Goal: Task Accomplishment & Management: Use online tool/utility

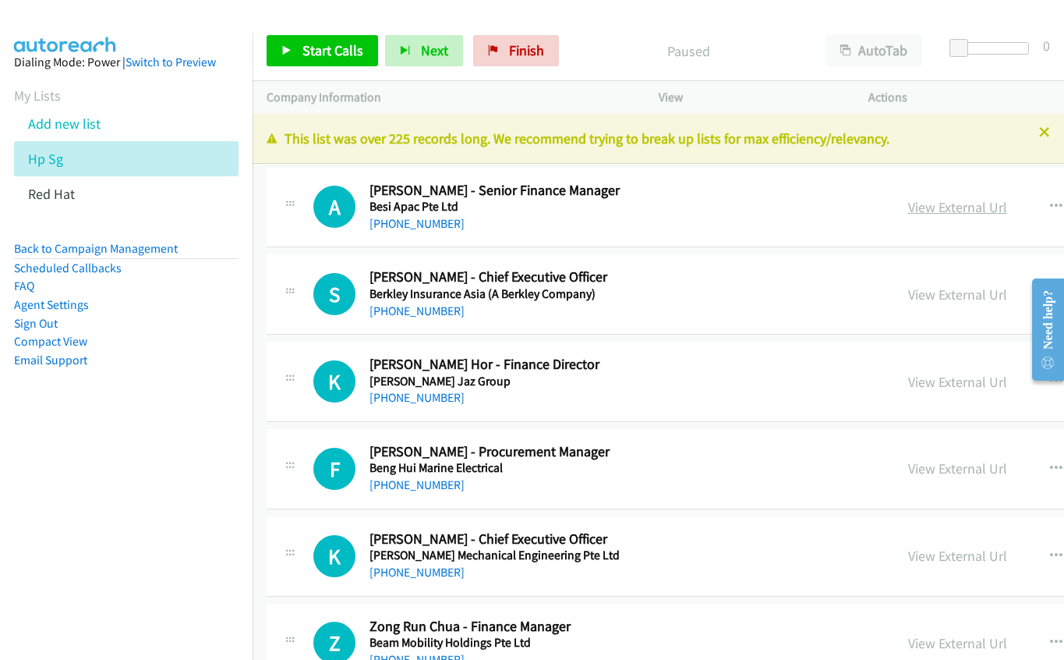
click at [908, 210] on link "View External Url" at bounding box center [957, 207] width 99 height 18
click at [908, 380] on link "View External Url" at bounding box center [957, 382] width 99 height 18
click at [908, 469] on link "View External Url" at bounding box center [957, 468] width 99 height 18
click at [908, 557] on link "View External Url" at bounding box center [957, 556] width 99 height 18
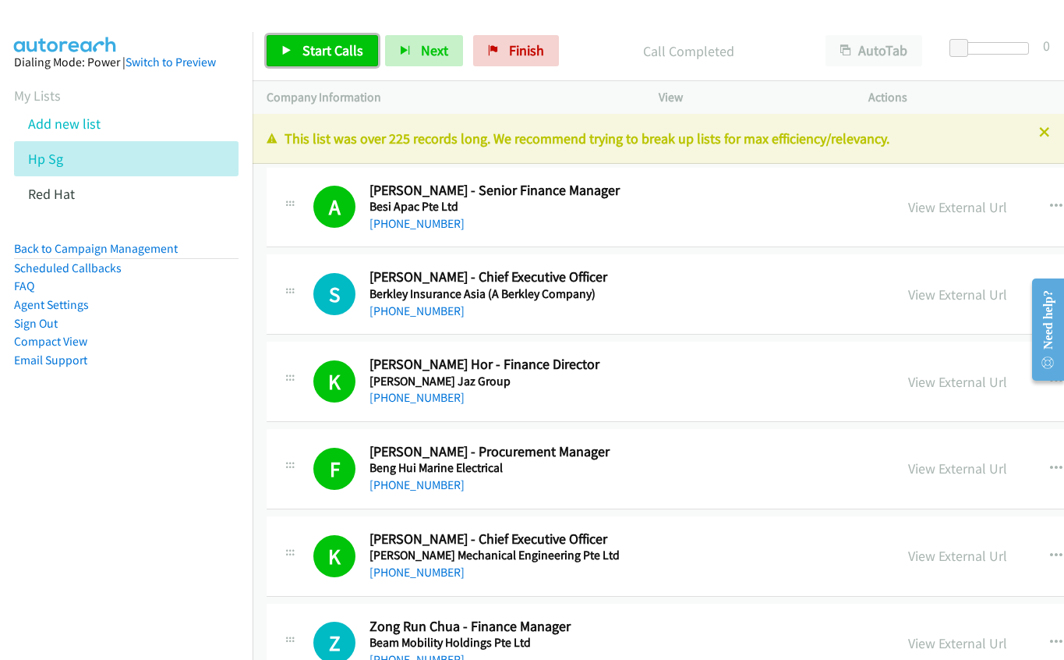
click at [323, 52] on span "Start Calls" at bounding box center [333, 50] width 61 height 18
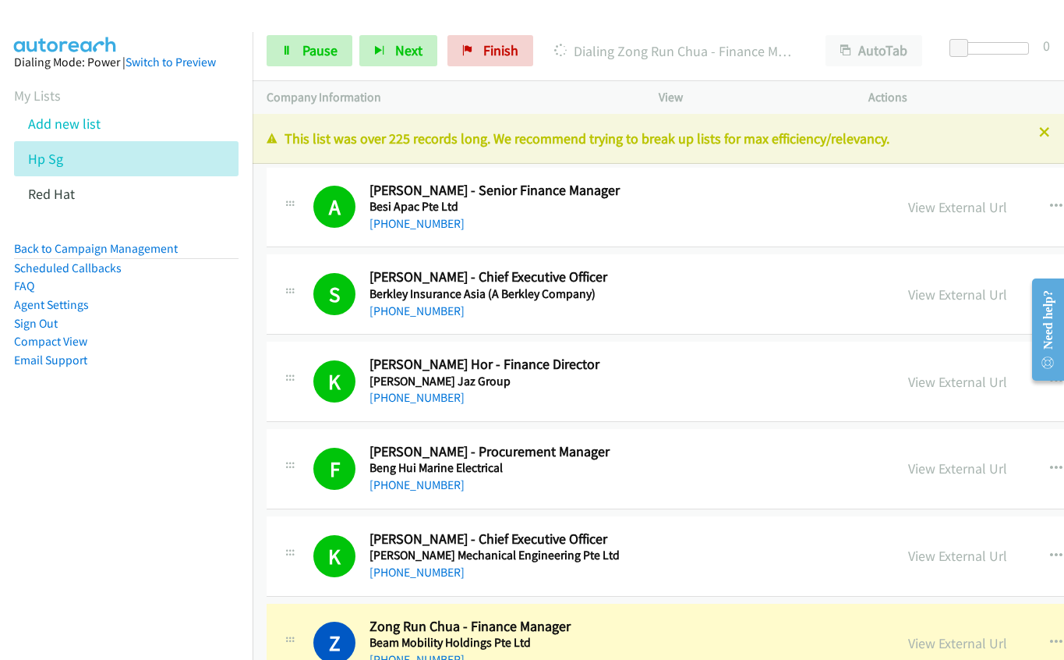
scroll to position [234, 0]
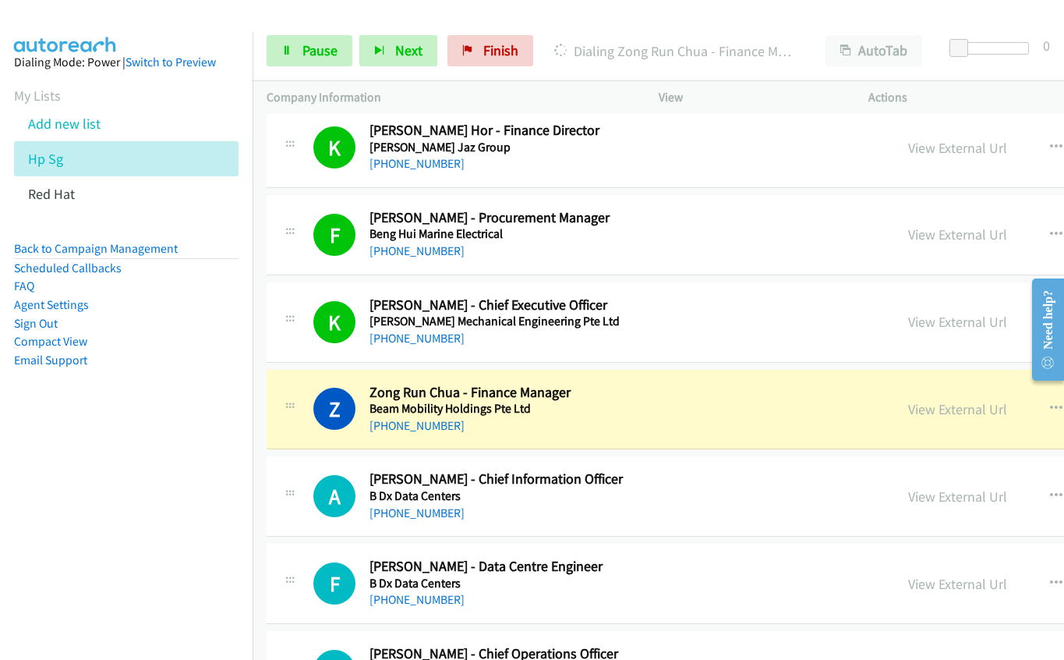
drag, startPoint x: 706, startPoint y: 430, endPoint x: 843, endPoint y: 418, distance: 137.7
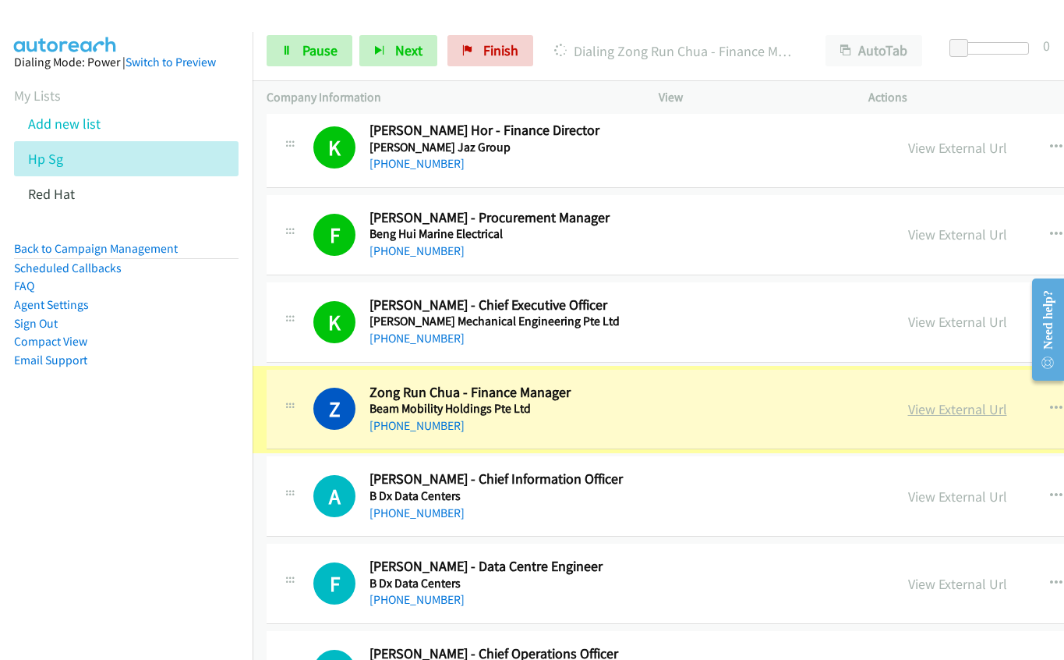
click at [908, 416] on link "View External Url" at bounding box center [957, 409] width 99 height 18
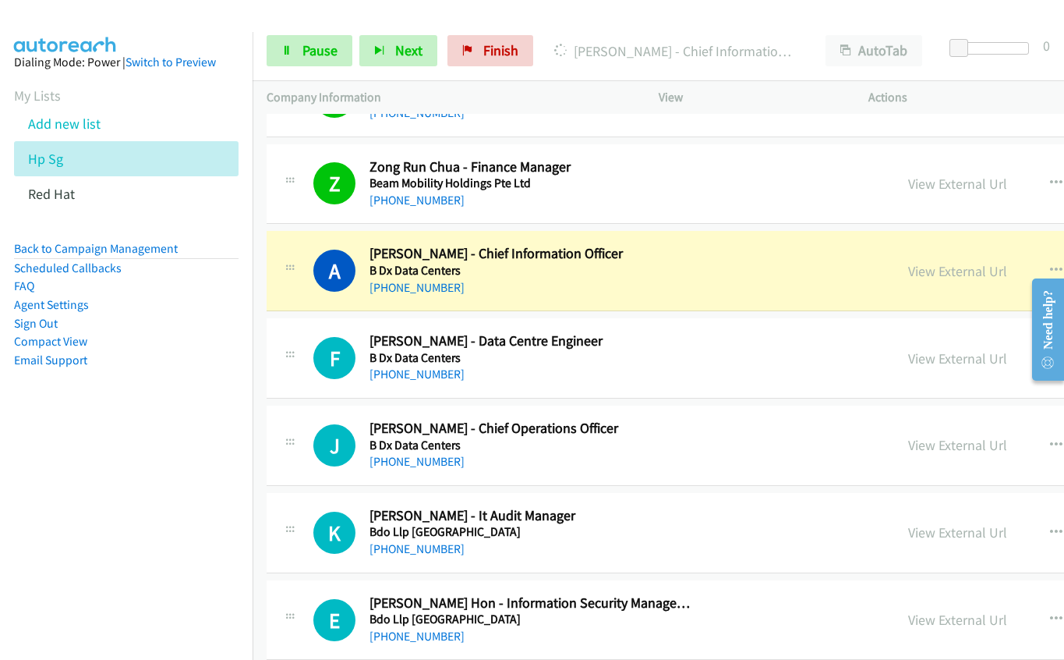
scroll to position [468, 0]
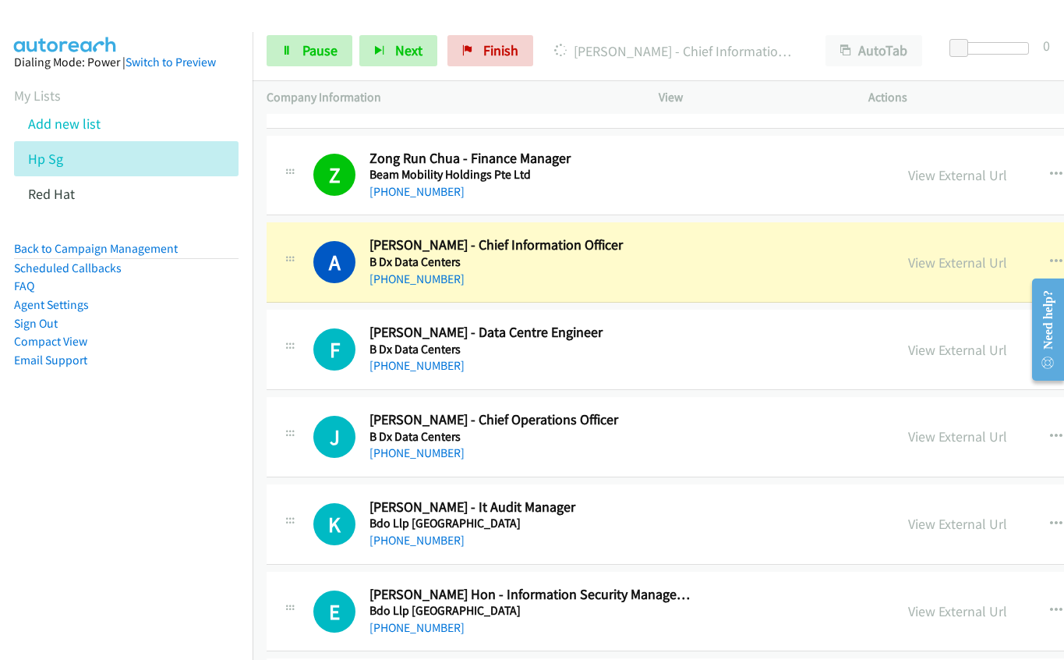
click at [680, 277] on div "[PHONE_NUMBER]" at bounding box center [534, 279] width 328 height 19
click at [908, 260] on link "View External Url" at bounding box center [957, 262] width 99 height 18
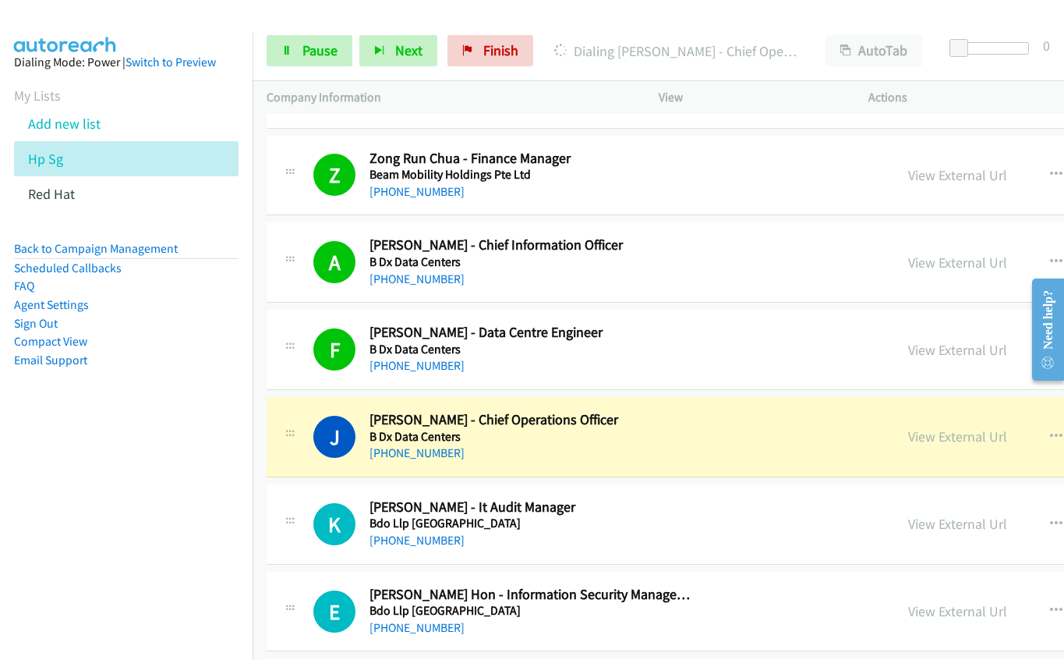
drag, startPoint x: 656, startPoint y: 461, endPoint x: 797, endPoint y: 451, distance: 141.4
click at [908, 435] on link "View External Url" at bounding box center [957, 436] width 99 height 18
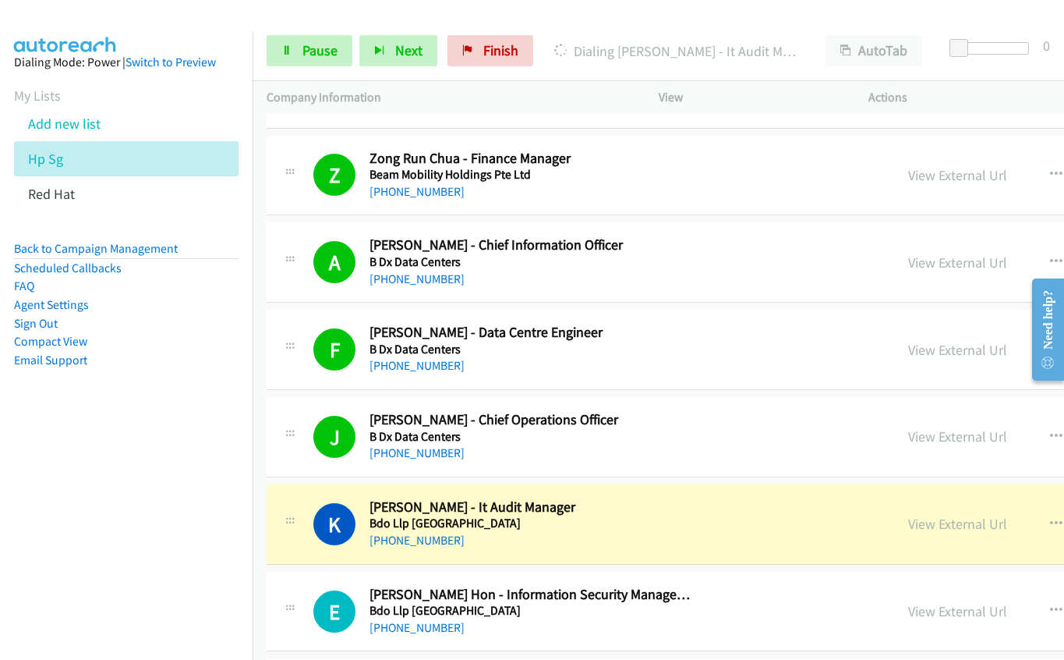
scroll to position [624, 0]
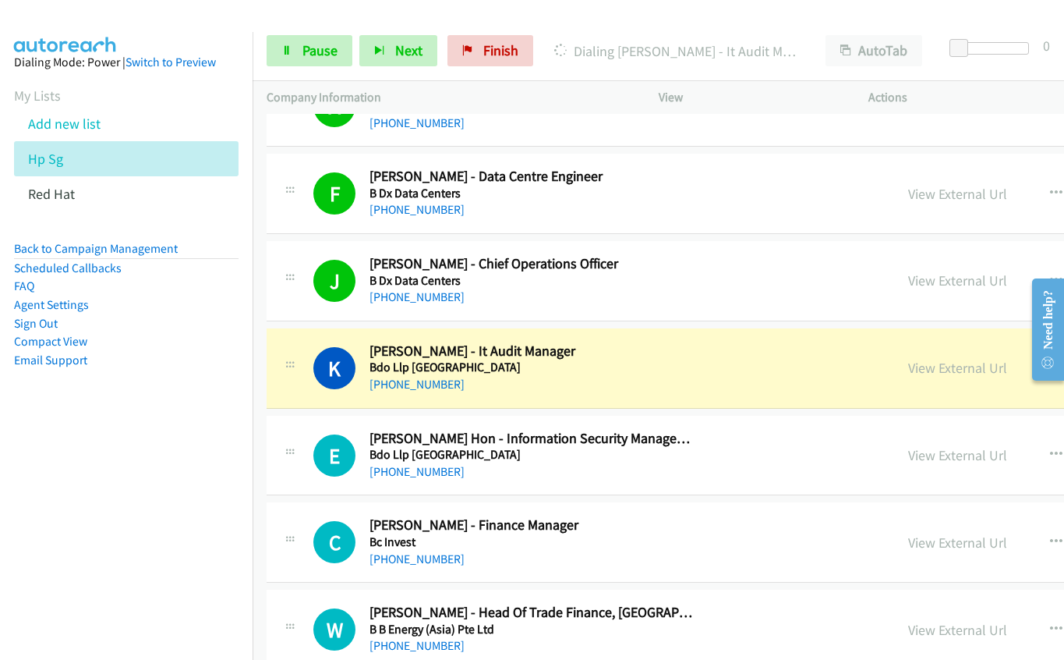
drag, startPoint x: 739, startPoint y: 370, endPoint x: 808, endPoint y: 368, distance: 68.7
click at [739, 370] on div "K Callback Scheduled [PERSON_NAME] - It Audit Manager Bdo Llp [GEOGRAPHIC_DATA]…" at bounding box center [596, 367] width 567 height 51
click at [908, 359] on link "View External Url" at bounding box center [957, 368] width 99 height 18
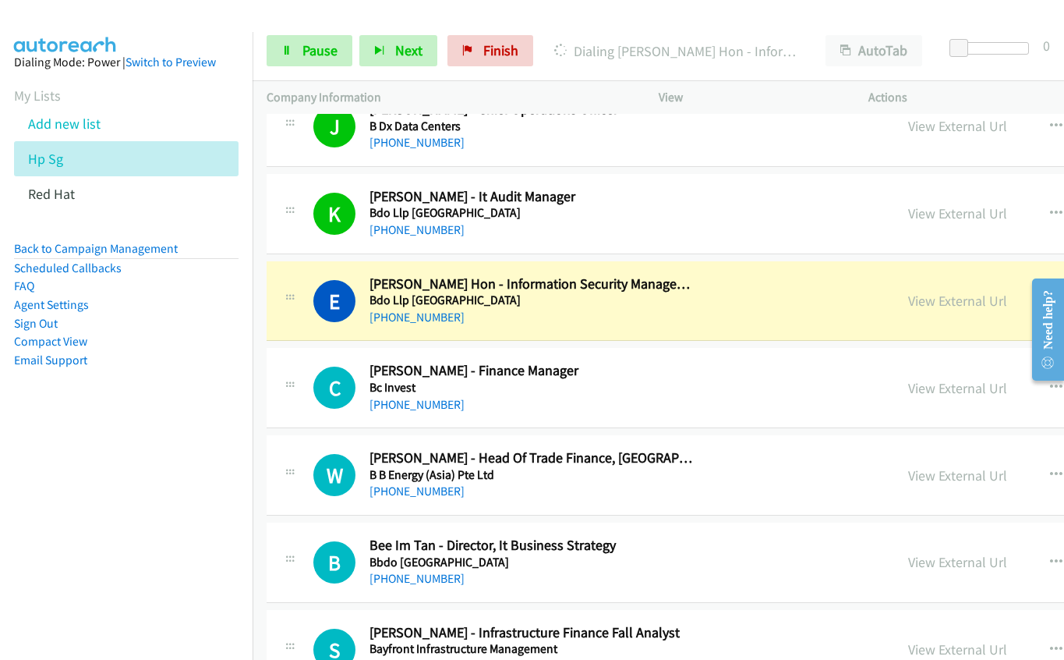
scroll to position [780, 0]
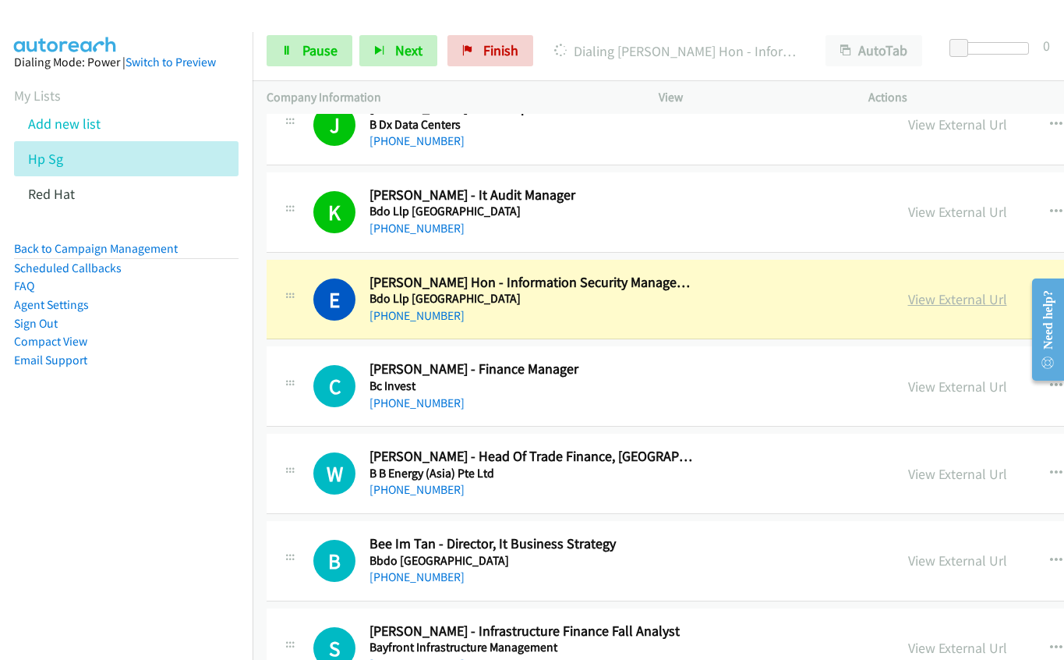
drag, startPoint x: 614, startPoint y: 310, endPoint x: 867, endPoint y: 307, distance: 253.4
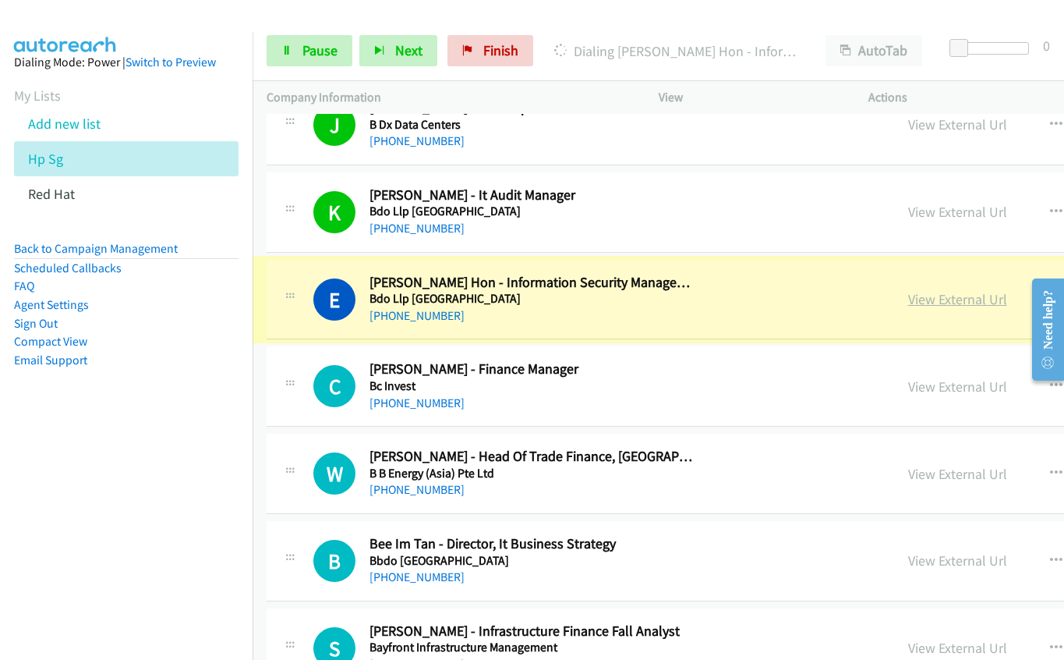
click at [908, 297] on link "View External Url" at bounding box center [957, 299] width 99 height 18
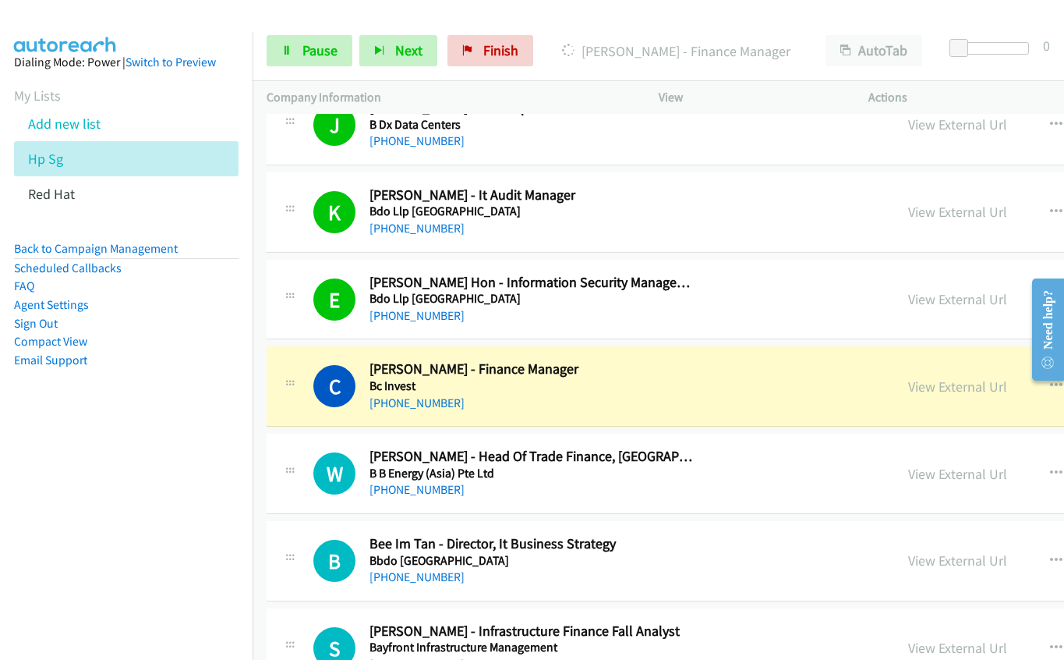
click at [777, 396] on div "C Callback Scheduled [PERSON_NAME] - Finance Manager Bc Invest [GEOGRAPHIC_DATA…" at bounding box center [596, 385] width 567 height 51
click at [908, 386] on link "View External Url" at bounding box center [957, 386] width 99 height 18
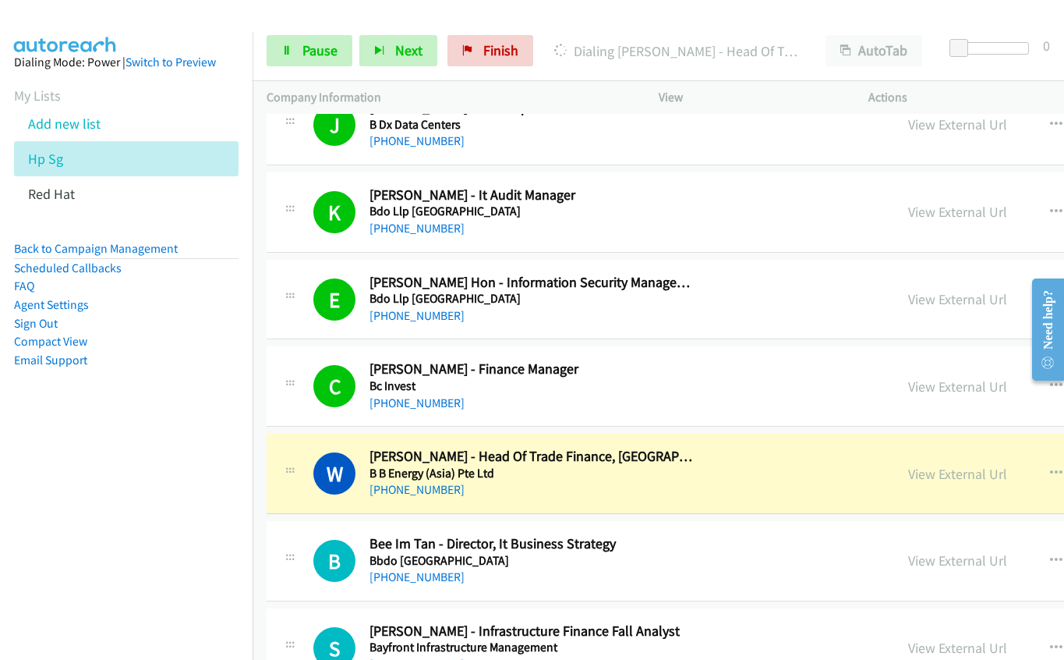
click at [675, 488] on div "[PHONE_NUMBER]" at bounding box center [534, 489] width 328 height 19
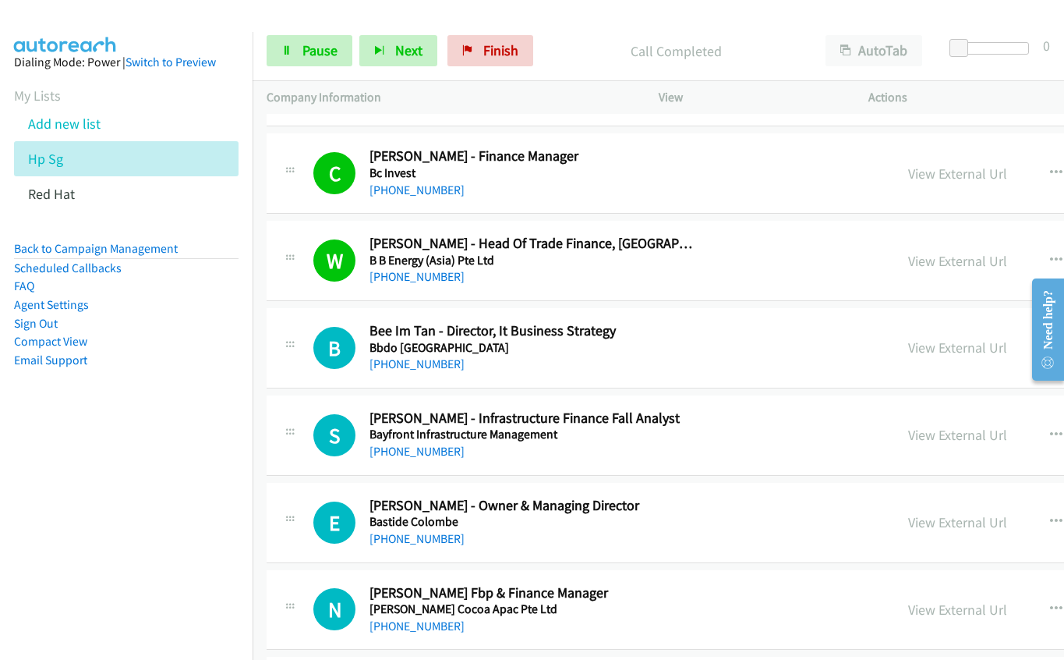
scroll to position [1014, 0]
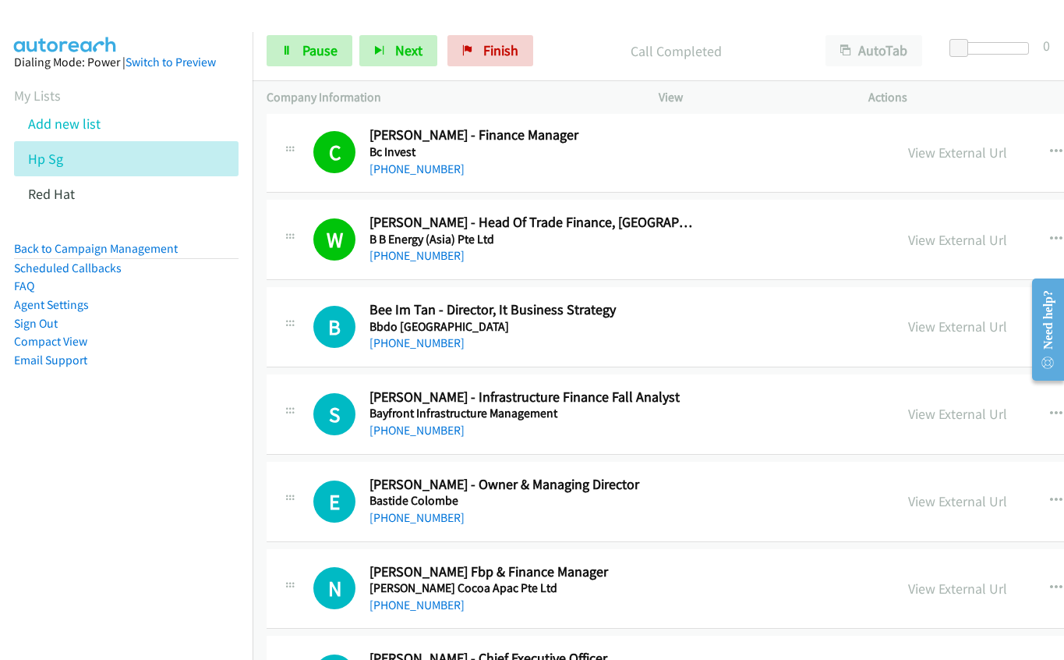
drag, startPoint x: 693, startPoint y: 338, endPoint x: 726, endPoint y: 338, distance: 32.7
click at [693, 338] on div "[PHONE_NUMBER]" at bounding box center [534, 343] width 328 height 19
drag, startPoint x: 733, startPoint y: 347, endPoint x: 799, endPoint y: 350, distance: 66.3
click at [733, 347] on div "B Callback Scheduled Bee Im Tan - Director, It Business Strategy Bbdo [GEOGRAPH…" at bounding box center [596, 326] width 567 height 51
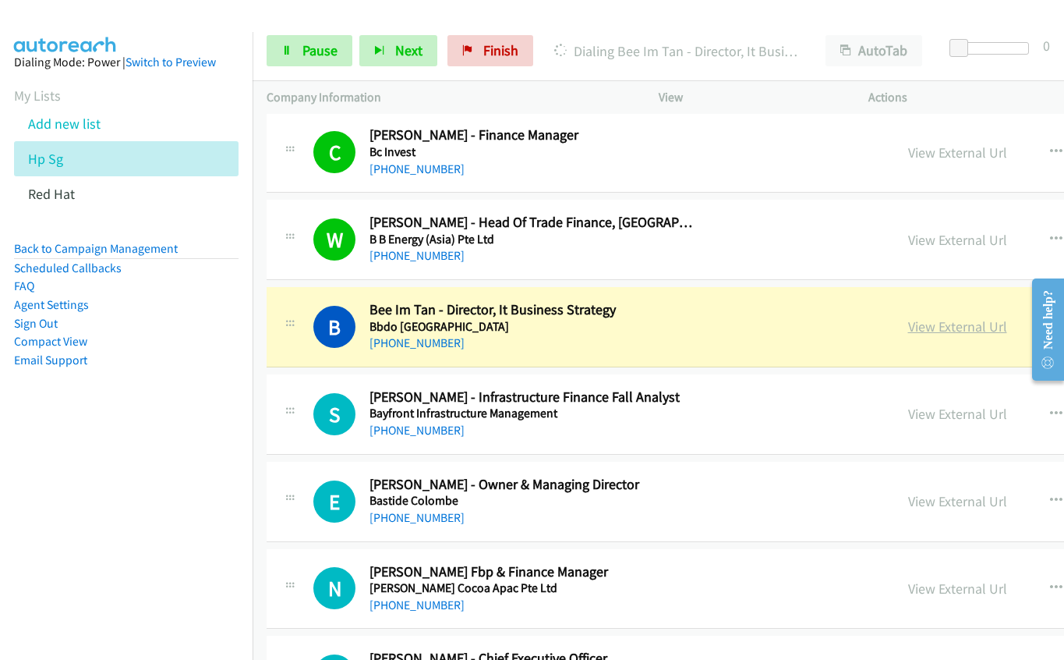
click at [908, 327] on link "View External Url" at bounding box center [957, 326] width 99 height 18
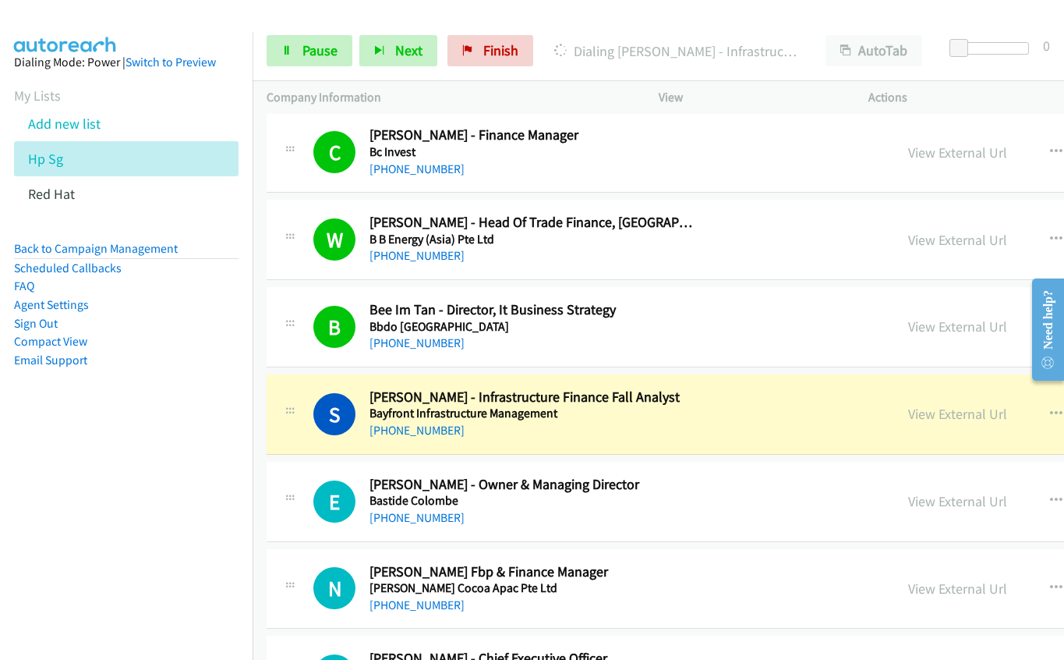
click at [593, 421] on div "[PHONE_NUMBER]" at bounding box center [534, 430] width 328 height 19
click at [908, 412] on link "View External Url" at bounding box center [957, 414] width 99 height 18
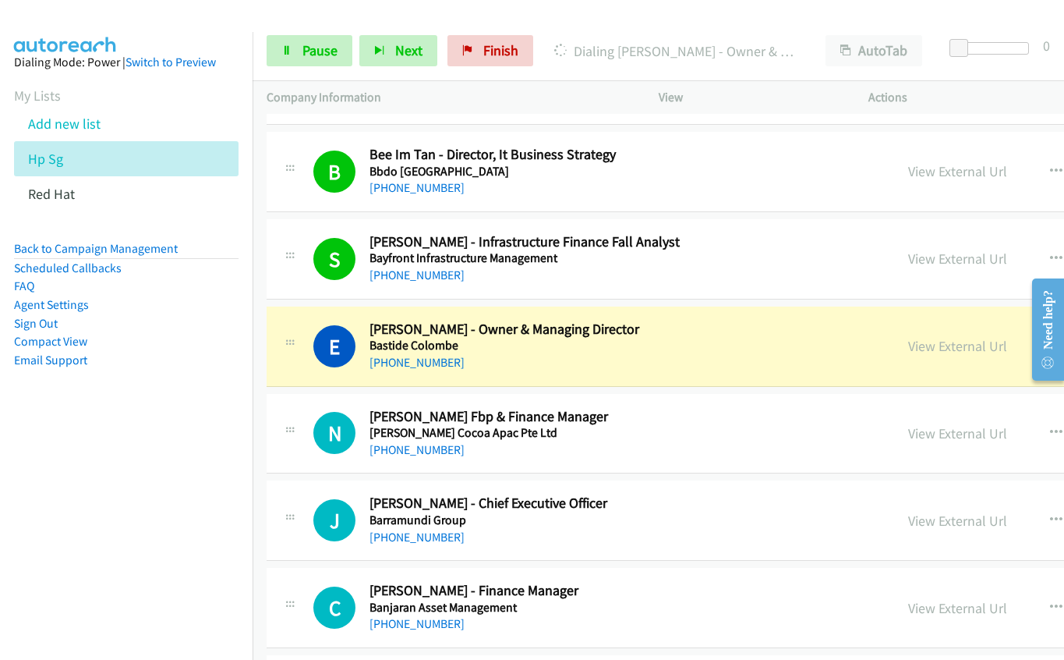
scroll to position [1170, 0]
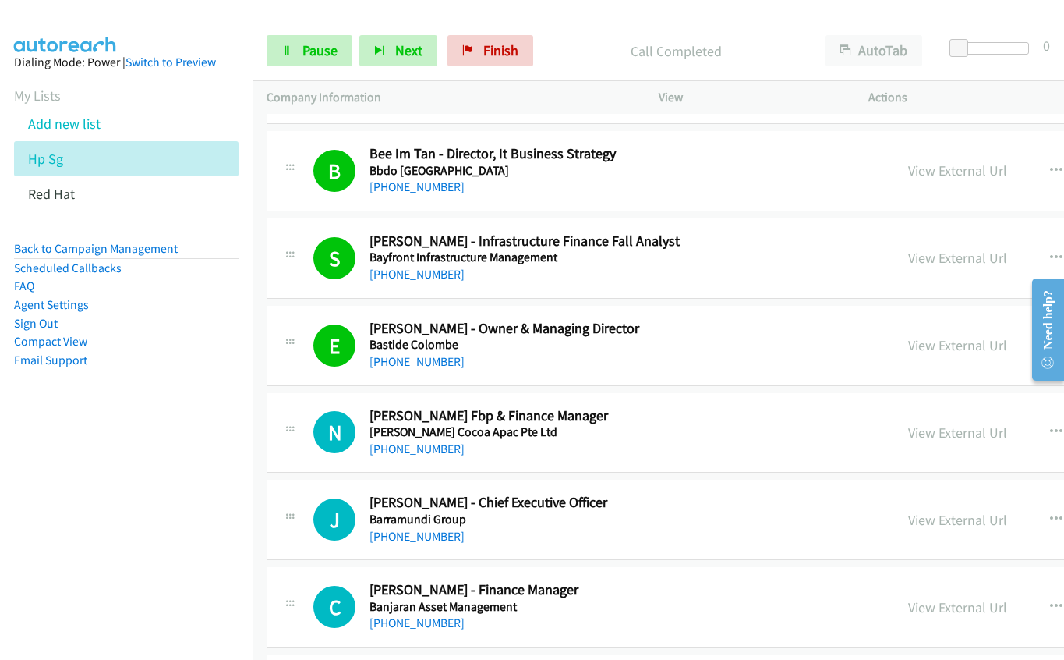
click at [710, 434] on div "N Callback Scheduled Ngie Vei [PERSON_NAME] Fbp & Finance Manager [PERSON_NAME]…" at bounding box center [596, 432] width 567 height 51
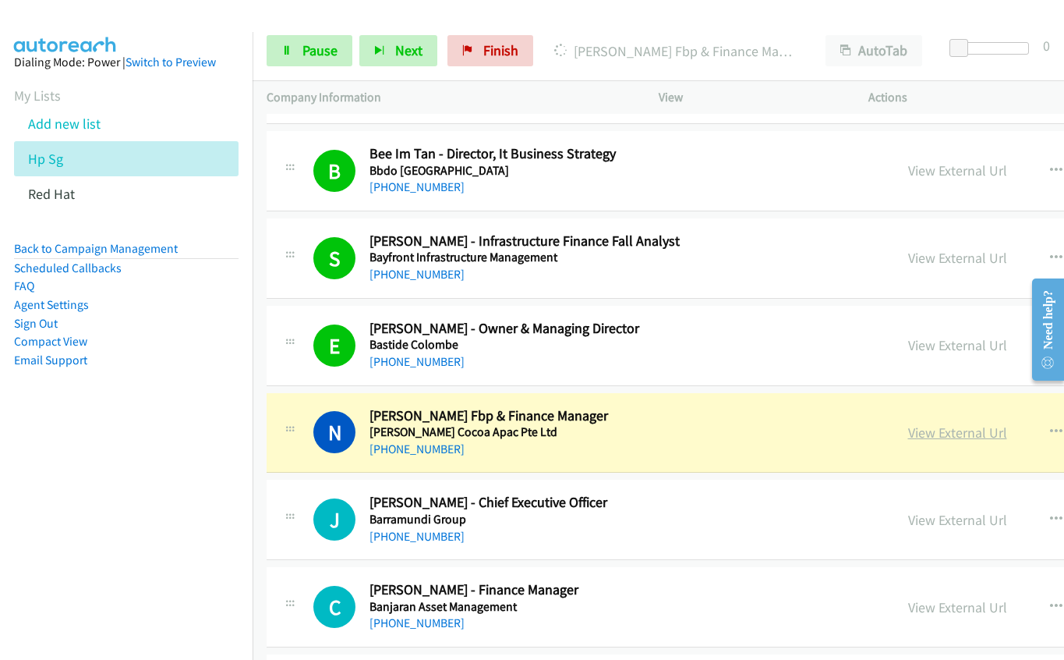
click at [908, 431] on link "View External Url" at bounding box center [957, 432] width 99 height 18
click at [908, 433] on link "View External Url" at bounding box center [957, 432] width 99 height 18
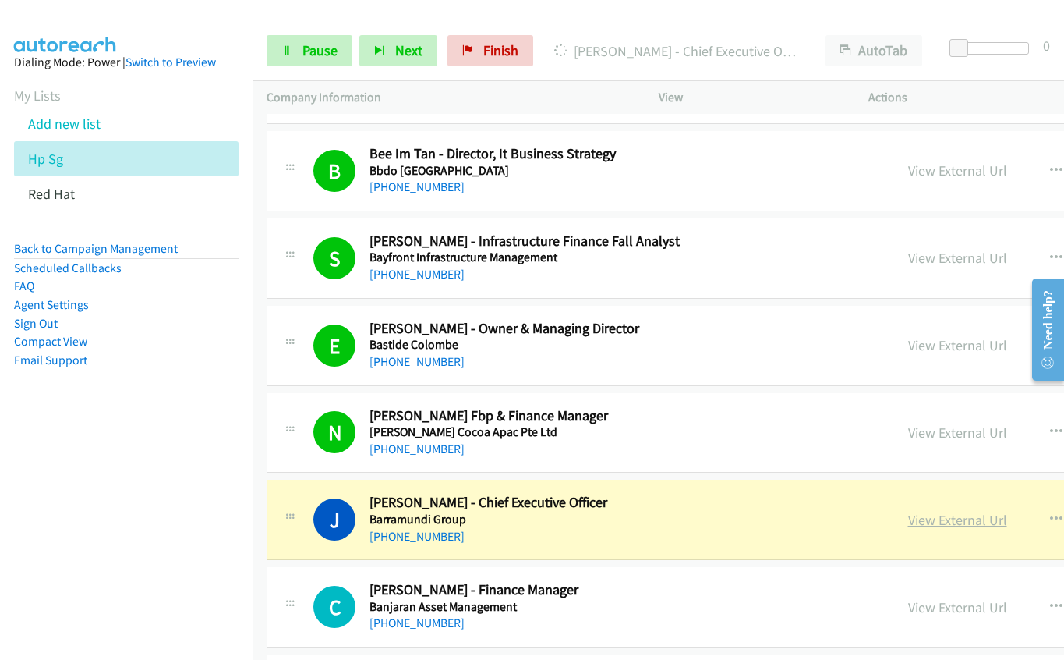
click at [908, 519] on link "View External Url" at bounding box center [957, 520] width 99 height 18
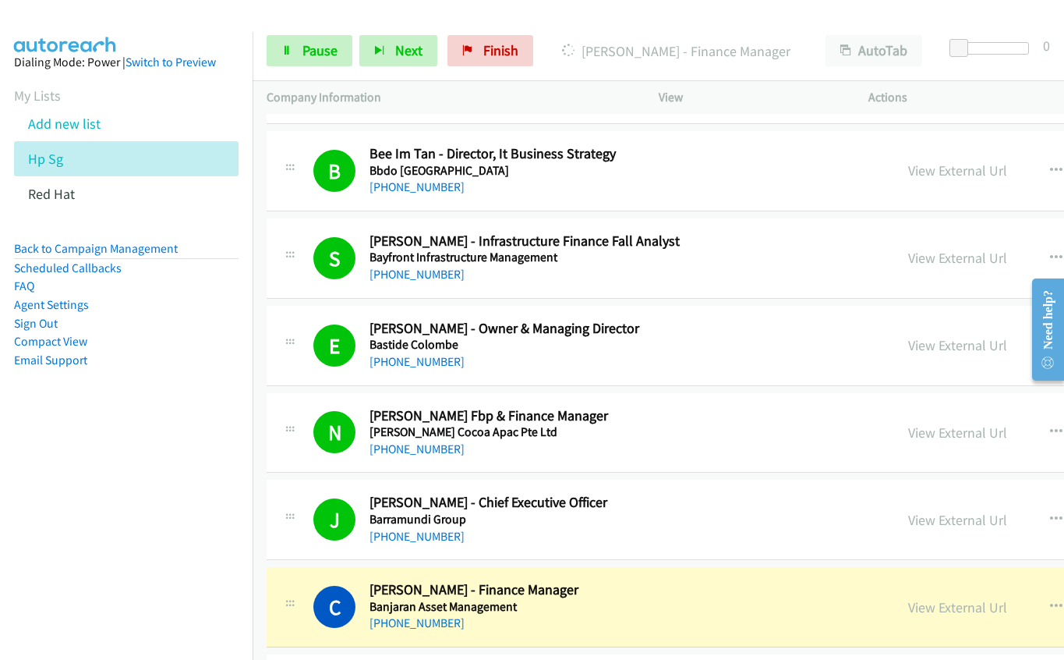
click at [653, 618] on div "[PHONE_NUMBER]" at bounding box center [534, 623] width 328 height 19
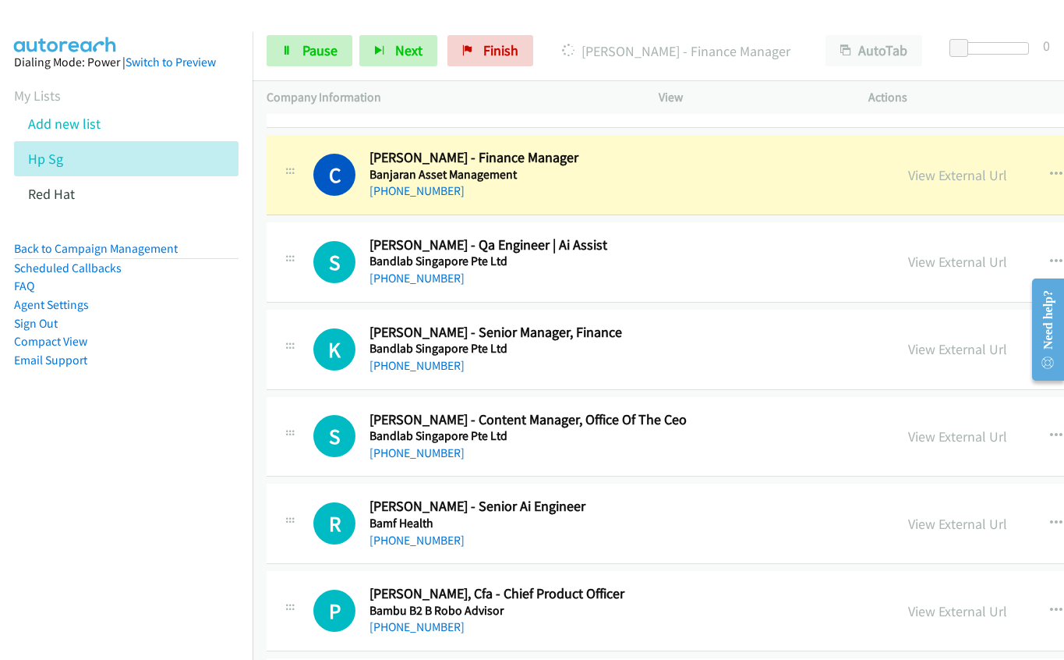
scroll to position [1637, 0]
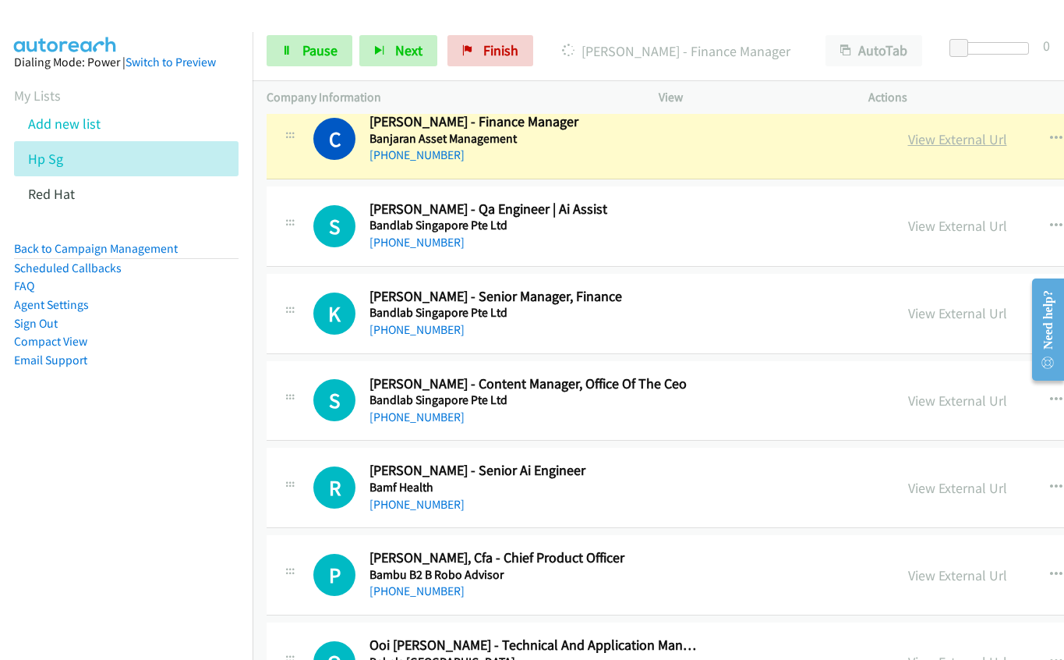
click at [908, 133] on link "View External Url" at bounding box center [957, 139] width 99 height 18
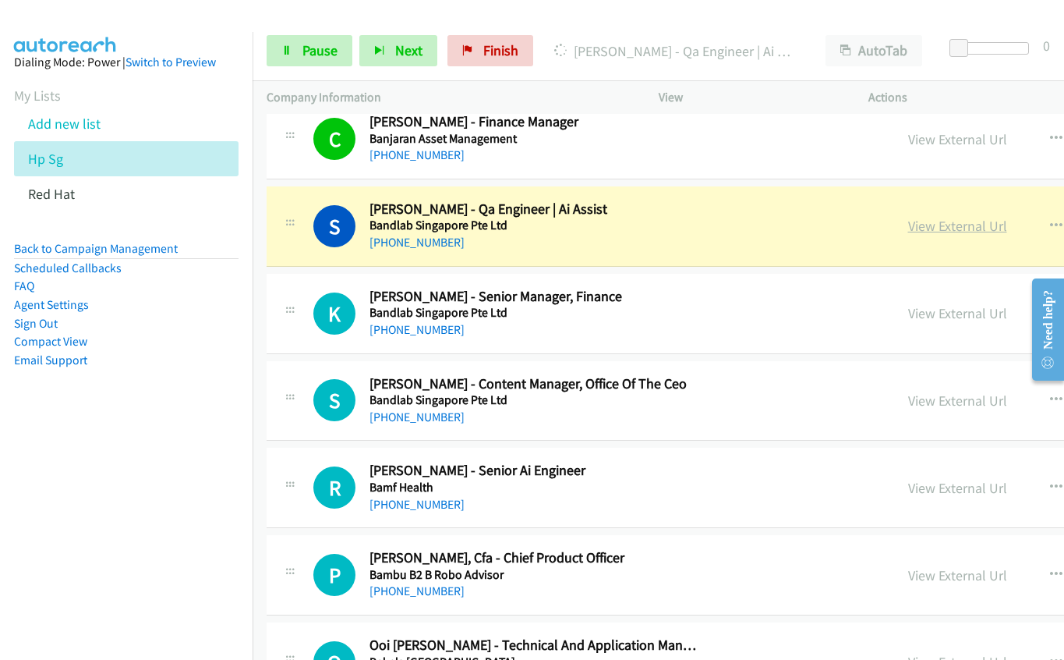
click at [908, 226] on link "View External Url" at bounding box center [957, 226] width 99 height 18
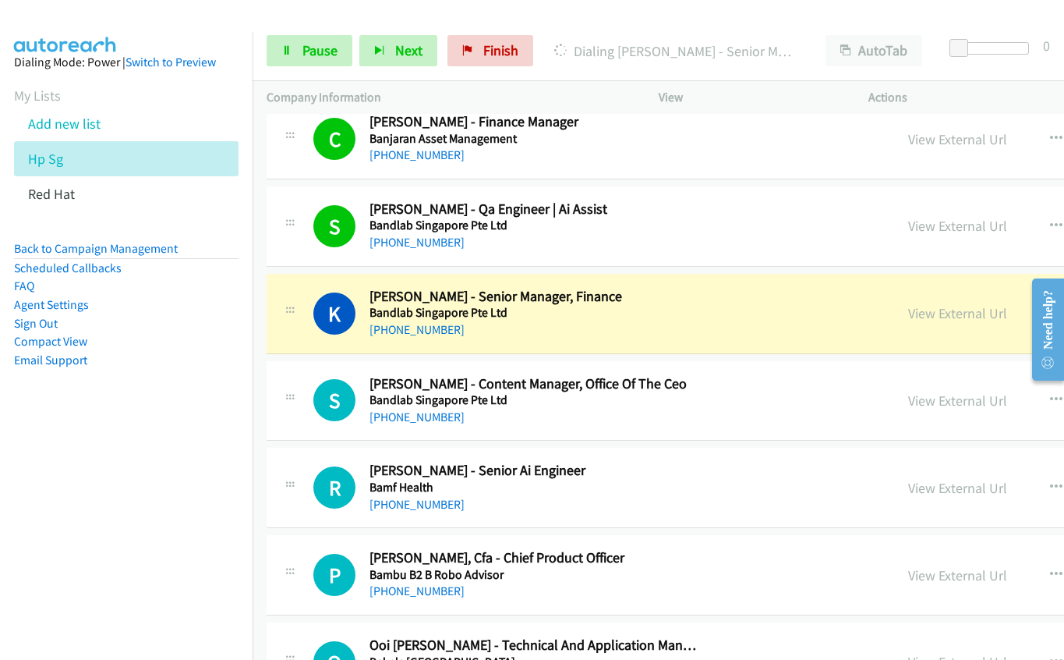
drag, startPoint x: 670, startPoint y: 314, endPoint x: 751, endPoint y: 314, distance: 81.1
click at [670, 314] on h5 "Bandlab Singapore Pte Ltd" at bounding box center [534, 313] width 328 height 16
click at [908, 317] on link "View External Url" at bounding box center [957, 313] width 99 height 18
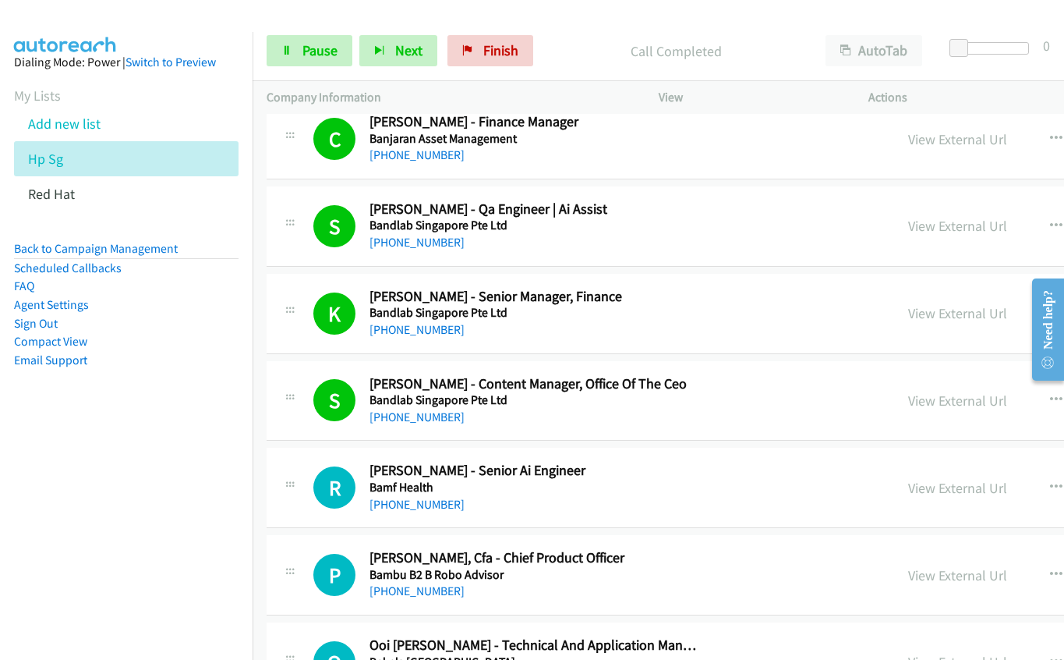
click at [614, 483] on h5 "Bamf Health" at bounding box center [534, 488] width 328 height 16
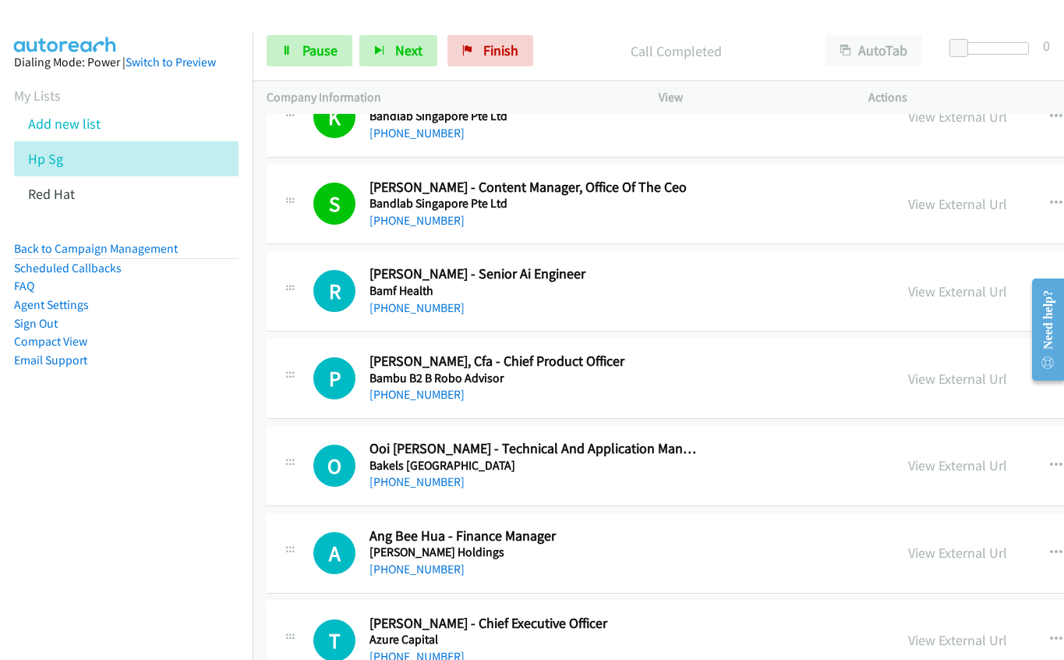
scroll to position [1871, 0]
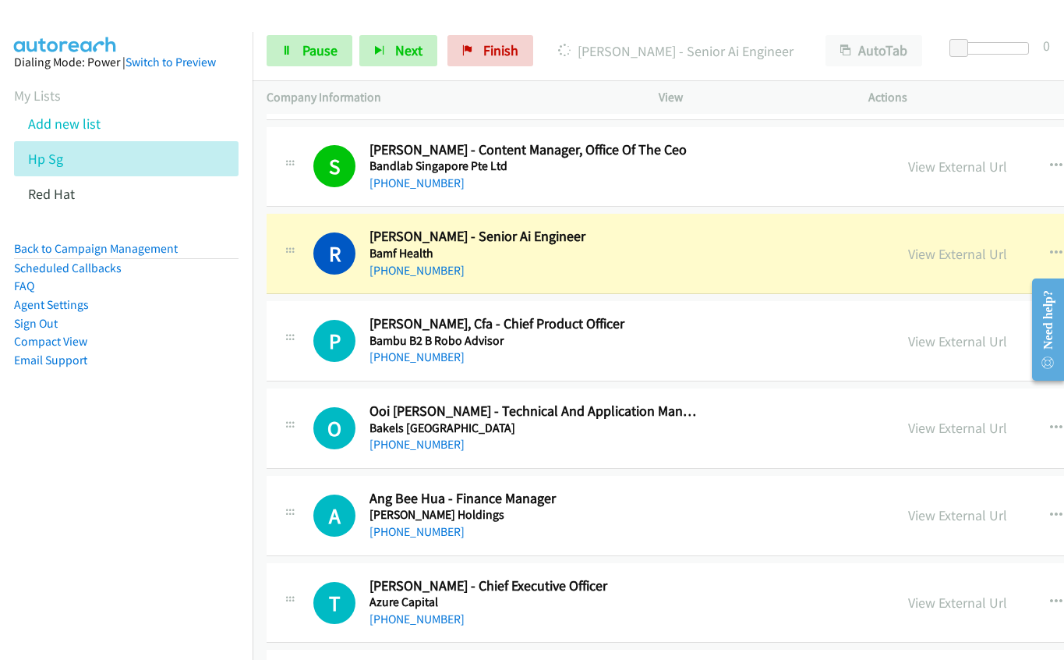
click at [748, 236] on div "R Callback Scheduled [PERSON_NAME] - Senior Ai Engineer Bamf Health [GEOGRAPHIC…" at bounding box center [596, 253] width 567 height 51
click at [908, 251] on link "View External Url" at bounding box center [957, 254] width 99 height 18
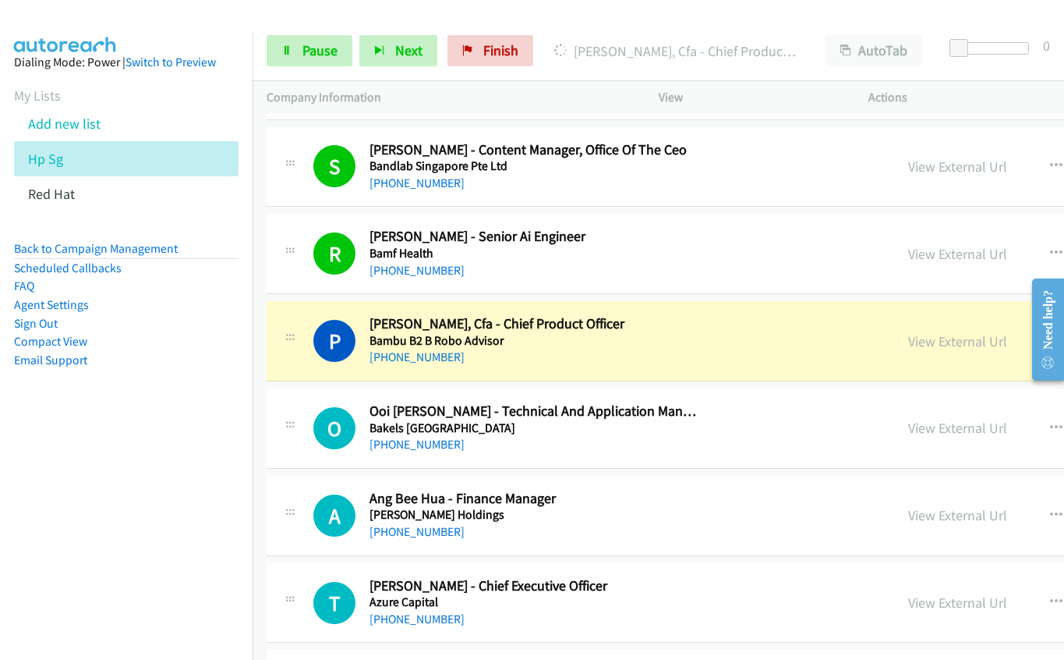
click at [656, 352] on div "[PHONE_NUMBER]" at bounding box center [534, 357] width 328 height 19
click at [908, 348] on link "View External Url" at bounding box center [957, 341] width 99 height 18
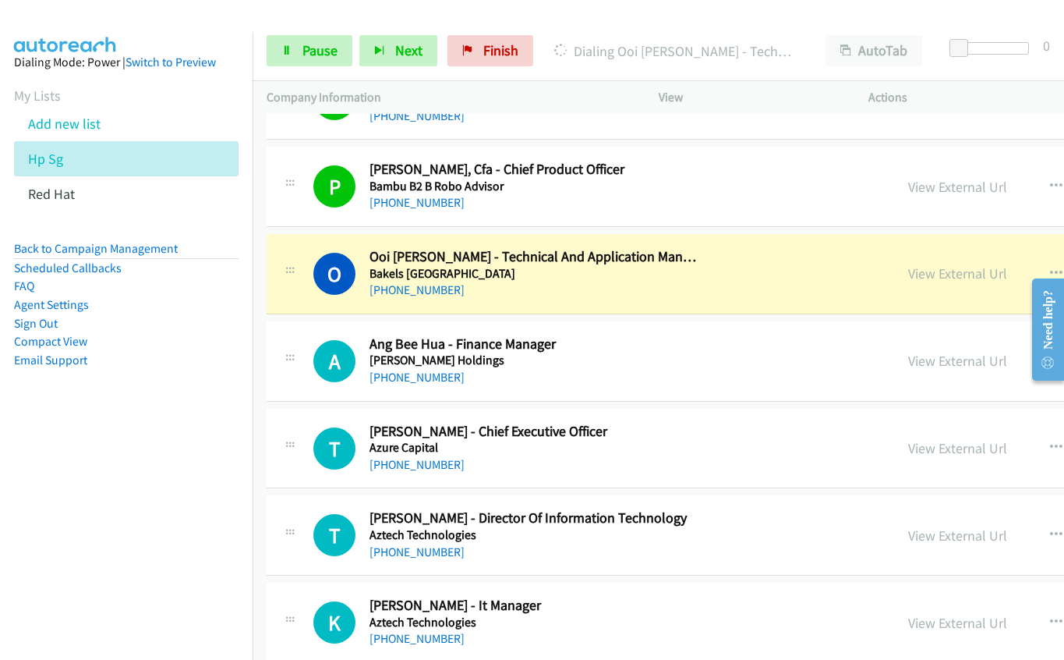
scroll to position [2027, 0]
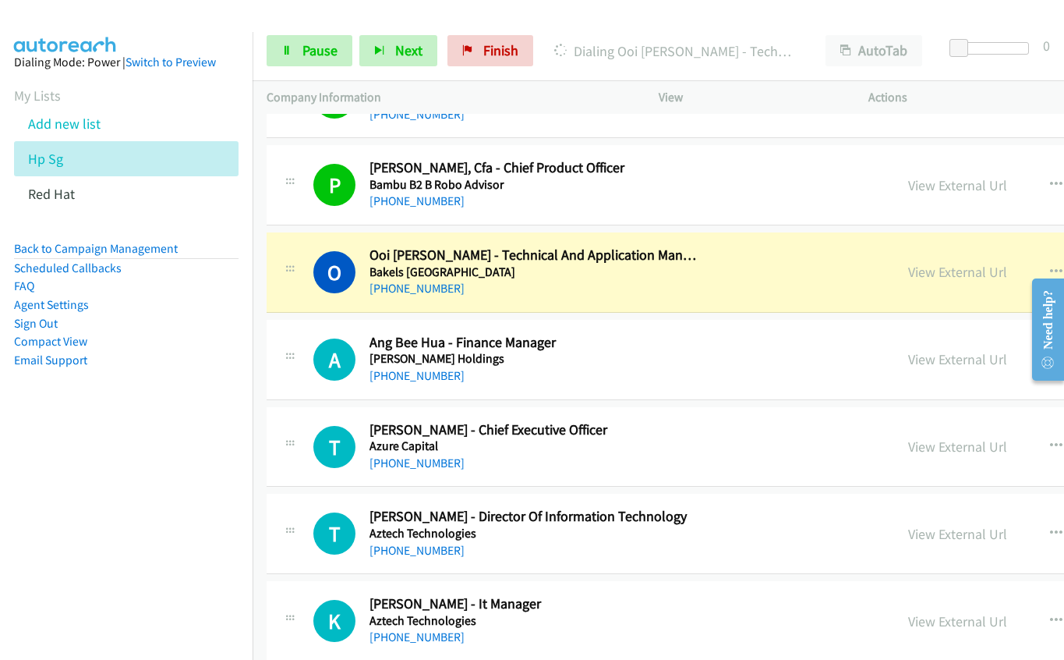
click at [625, 295] on div "[PHONE_NUMBER]" at bounding box center [534, 288] width 328 height 19
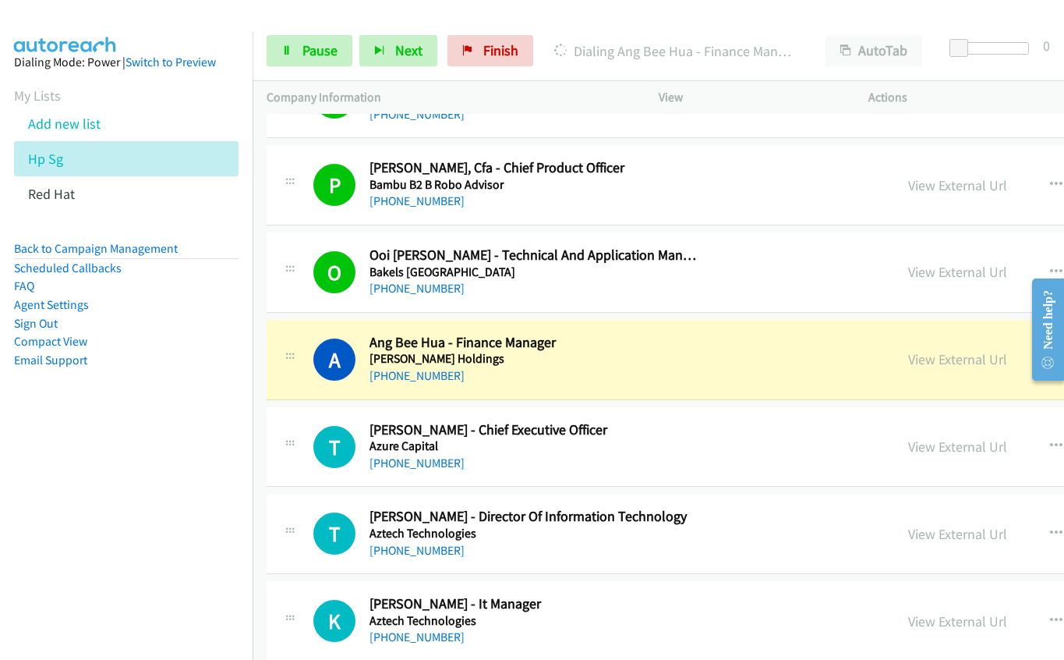
click at [717, 370] on div "A Callback Scheduled Ang Bee Hua - Finance Manager [PERSON_NAME] Holdings [GEOG…" at bounding box center [596, 359] width 567 height 51
drag, startPoint x: 857, startPoint y: 360, endPoint x: 843, endPoint y: 340, distance: 24.7
click at [908, 357] on link "View External Url" at bounding box center [957, 359] width 99 height 18
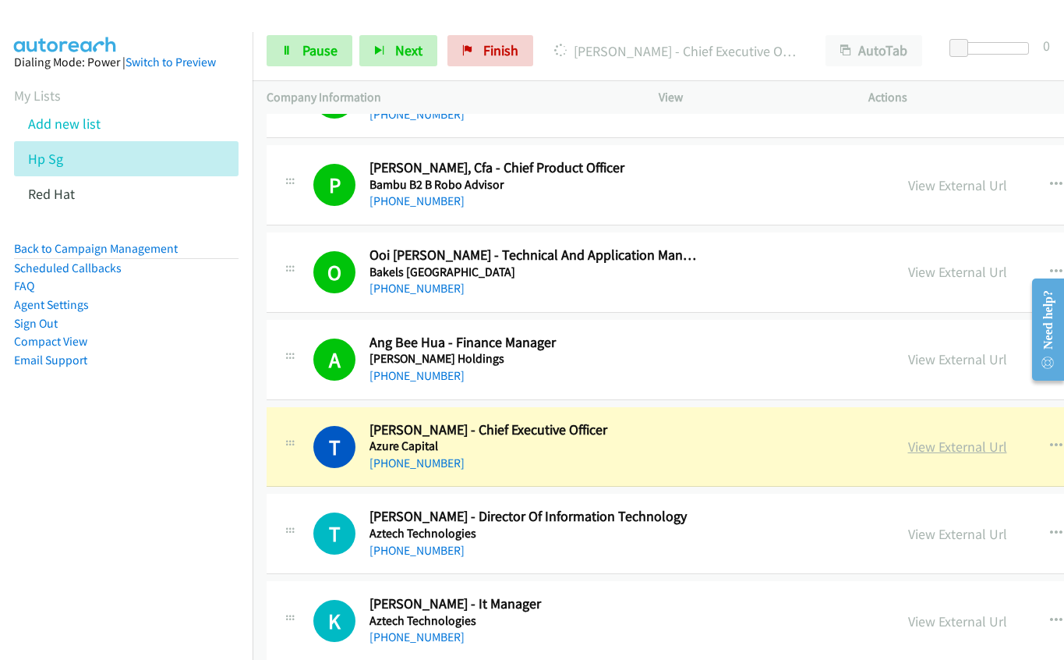
drag, startPoint x: 694, startPoint y: 460, endPoint x: 862, endPoint y: 443, distance: 169.3
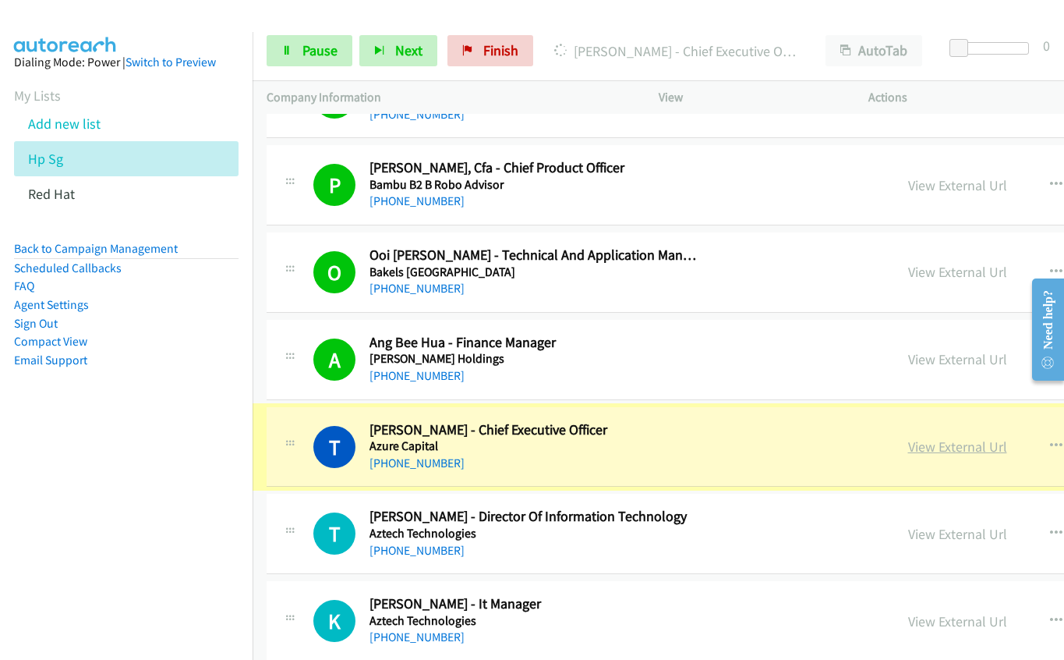
click at [908, 443] on link "View External Url" at bounding box center [957, 446] width 99 height 18
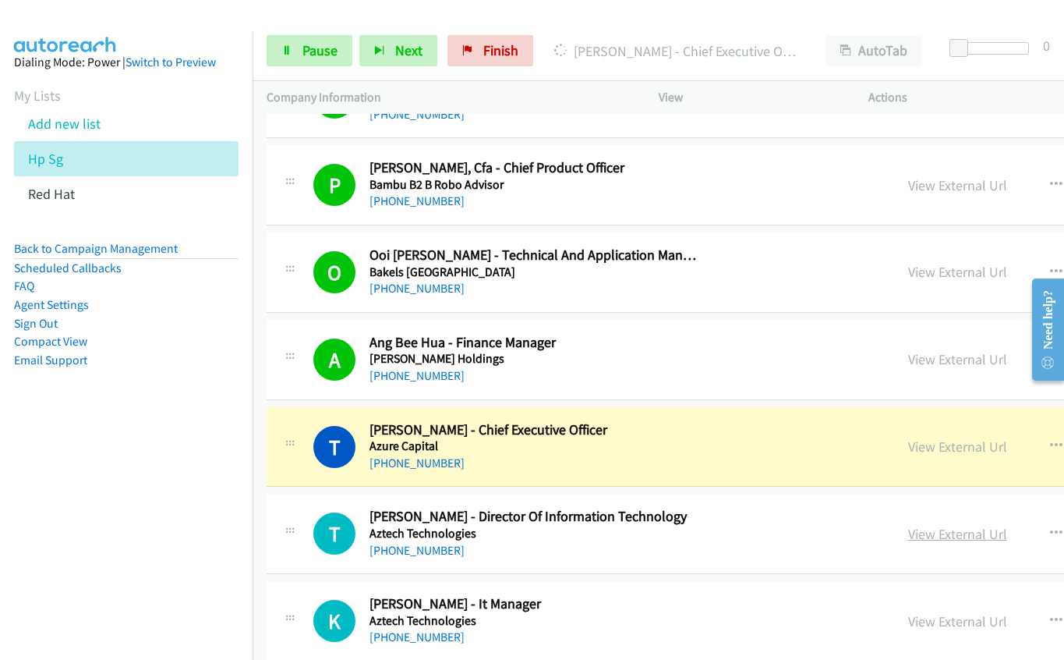
click at [908, 537] on link "View External Url" at bounding box center [957, 534] width 99 height 18
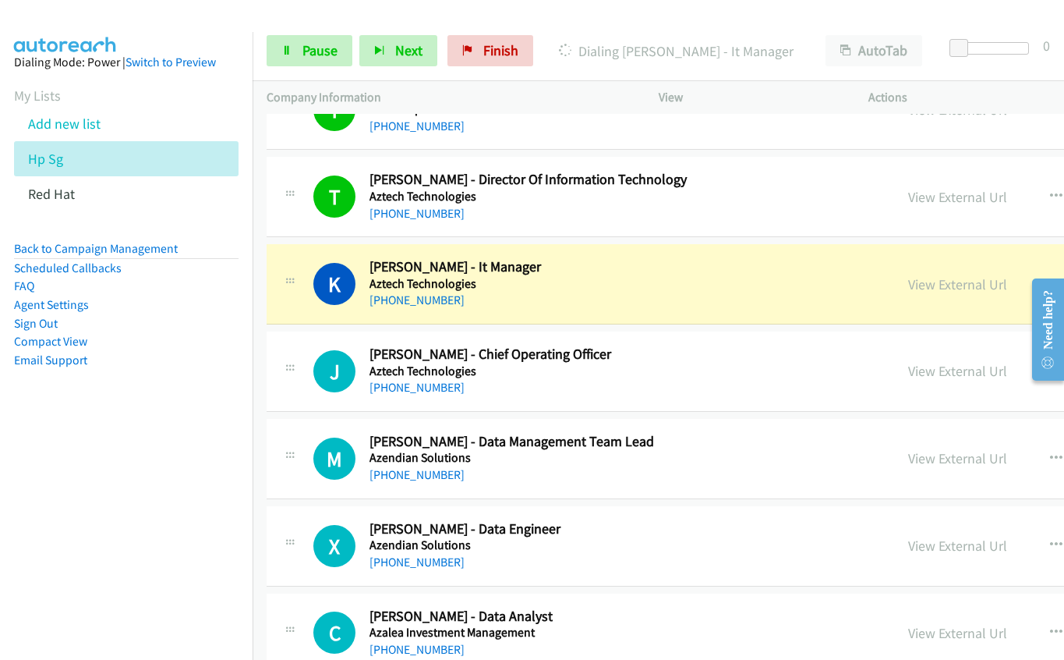
scroll to position [2417, 0]
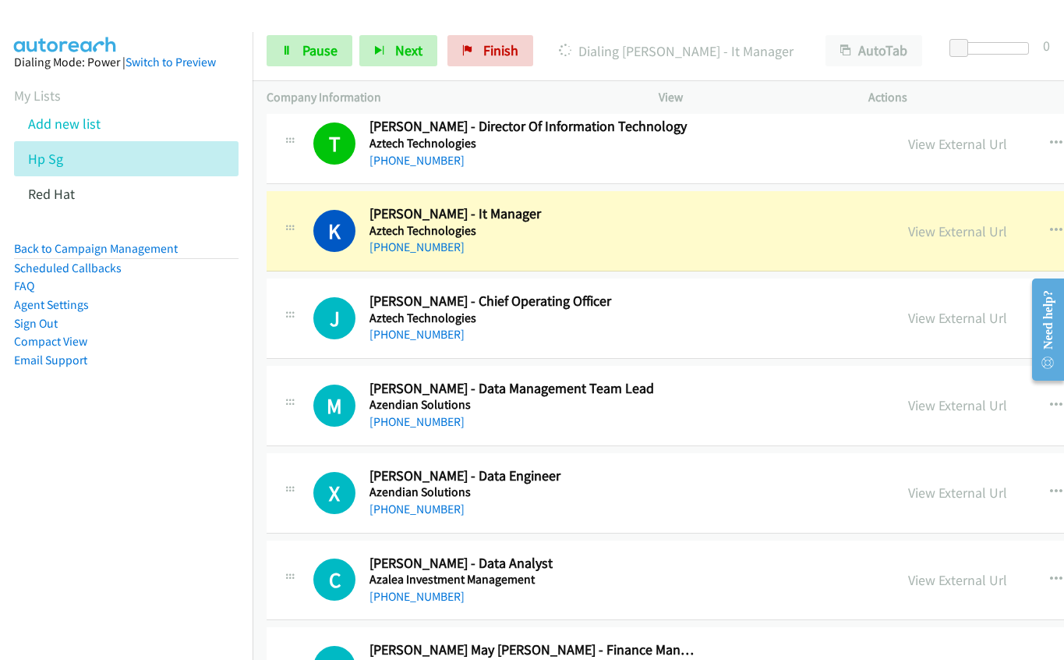
click at [630, 247] on div "[PHONE_NUMBER]" at bounding box center [534, 247] width 328 height 19
click at [908, 229] on link "View External Url" at bounding box center [957, 231] width 99 height 18
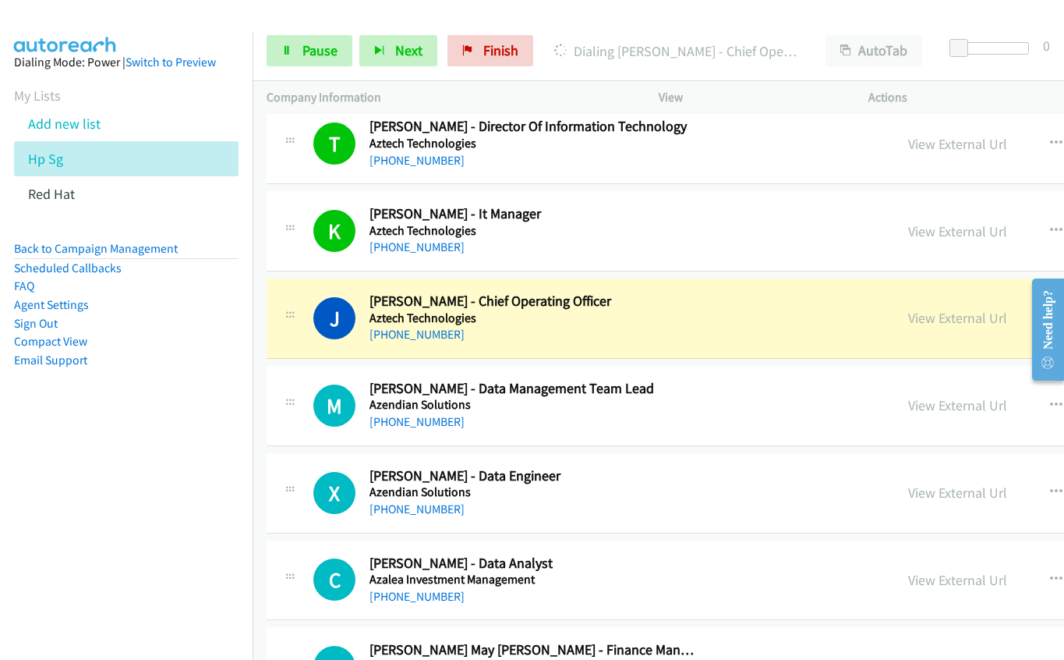
drag, startPoint x: 622, startPoint y: 324, endPoint x: 667, endPoint y: 324, distance: 45.2
click at [622, 324] on h5 "Aztech Technologies" at bounding box center [534, 318] width 328 height 16
click at [908, 321] on link "View External Url" at bounding box center [957, 318] width 99 height 18
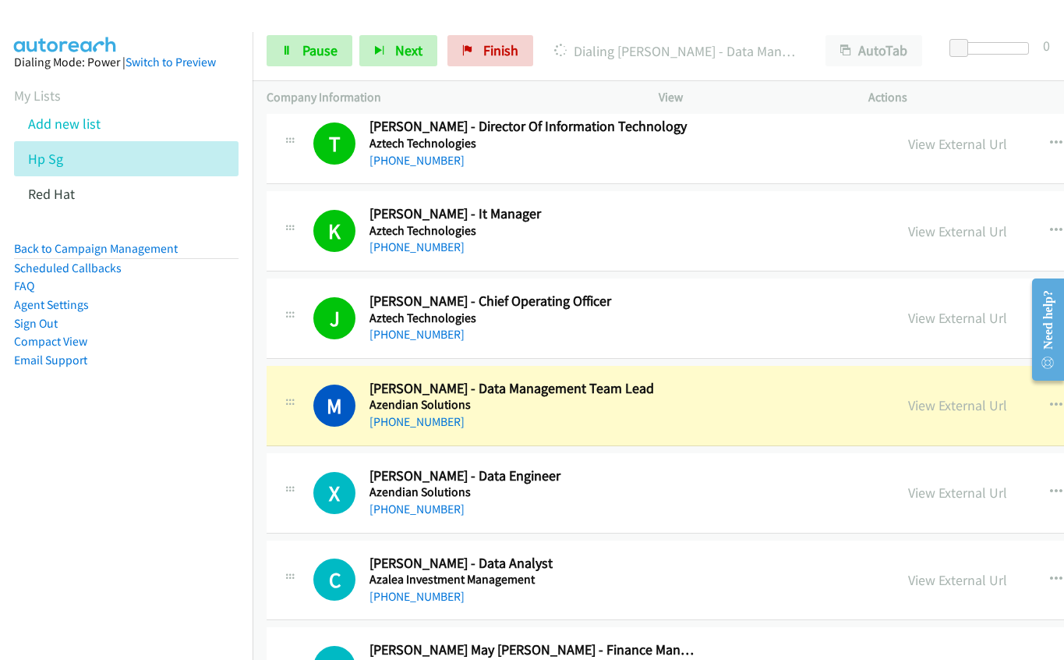
click at [630, 422] on div "[PHONE_NUMBER]" at bounding box center [534, 421] width 328 height 19
click at [908, 402] on link "View External Url" at bounding box center [957, 405] width 99 height 18
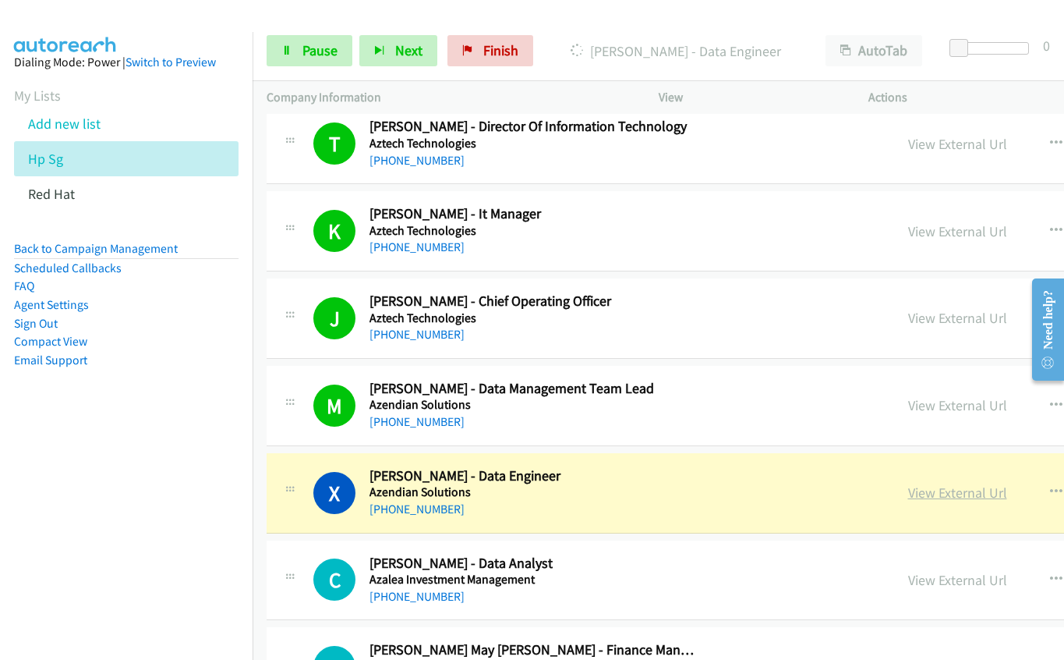
click at [908, 492] on link "View External Url" at bounding box center [957, 492] width 99 height 18
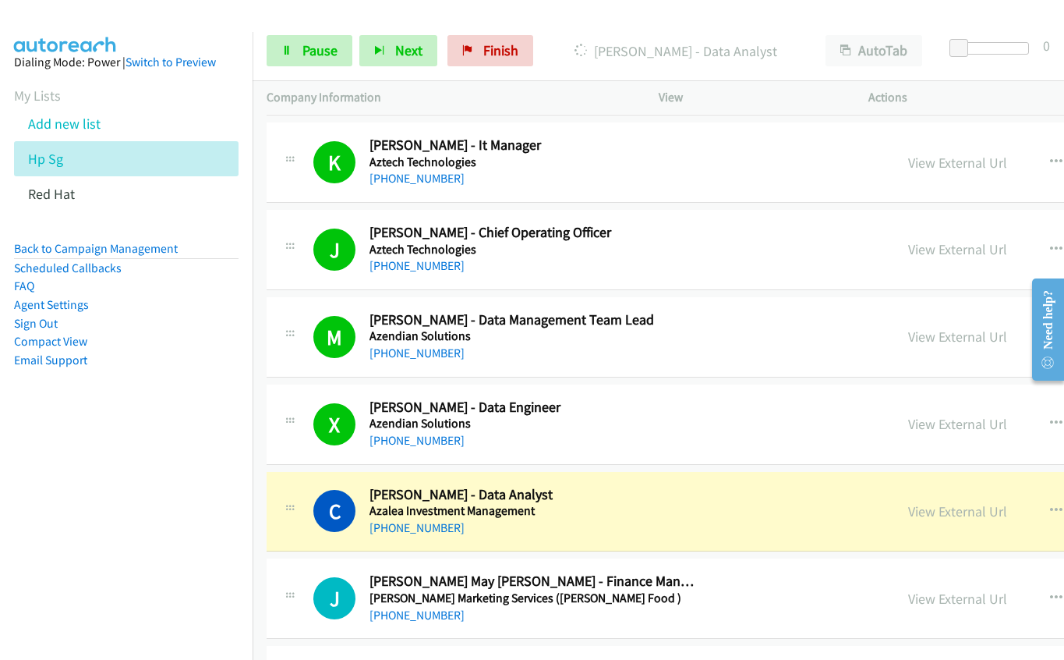
scroll to position [2573, 0]
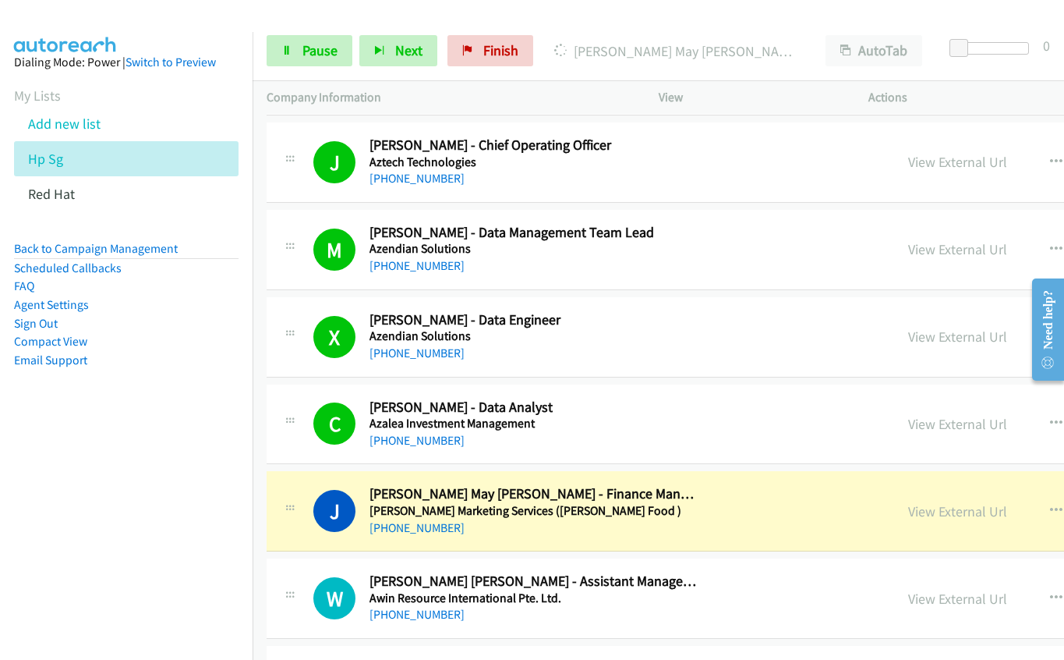
click at [657, 521] on div "[PHONE_NUMBER]" at bounding box center [534, 528] width 328 height 19
click at [908, 511] on link "View External Url" at bounding box center [957, 511] width 99 height 18
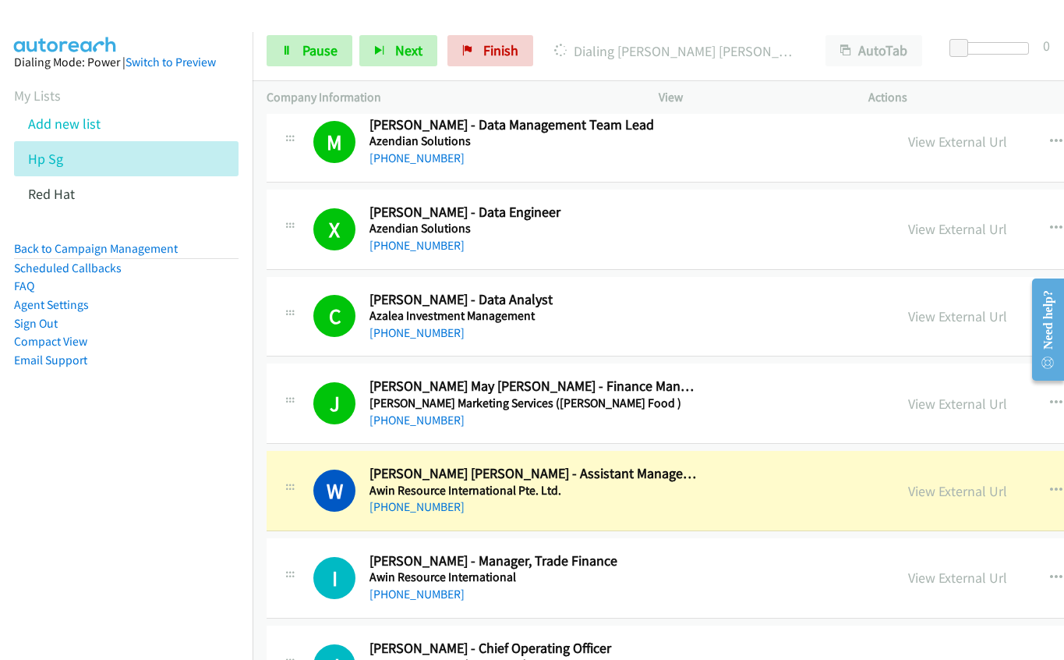
scroll to position [2885, 0]
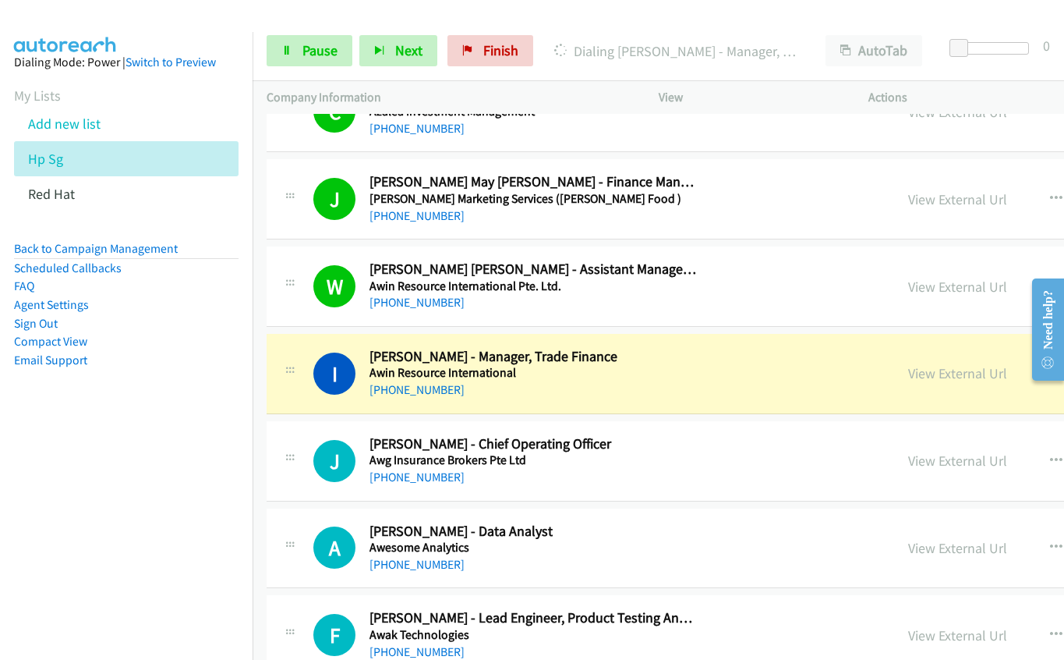
drag, startPoint x: 685, startPoint y: 403, endPoint x: 869, endPoint y: 388, distance: 185.4
click at [685, 403] on div "I Callback Scheduled [PERSON_NAME] - Manager, Trade Finance Awin Resource Inter…" at bounding box center [866, 374] width 1198 height 80
click at [908, 373] on link "View External Url" at bounding box center [957, 373] width 99 height 18
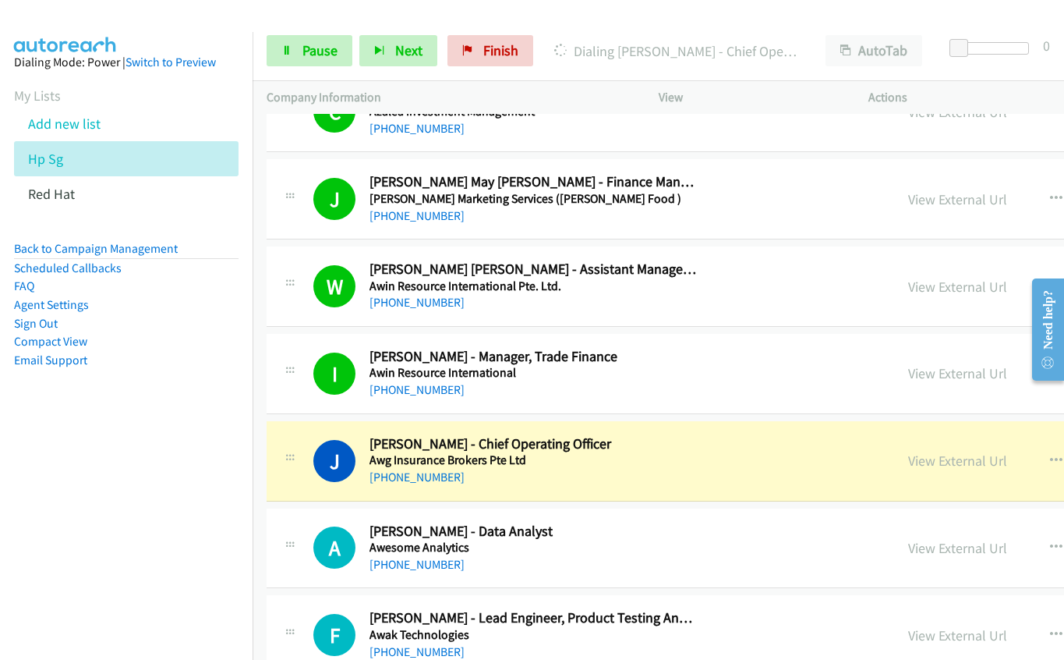
drag, startPoint x: 685, startPoint y: 453, endPoint x: 785, endPoint y: 455, distance: 100.6
click at [685, 453] on h5 "Awg Insurance Brokers Pte Ltd" at bounding box center [534, 460] width 328 height 16
click at [908, 465] on link "View External Url" at bounding box center [957, 460] width 99 height 18
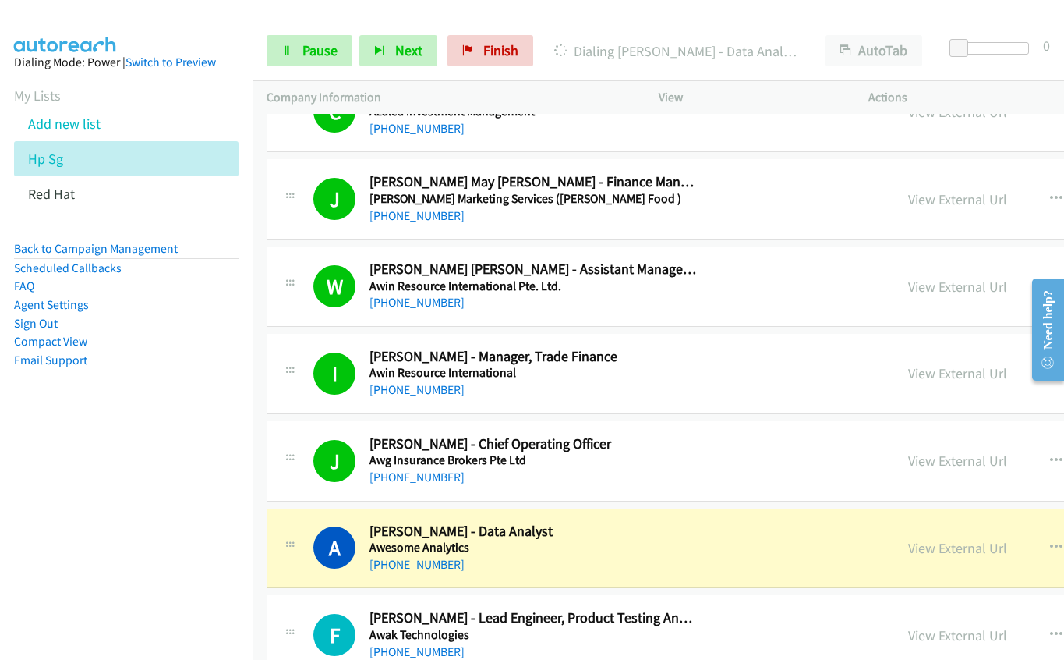
drag, startPoint x: 722, startPoint y: 571, endPoint x: 816, endPoint y: 557, distance: 95.4
click at [908, 551] on link "View External Url" at bounding box center [957, 548] width 99 height 18
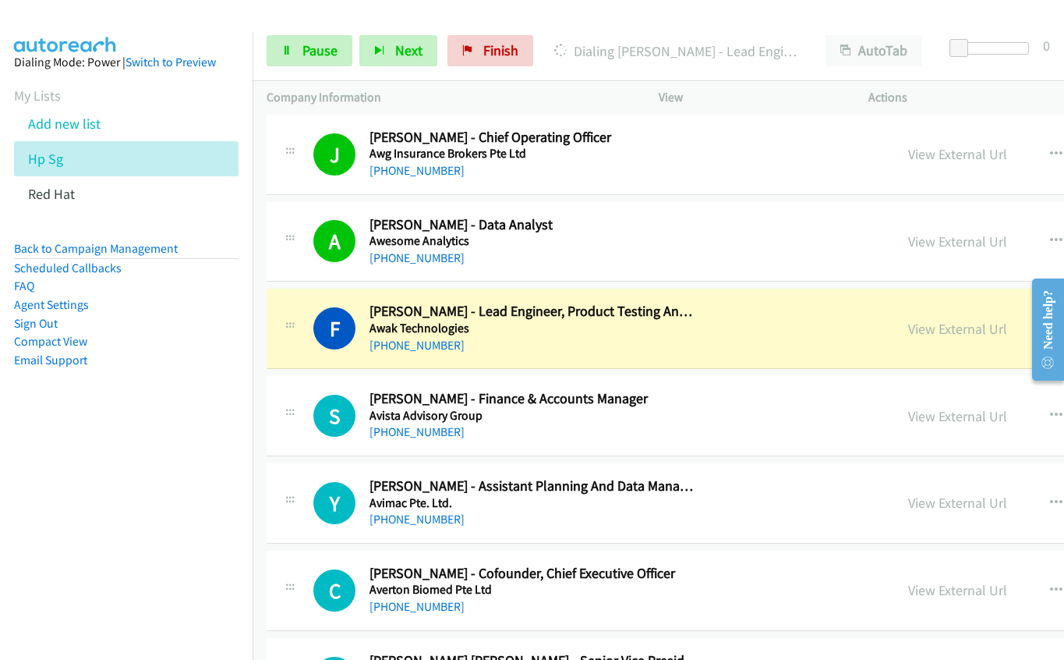
scroll to position [3197, 0]
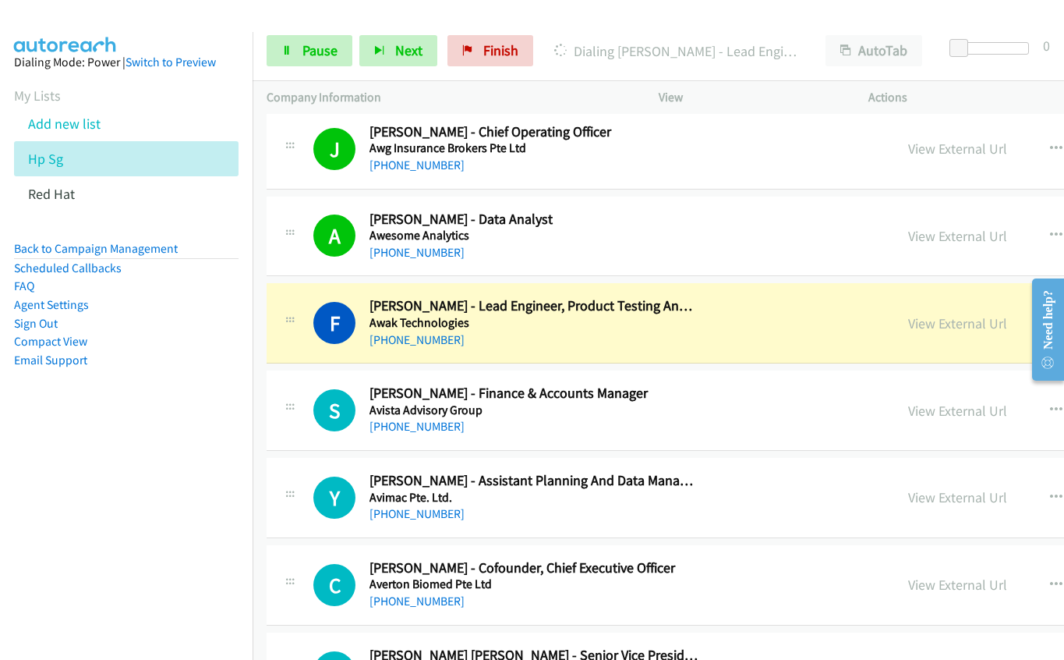
drag, startPoint x: 610, startPoint y: 342, endPoint x: 628, endPoint y: 338, distance: 18.4
click at [610, 342] on div "[PHONE_NUMBER]" at bounding box center [534, 340] width 328 height 19
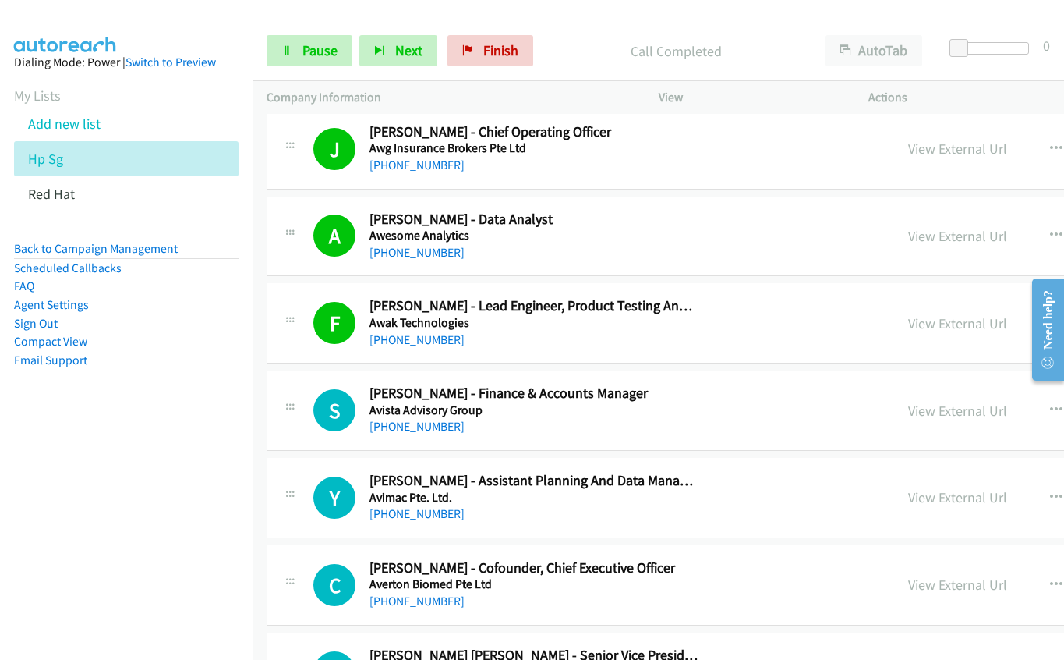
click at [660, 428] on div "[PHONE_NUMBER]" at bounding box center [534, 426] width 328 height 19
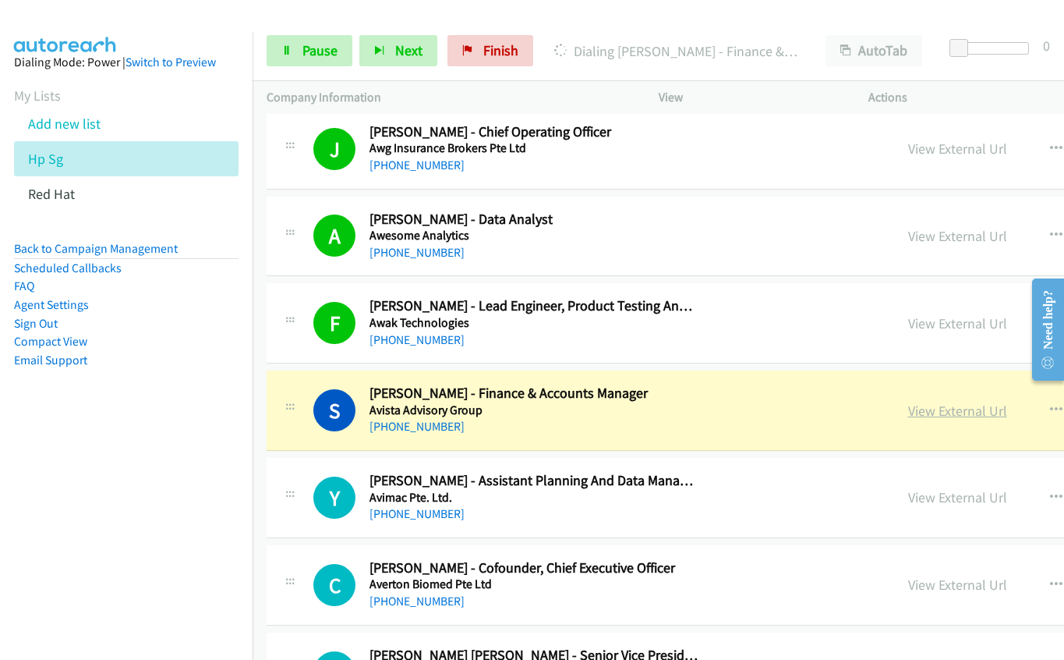
click at [908, 414] on link "View External Url" at bounding box center [957, 411] width 99 height 18
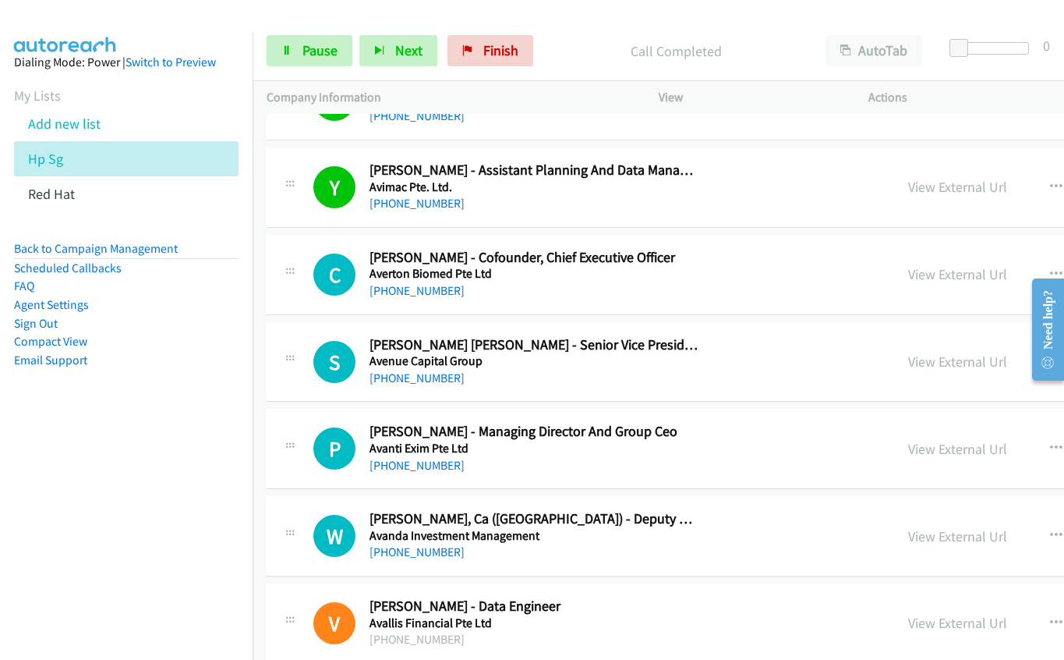
scroll to position [3509, 0]
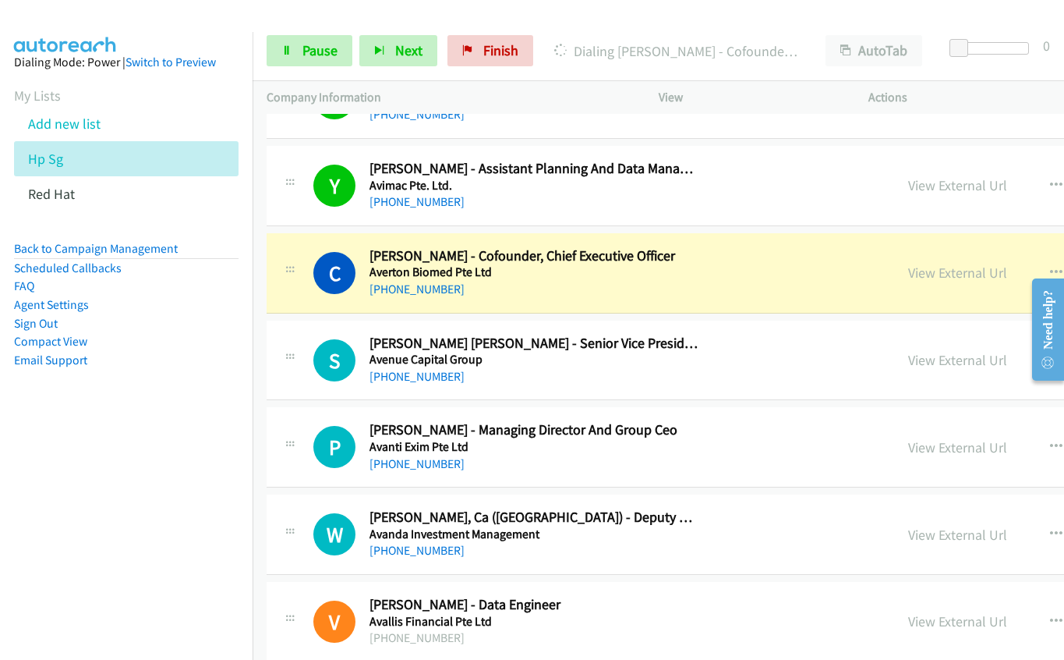
click at [634, 291] on div "[PHONE_NUMBER]" at bounding box center [534, 289] width 328 height 19
click at [908, 272] on link "View External Url" at bounding box center [957, 273] width 99 height 18
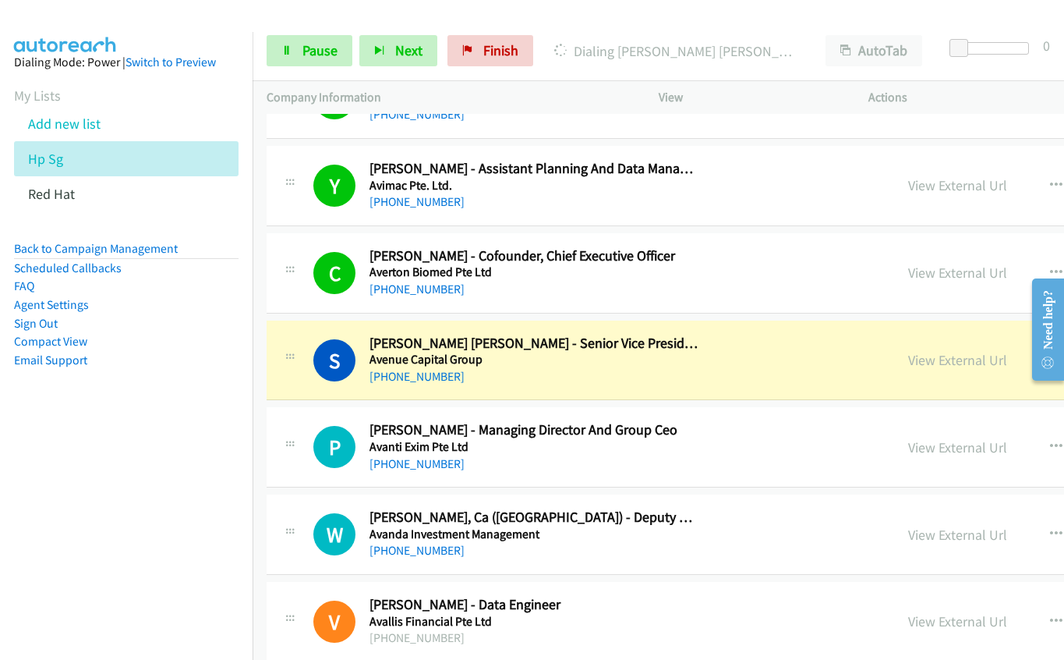
drag, startPoint x: 593, startPoint y: 375, endPoint x: 665, endPoint y: 375, distance: 71.7
click at [593, 375] on div "[PHONE_NUMBER]" at bounding box center [534, 376] width 328 height 19
click at [908, 359] on link "View External Url" at bounding box center [957, 360] width 99 height 18
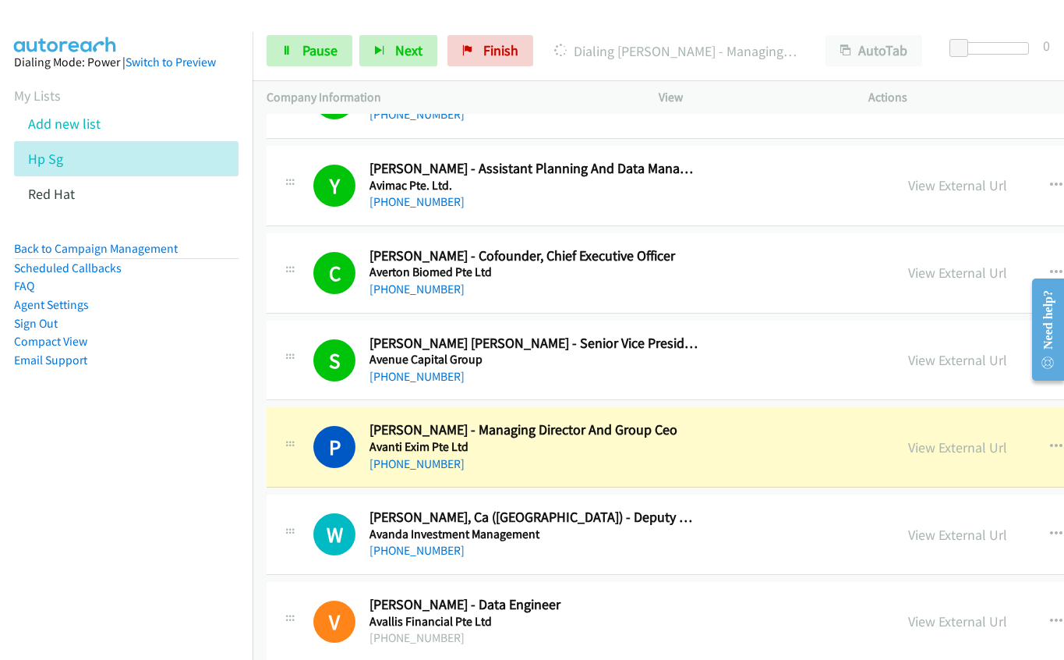
click at [616, 475] on div "P Callback Scheduled [PERSON_NAME] - Managing Director And Group Ceo Avanti Exi…" at bounding box center [866, 447] width 1198 height 80
click at [908, 446] on link "View External Url" at bounding box center [957, 447] width 99 height 18
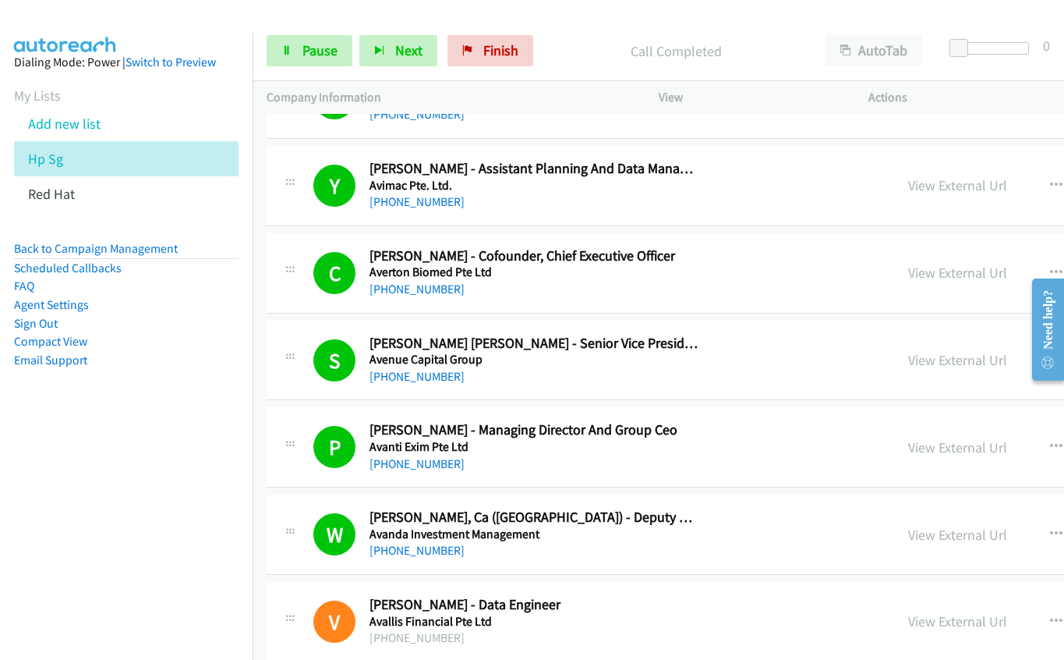
scroll to position [3743, 0]
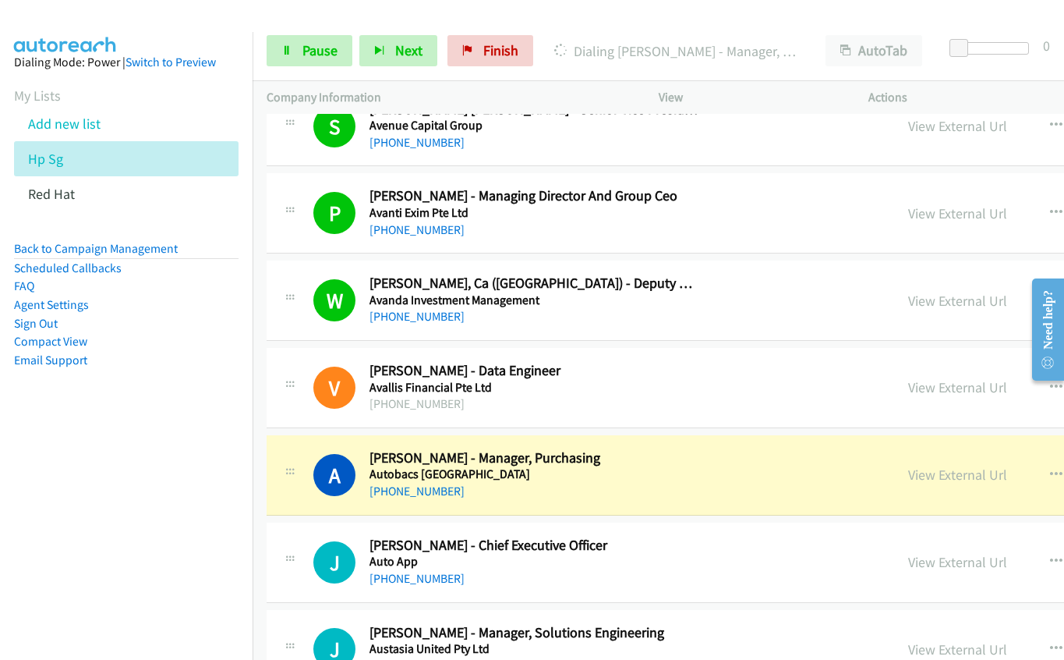
click at [621, 490] on div "[PHONE_NUMBER]" at bounding box center [534, 491] width 328 height 19
click at [908, 474] on link "View External Url" at bounding box center [957, 474] width 99 height 18
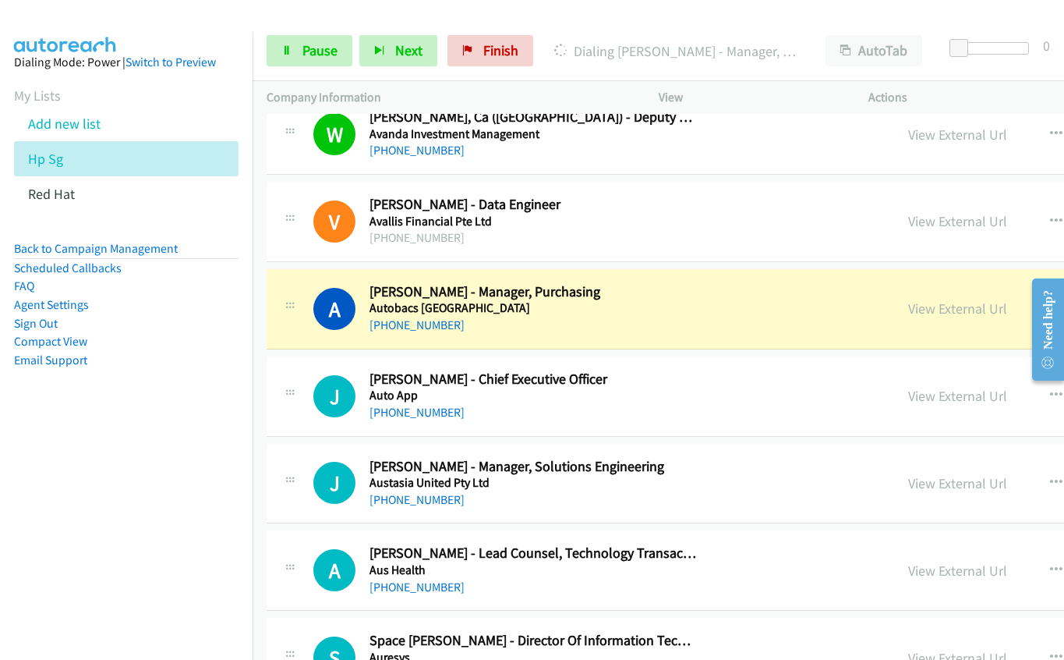
scroll to position [3977, 0]
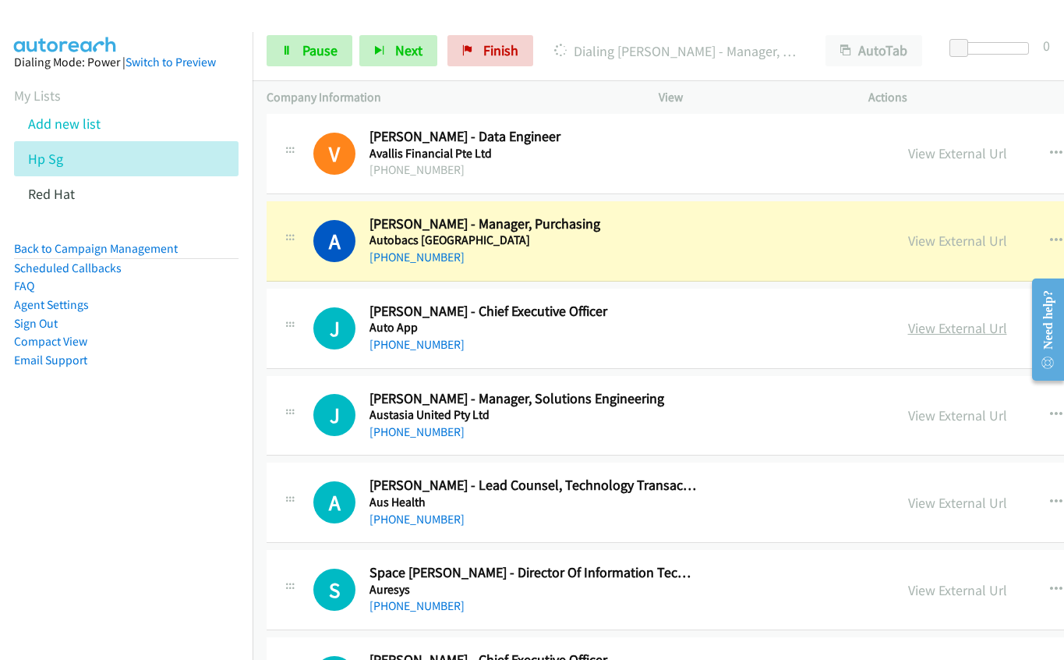
click at [908, 327] on link "View External Url" at bounding box center [957, 328] width 99 height 18
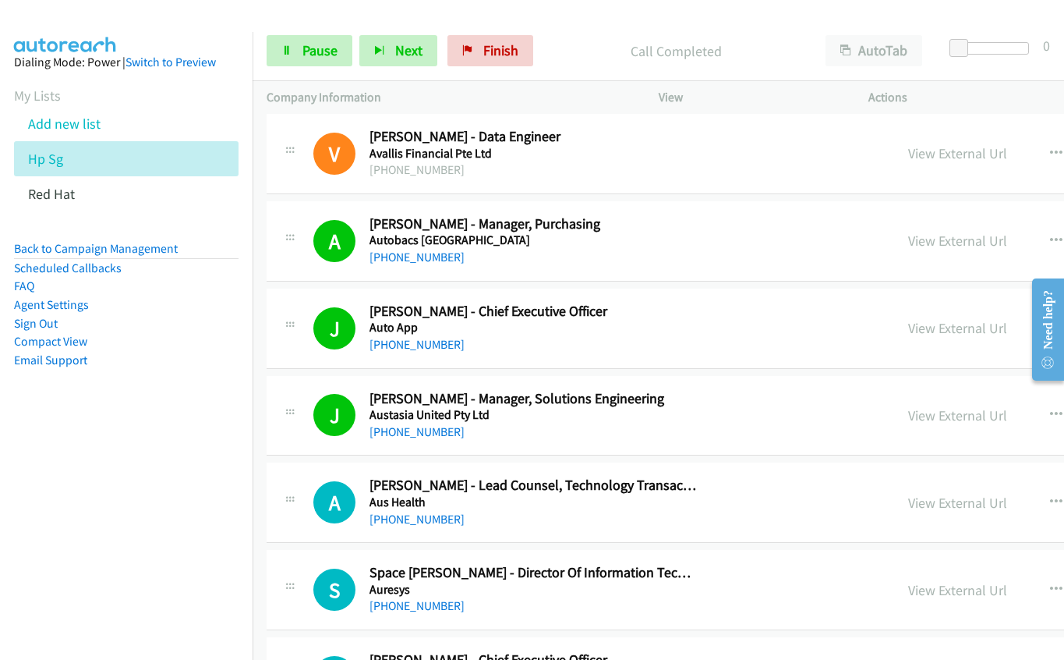
scroll to position [4288, 0]
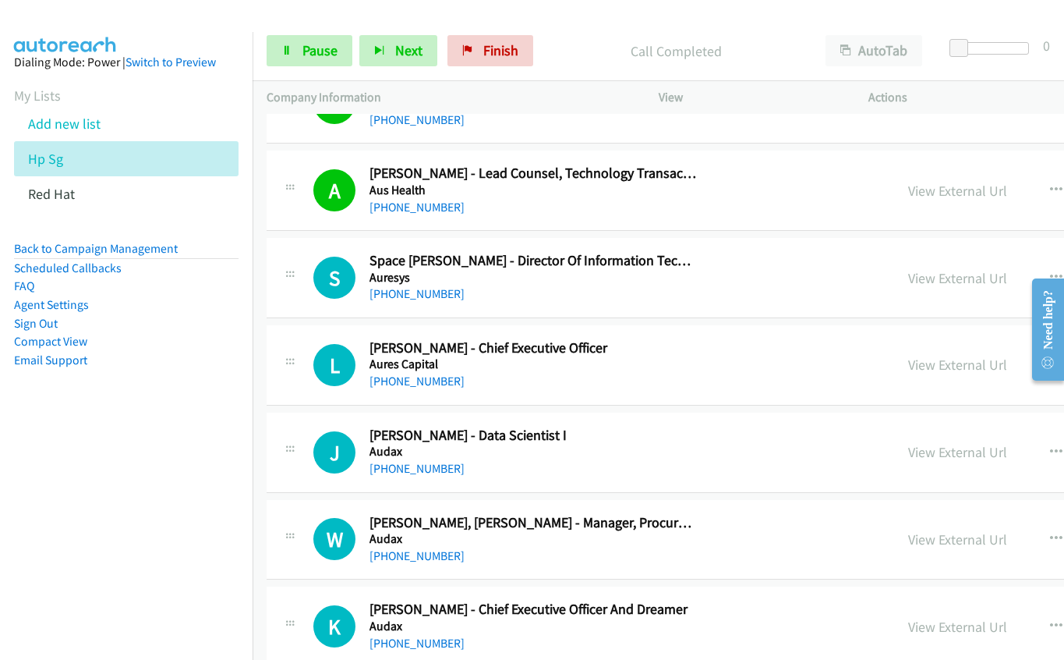
drag, startPoint x: 564, startPoint y: 282, endPoint x: 757, endPoint y: 267, distance: 193.9
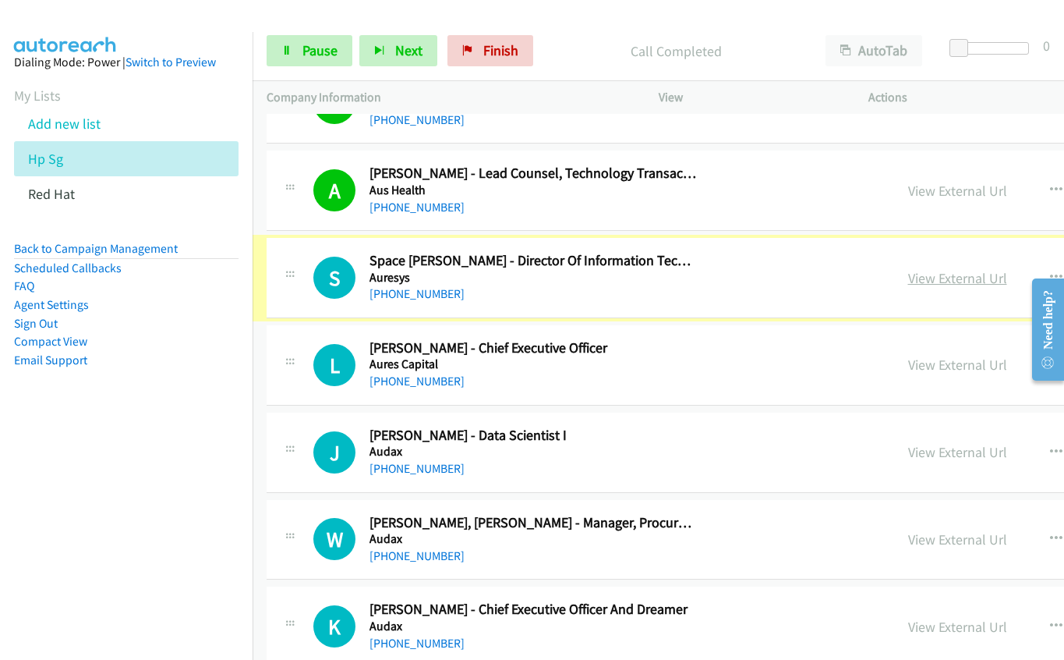
click at [908, 274] on link "View External Url" at bounding box center [957, 278] width 99 height 18
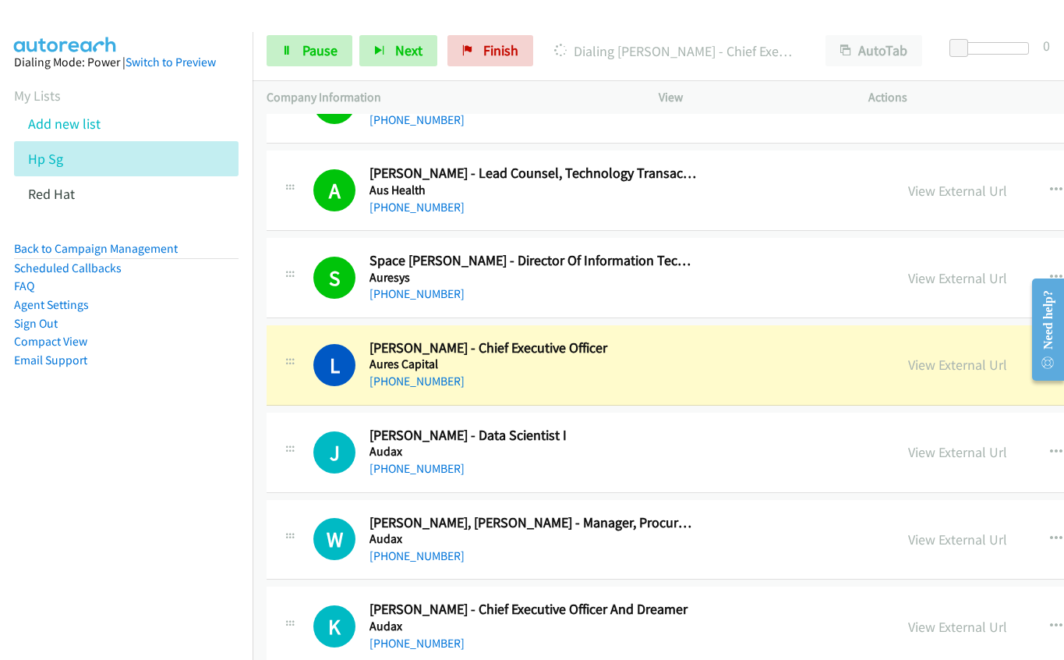
click at [705, 366] on div "L Callback Scheduled [PERSON_NAME] - Chief Executive Officer Aures Capital [GEO…" at bounding box center [596, 364] width 567 height 51
click at [894, 388] on div "View External Url View External Url Schedule/Manage Callback Start Calls Here R…" at bounding box center [1057, 364] width 327 height 51
click at [908, 363] on link "View External Url" at bounding box center [957, 365] width 99 height 18
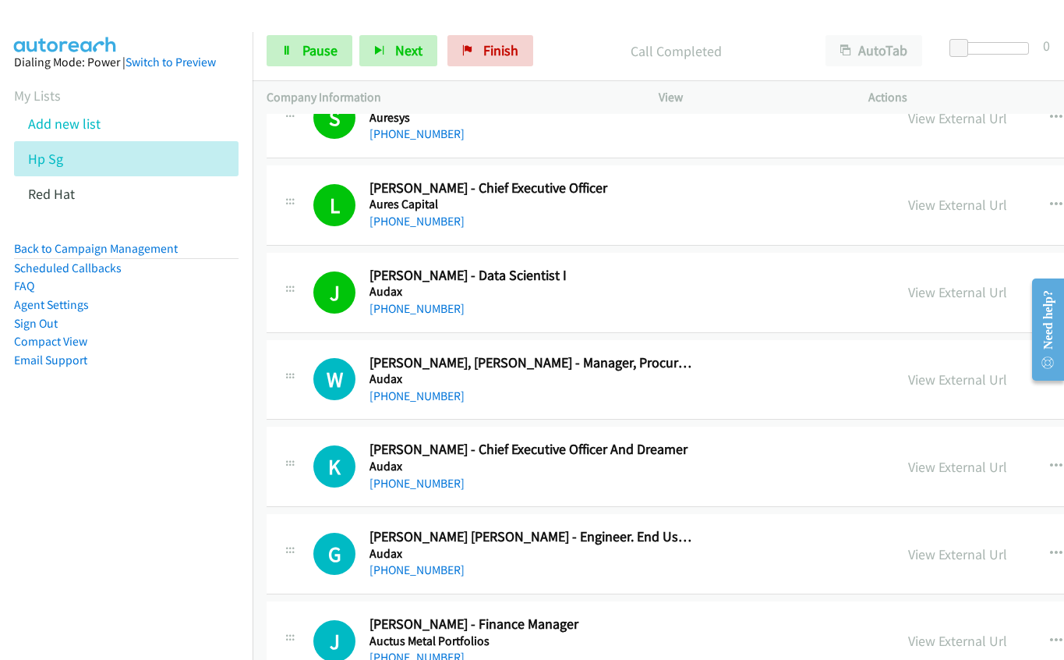
scroll to position [4522, 0]
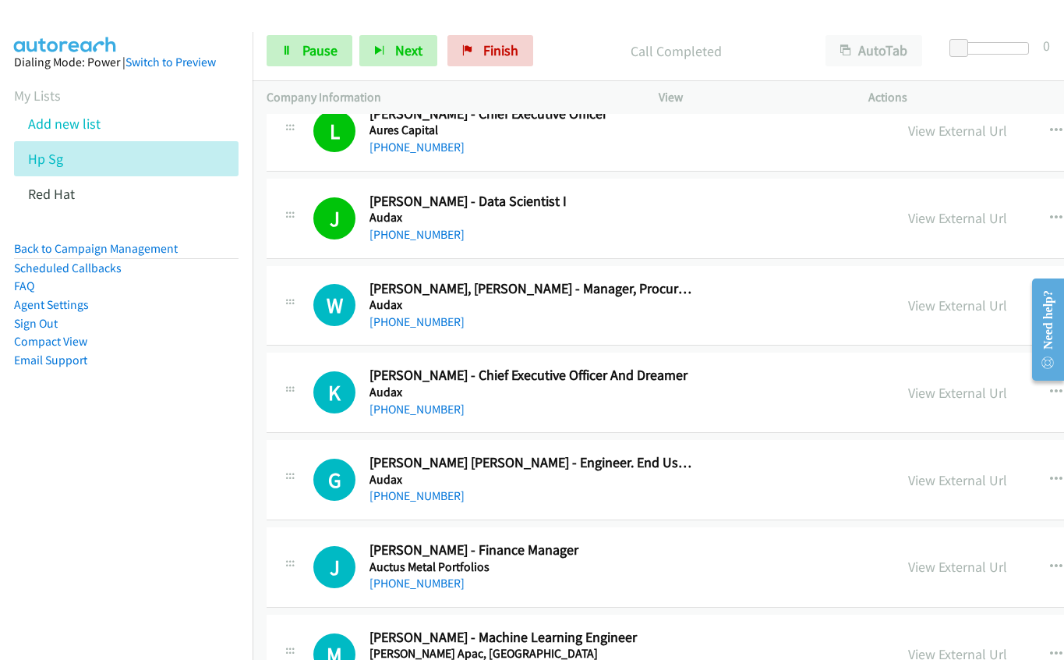
click at [670, 310] on h5 "Audax" at bounding box center [534, 305] width 328 height 16
click at [908, 303] on link "View External Url" at bounding box center [957, 305] width 99 height 18
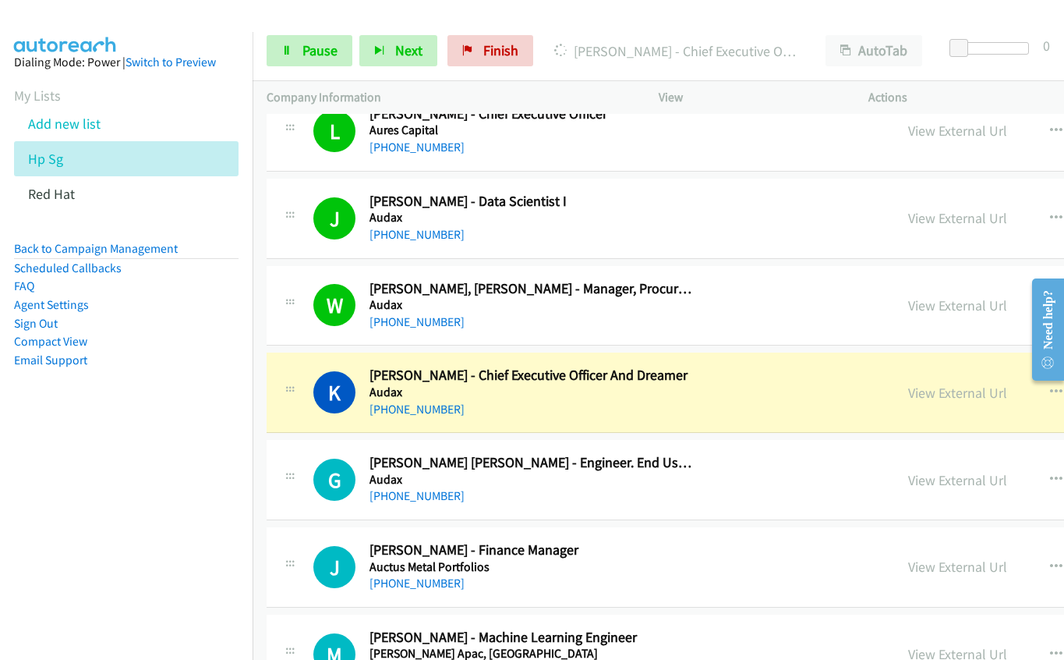
drag, startPoint x: 652, startPoint y: 400, endPoint x: 671, endPoint y: 400, distance: 19.5
click at [652, 400] on div "[PHONE_NUMBER]" at bounding box center [534, 409] width 328 height 19
click at [908, 393] on link "View External Url" at bounding box center [957, 393] width 99 height 18
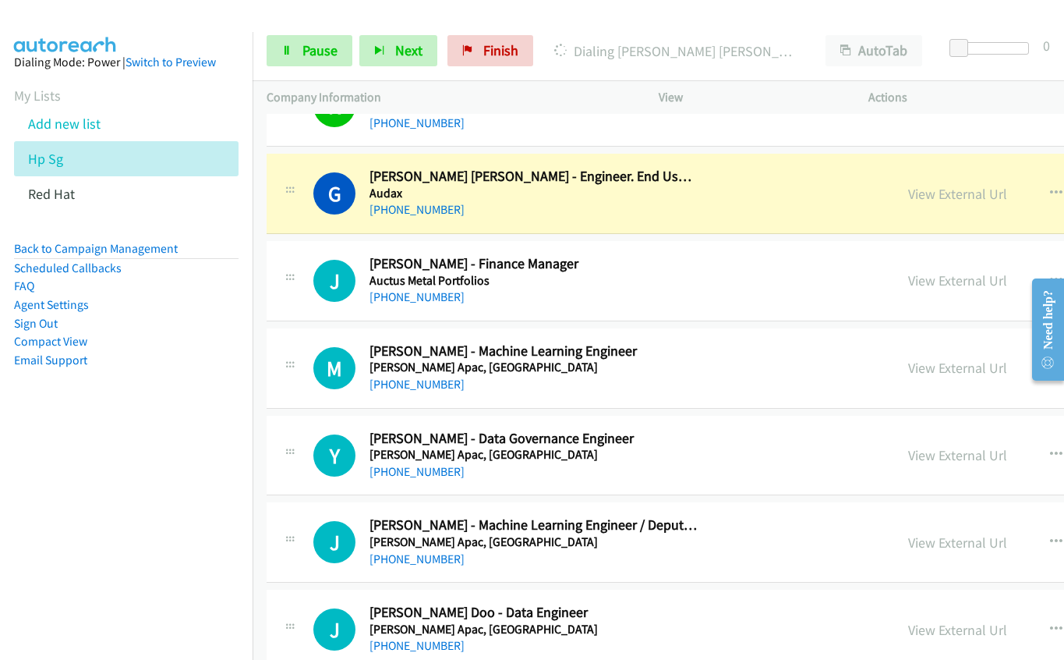
scroll to position [4834, 0]
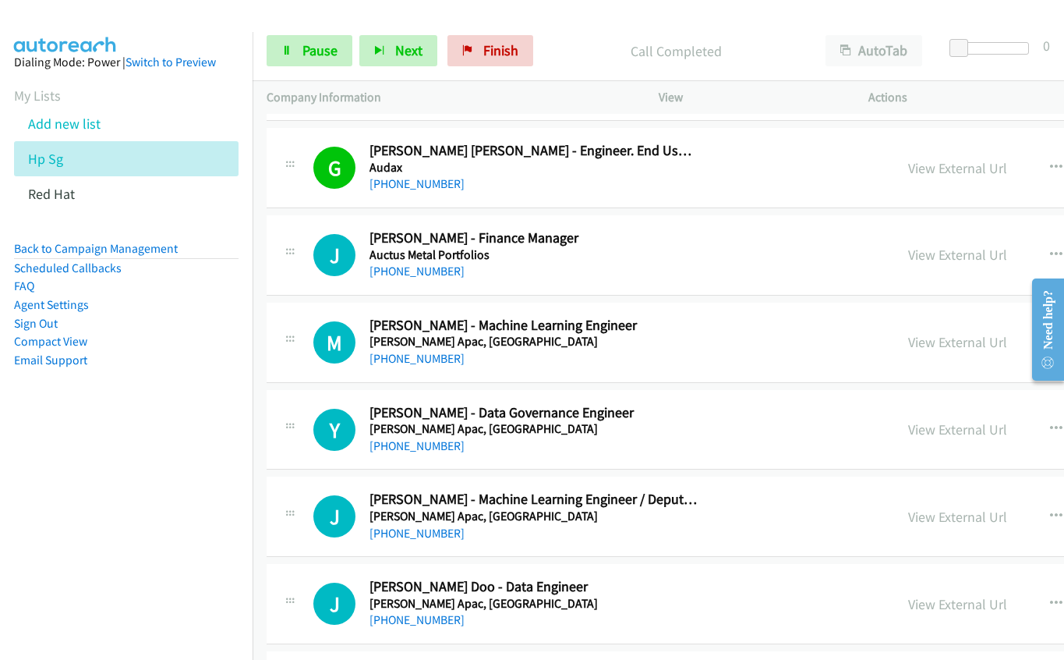
click at [620, 263] on div "[PHONE_NUMBER]" at bounding box center [534, 271] width 328 height 19
click at [908, 250] on link "View External Url" at bounding box center [957, 255] width 99 height 18
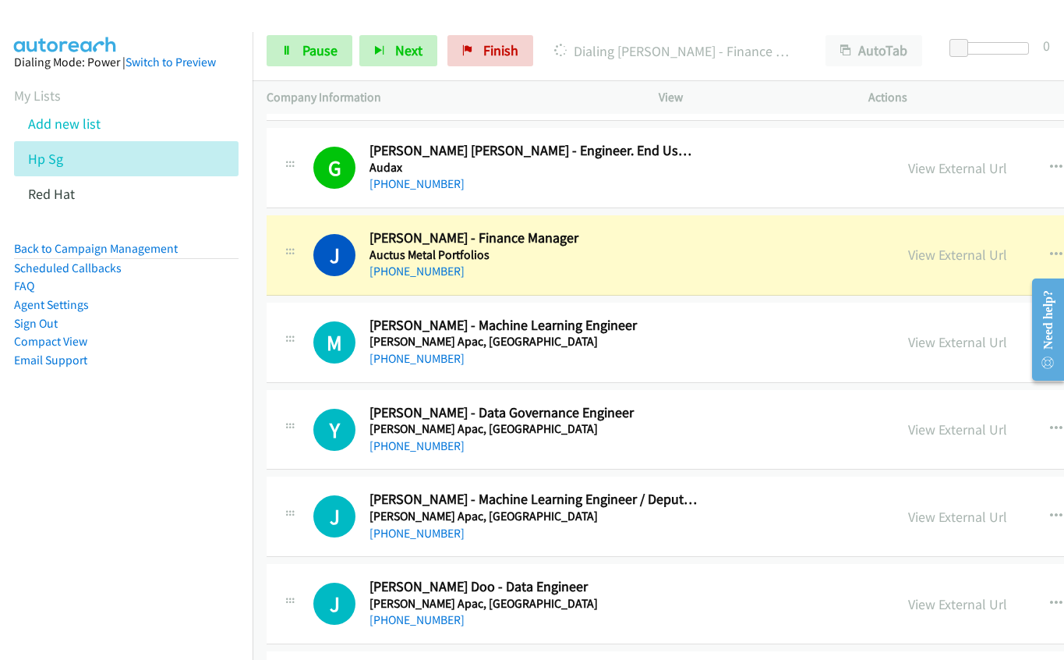
drag, startPoint x: 663, startPoint y: 246, endPoint x: 825, endPoint y: 257, distance: 162.5
click at [663, 247] on h5 "Auctus Metal Portfolios" at bounding box center [534, 255] width 328 height 16
click at [908, 263] on link "View External Url" at bounding box center [957, 255] width 99 height 18
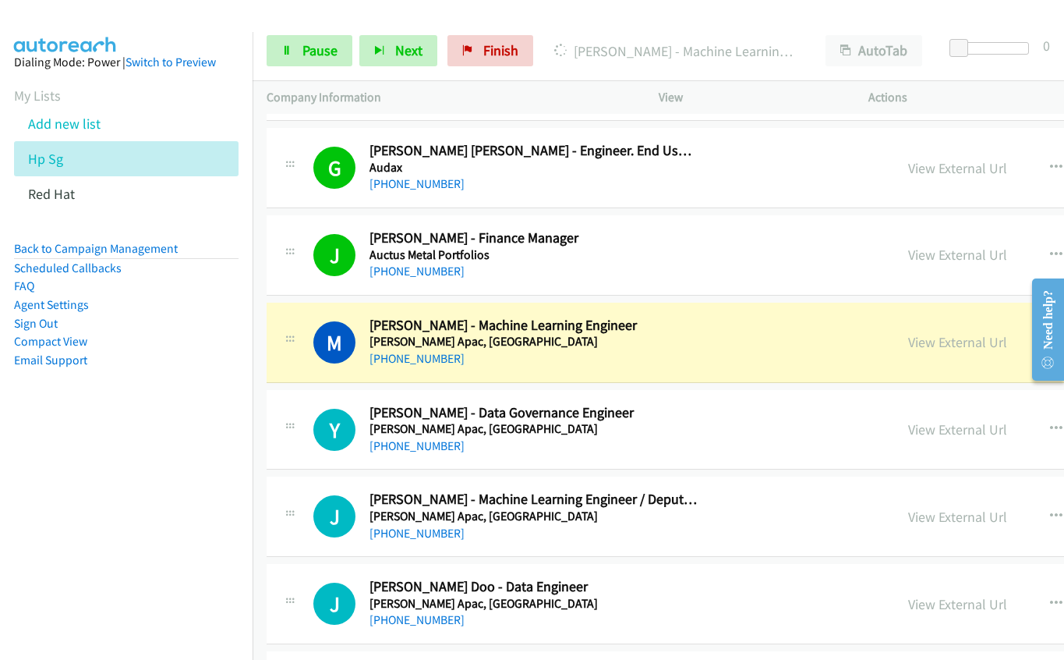
click at [693, 361] on div "[PHONE_NUMBER]" at bounding box center [534, 358] width 328 height 19
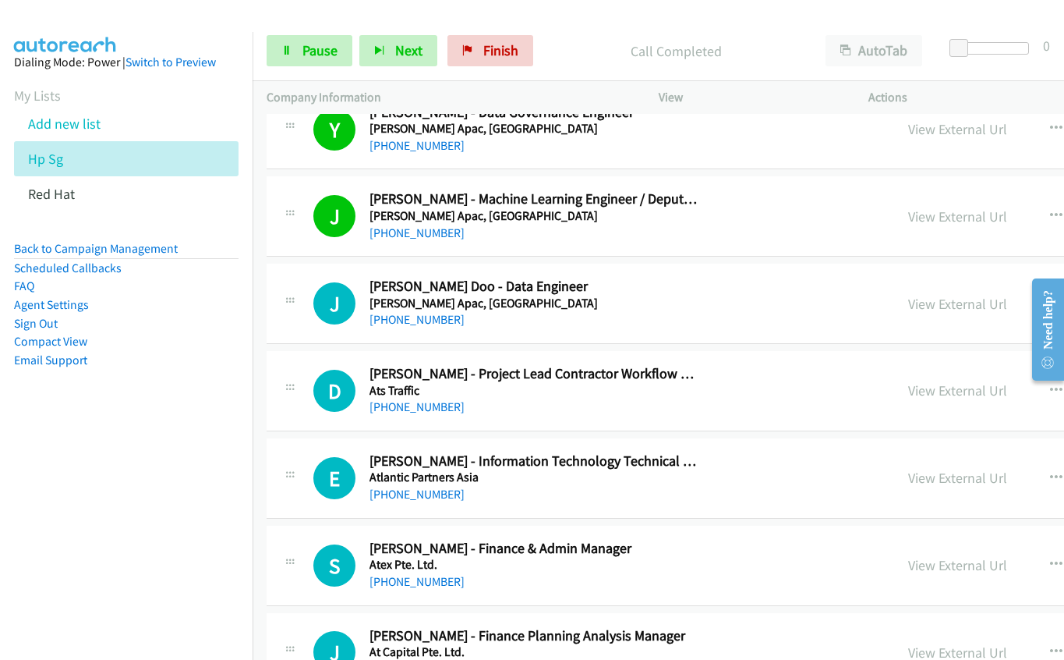
scroll to position [5380, 0]
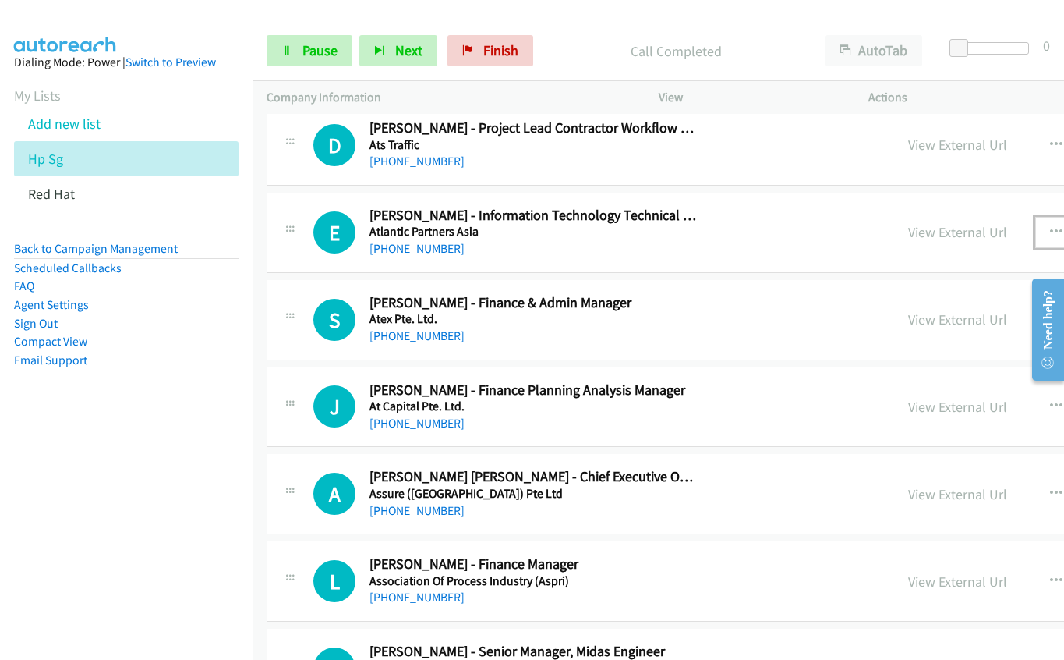
click at [1050, 227] on icon "button" at bounding box center [1056, 232] width 12 height 12
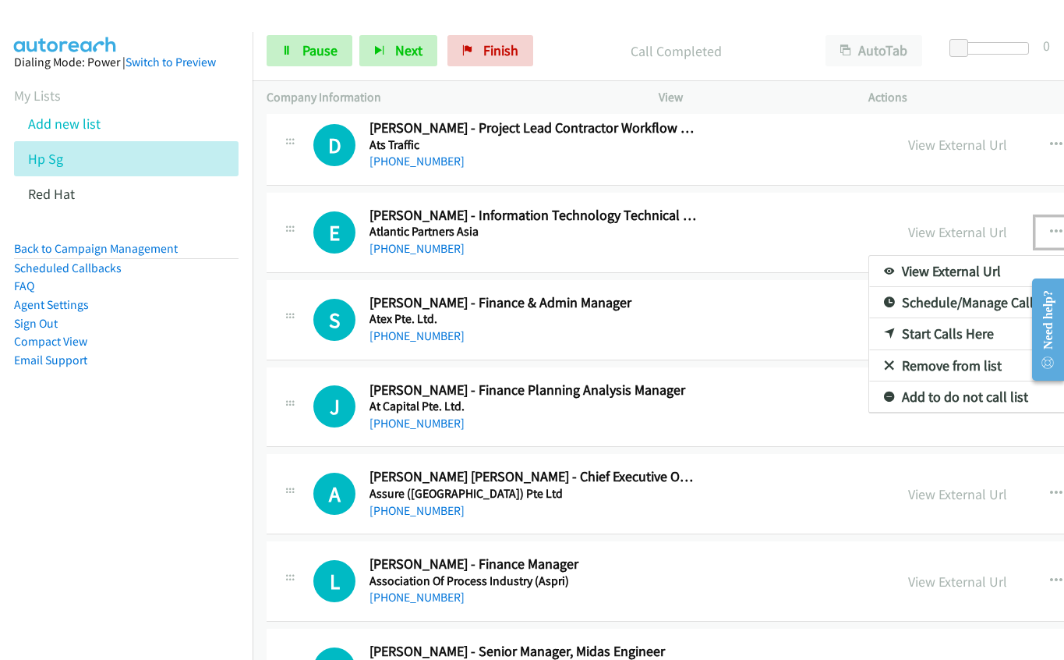
click at [869, 327] on link "Start Calls Here" at bounding box center [972, 333] width 207 height 31
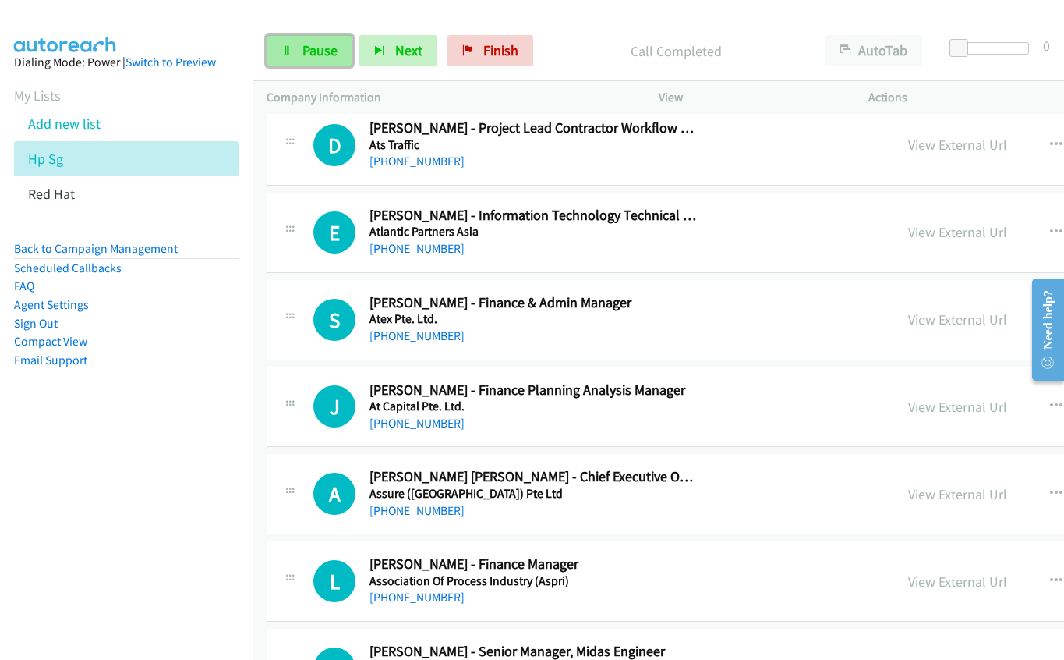
click at [309, 49] on span "Pause" at bounding box center [320, 50] width 35 height 18
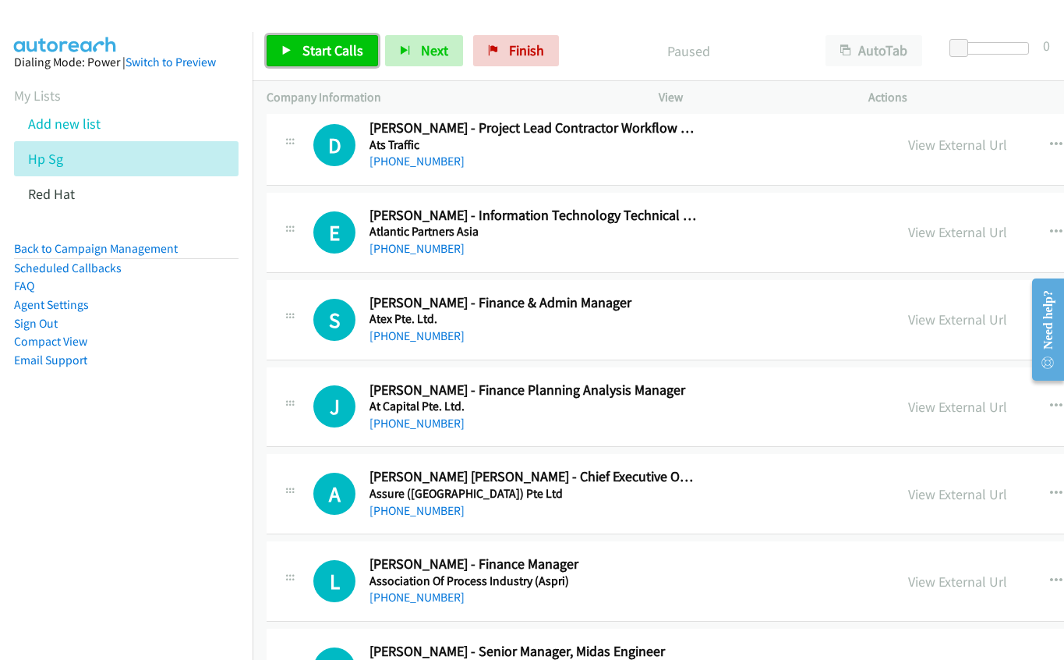
click at [307, 49] on span "Start Calls" at bounding box center [333, 50] width 61 height 18
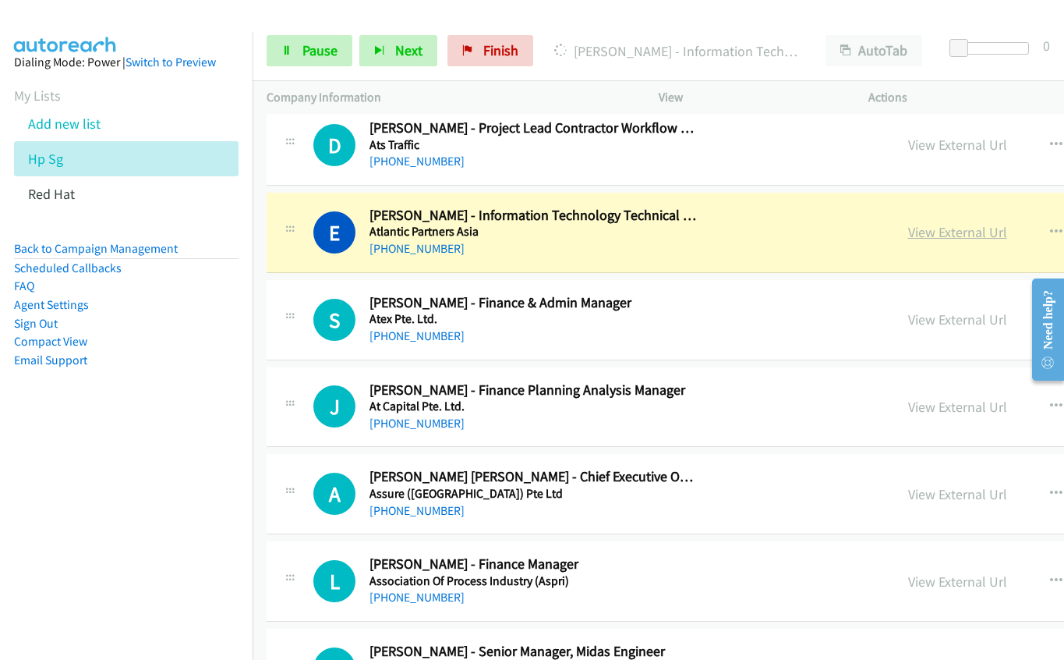
click at [908, 226] on link "View External Url" at bounding box center [957, 232] width 99 height 18
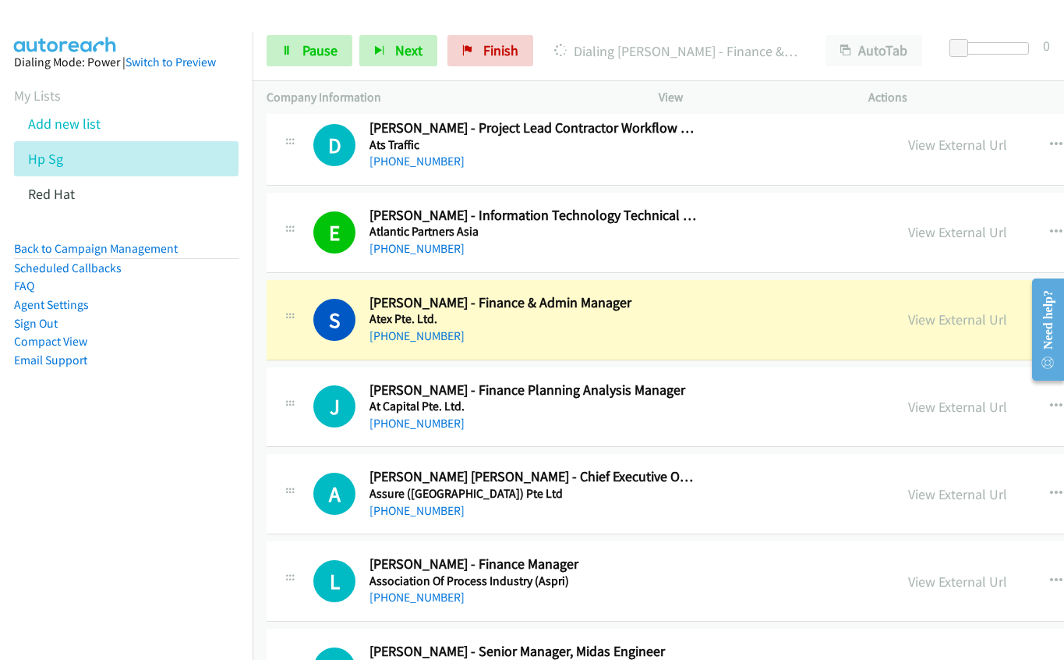
drag, startPoint x: 670, startPoint y: 338, endPoint x: 699, endPoint y: 327, distance: 31.3
click at [670, 338] on div "[PHONE_NUMBER]" at bounding box center [534, 336] width 328 height 19
click at [908, 316] on link "View External Url" at bounding box center [957, 319] width 99 height 18
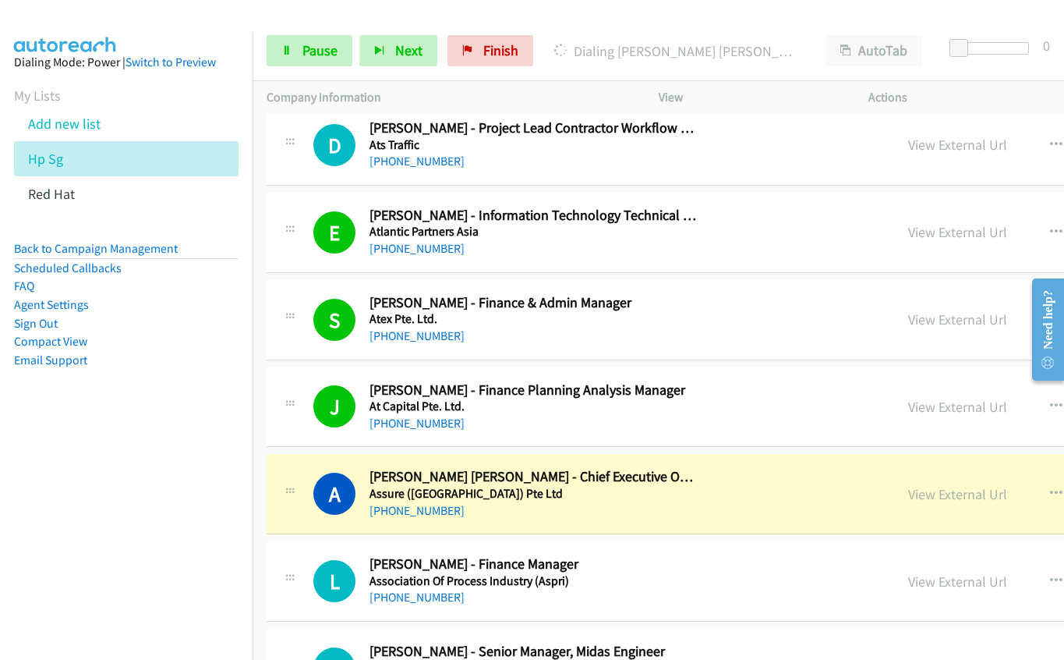
click at [673, 521] on div "A Callback Scheduled [PERSON_NAME] [PERSON_NAME] - Chief Executive Officer Assu…" at bounding box center [866, 494] width 1198 height 80
click at [908, 490] on link "View External Url" at bounding box center [957, 494] width 99 height 18
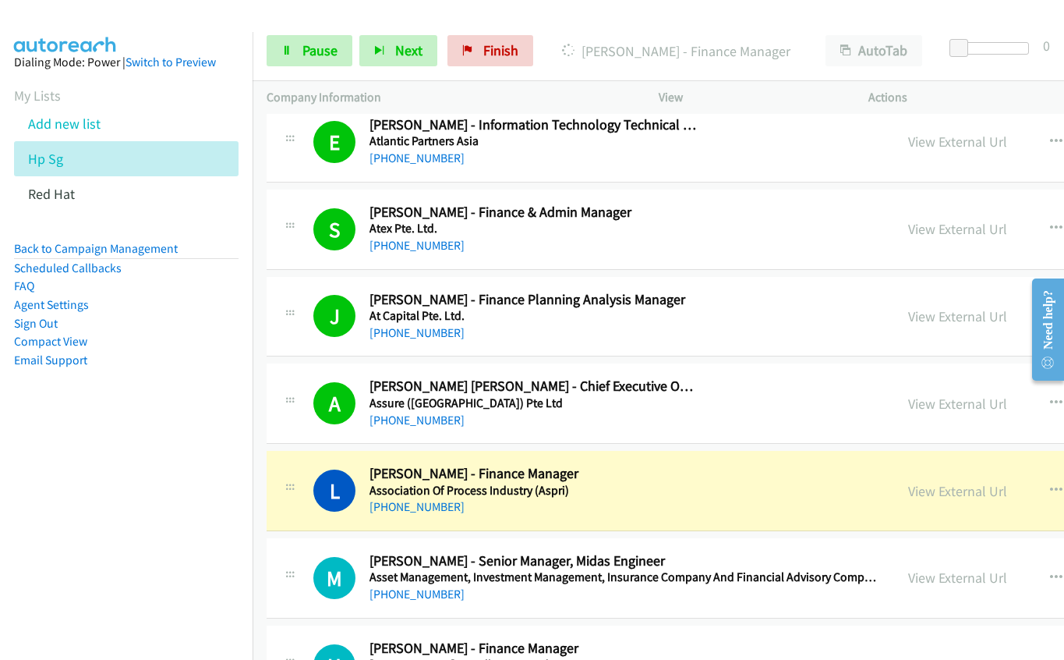
scroll to position [5614, 0]
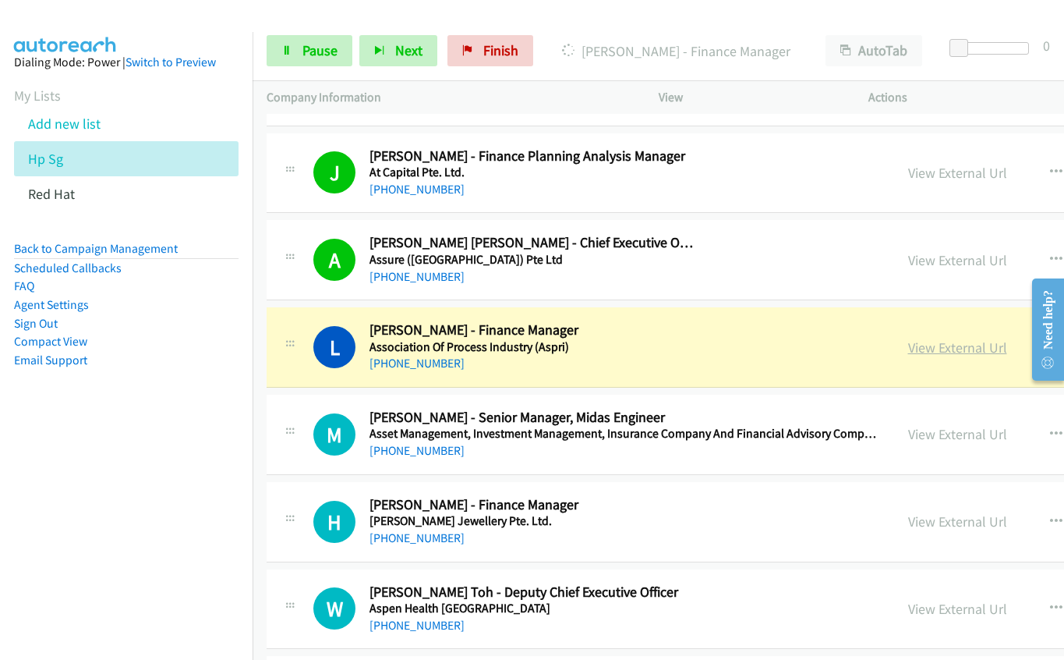
drag, startPoint x: 594, startPoint y: 363, endPoint x: 851, endPoint y: 344, distance: 258.0
click at [908, 344] on link "View External Url" at bounding box center [957, 347] width 99 height 18
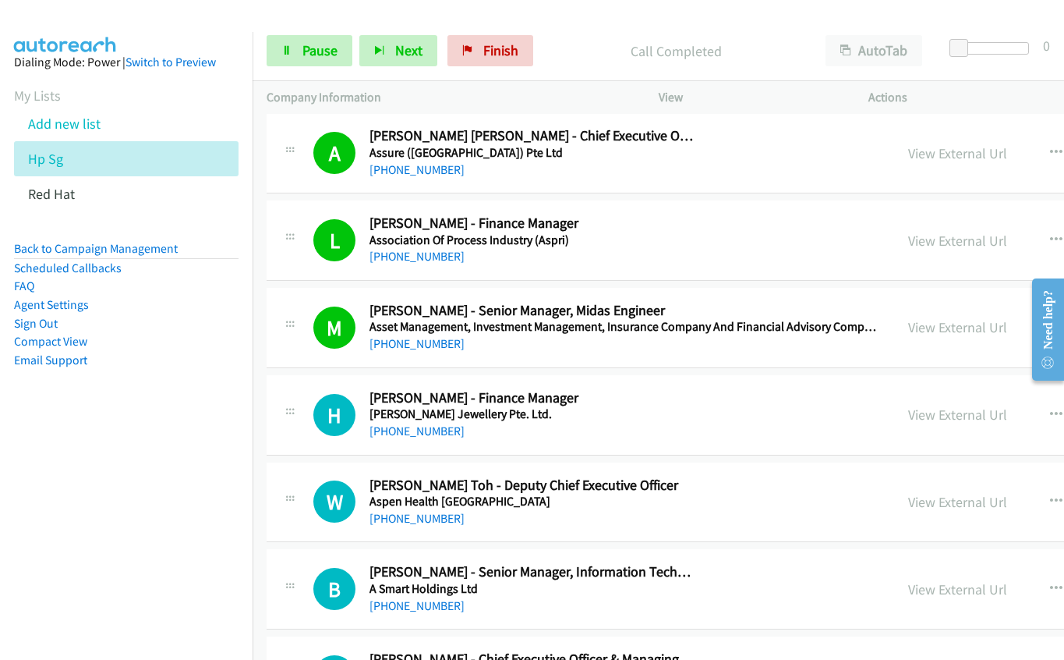
scroll to position [5770, 0]
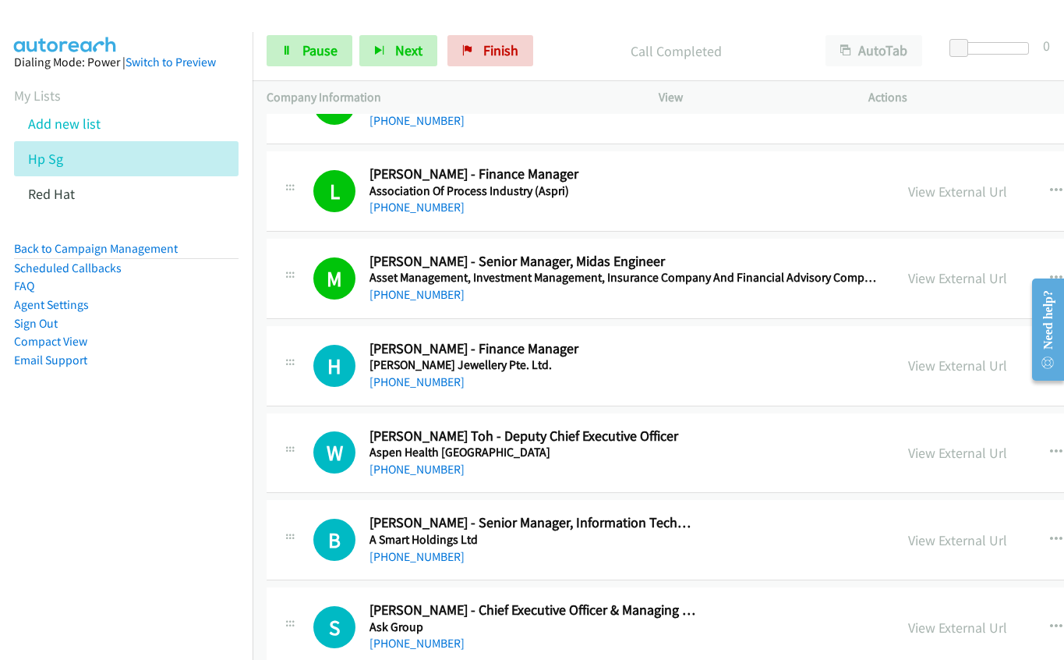
click at [665, 349] on h2 "[PERSON_NAME] - Finance Manager" at bounding box center [534, 349] width 328 height 18
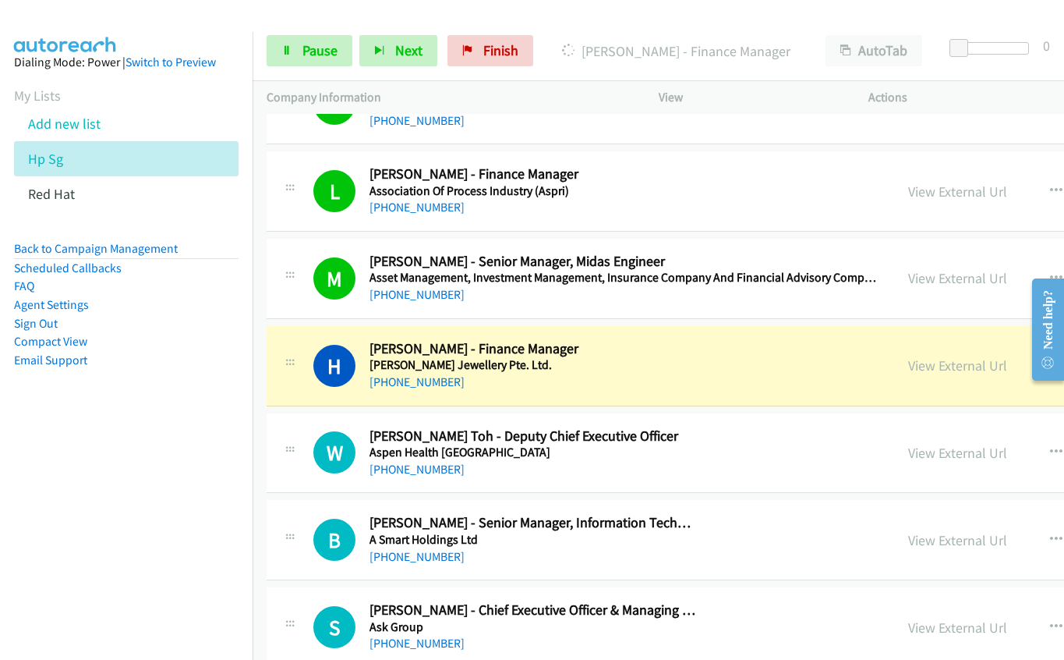
click at [575, 381] on div "[PHONE_NUMBER]" at bounding box center [534, 382] width 328 height 19
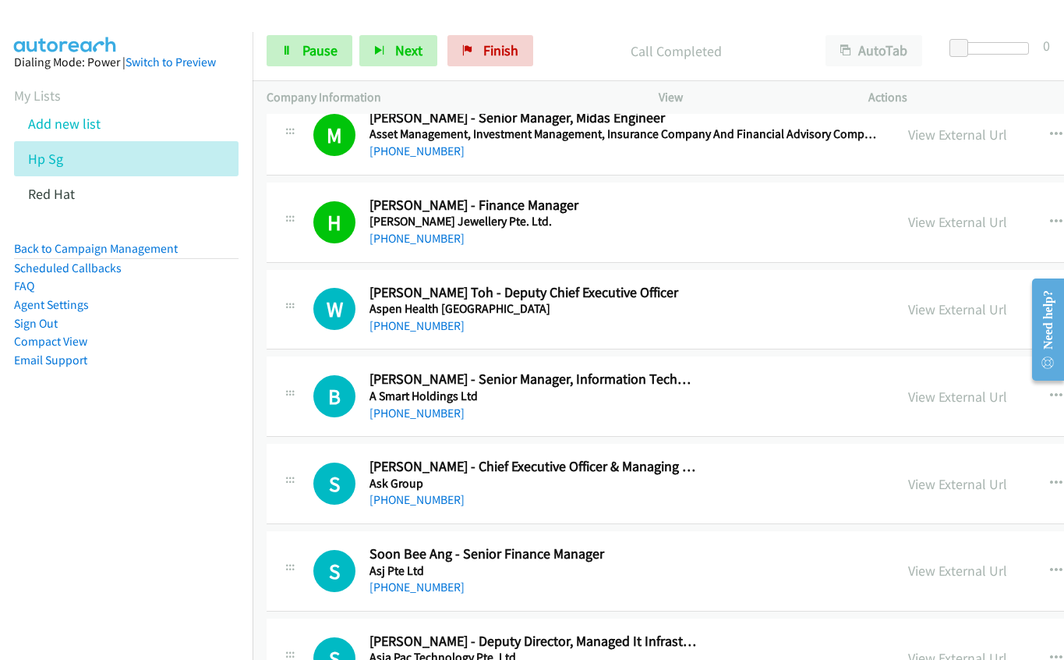
scroll to position [5926, 0]
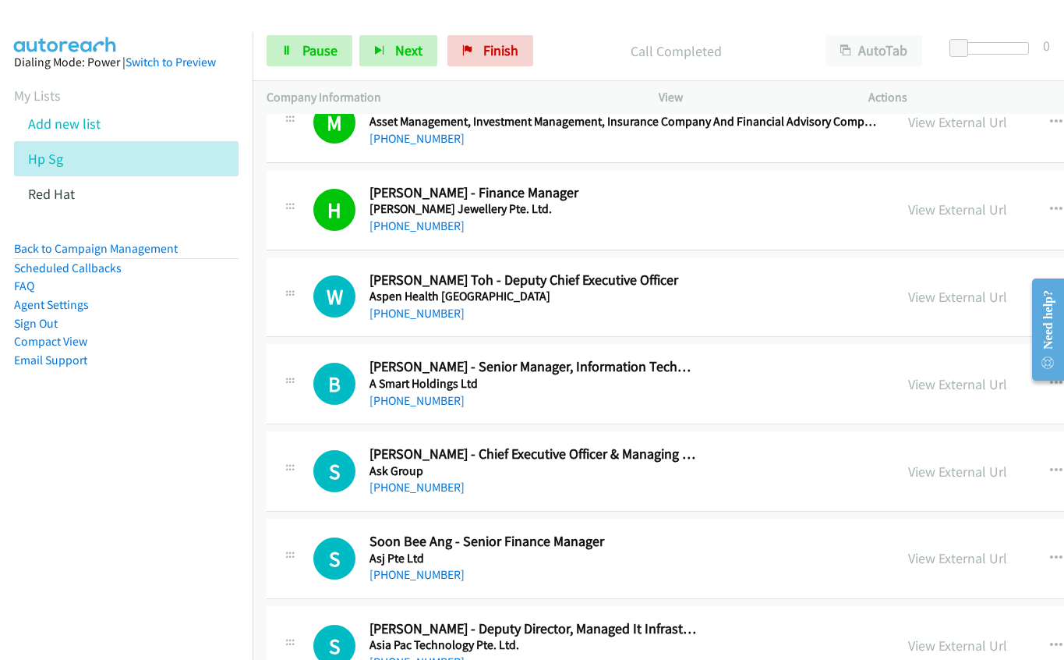
click at [679, 307] on div "[PHONE_NUMBER]" at bounding box center [534, 313] width 328 height 19
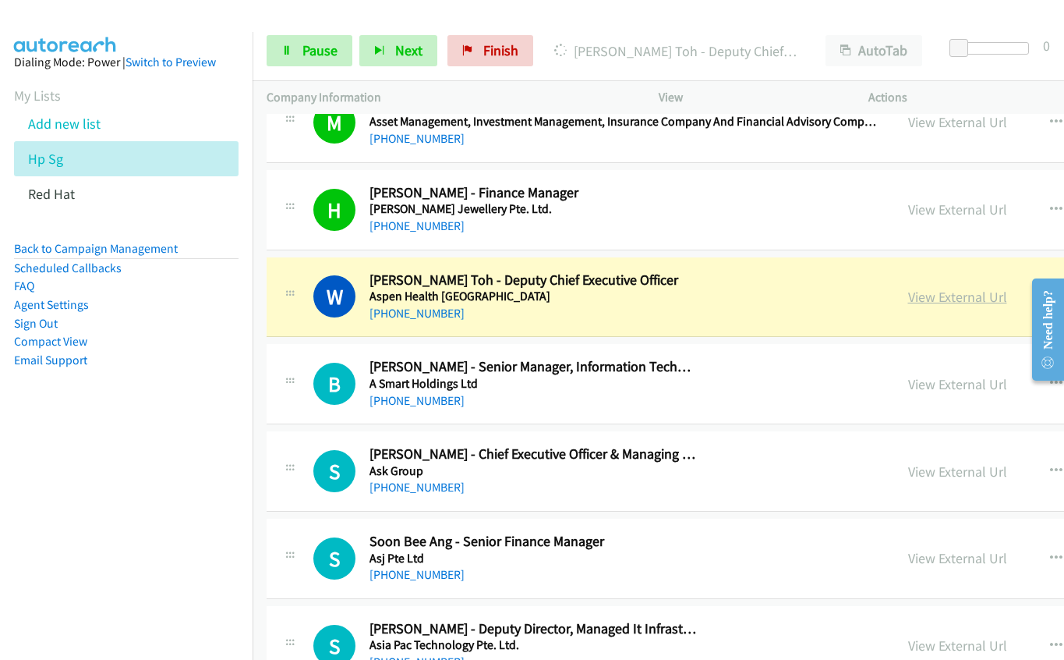
click at [908, 301] on link "View External Url" at bounding box center [957, 297] width 99 height 18
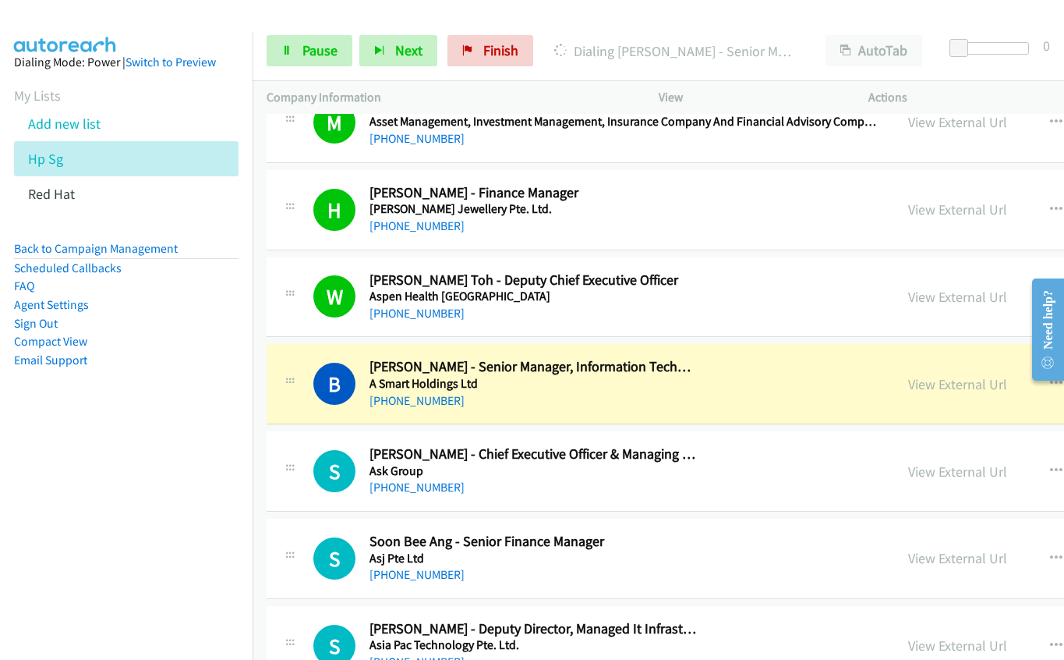
drag, startPoint x: 601, startPoint y: 406, endPoint x: 753, endPoint y: 406, distance: 152.0
click at [601, 406] on div "[PHONE_NUMBER]" at bounding box center [534, 400] width 328 height 19
click at [908, 377] on link "View External Url" at bounding box center [957, 384] width 99 height 18
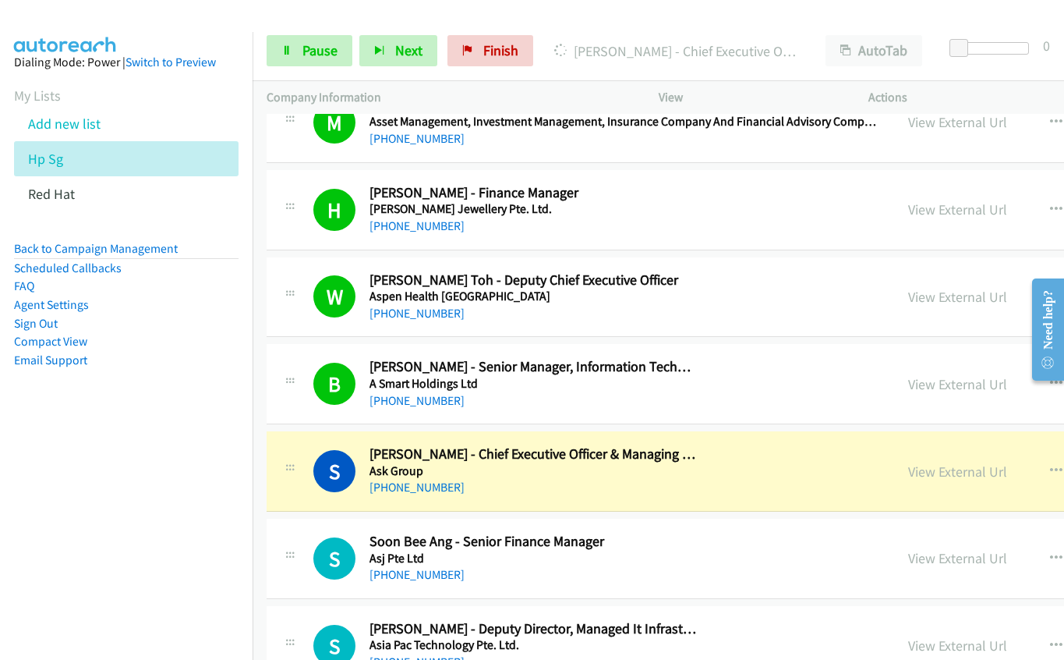
click at [616, 483] on div "[PHONE_NUMBER]" at bounding box center [534, 487] width 328 height 19
click at [908, 471] on link "View External Url" at bounding box center [957, 471] width 99 height 18
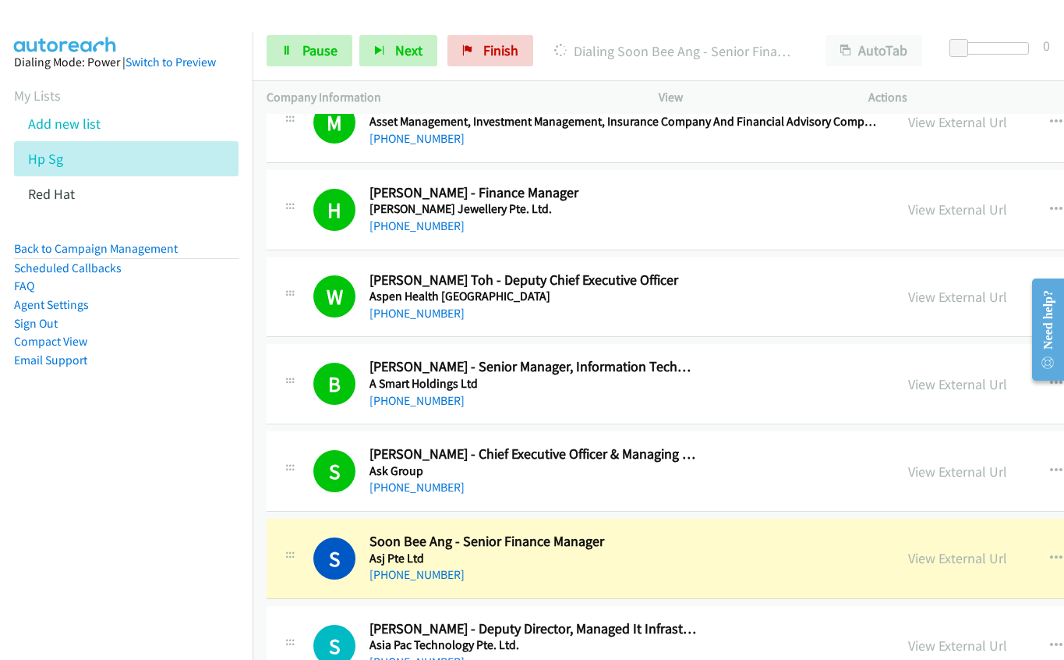
click at [702, 547] on div "S Callback Scheduled Soon Bee Ang - Senior Finance Manager Asj Pte Ltd [GEOGRAP…" at bounding box center [596, 558] width 567 height 51
click at [908, 560] on link "View External Url" at bounding box center [957, 558] width 99 height 18
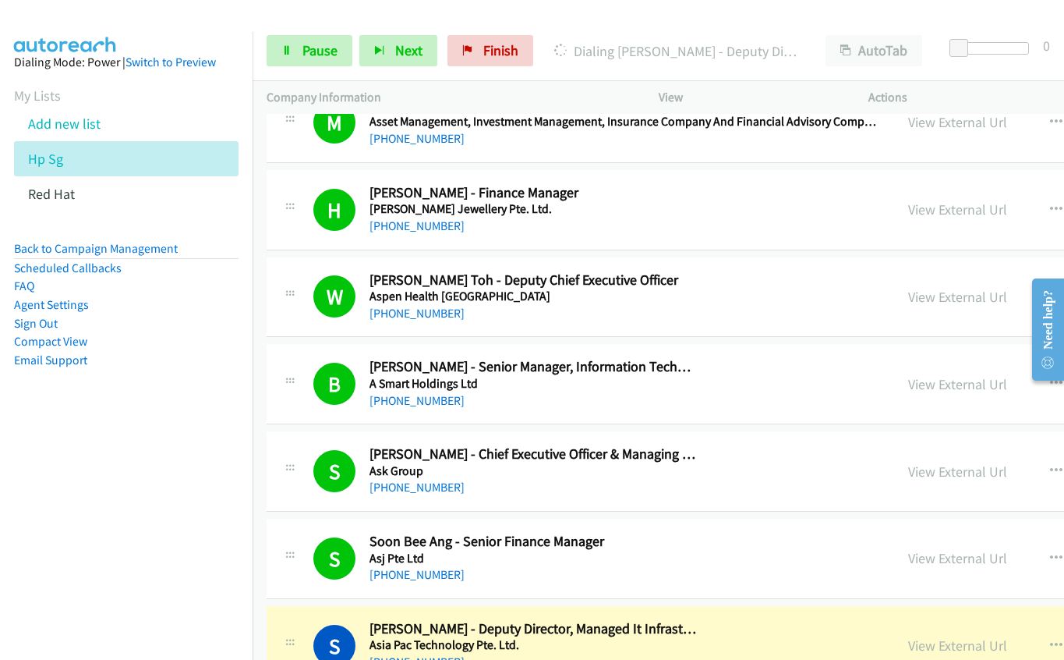
click at [727, 16] on div at bounding box center [525, 30] width 1050 height 60
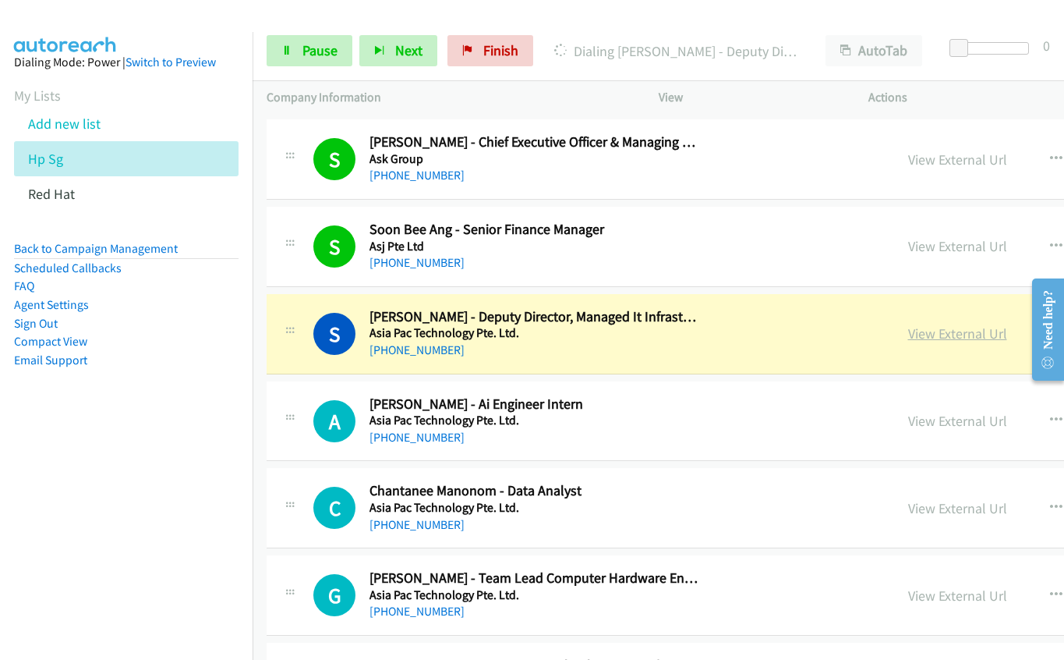
click at [908, 334] on link "View External Url" at bounding box center [957, 333] width 99 height 18
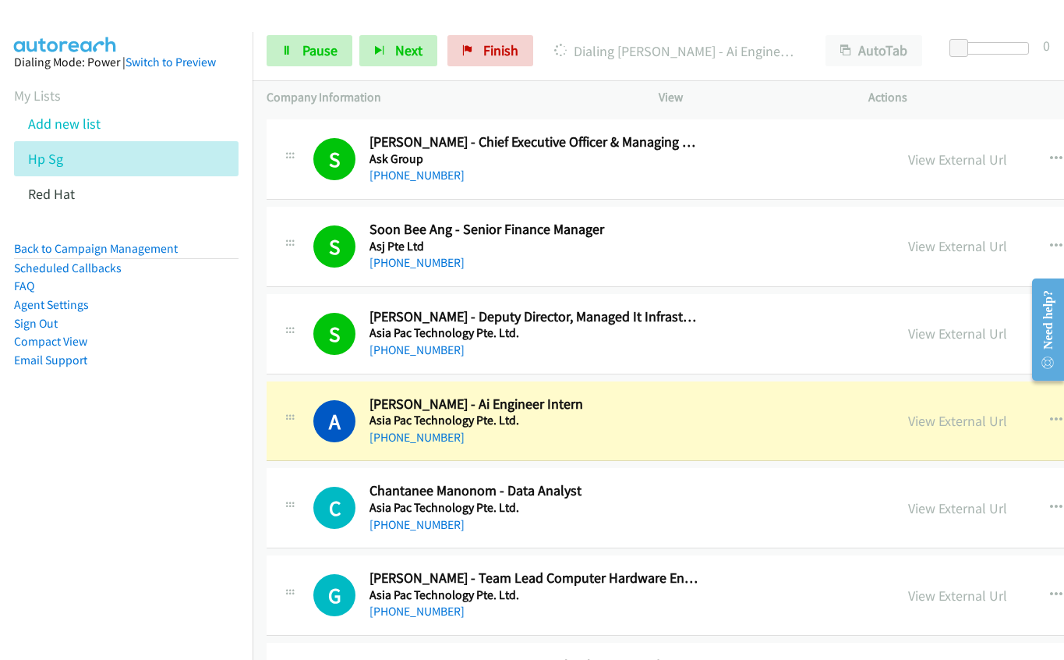
click at [681, 525] on div "[PHONE_NUMBER]" at bounding box center [534, 524] width 328 height 19
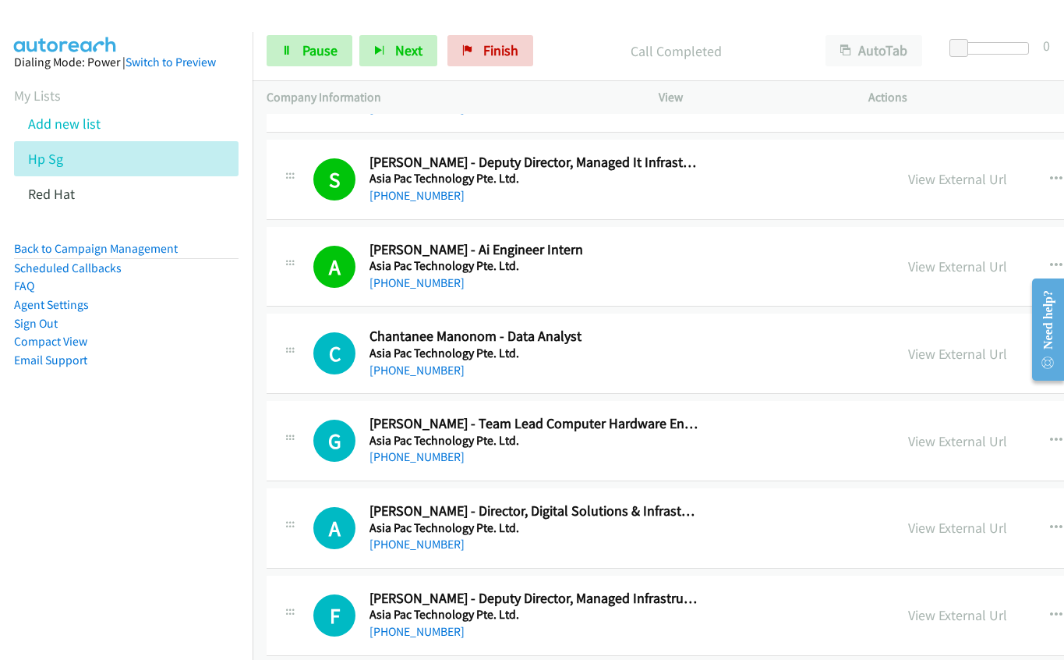
scroll to position [6394, 0]
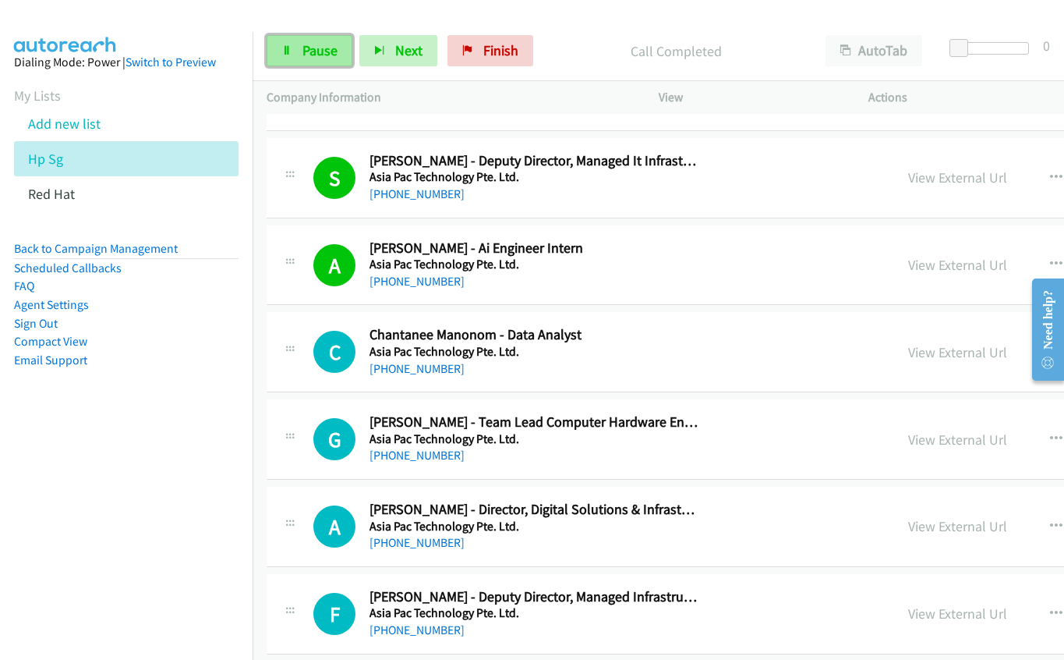
click at [331, 52] on span "Pause" at bounding box center [320, 50] width 35 height 18
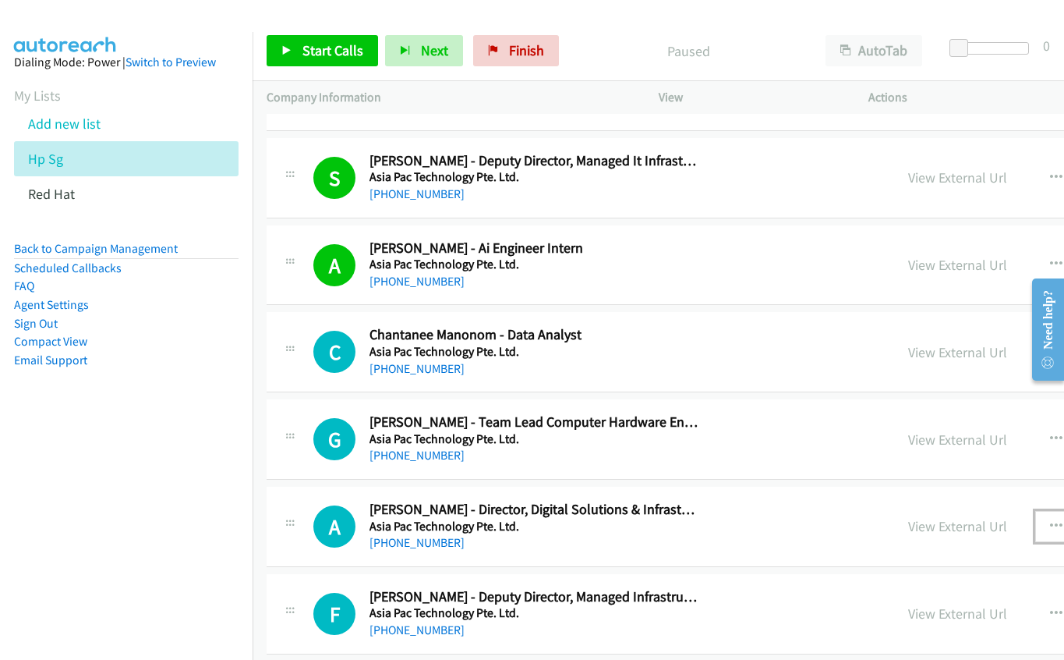
click at [1050, 520] on icon "button" at bounding box center [1056, 526] width 12 height 12
click at [873, 628] on link "Start Calls Here" at bounding box center [972, 628] width 207 height 31
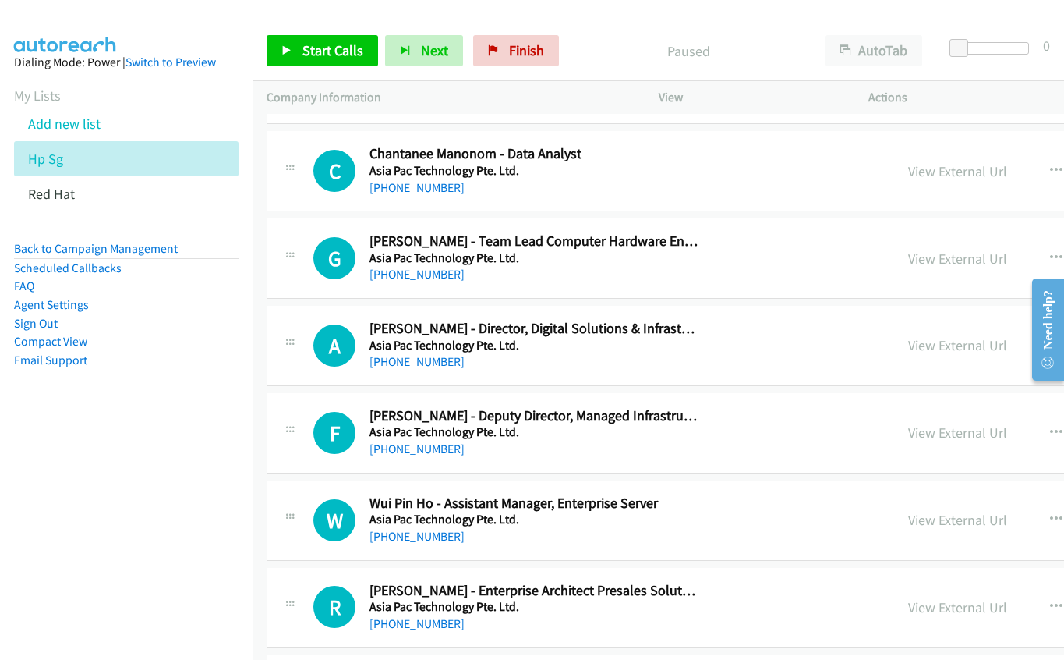
scroll to position [6628, 0]
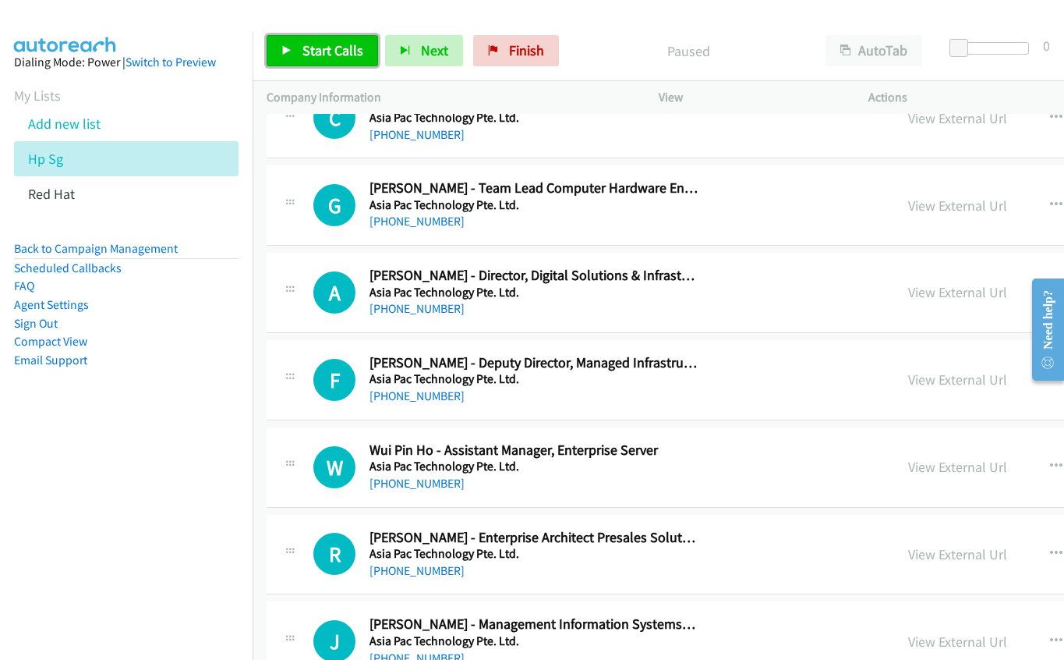
click at [336, 47] on span "Start Calls" at bounding box center [333, 50] width 61 height 18
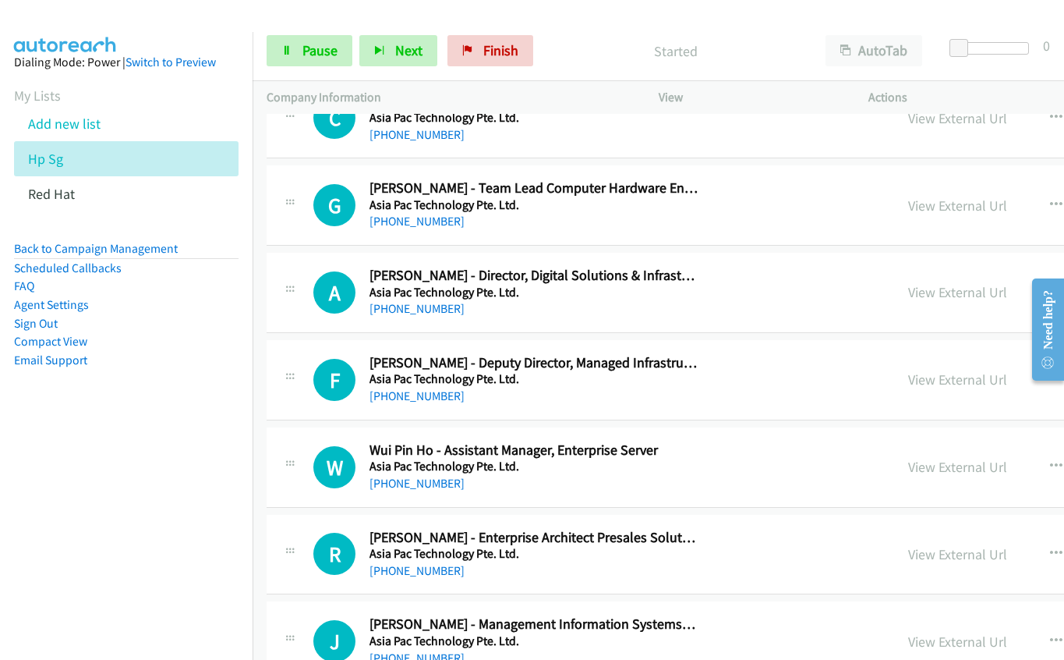
click at [717, 320] on div "A Callback Scheduled Ah [PERSON_NAME] - Director, Digital Solutions & Infrastru…" at bounding box center [866, 293] width 1198 height 80
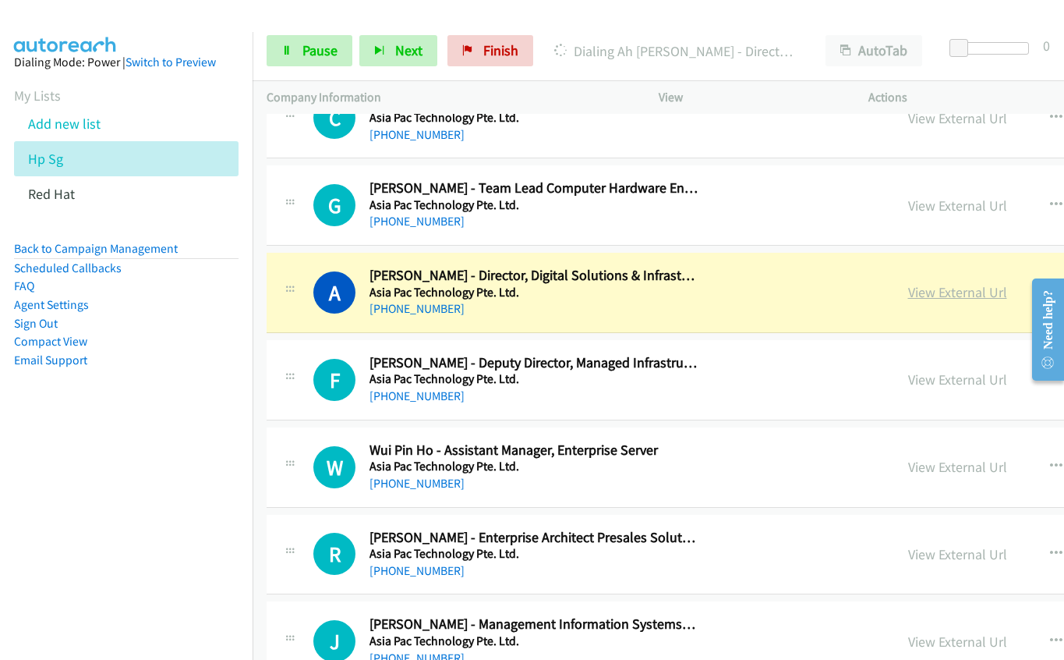
click at [908, 290] on link "View External Url" at bounding box center [957, 292] width 99 height 18
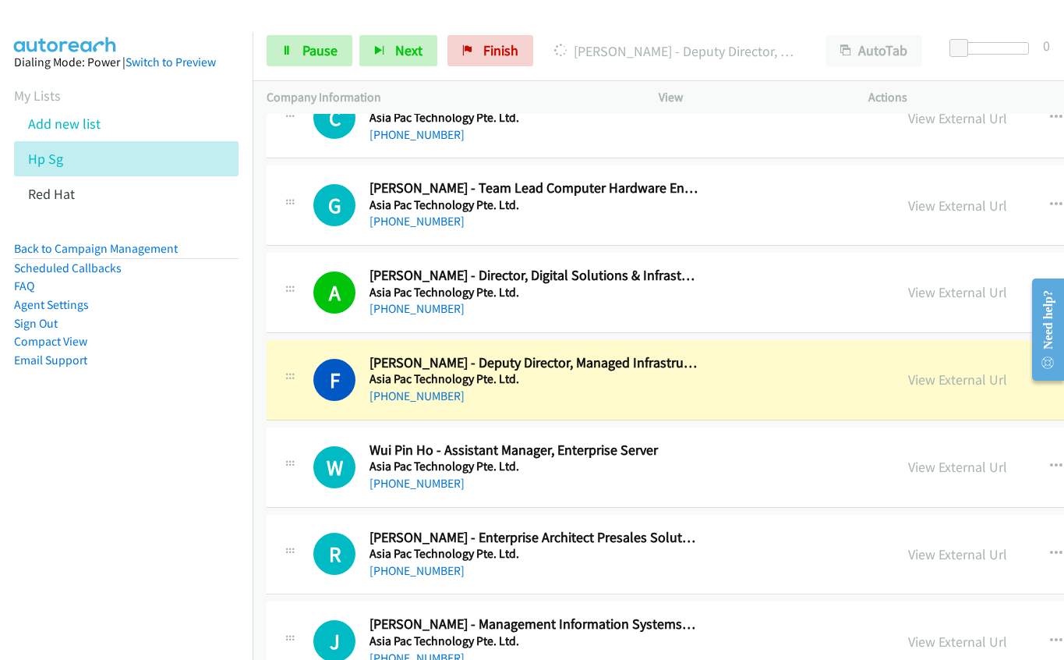
drag, startPoint x: 538, startPoint y: 400, endPoint x: 793, endPoint y: 393, distance: 255.1
click at [538, 400] on div "[PHONE_NUMBER]" at bounding box center [534, 396] width 328 height 19
click at [908, 377] on link "View External Url" at bounding box center [957, 379] width 99 height 18
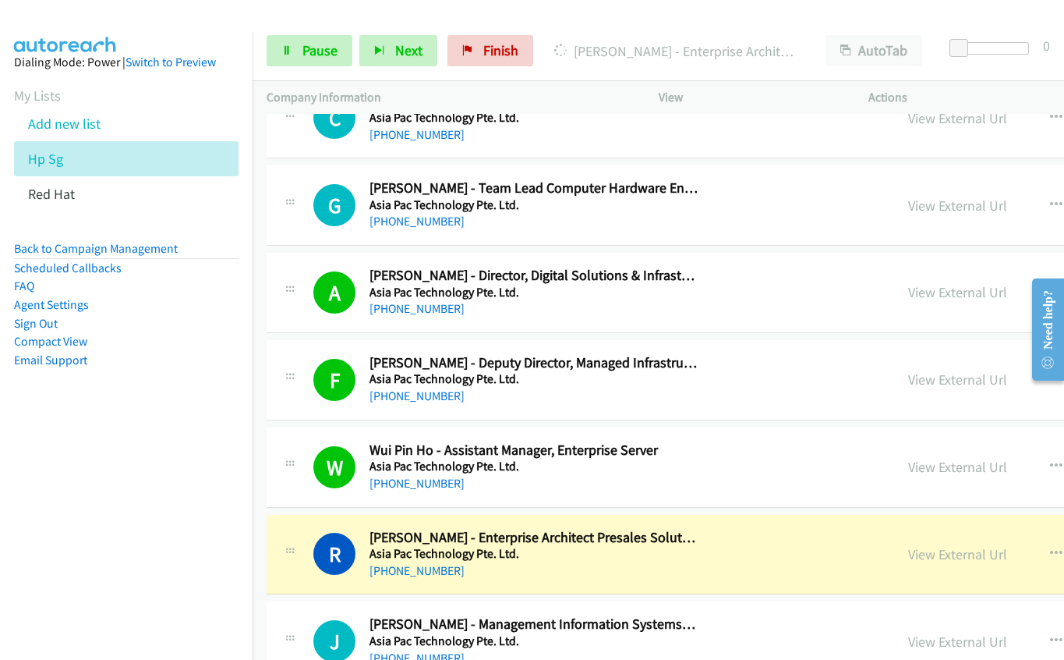
click at [628, 562] on div "[PHONE_NUMBER]" at bounding box center [534, 570] width 328 height 19
click at [908, 557] on link "View External Url" at bounding box center [957, 554] width 99 height 18
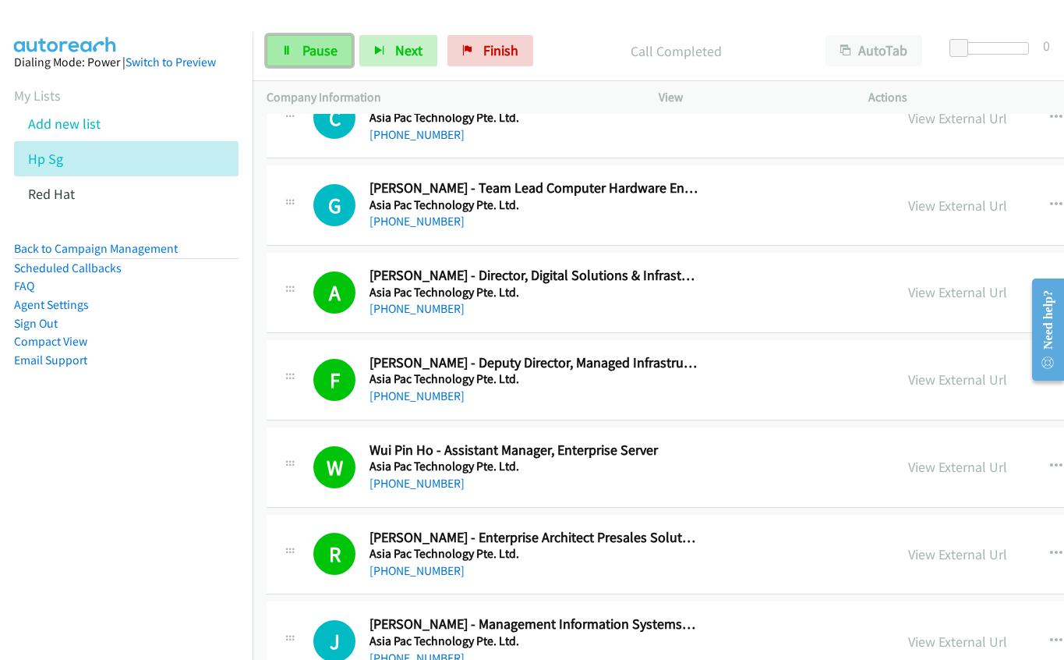
click at [303, 53] on span "Pause" at bounding box center [320, 50] width 35 height 18
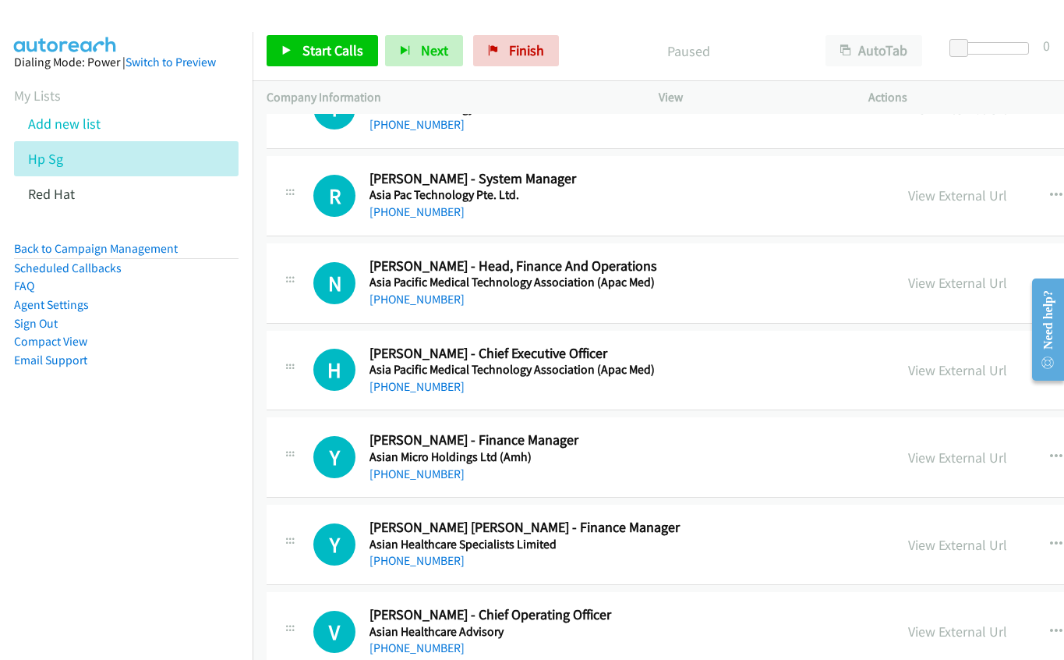
scroll to position [7251, 0]
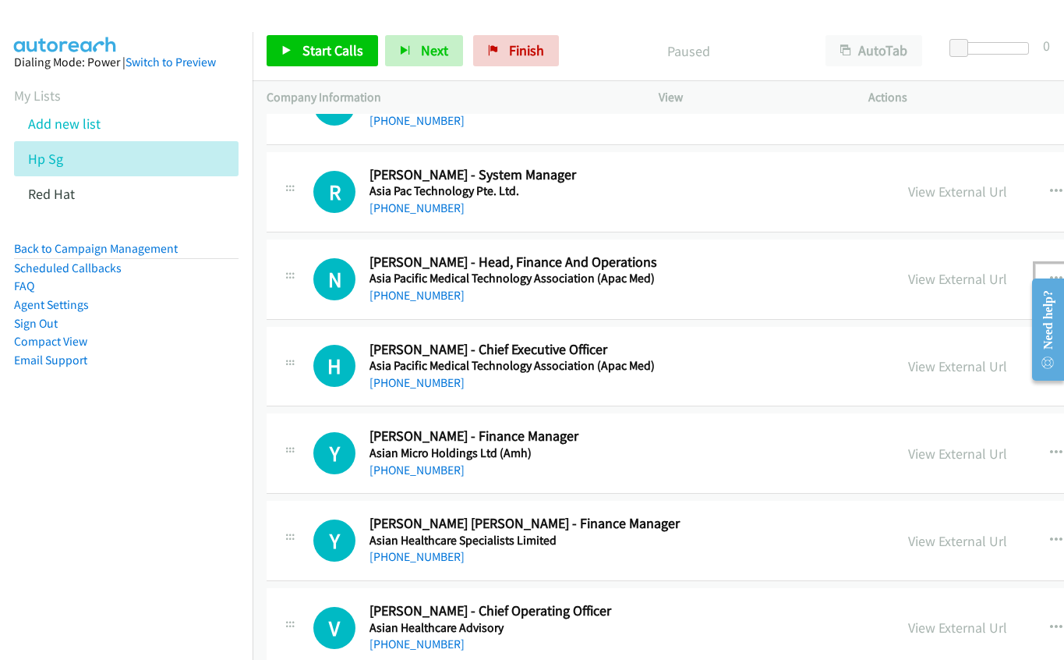
click at [1035, 279] on button "button" at bounding box center [1056, 279] width 42 height 31
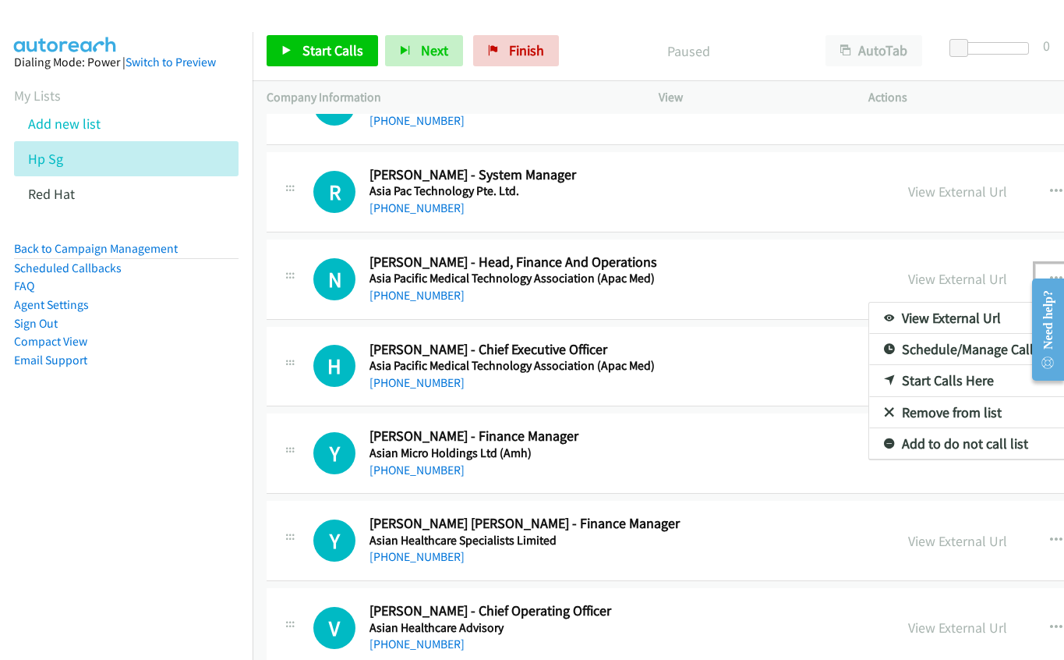
click at [872, 391] on link "Start Calls Here" at bounding box center [972, 380] width 207 height 31
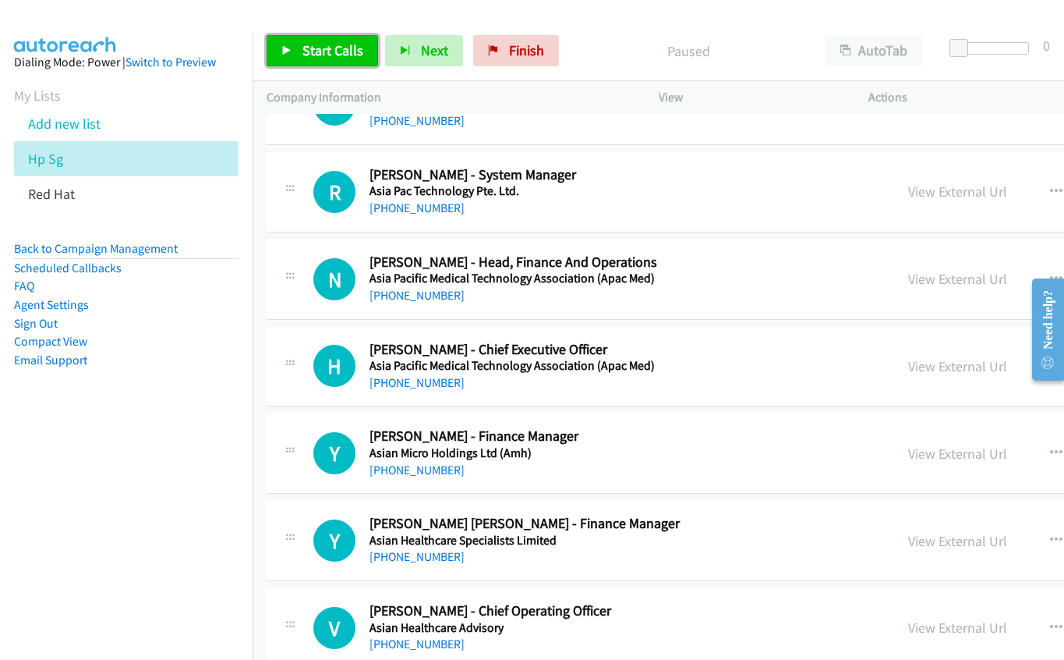
click at [312, 35] on link "Start Calls" at bounding box center [322, 50] width 111 height 31
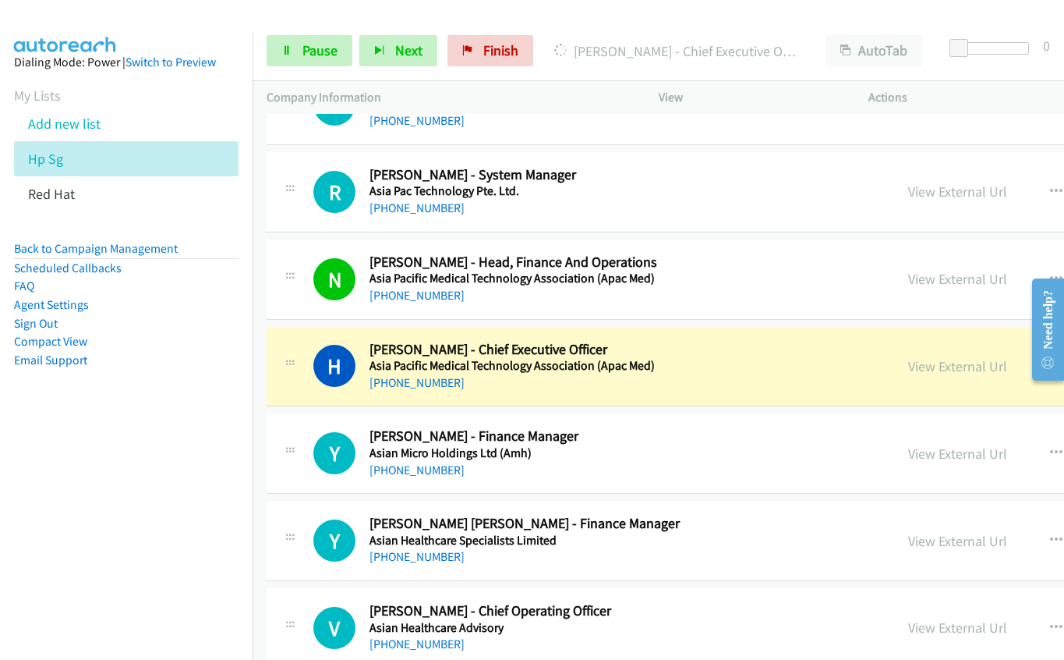
click at [719, 380] on div "H Callback Scheduled [PERSON_NAME] - Chief Executive Officer Asia Pacific Medic…" at bounding box center [596, 366] width 567 height 51
click at [908, 365] on link "View External Url" at bounding box center [957, 366] width 99 height 18
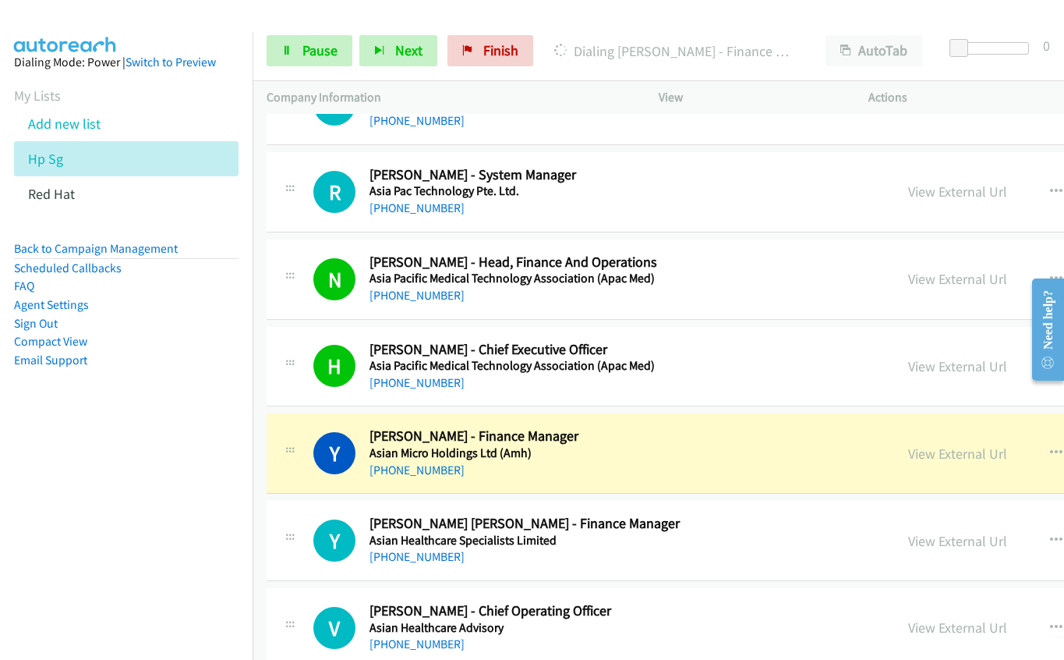
click at [621, 453] on h5 "Asian Micro Holdings Ltd (Amh)" at bounding box center [534, 453] width 328 height 16
click at [908, 448] on link "View External Url" at bounding box center [957, 453] width 99 height 18
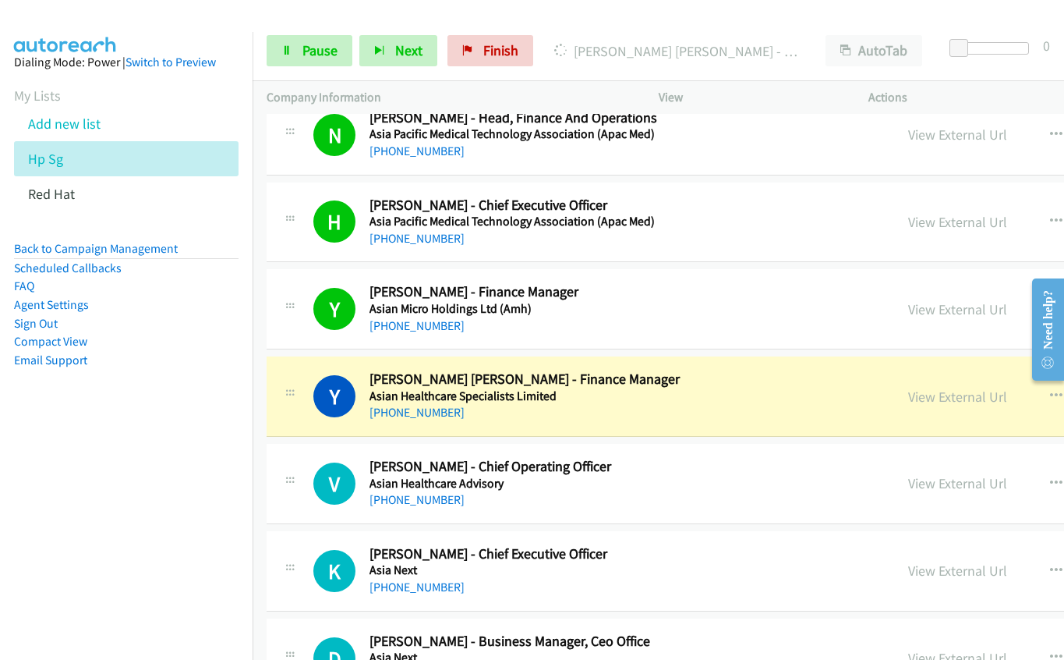
scroll to position [7407, 0]
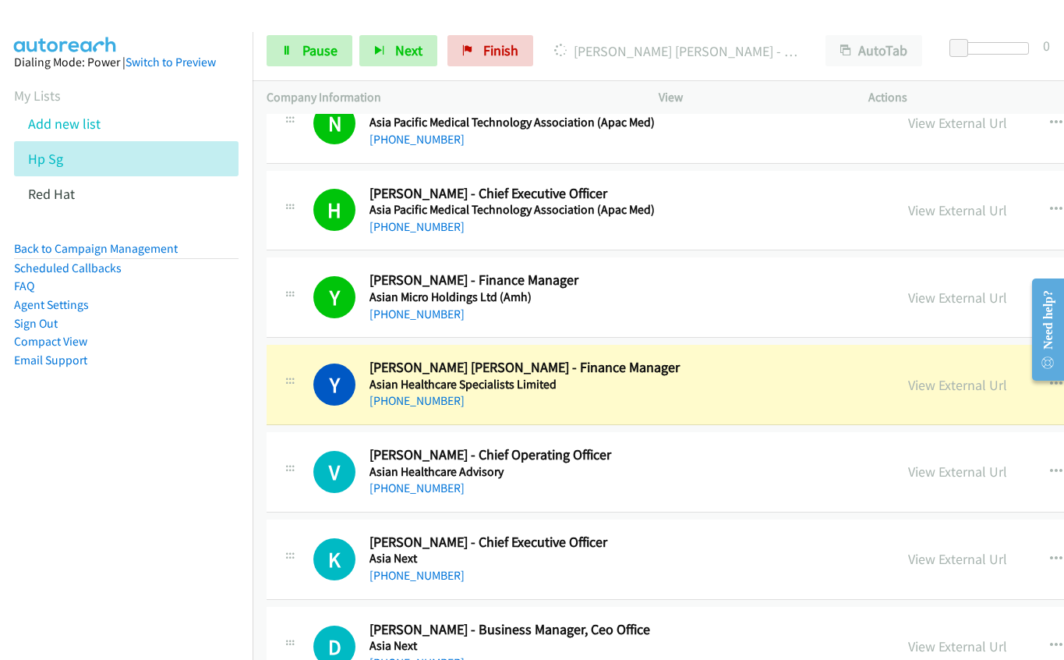
click at [637, 406] on div "[PHONE_NUMBER]" at bounding box center [534, 400] width 328 height 19
click at [908, 381] on link "View External Url" at bounding box center [957, 385] width 99 height 18
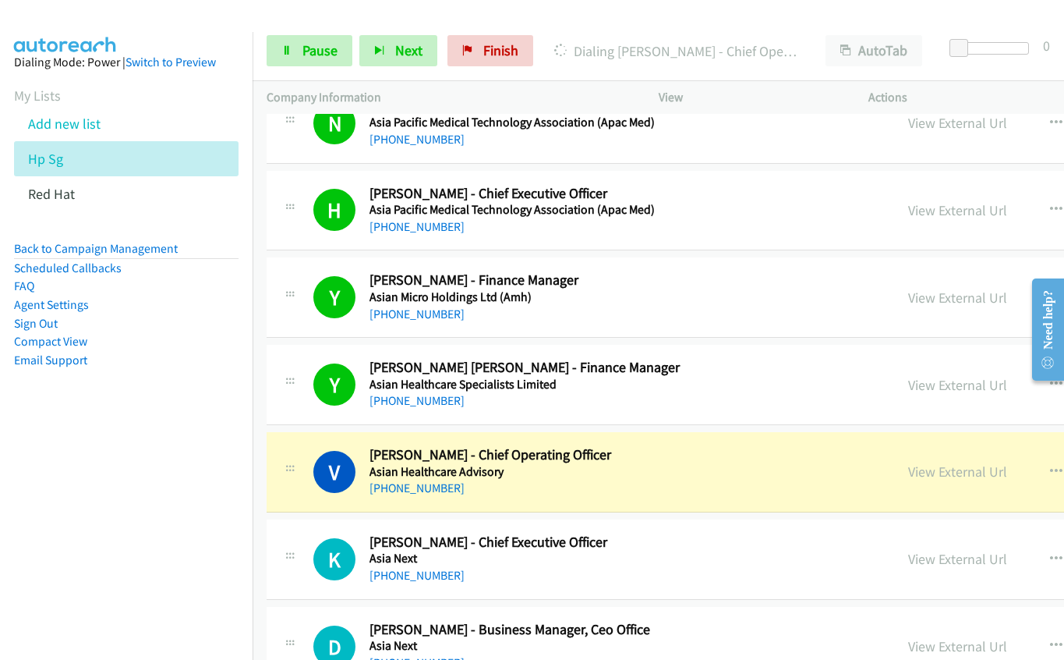
drag, startPoint x: 607, startPoint y: 471, endPoint x: 861, endPoint y: 448, distance: 254.5
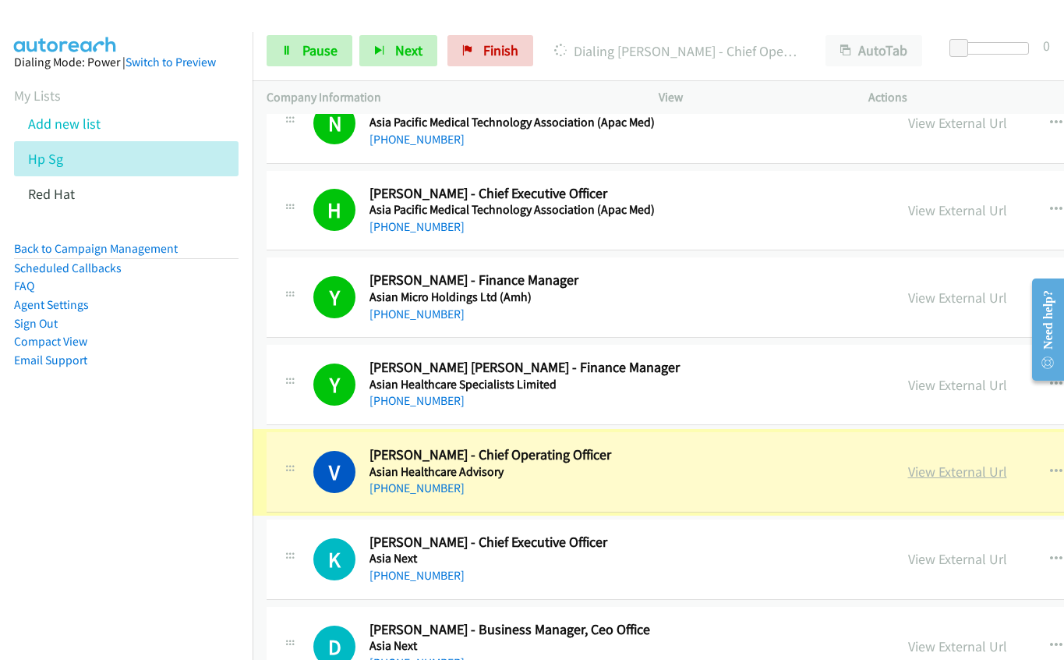
click at [908, 469] on link "View External Url" at bounding box center [957, 471] width 99 height 18
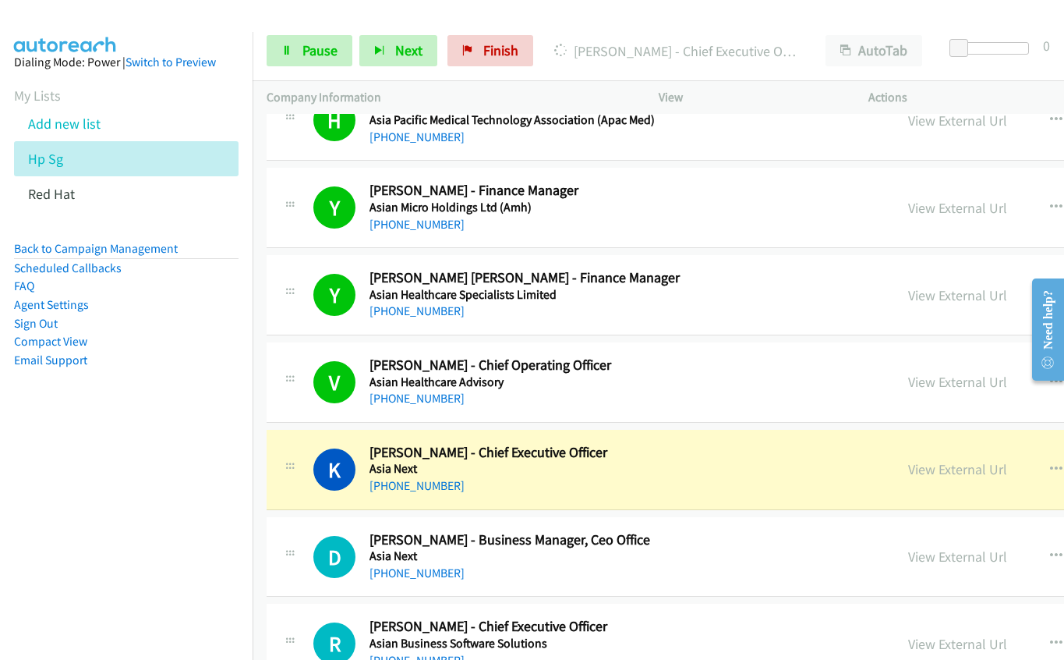
scroll to position [7719, 0]
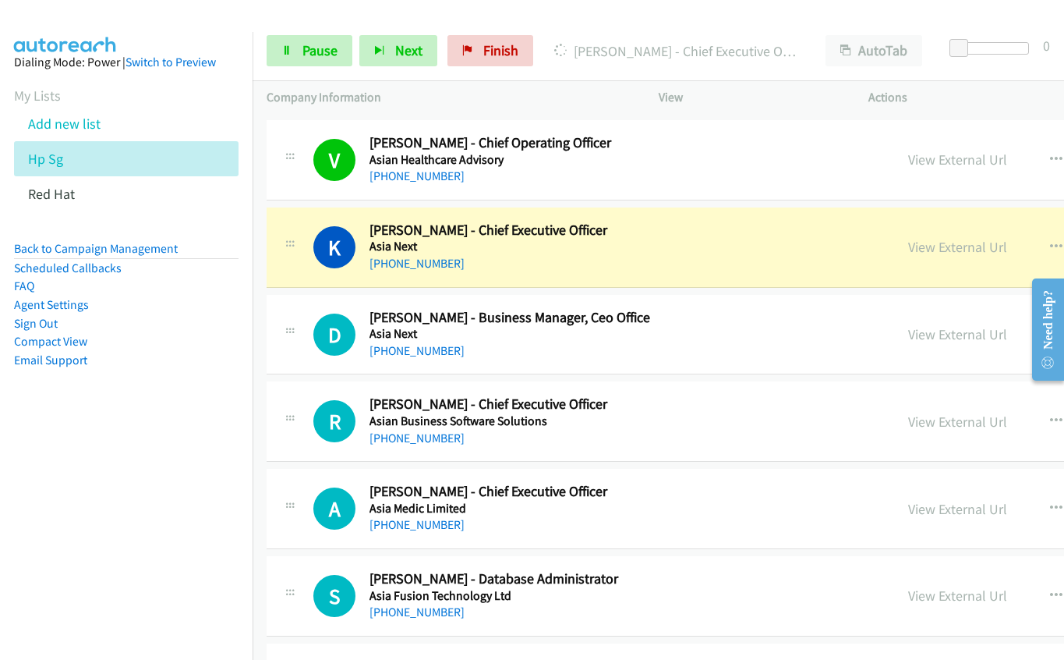
drag, startPoint x: 632, startPoint y: 254, endPoint x: 663, endPoint y: 254, distance: 30.4
click at [632, 254] on div "[PHONE_NUMBER]" at bounding box center [534, 263] width 328 height 19
click at [908, 246] on link "View External Url" at bounding box center [957, 247] width 99 height 18
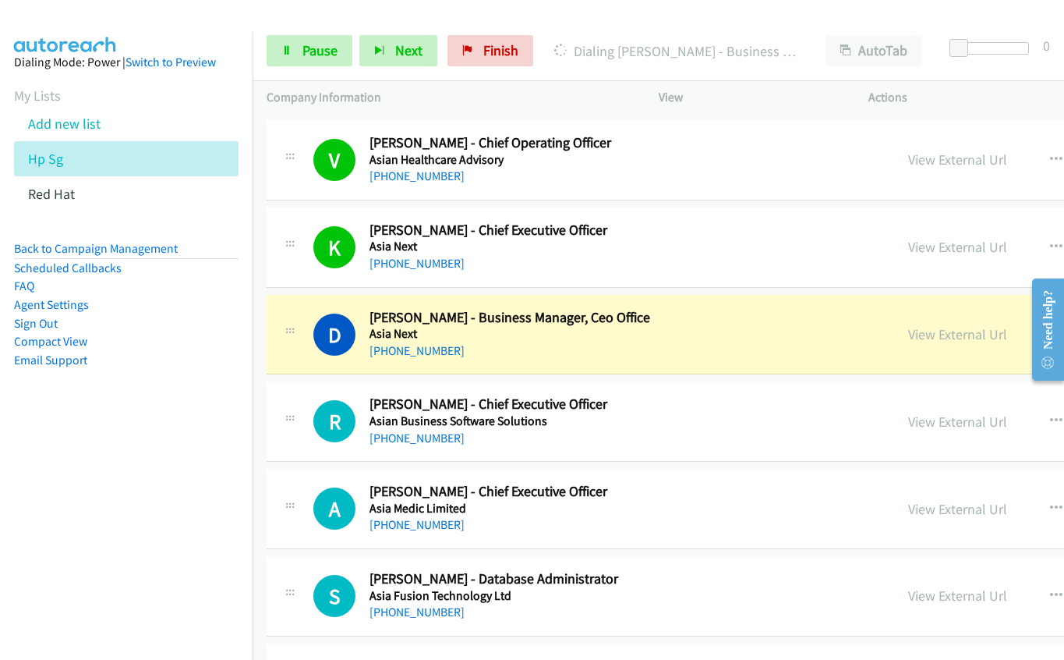
click at [644, 417] on h5 "Asian Business Software Solutions" at bounding box center [534, 421] width 328 height 16
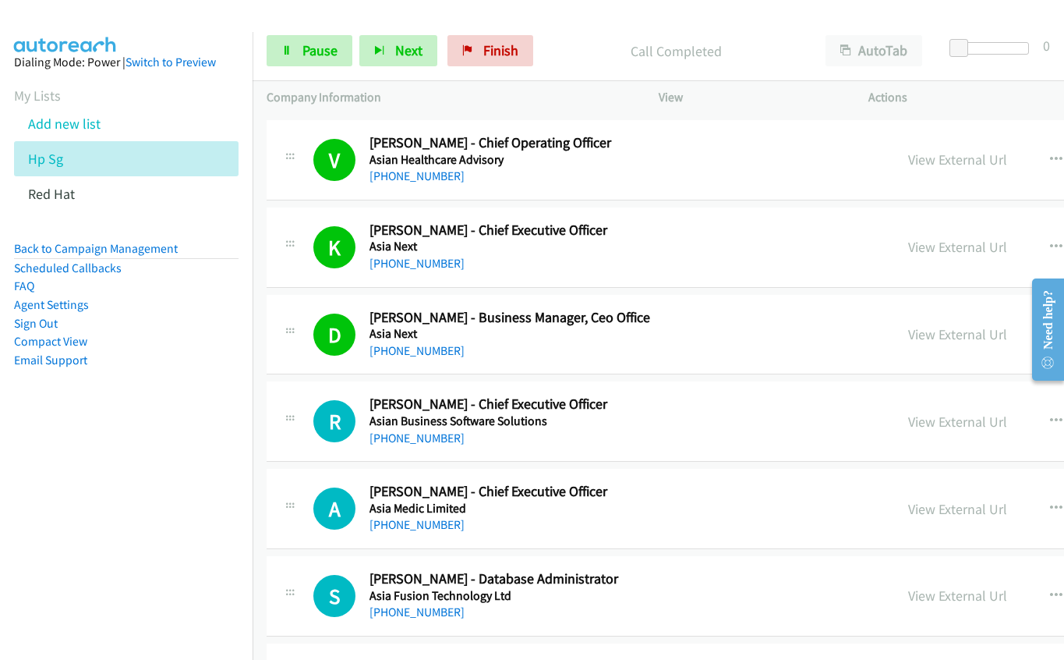
click at [761, 423] on div "R Callback Scheduled [PERSON_NAME] - Chief Executive Officer Asian Business Sof…" at bounding box center [596, 420] width 567 height 51
click at [908, 420] on link "View External Url" at bounding box center [957, 421] width 99 height 18
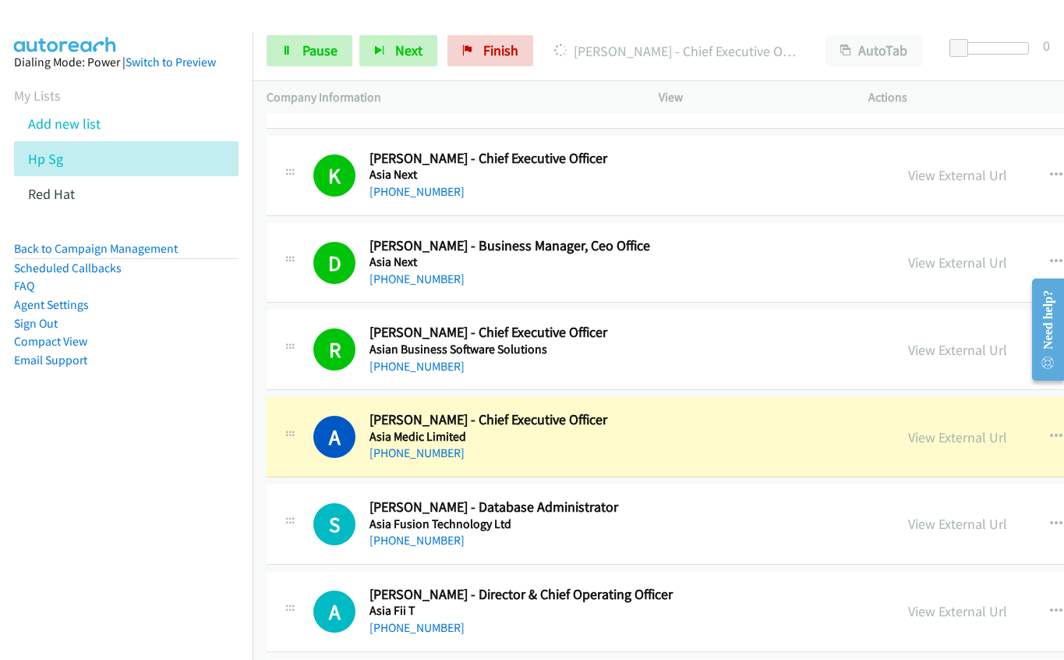
scroll to position [7875, 0]
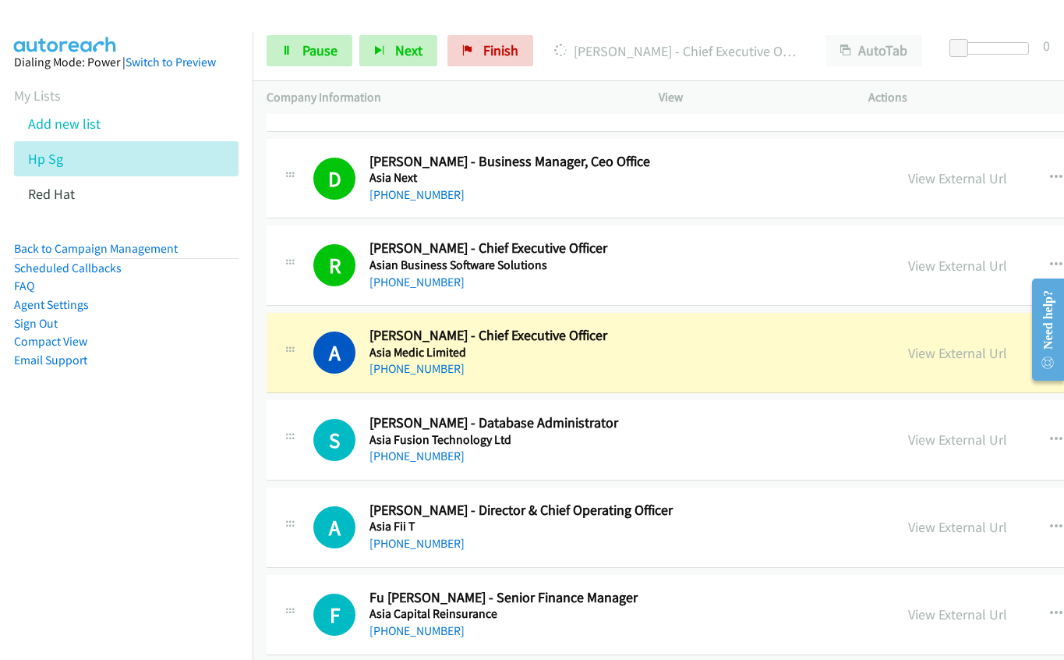
drag, startPoint x: 689, startPoint y: 359, endPoint x: 789, endPoint y: 341, distance: 101.5
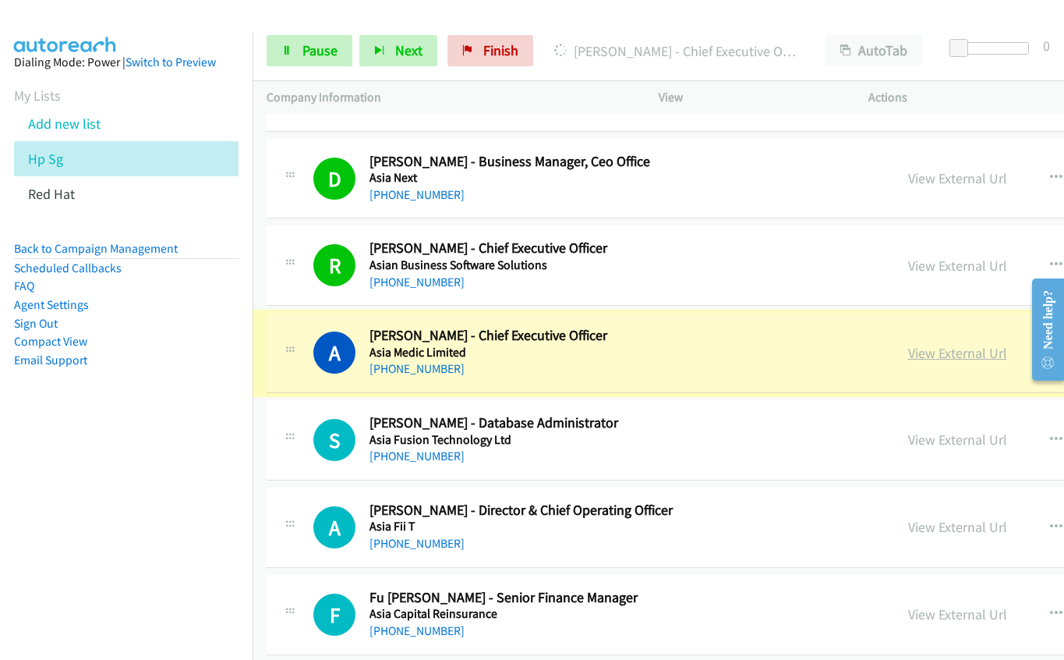
click at [908, 351] on link "View External Url" at bounding box center [957, 353] width 99 height 18
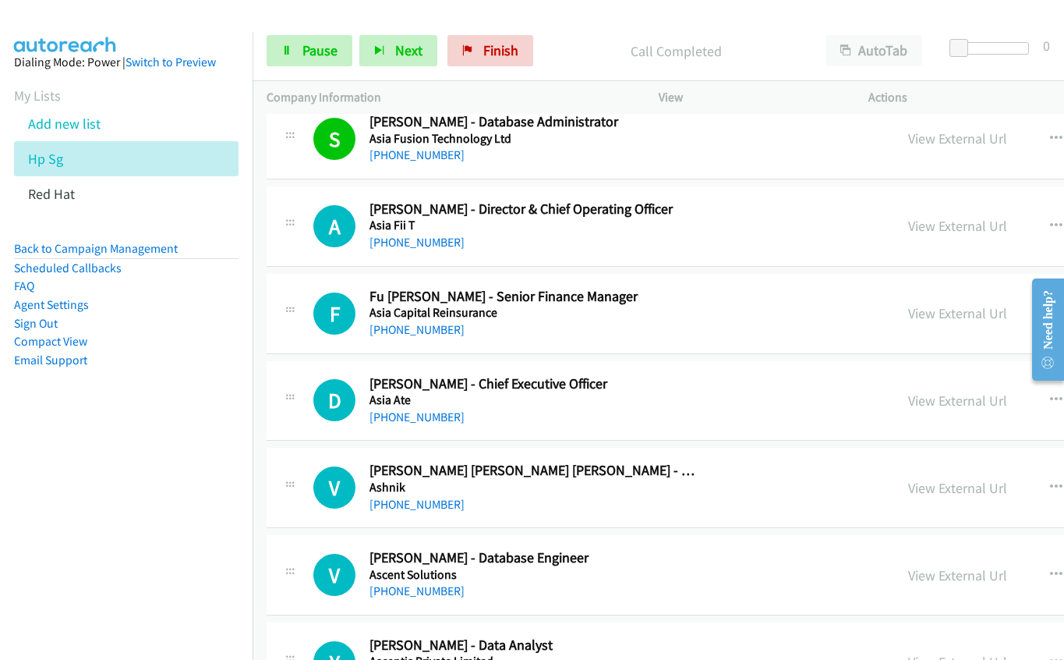
scroll to position [8187, 0]
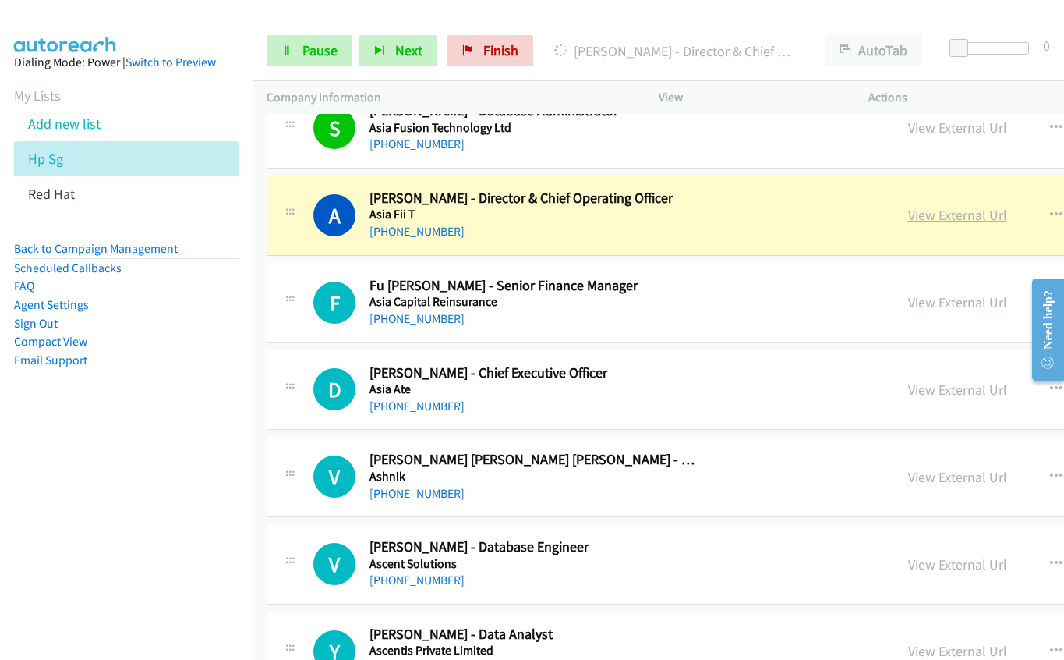
click at [908, 211] on link "View External Url" at bounding box center [957, 215] width 99 height 18
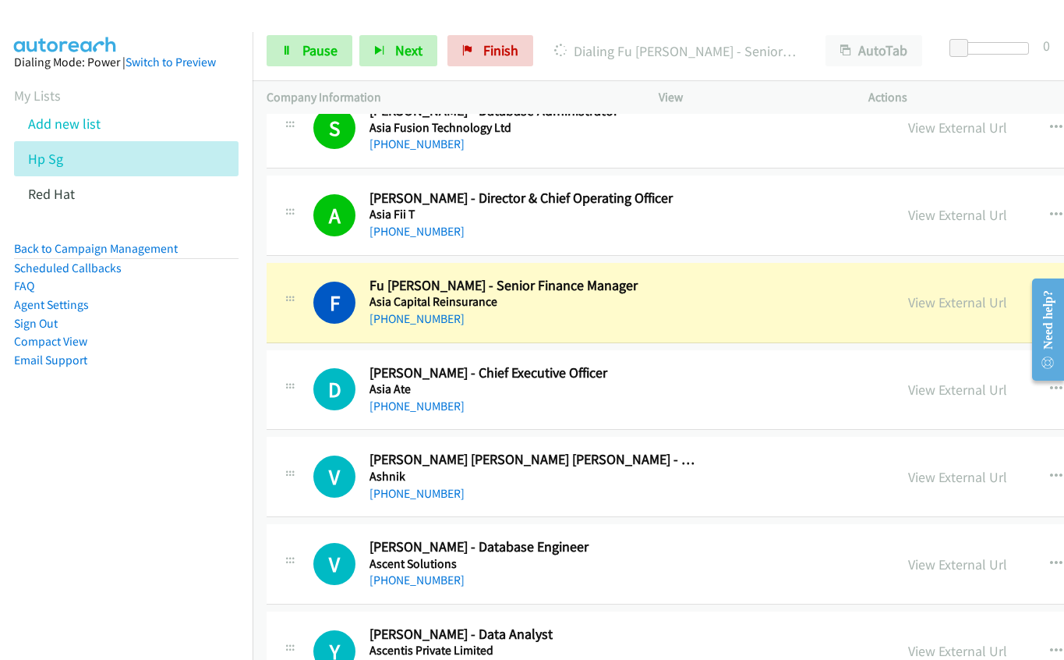
click at [649, 312] on div "[PHONE_NUMBER]" at bounding box center [534, 319] width 328 height 19
click at [908, 296] on link "View External Url" at bounding box center [957, 302] width 99 height 18
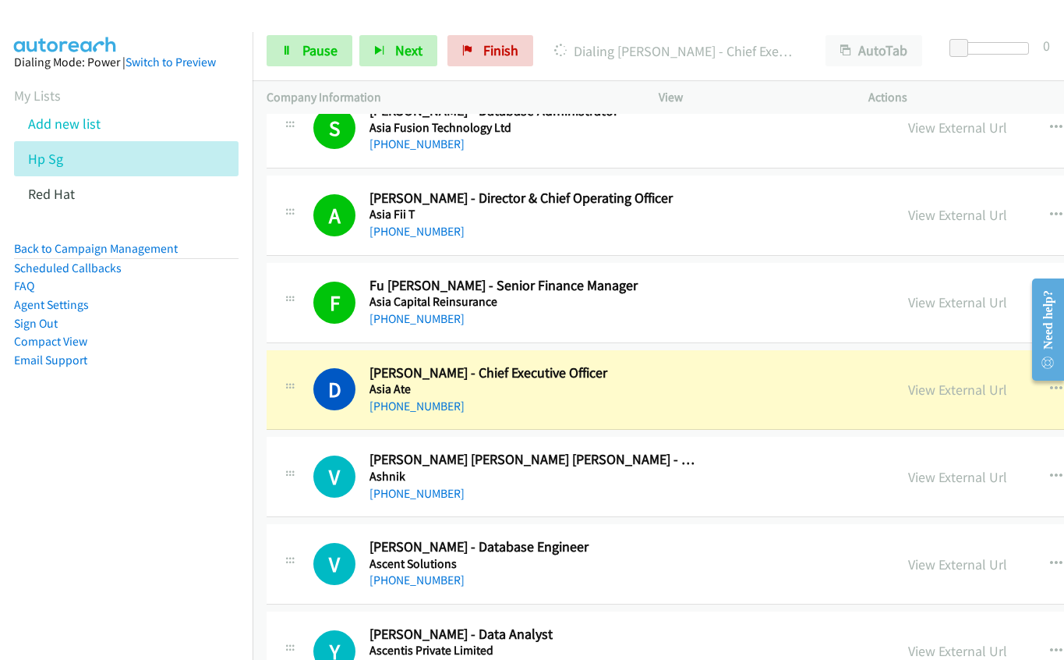
drag, startPoint x: 521, startPoint y: 405, endPoint x: 823, endPoint y: 404, distance: 302.5
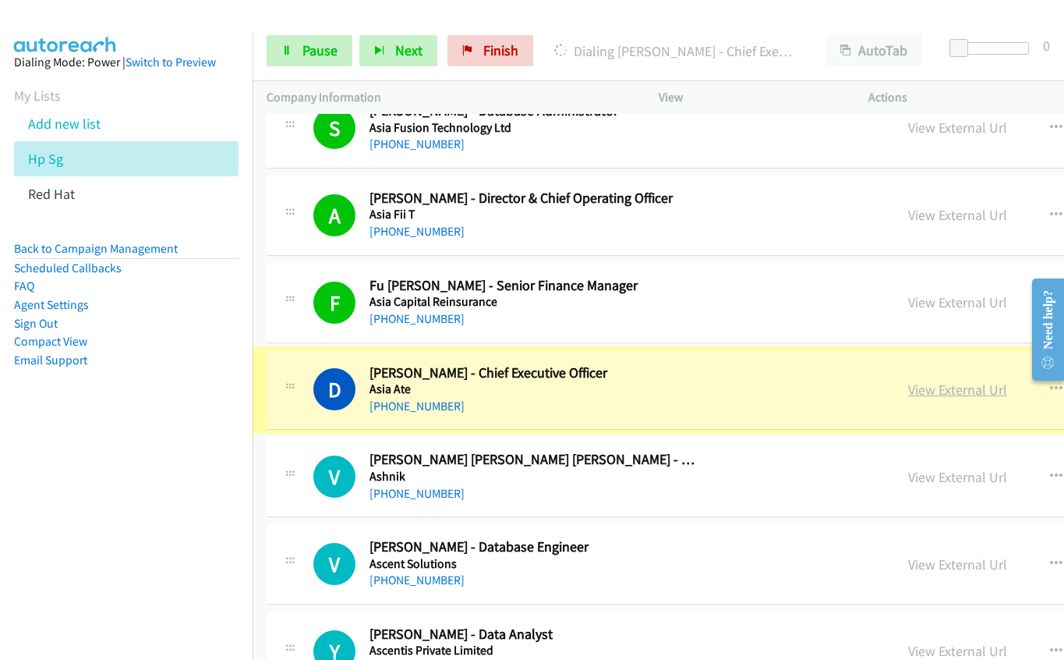
click at [908, 394] on link "View External Url" at bounding box center [957, 390] width 99 height 18
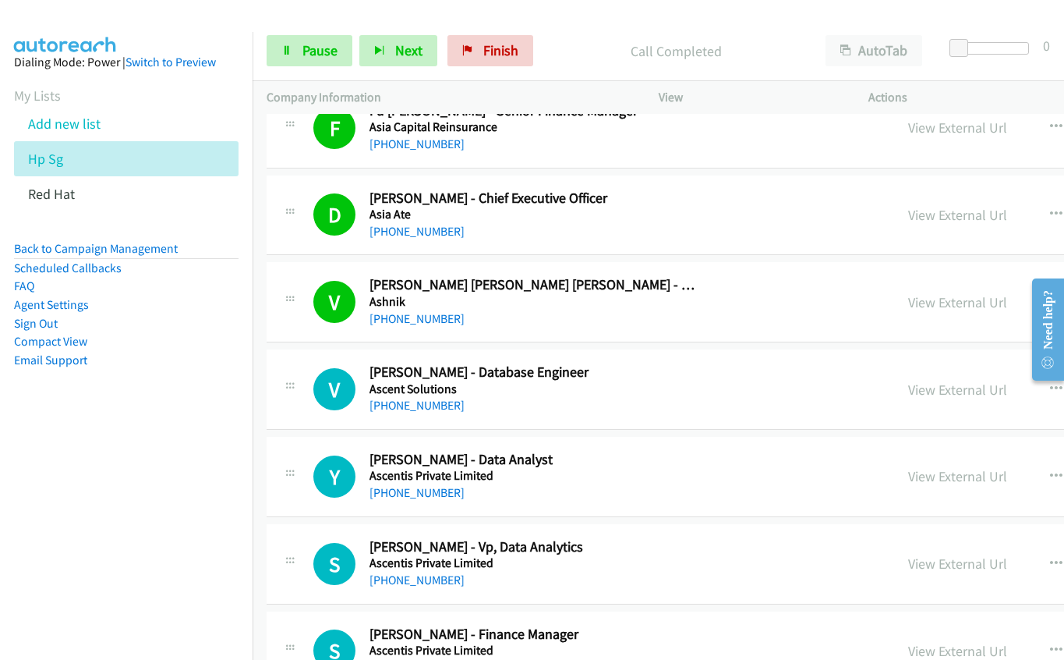
scroll to position [8421, 0]
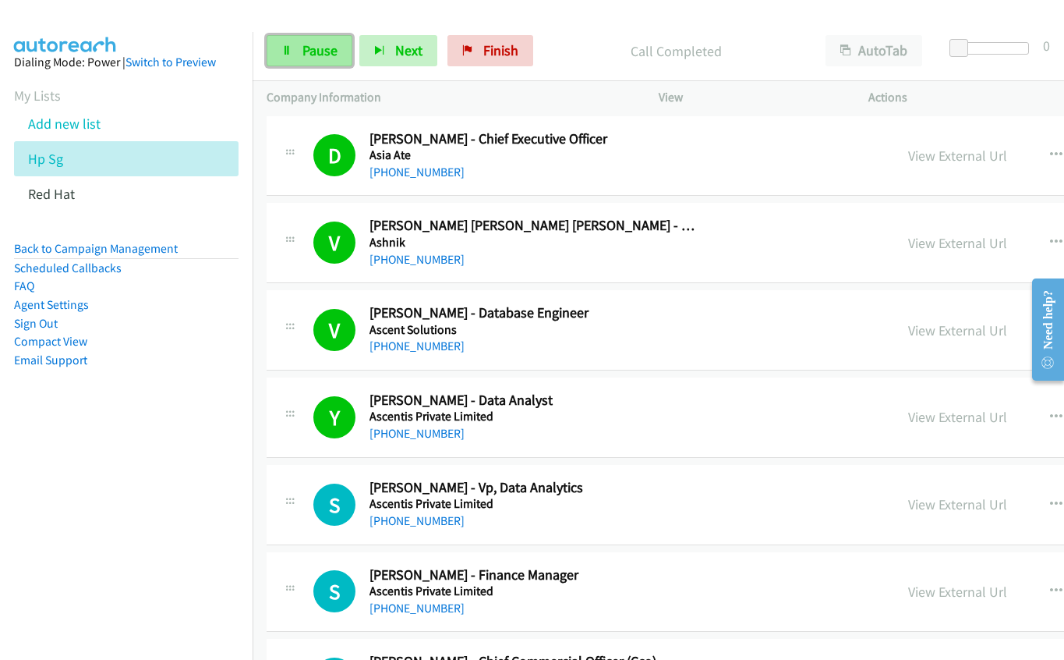
click at [312, 58] on span "Pause" at bounding box center [320, 50] width 35 height 18
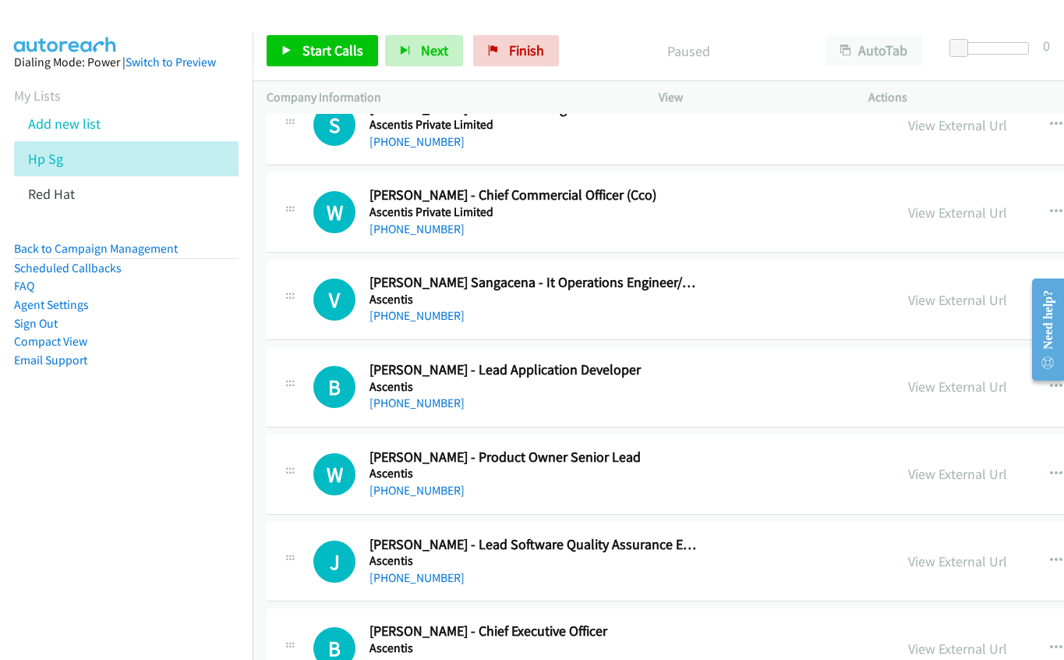
scroll to position [8889, 0]
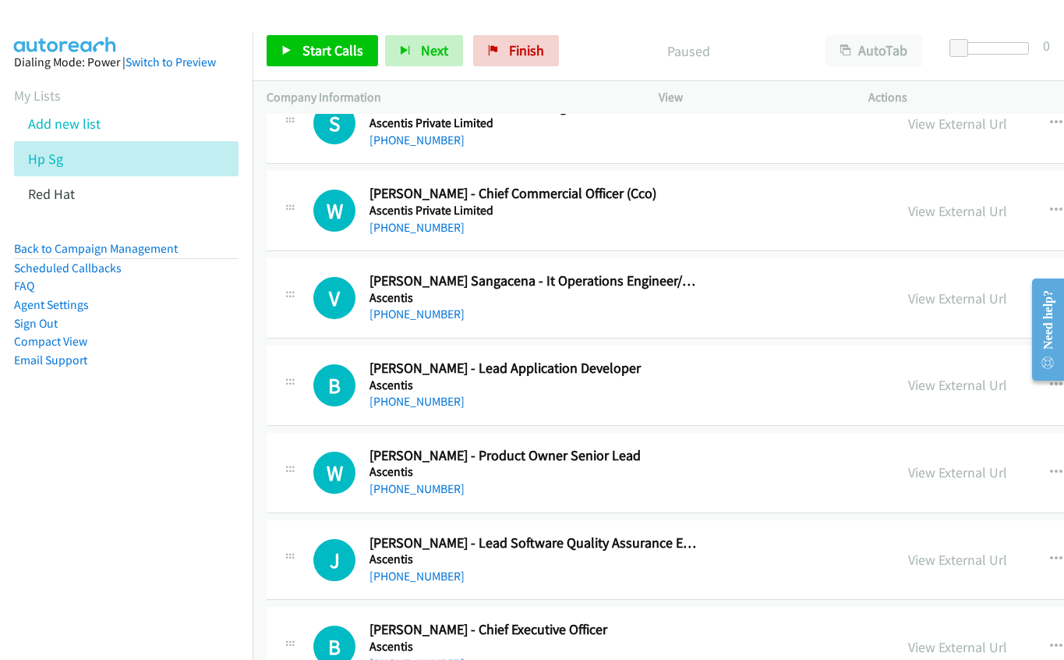
click at [1050, 299] on icon "button" at bounding box center [1056, 298] width 12 height 12
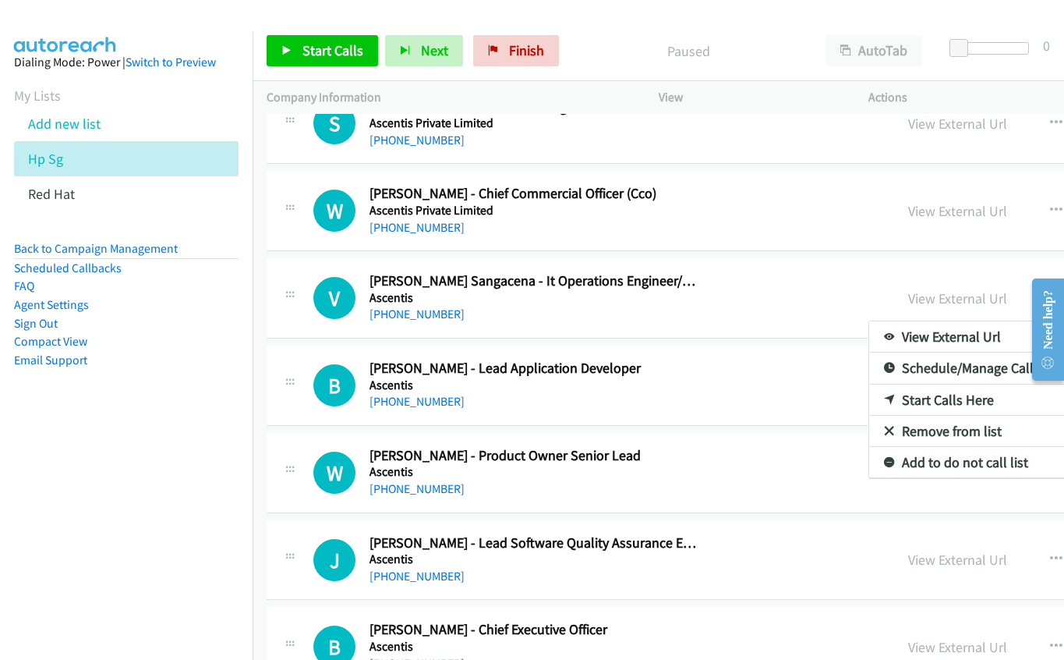
click at [875, 398] on link "Start Calls Here" at bounding box center [972, 399] width 207 height 31
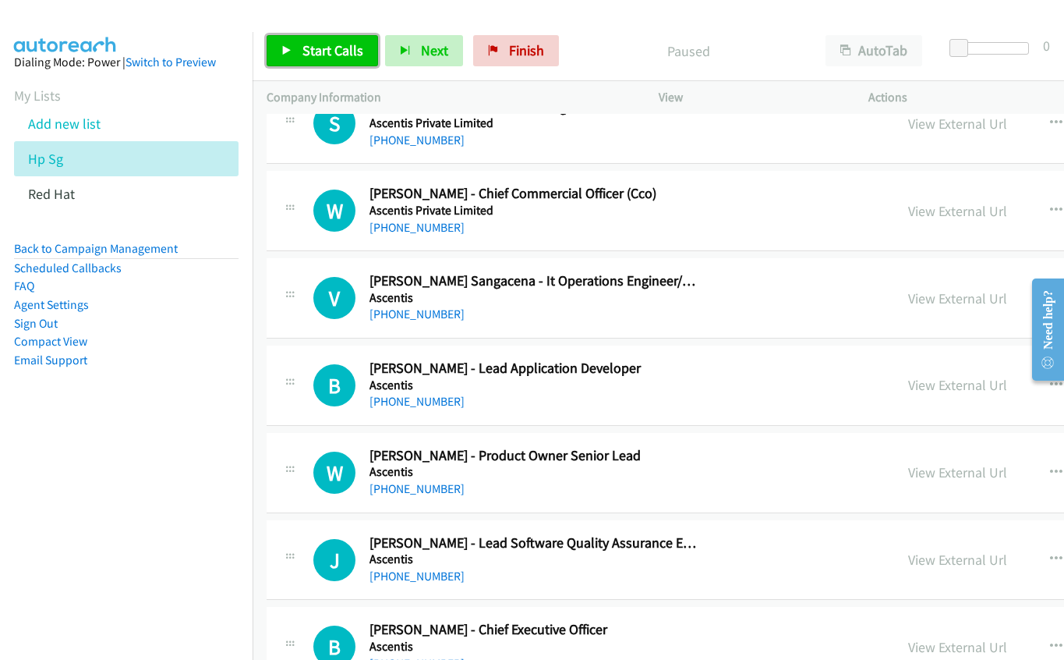
click at [288, 48] on icon at bounding box center [286, 51] width 11 height 11
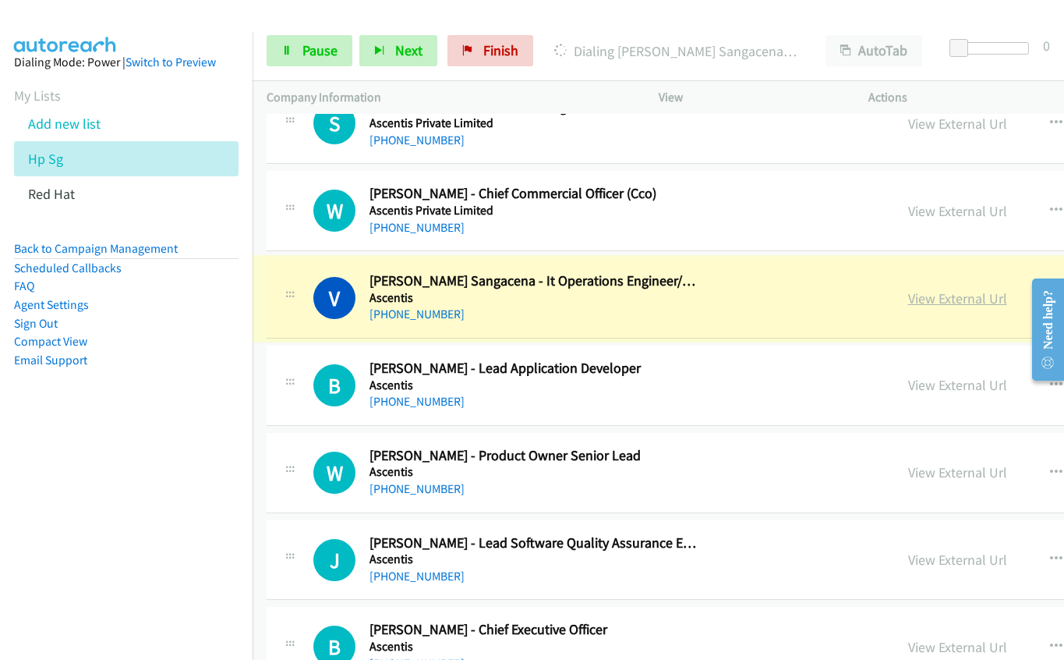
click at [908, 300] on link "View External Url" at bounding box center [957, 298] width 99 height 18
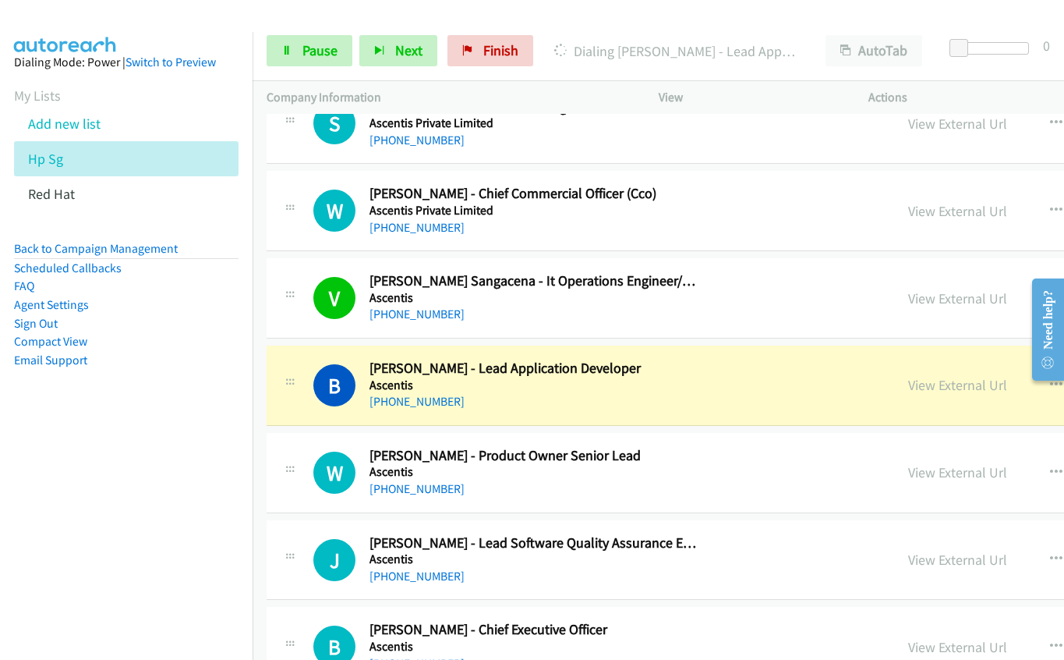
click at [558, 385] on h5 "Ascentis" at bounding box center [534, 385] width 328 height 16
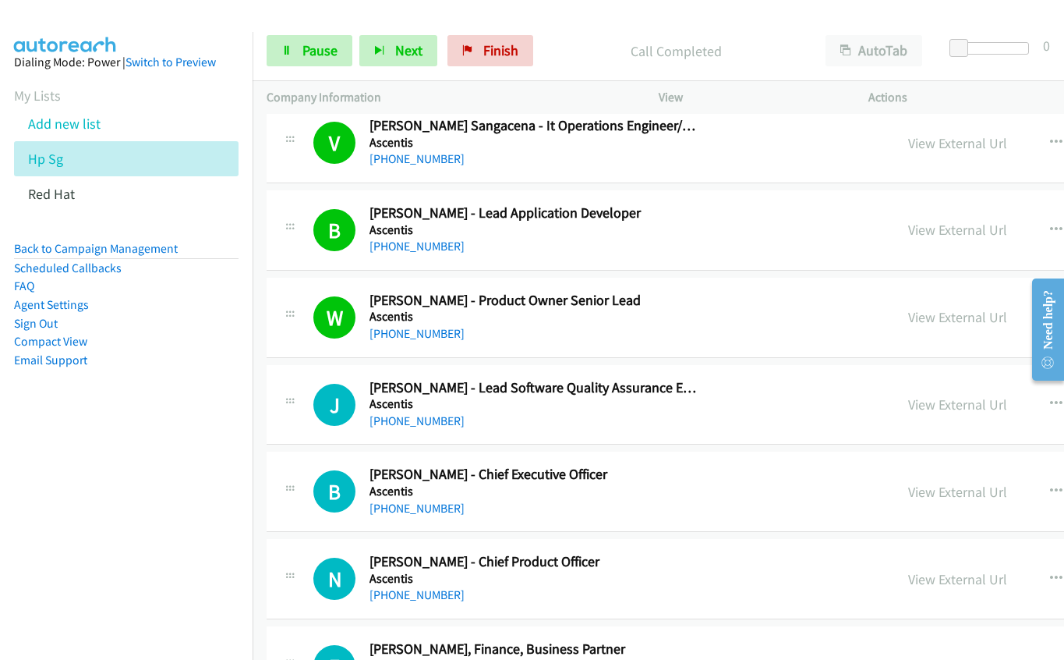
scroll to position [9045, 0]
click at [296, 47] on link "Pause" at bounding box center [310, 50] width 86 height 31
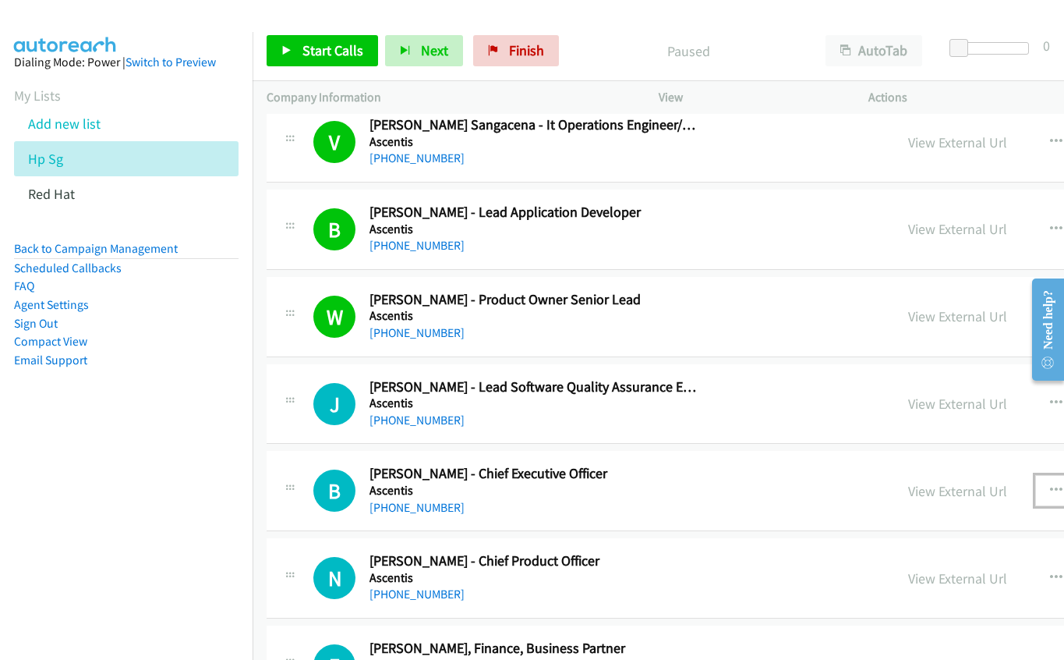
click at [1050, 487] on icon "button" at bounding box center [1056, 490] width 12 height 12
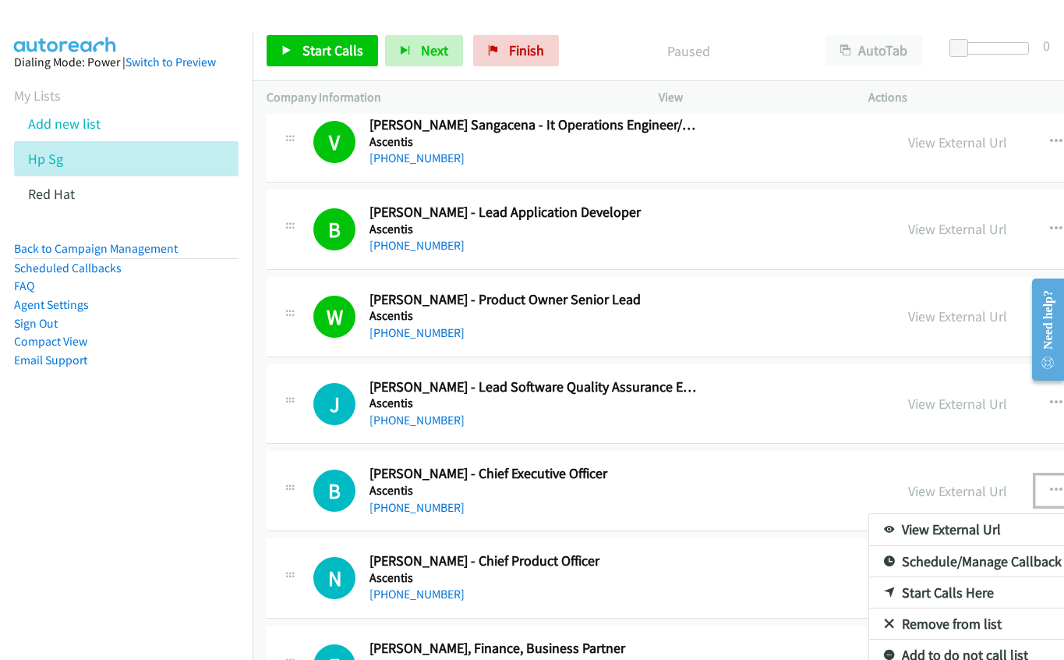
click at [895, 593] on link "Start Calls Here" at bounding box center [972, 592] width 207 height 31
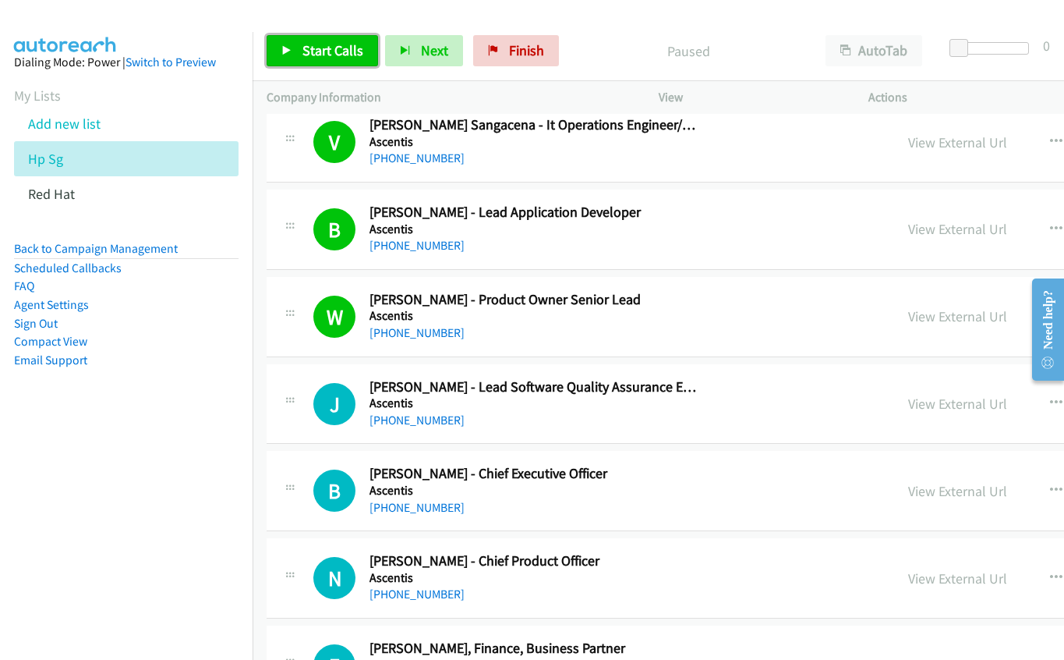
click at [317, 55] on span "Start Calls" at bounding box center [333, 50] width 61 height 18
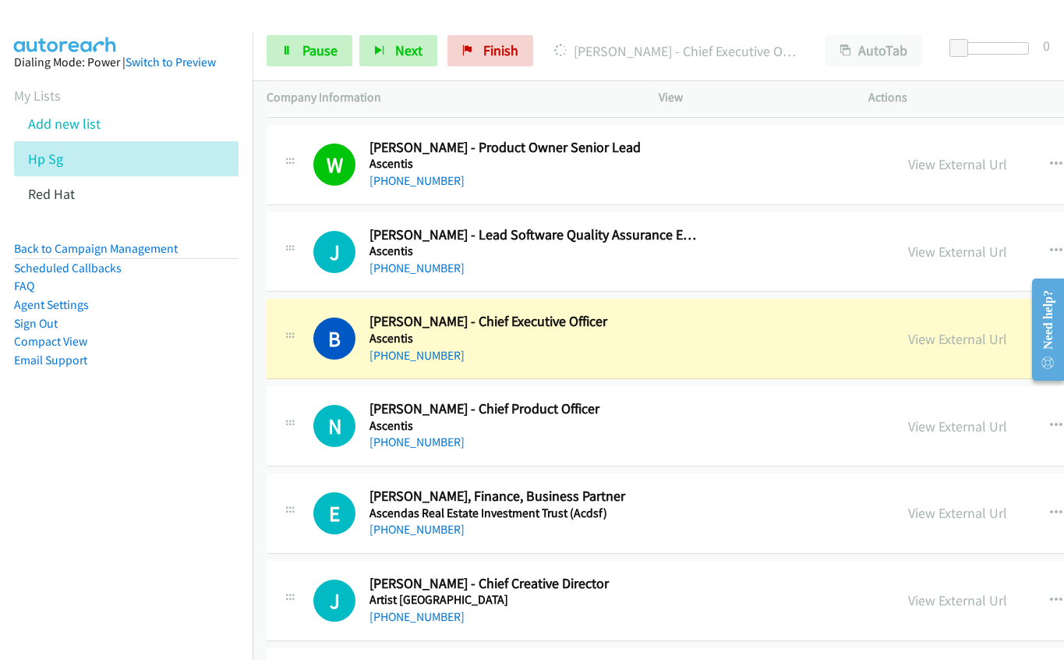
scroll to position [9201, 0]
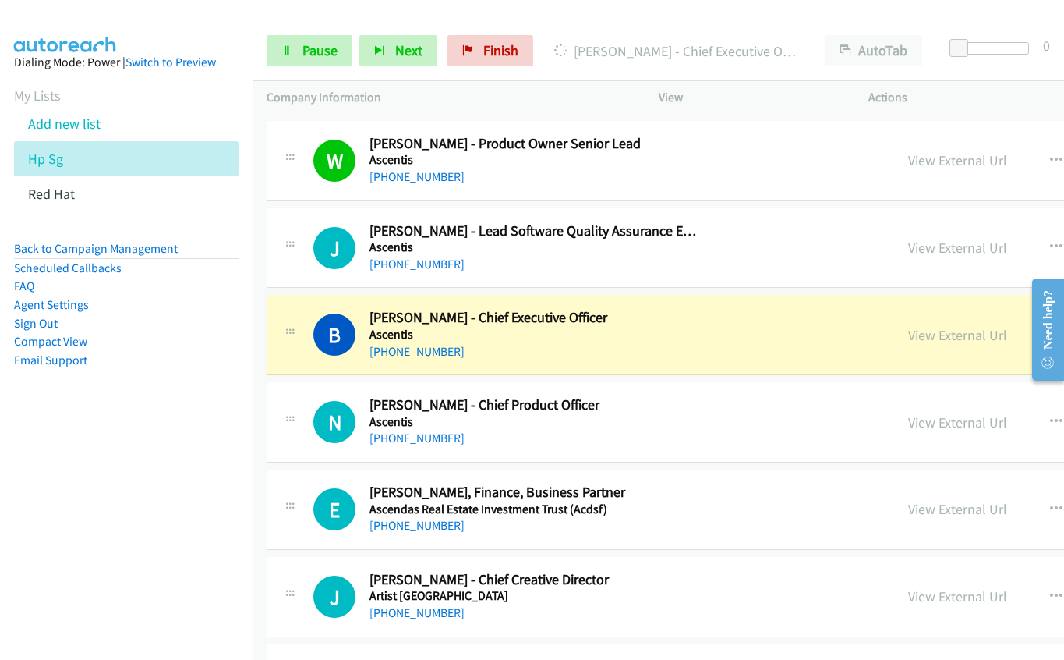
drag, startPoint x: 693, startPoint y: 332, endPoint x: 742, endPoint y: 332, distance: 49.1
click at [693, 332] on h5 "Ascentis" at bounding box center [534, 335] width 328 height 16
click at [908, 340] on link "View External Url" at bounding box center [957, 335] width 99 height 18
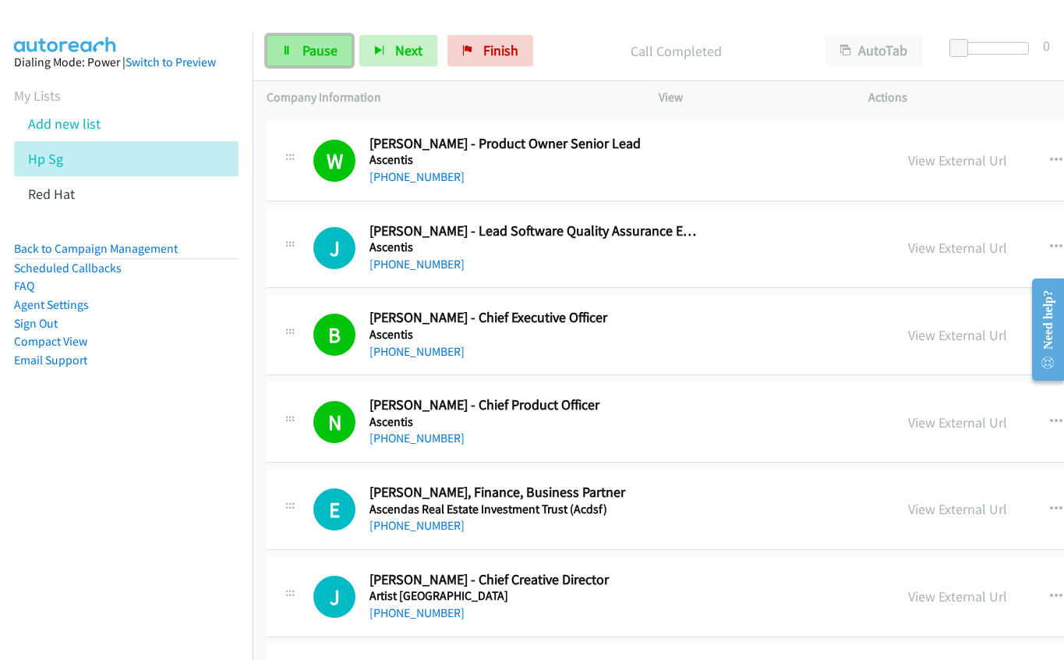
click at [337, 49] on link "Pause" at bounding box center [310, 50] width 86 height 31
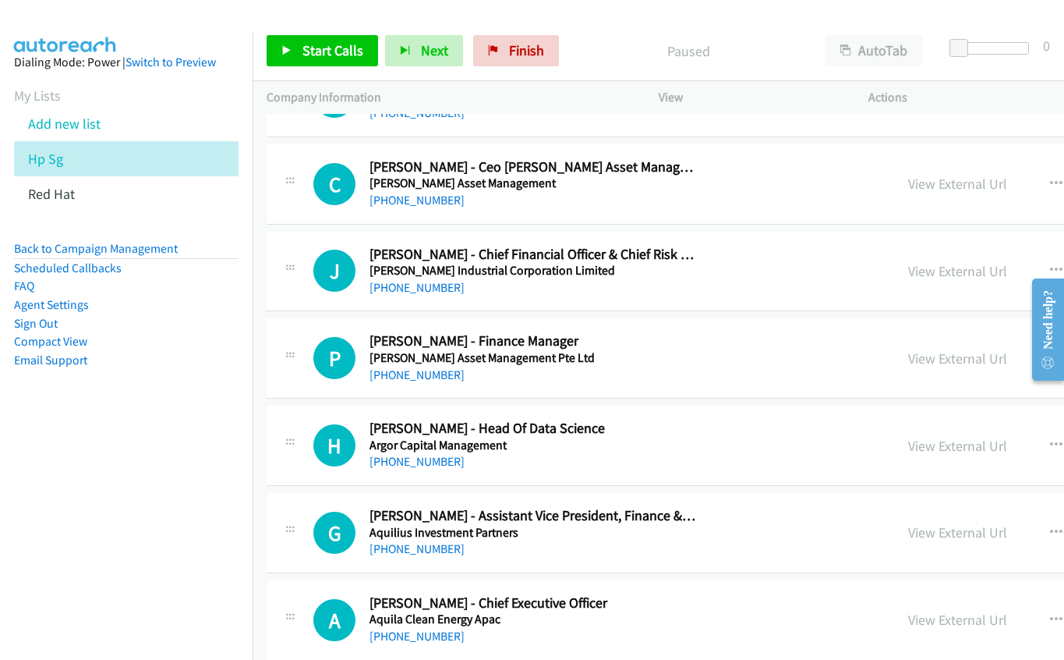
scroll to position [10214, 0]
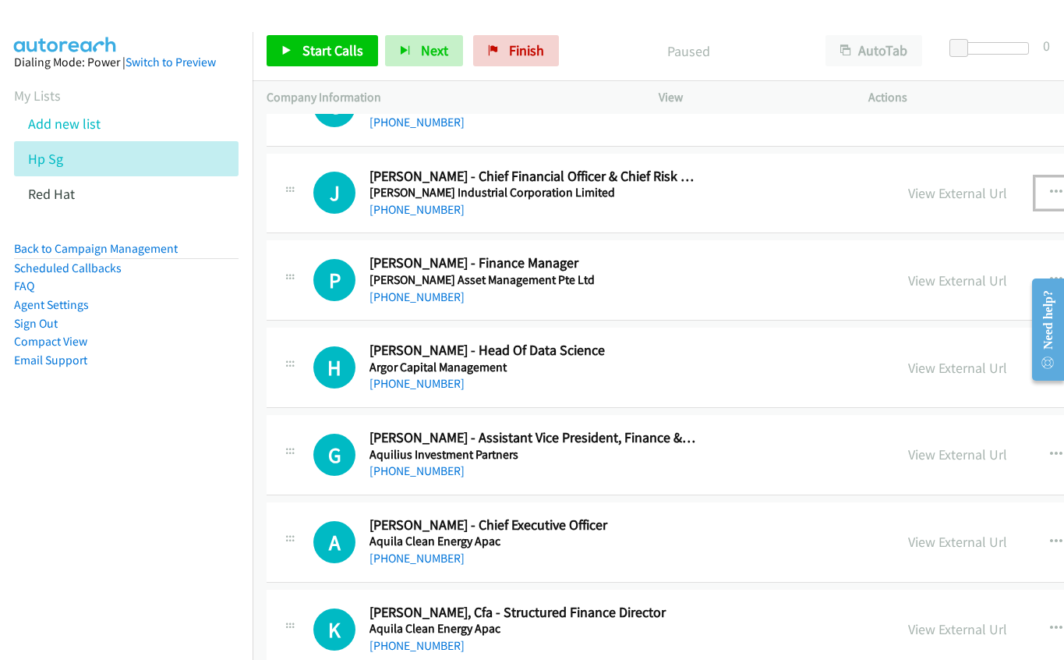
click at [1050, 193] on icon "button" at bounding box center [1056, 192] width 12 height 12
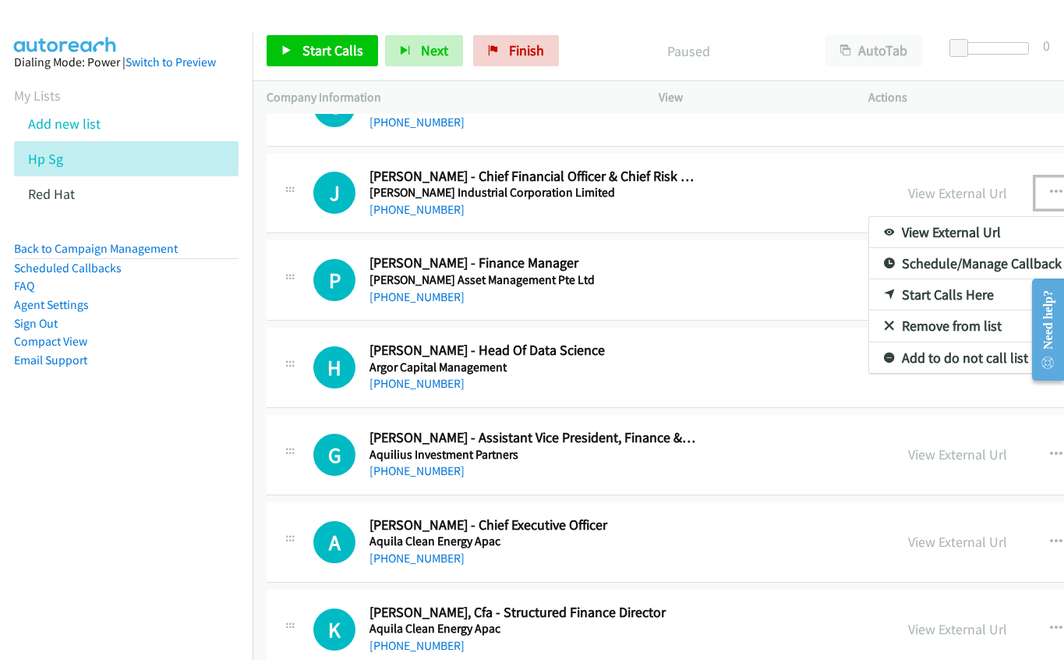
click at [885, 298] on link "Start Calls Here" at bounding box center [972, 294] width 207 height 31
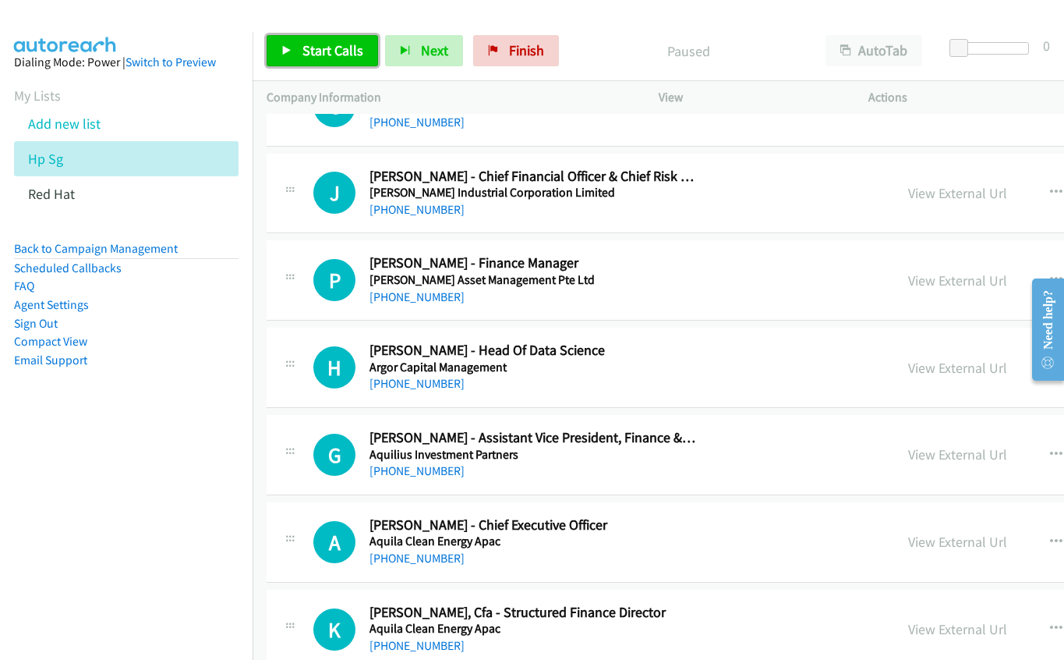
click at [338, 54] on span "Start Calls" at bounding box center [333, 50] width 61 height 18
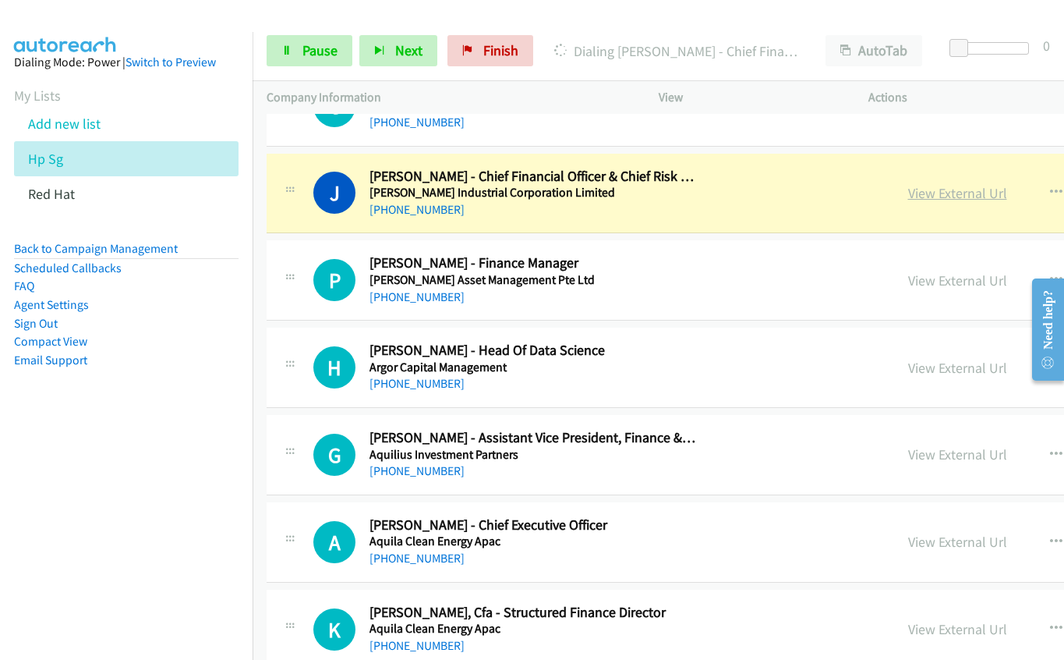
click at [908, 194] on link "View External Url" at bounding box center [957, 193] width 99 height 18
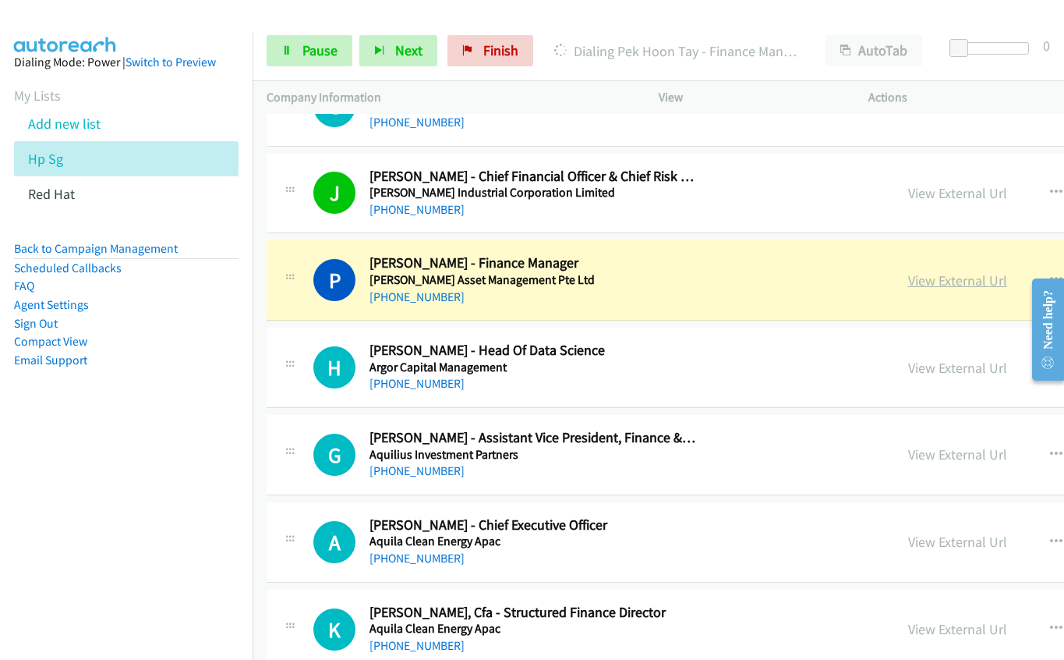
click at [908, 288] on link "View External Url" at bounding box center [957, 280] width 99 height 18
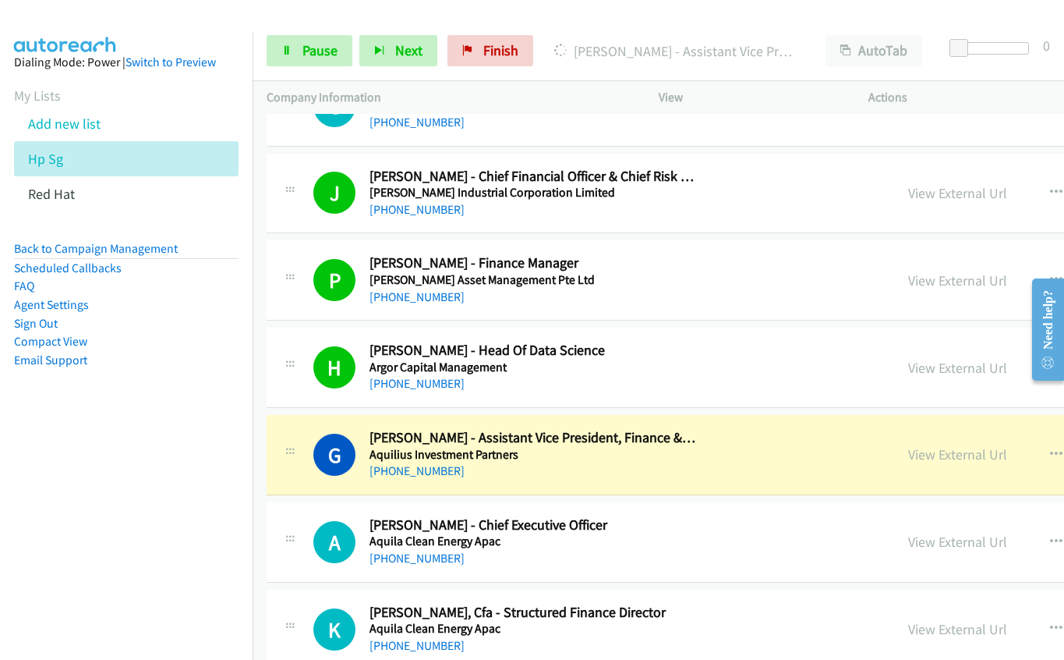
click at [593, 458] on h5 "Aquilius Investment Partners" at bounding box center [534, 455] width 328 height 16
click at [908, 456] on link "View External Url" at bounding box center [957, 454] width 99 height 18
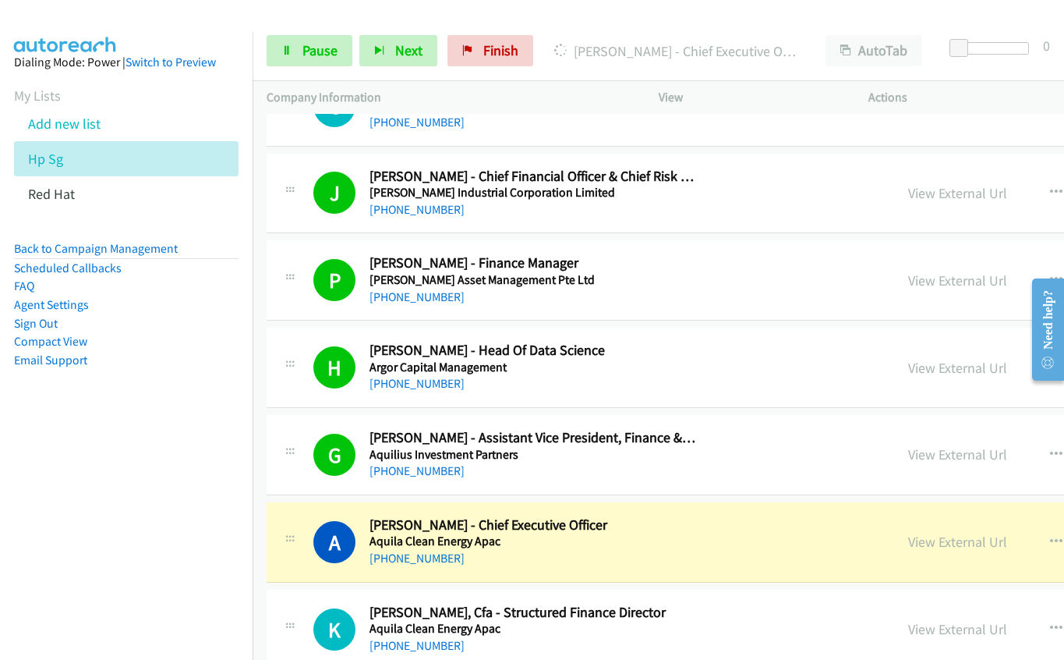
click at [633, 558] on div "[PHONE_NUMBER]" at bounding box center [534, 558] width 328 height 19
click at [908, 538] on link "View External Url" at bounding box center [957, 542] width 99 height 18
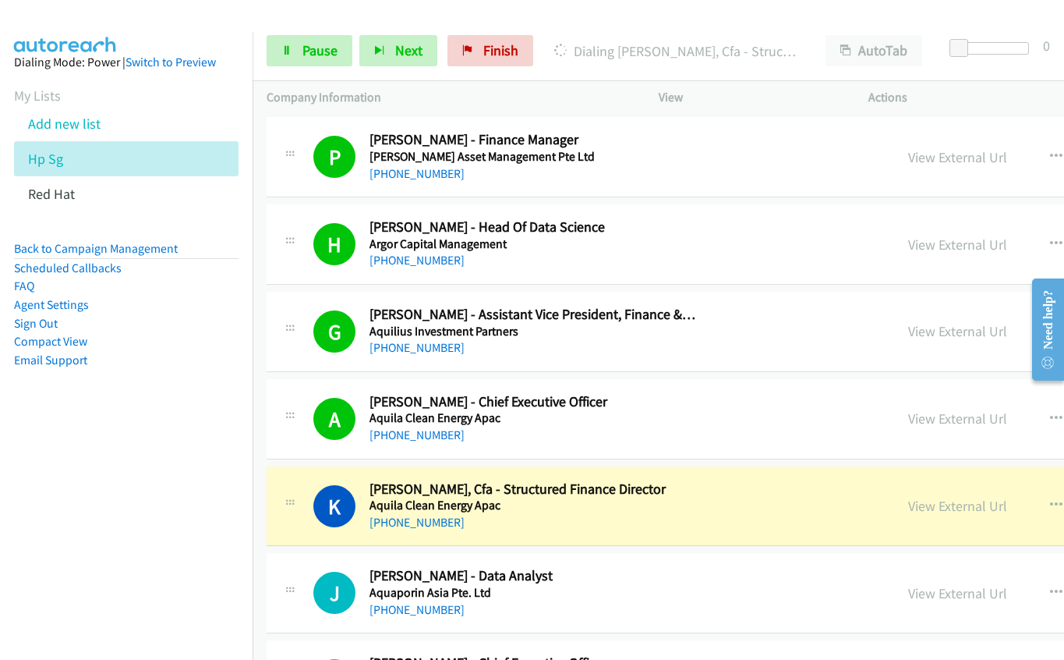
scroll to position [10526, 0]
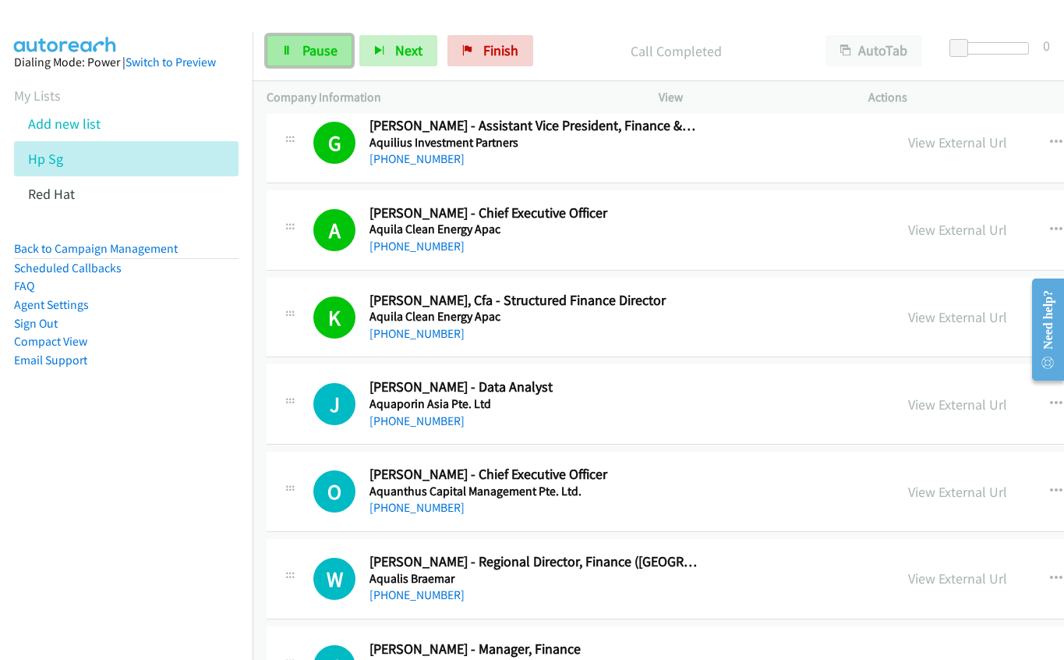
drag, startPoint x: 289, startPoint y: 57, endPoint x: 298, endPoint y: 56, distance: 8.6
click at [289, 57] on link "Pause" at bounding box center [310, 50] width 86 height 31
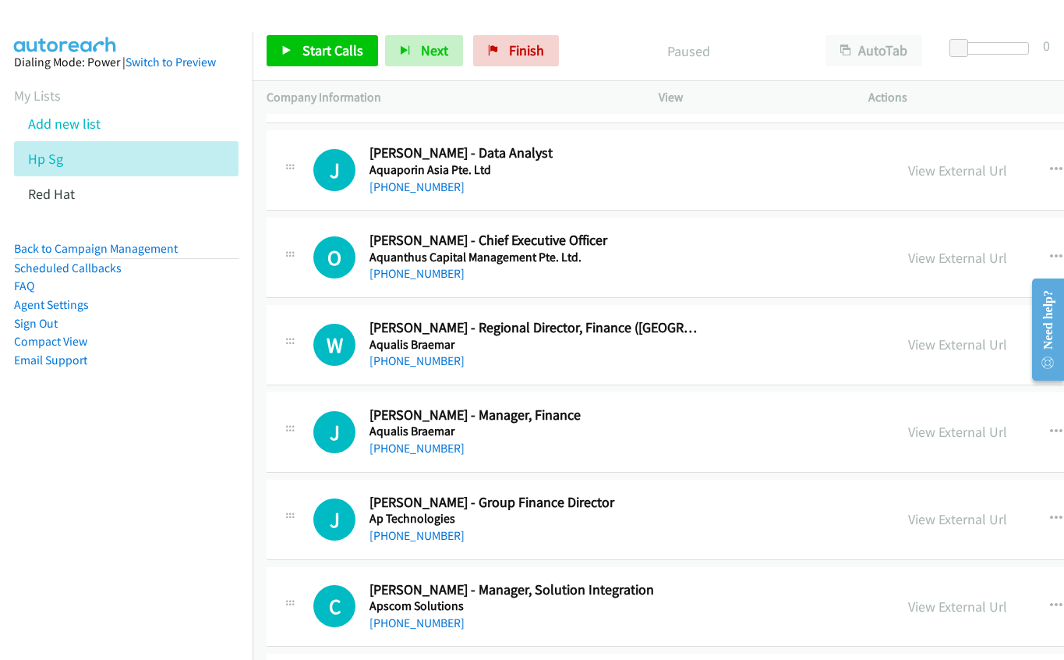
scroll to position [10838, 0]
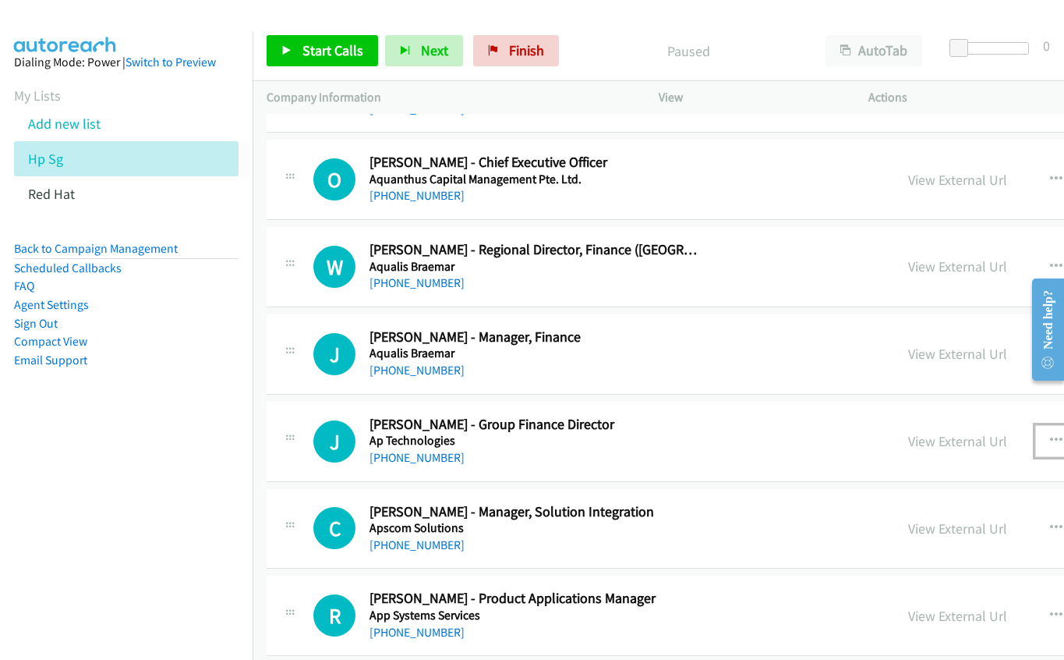
click at [1050, 444] on icon "button" at bounding box center [1056, 440] width 12 height 12
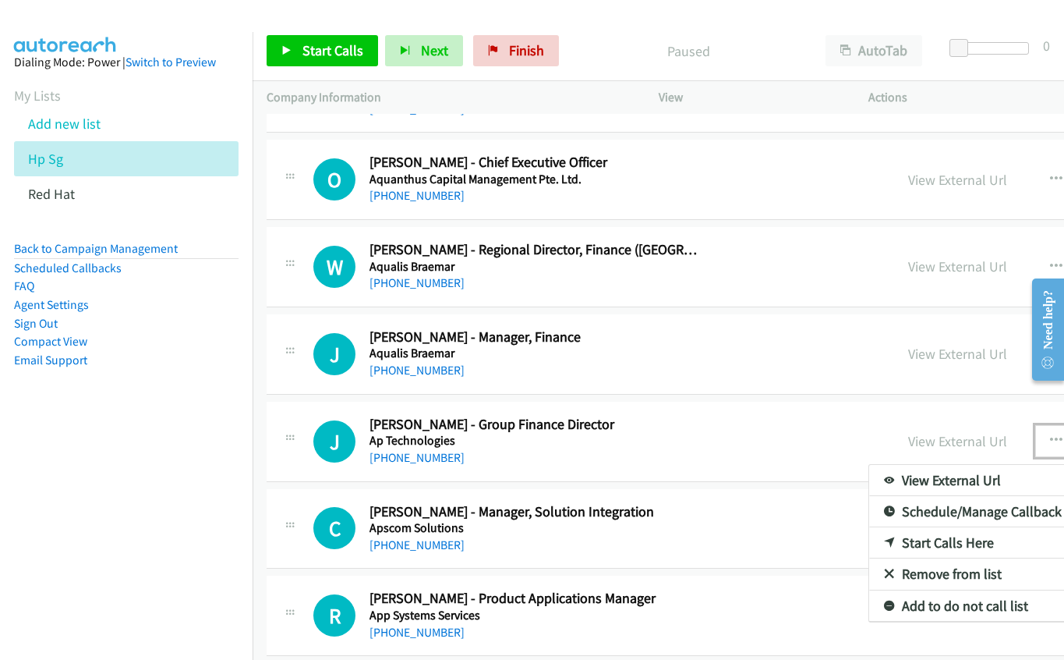
click at [887, 547] on link "Start Calls Here" at bounding box center [972, 542] width 207 height 31
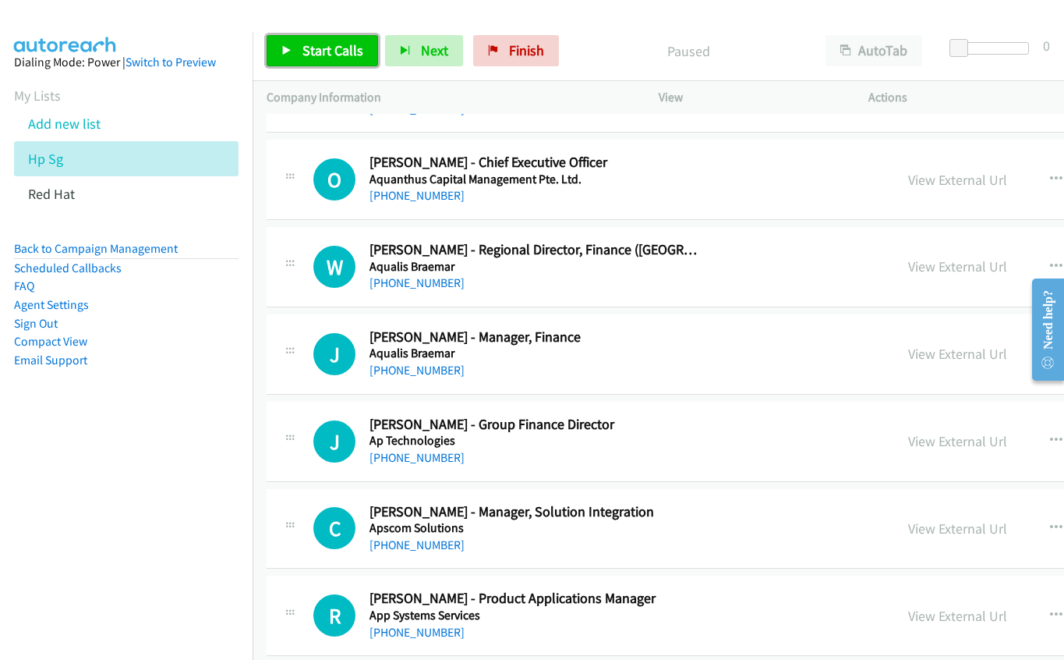
click at [321, 38] on link "Start Calls" at bounding box center [322, 50] width 111 height 31
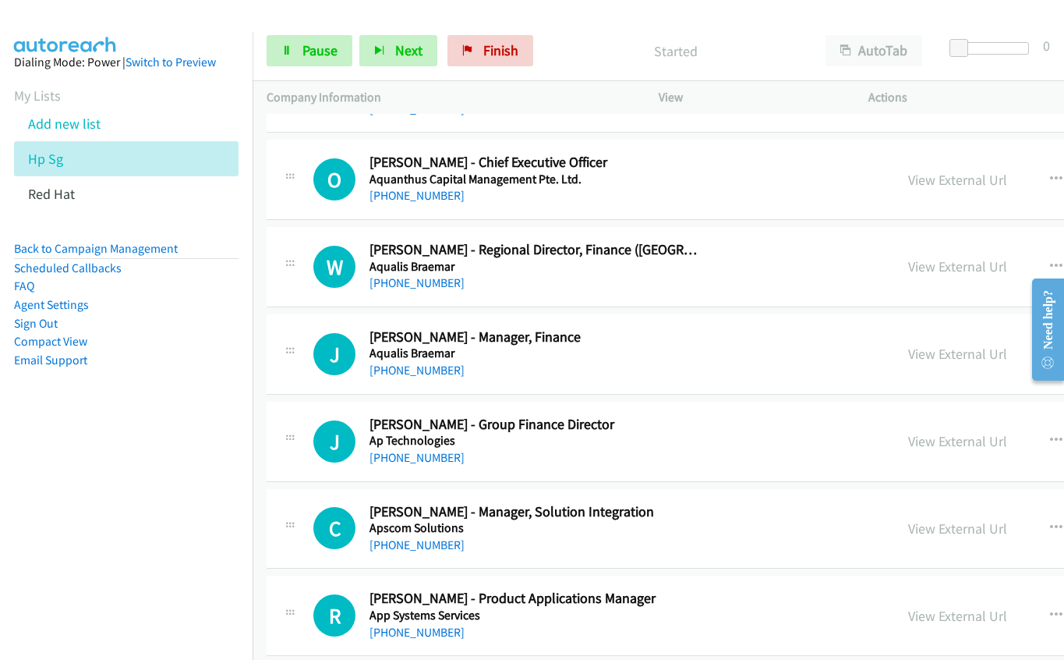
click at [738, 437] on div "J Callback Scheduled [PERSON_NAME] - Group Finance Director Ap Technologies [GE…" at bounding box center [596, 441] width 567 height 51
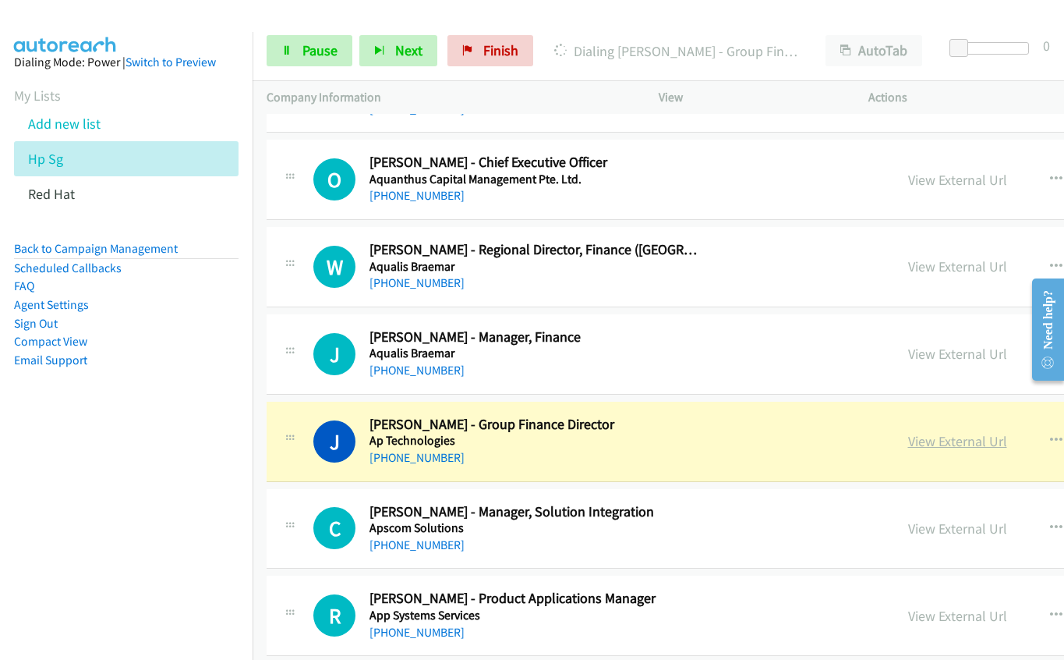
click at [908, 438] on link "View External Url" at bounding box center [957, 441] width 99 height 18
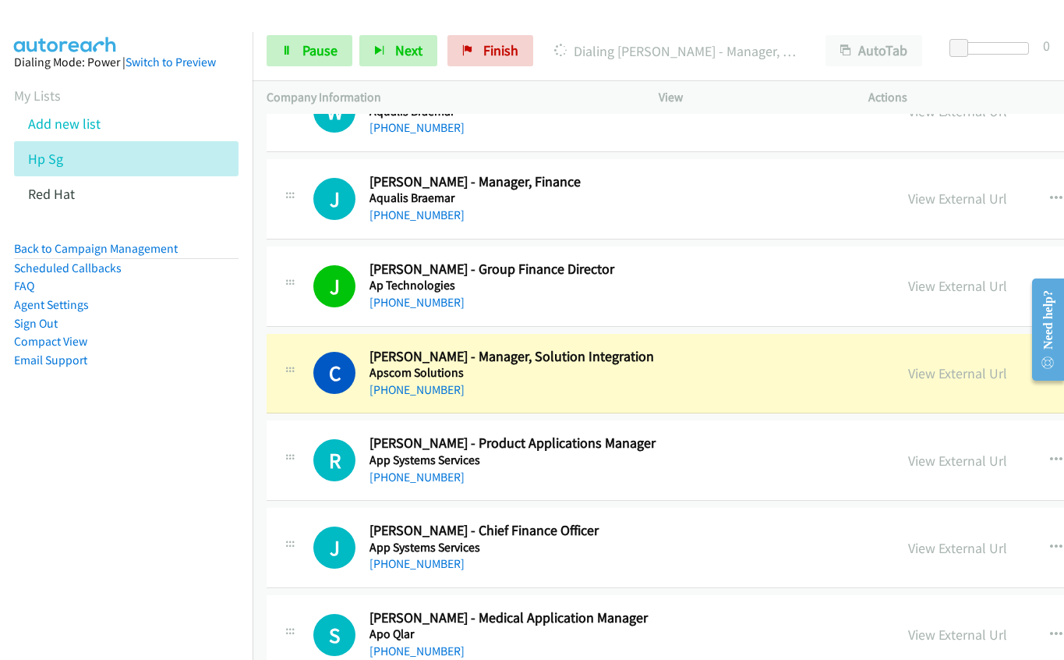
scroll to position [10994, 0]
click at [516, 385] on div "[PHONE_NUMBER]" at bounding box center [534, 389] width 328 height 19
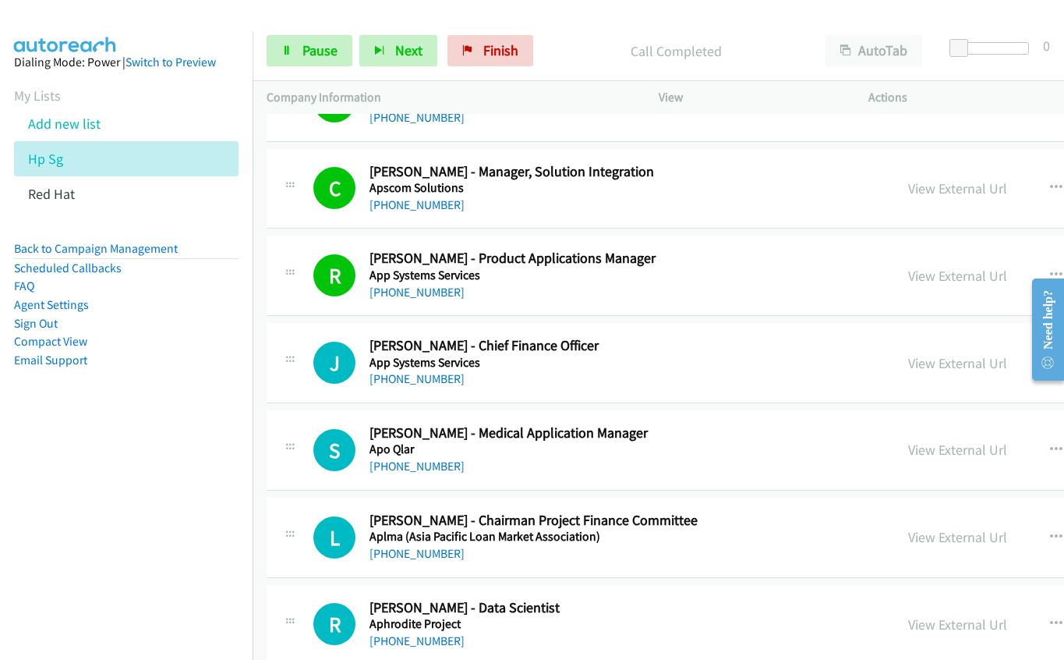
scroll to position [11228, 0]
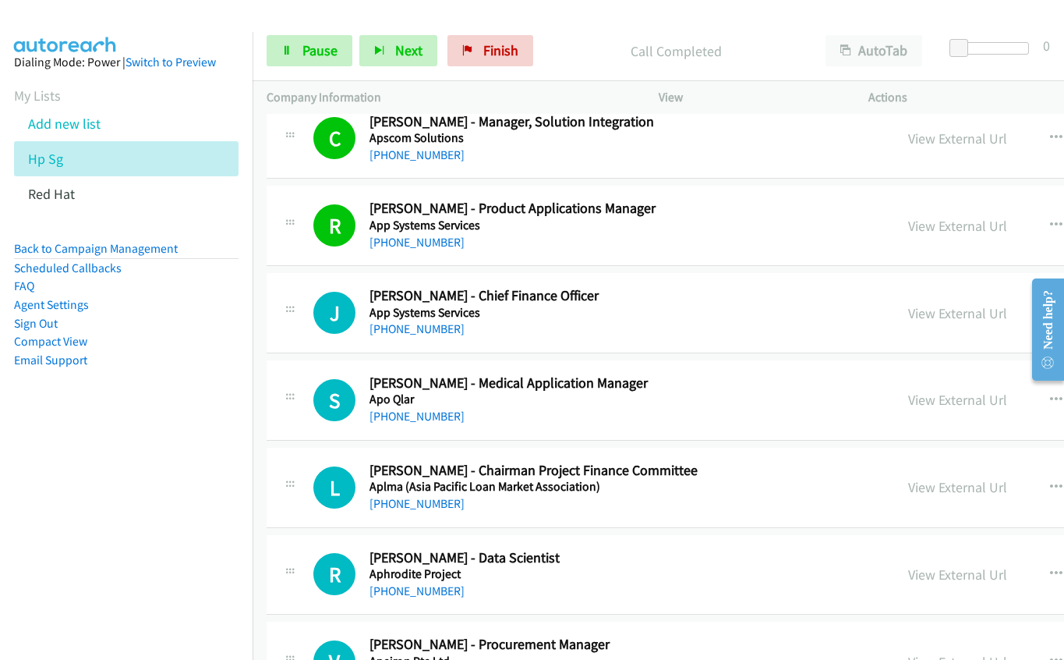
drag, startPoint x: 561, startPoint y: 294, endPoint x: 598, endPoint y: 293, distance: 36.7
click at [561, 294] on h2 "[PERSON_NAME] - Chief Finance Officer" at bounding box center [534, 296] width 328 height 18
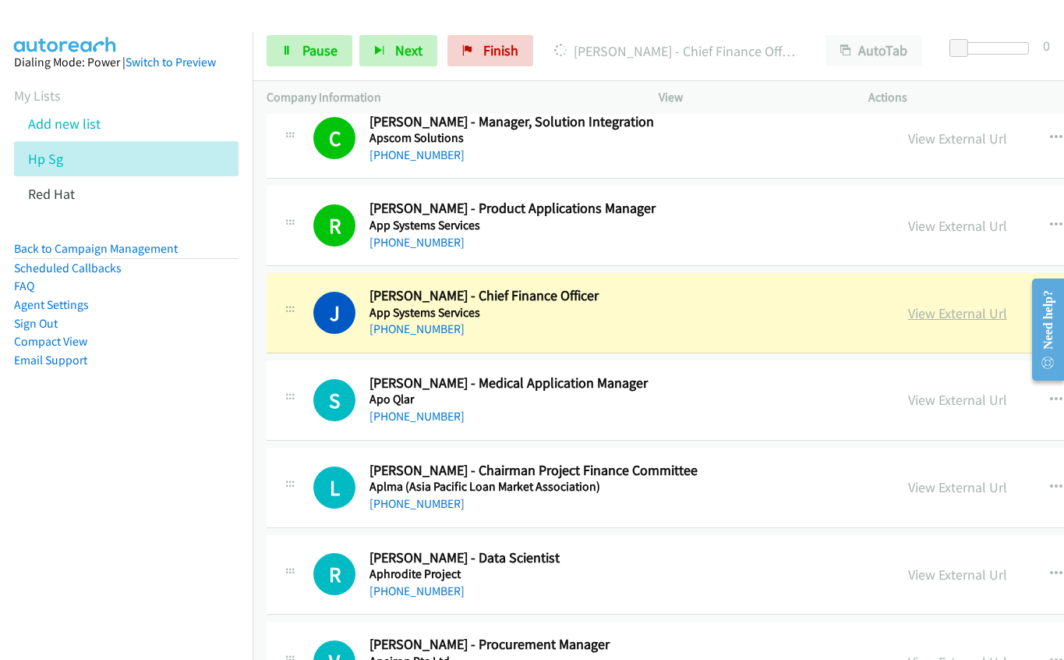
click at [908, 314] on link "View External Url" at bounding box center [957, 313] width 99 height 18
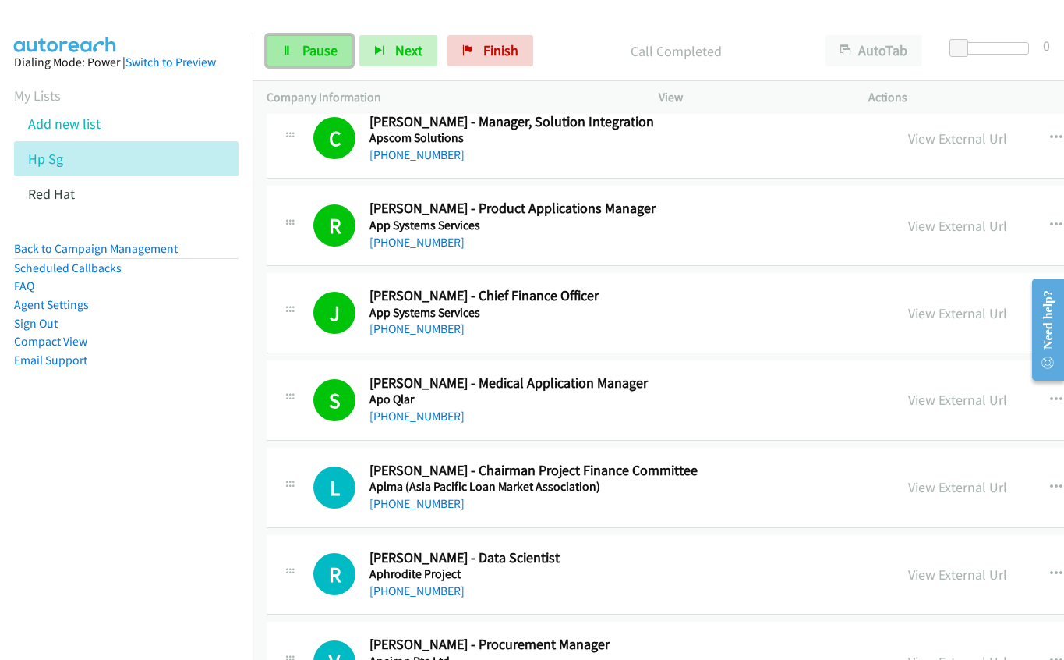
drag, startPoint x: 304, startPoint y: 49, endPoint x: 311, endPoint y: 37, distance: 14.3
click at [304, 49] on span "Pause" at bounding box center [320, 50] width 35 height 18
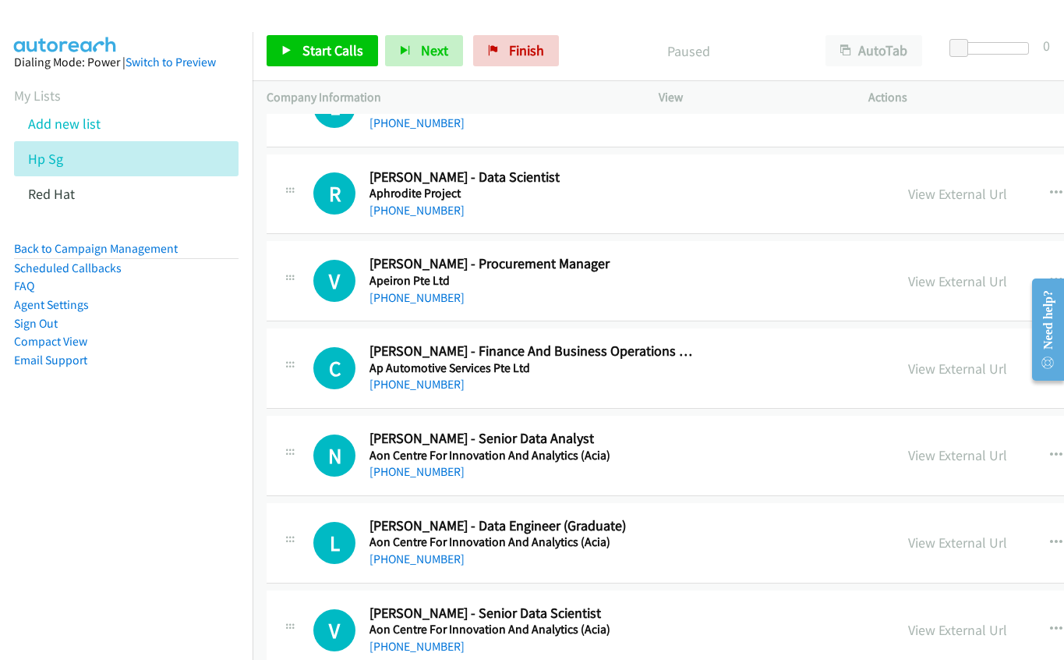
scroll to position [11618, 0]
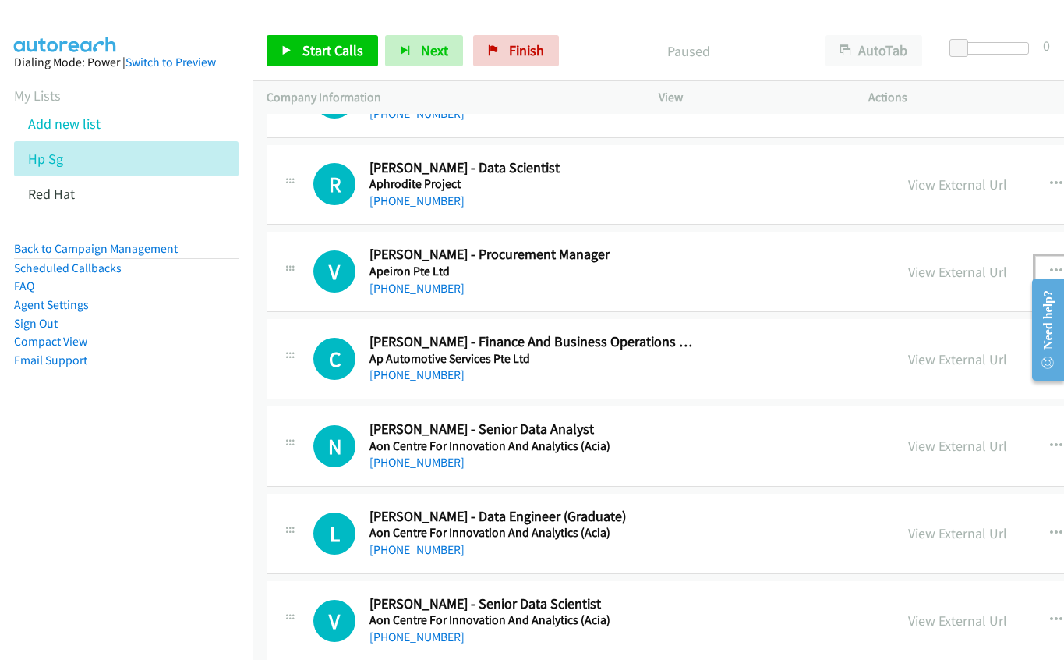
click at [1050, 265] on icon "button" at bounding box center [1056, 271] width 12 height 12
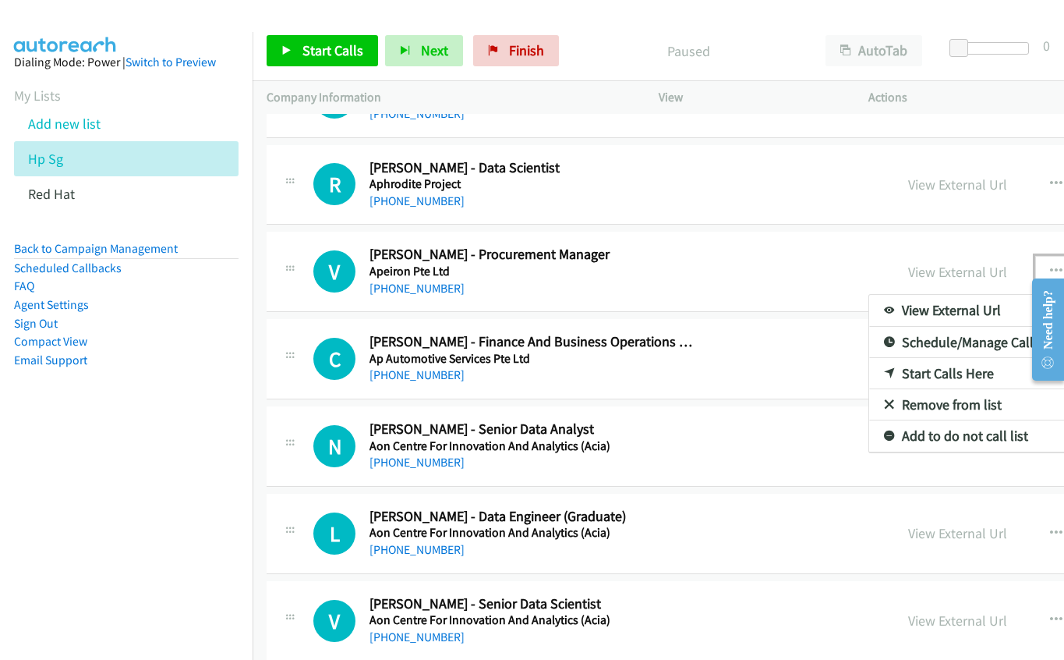
click at [874, 371] on link "Start Calls Here" at bounding box center [972, 373] width 207 height 31
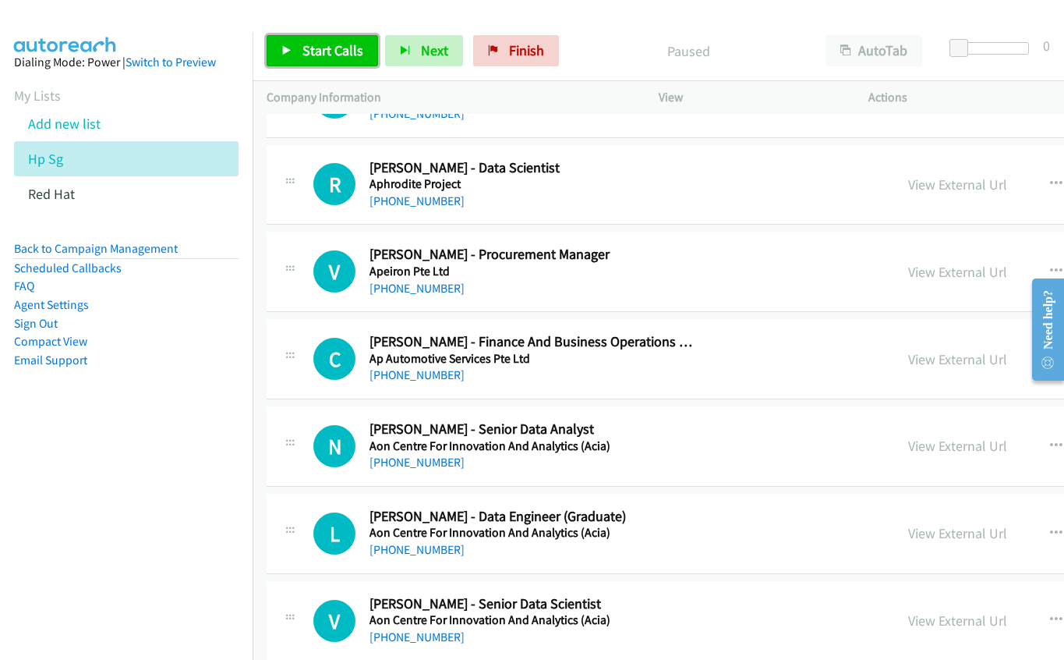
click at [309, 48] on span "Start Calls" at bounding box center [333, 50] width 61 height 18
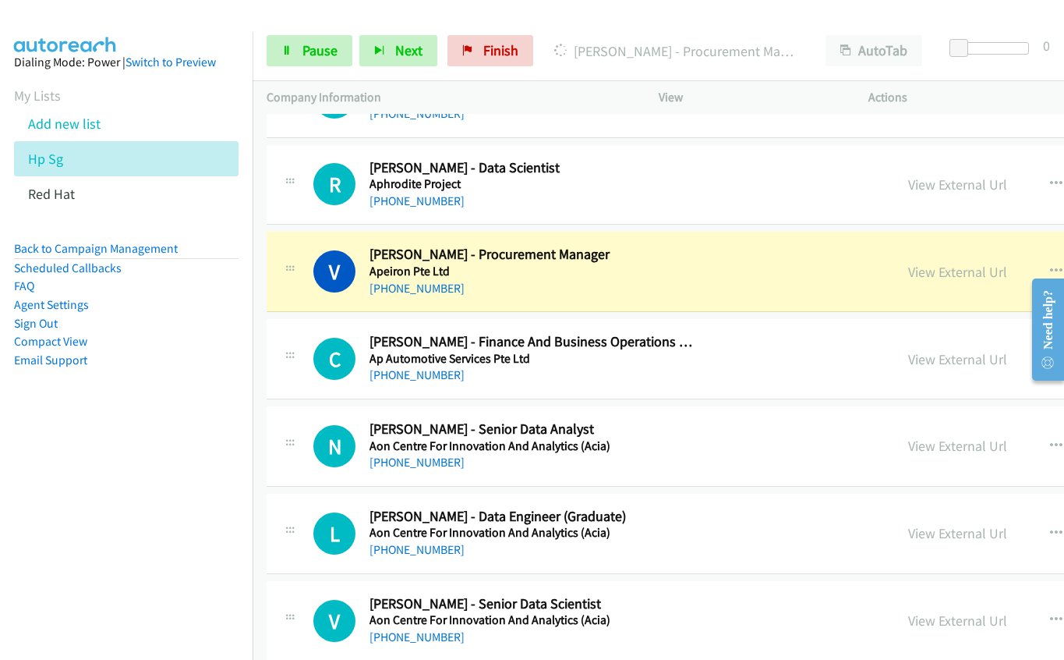
click at [603, 287] on div "[PHONE_NUMBER]" at bounding box center [534, 288] width 328 height 19
click at [908, 271] on link "View External Url" at bounding box center [957, 272] width 99 height 18
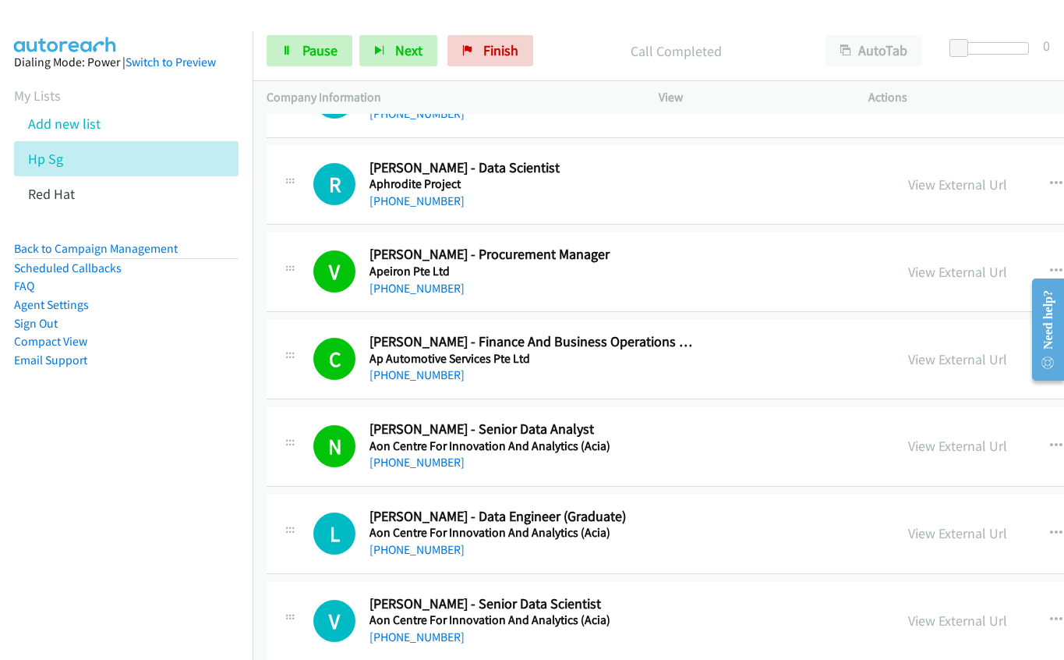
click at [718, 514] on div "L Callback Scheduled [PERSON_NAME] - Data Engineer (Graduate) Aon Centre For In…" at bounding box center [596, 533] width 567 height 51
click at [310, 54] on span "Pause" at bounding box center [320, 50] width 35 height 18
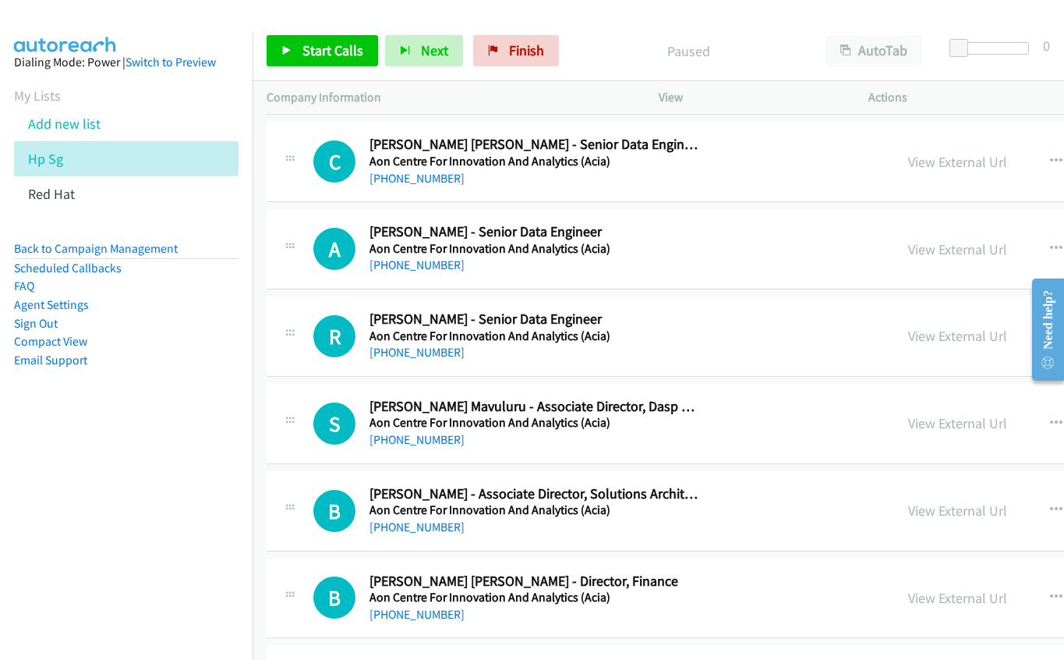
scroll to position [12241, 0]
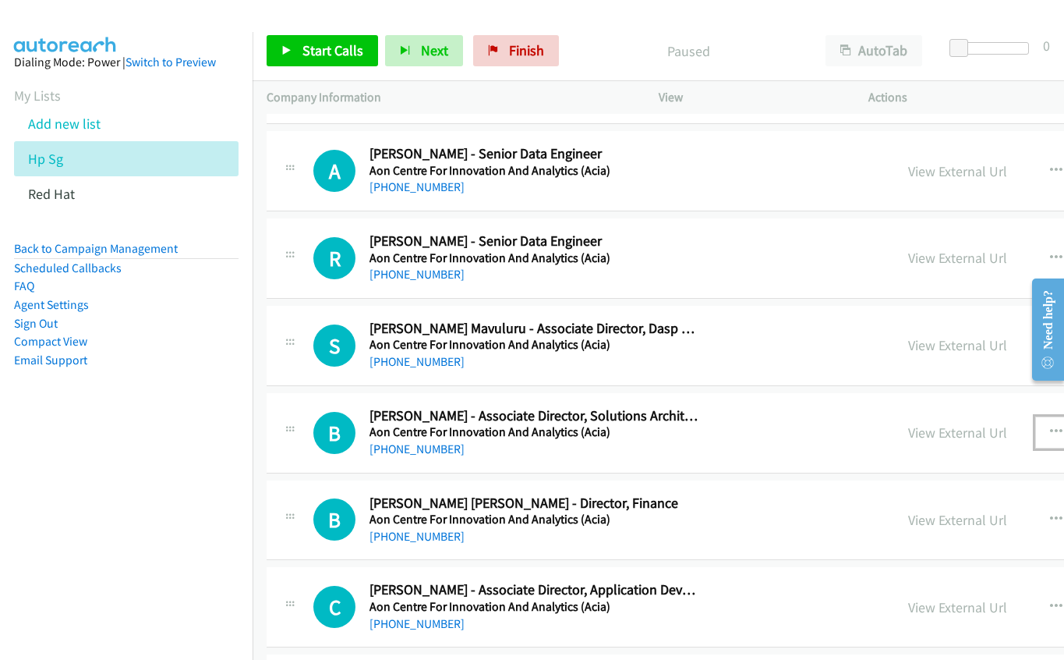
click at [1035, 430] on button "button" at bounding box center [1056, 431] width 42 height 31
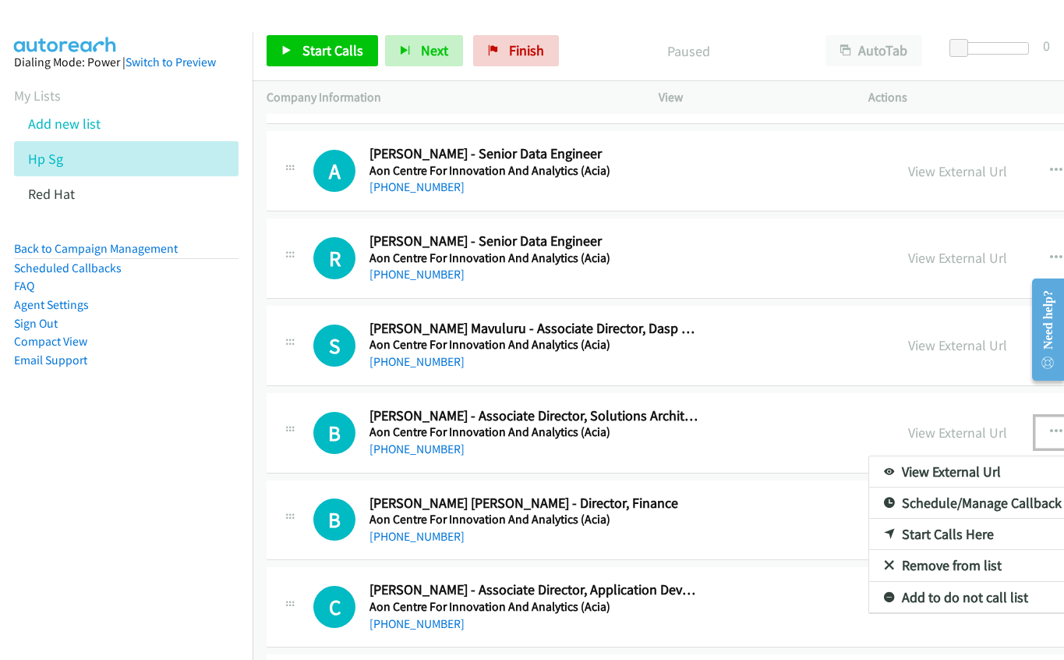
click at [869, 533] on link "Start Calls Here" at bounding box center [972, 534] width 207 height 31
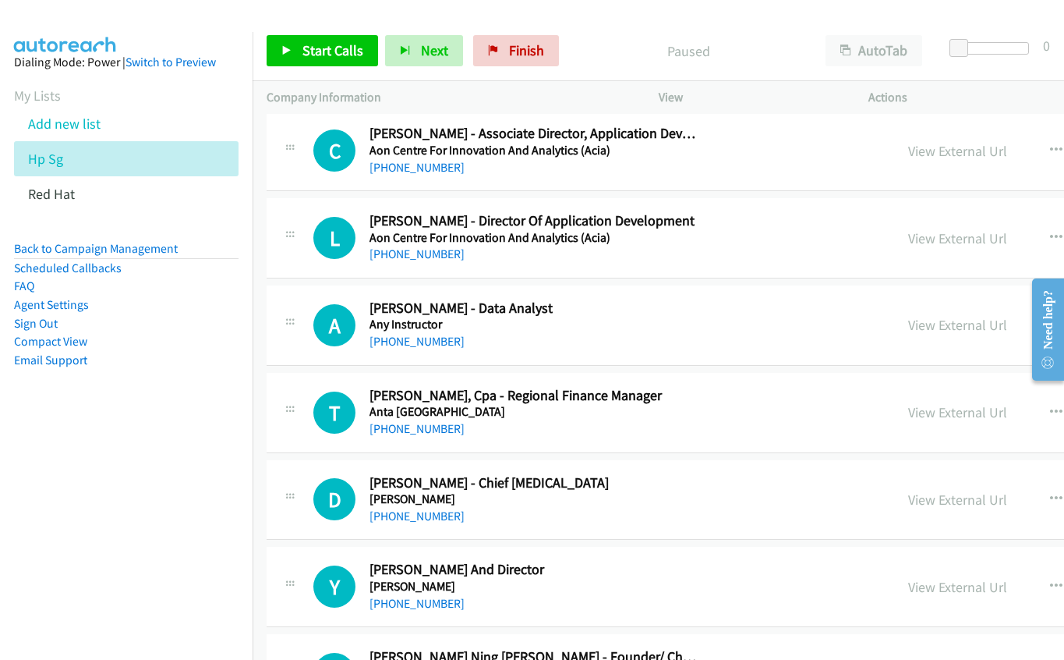
scroll to position [12709, 0]
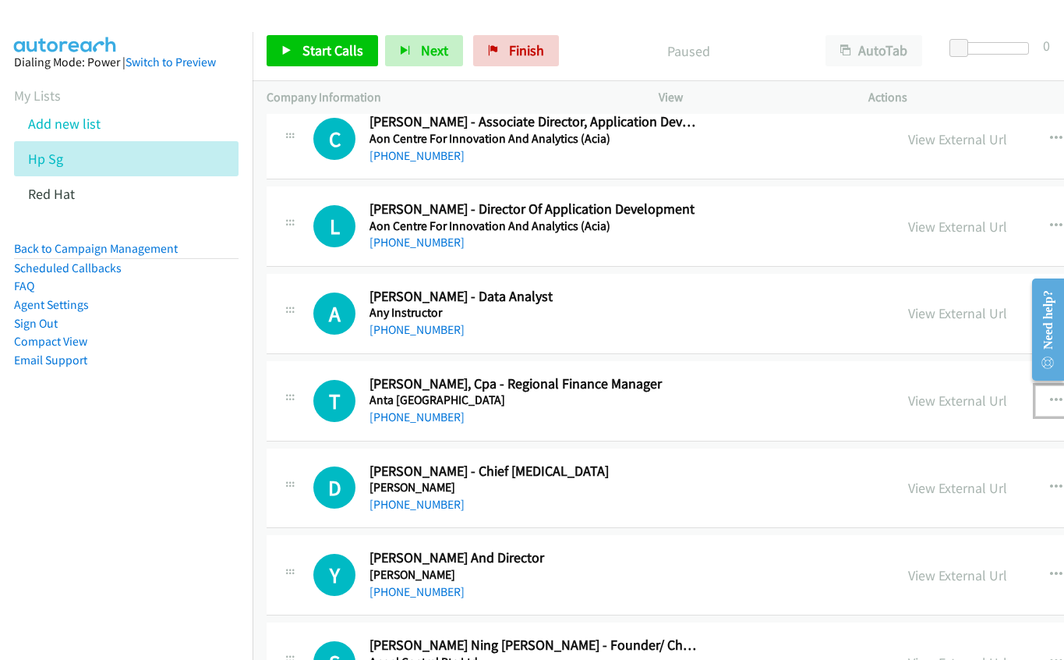
click at [1050, 398] on icon "button" at bounding box center [1056, 401] width 12 height 12
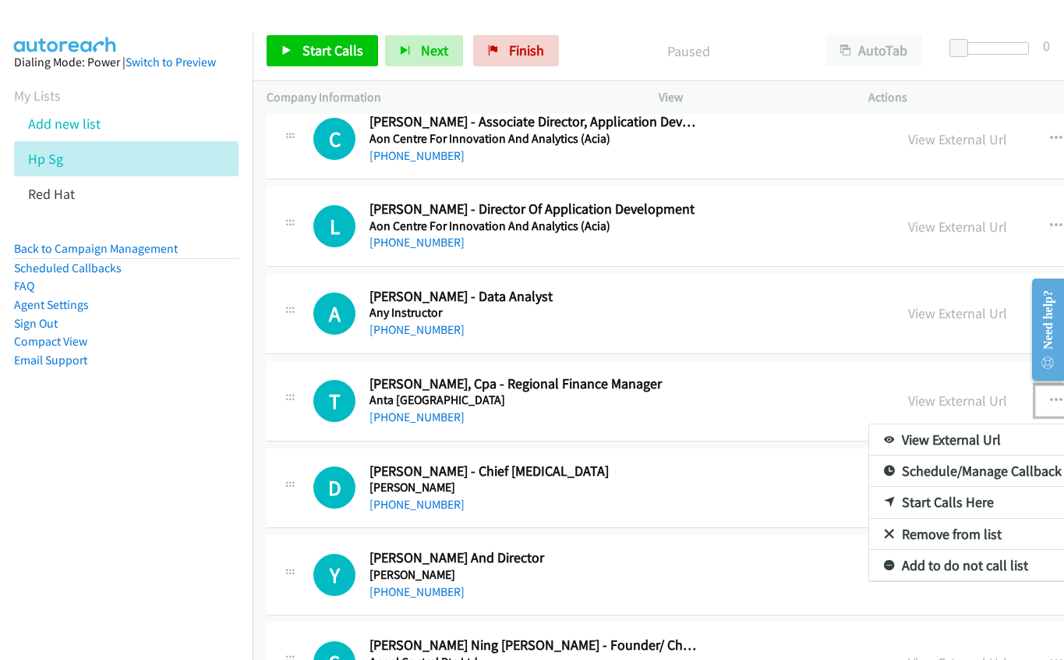
click at [869, 502] on link "Start Calls Here" at bounding box center [972, 502] width 207 height 31
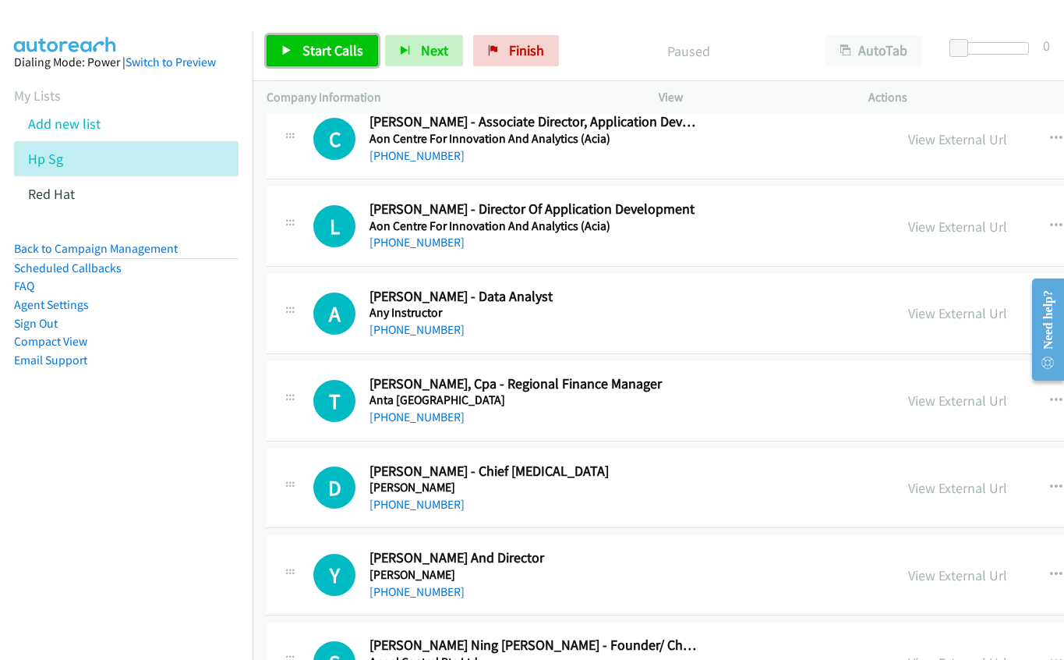
click at [326, 47] on span "Start Calls" at bounding box center [333, 50] width 61 height 18
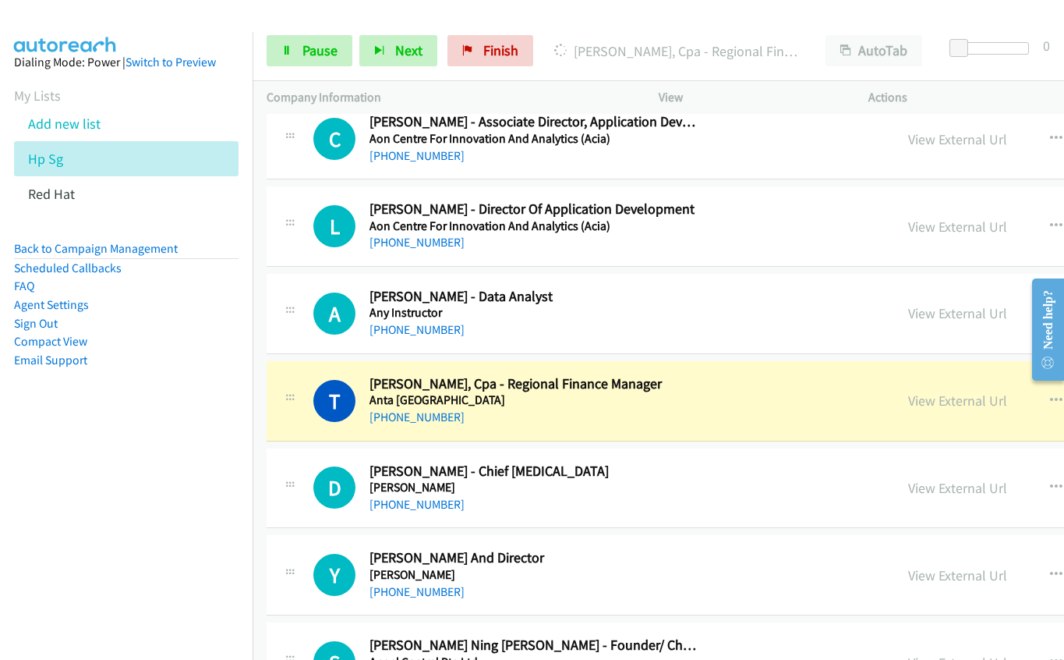
click at [607, 408] on div "[PHONE_NUMBER]" at bounding box center [534, 417] width 328 height 19
click at [908, 409] on link "View External Url" at bounding box center [957, 400] width 99 height 18
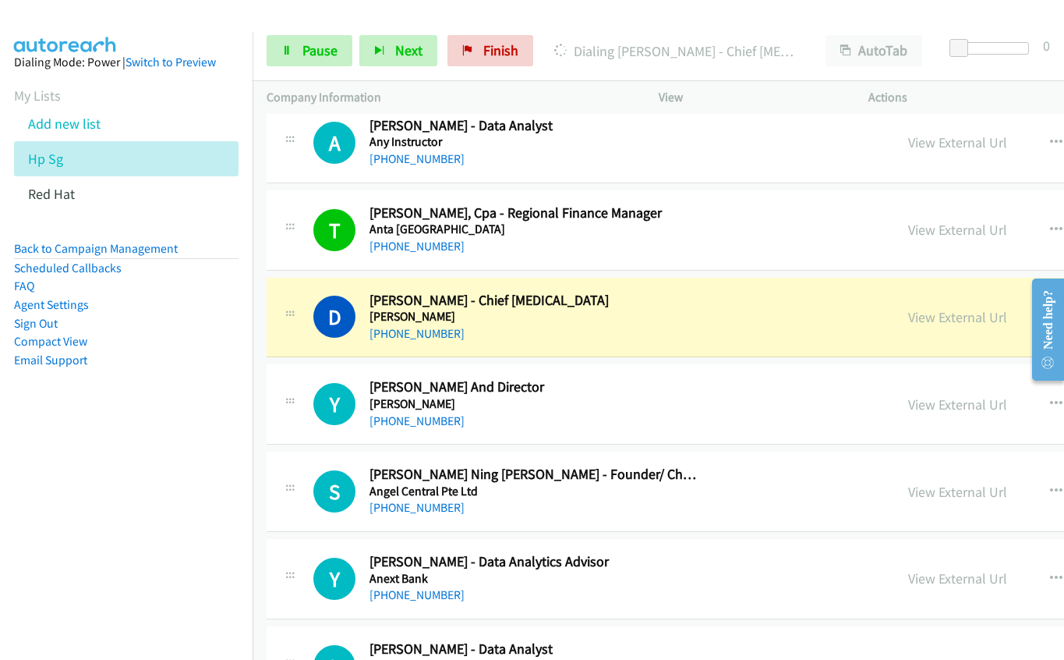
scroll to position [12943, 0]
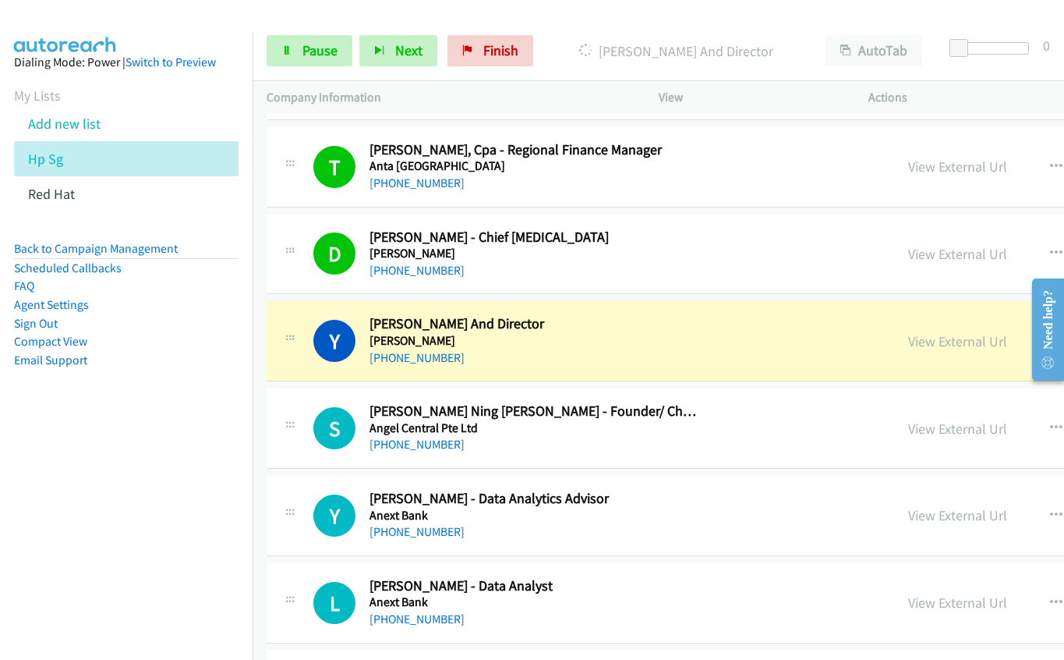
click at [614, 342] on h5 "[PERSON_NAME]" at bounding box center [534, 341] width 328 height 16
click at [908, 341] on link "View External Url" at bounding box center [957, 341] width 99 height 18
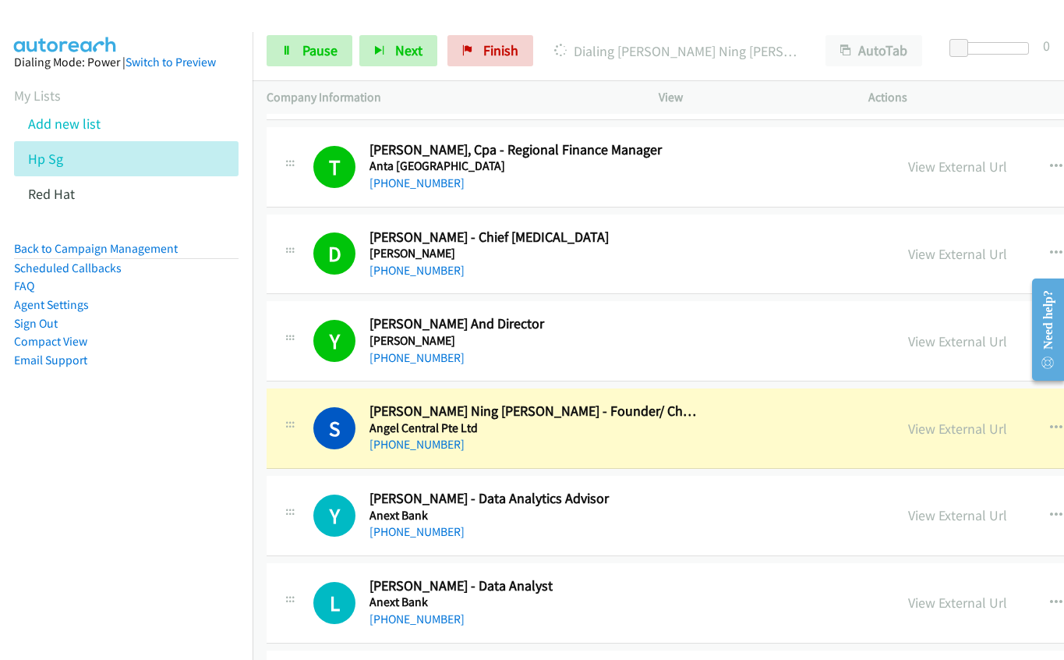
scroll to position [13021, 0]
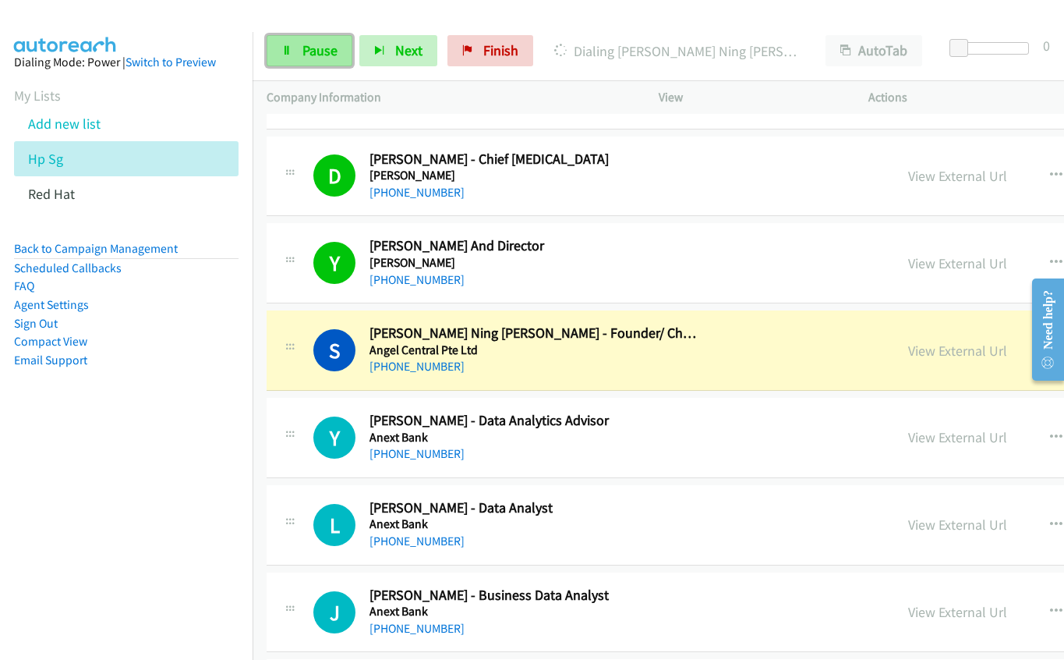
click at [299, 53] on link "Pause" at bounding box center [310, 50] width 86 height 31
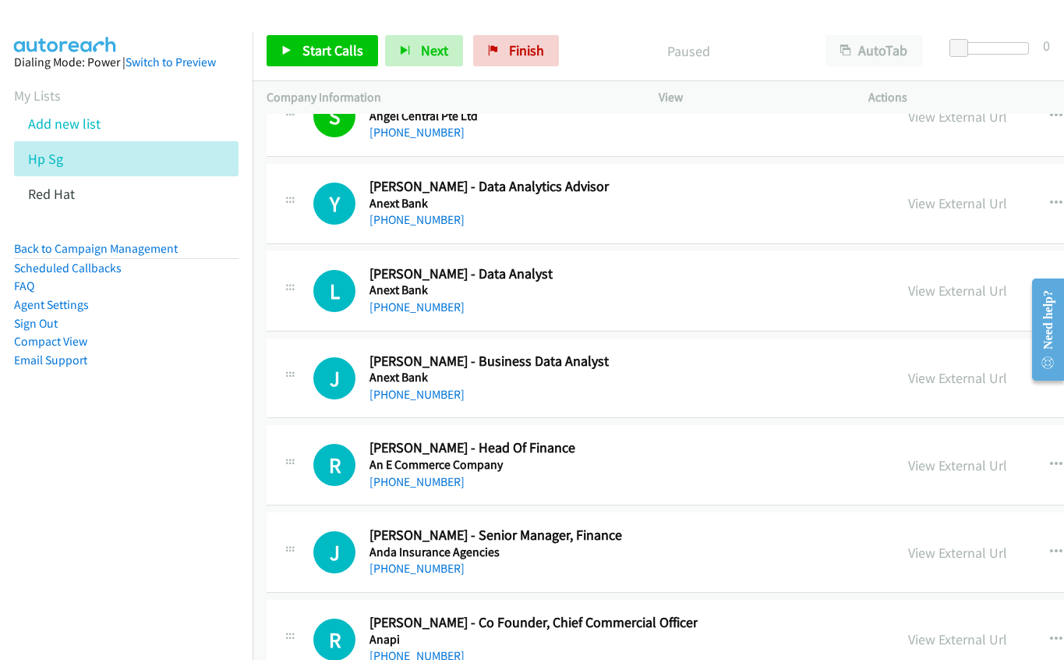
scroll to position [13333, 0]
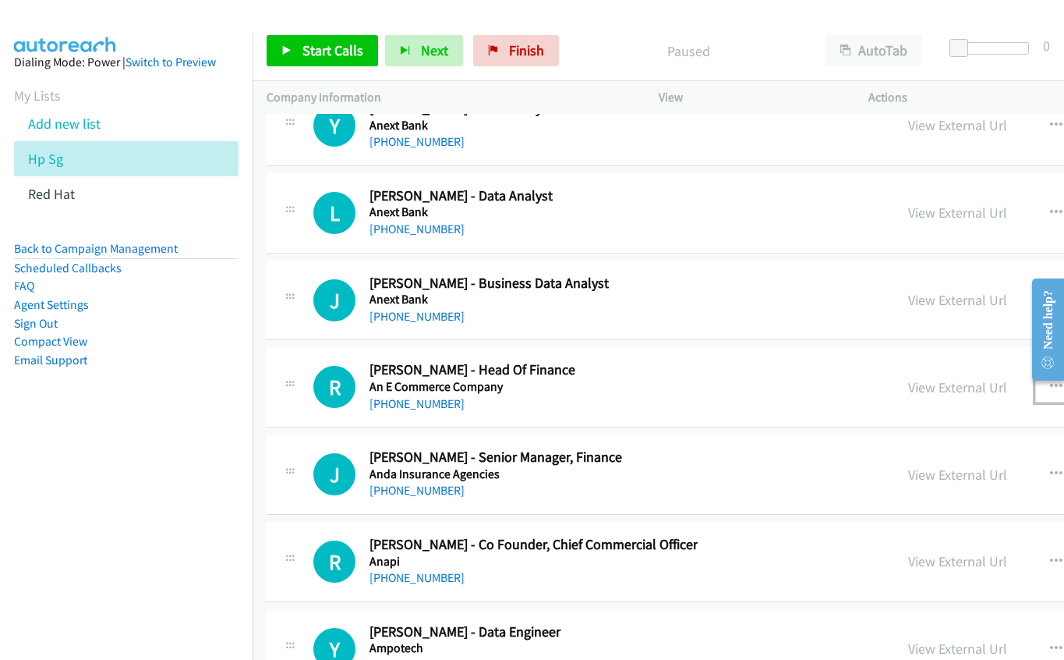
click at [1050, 381] on icon "button" at bounding box center [1056, 387] width 12 height 12
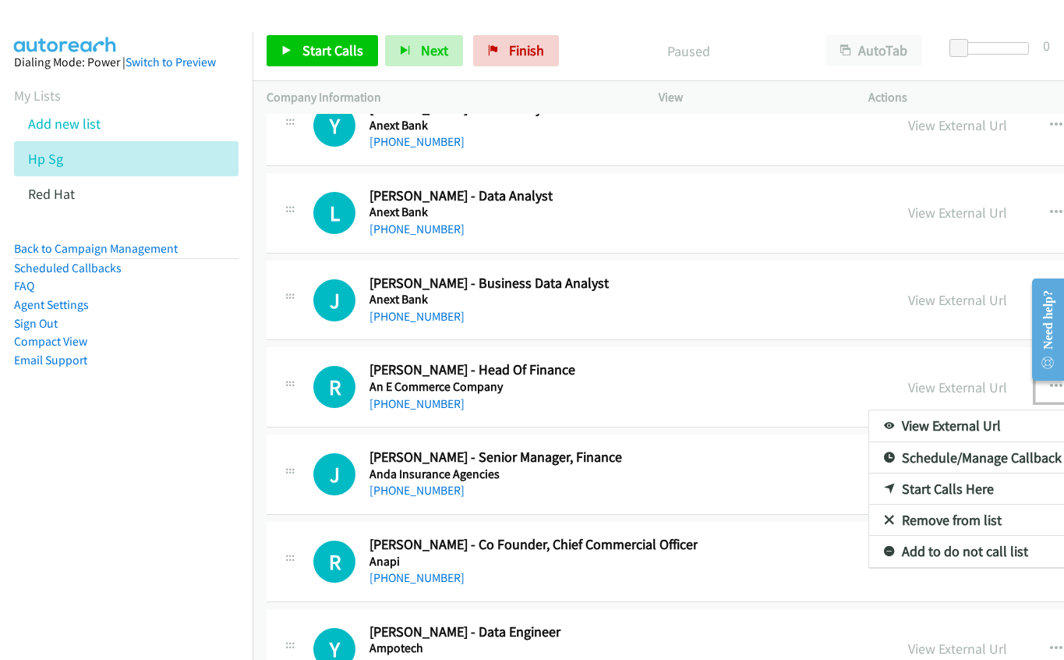
click at [873, 493] on link "Start Calls Here" at bounding box center [972, 488] width 207 height 31
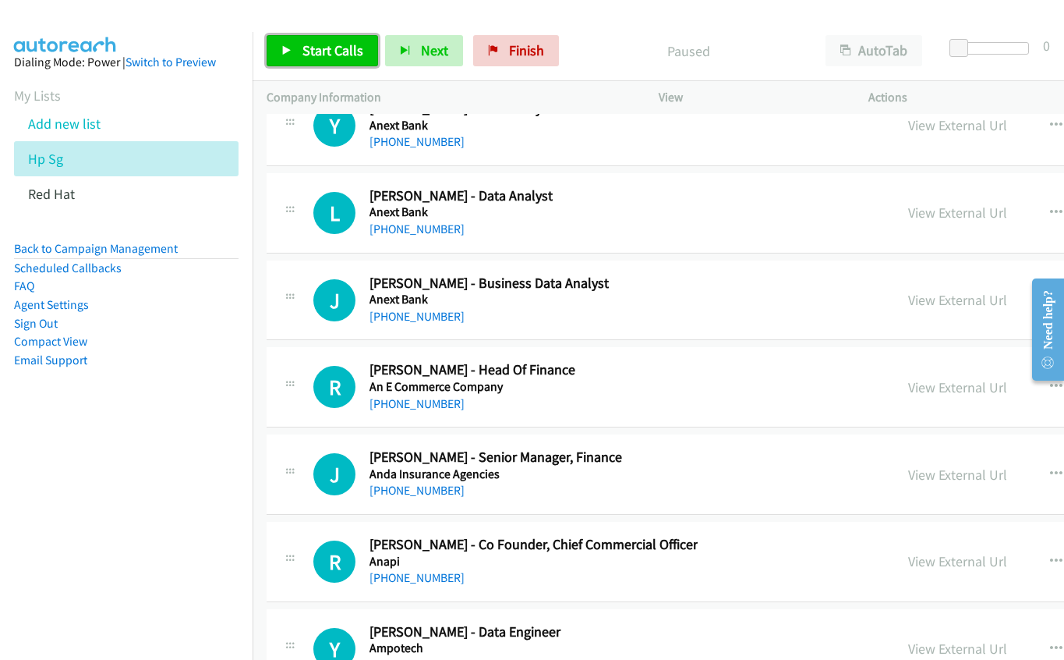
click at [299, 51] on link "Start Calls" at bounding box center [322, 50] width 111 height 31
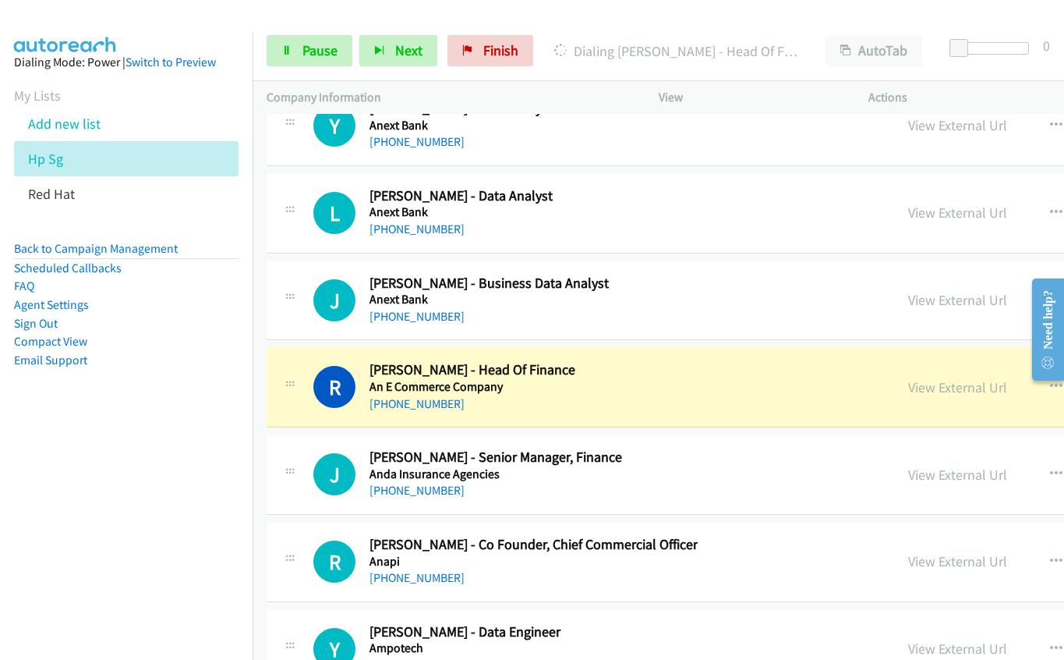
click at [642, 374] on h2 "[PERSON_NAME] - Head Of Finance" at bounding box center [534, 370] width 328 height 18
click at [1035, 383] on button "button" at bounding box center [1056, 386] width 42 height 31
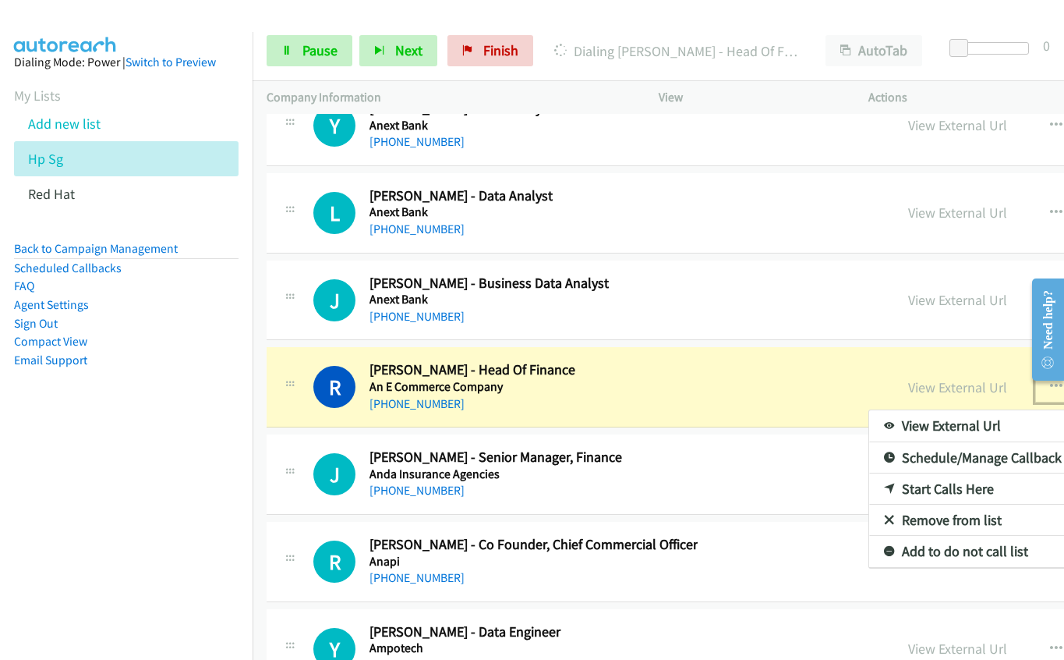
click at [568, 391] on div at bounding box center [532, 330] width 1064 height 660
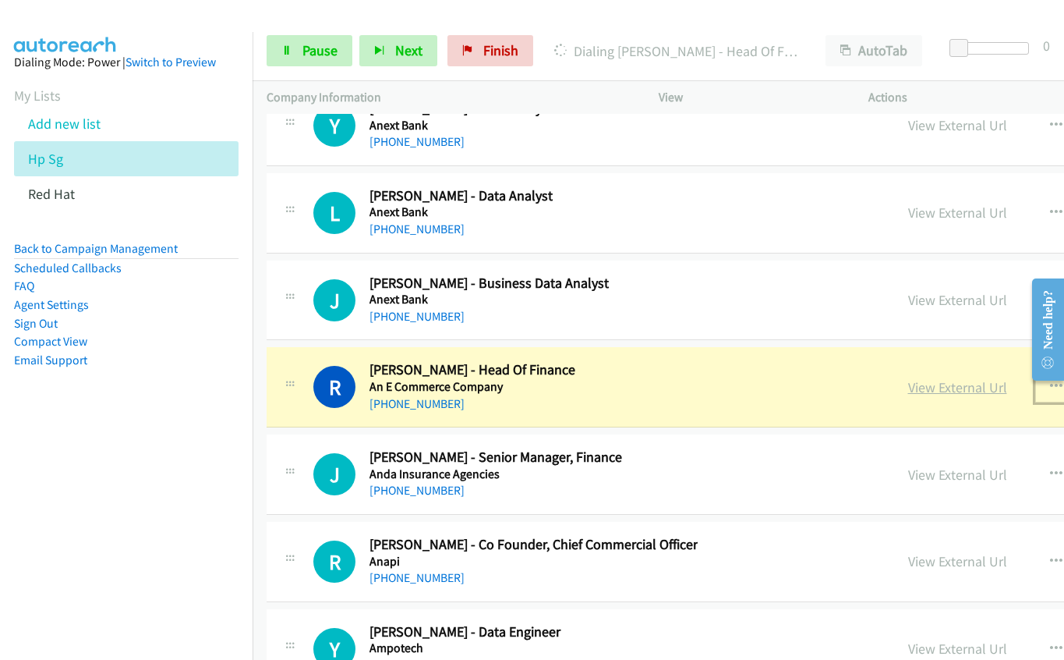
click at [908, 381] on link "View External Url" at bounding box center [957, 387] width 99 height 18
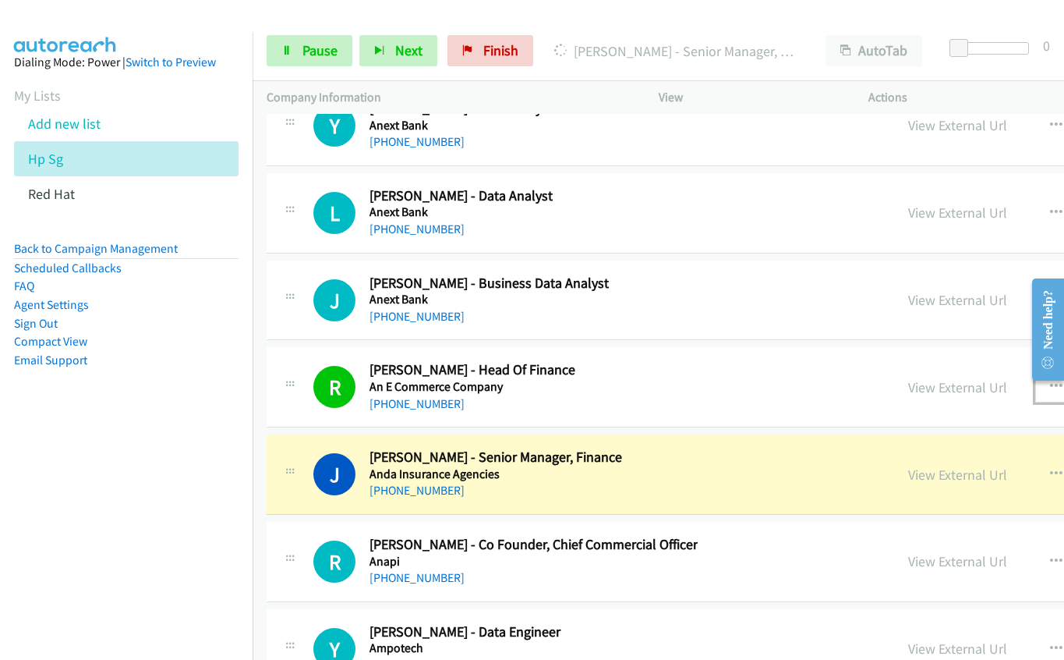
click at [600, 511] on div "J Callback Scheduled [PERSON_NAME] - Senior Manager, Finance Anda Insurance Age…" at bounding box center [866, 474] width 1198 height 80
click at [908, 472] on link "View External Url" at bounding box center [957, 474] width 99 height 18
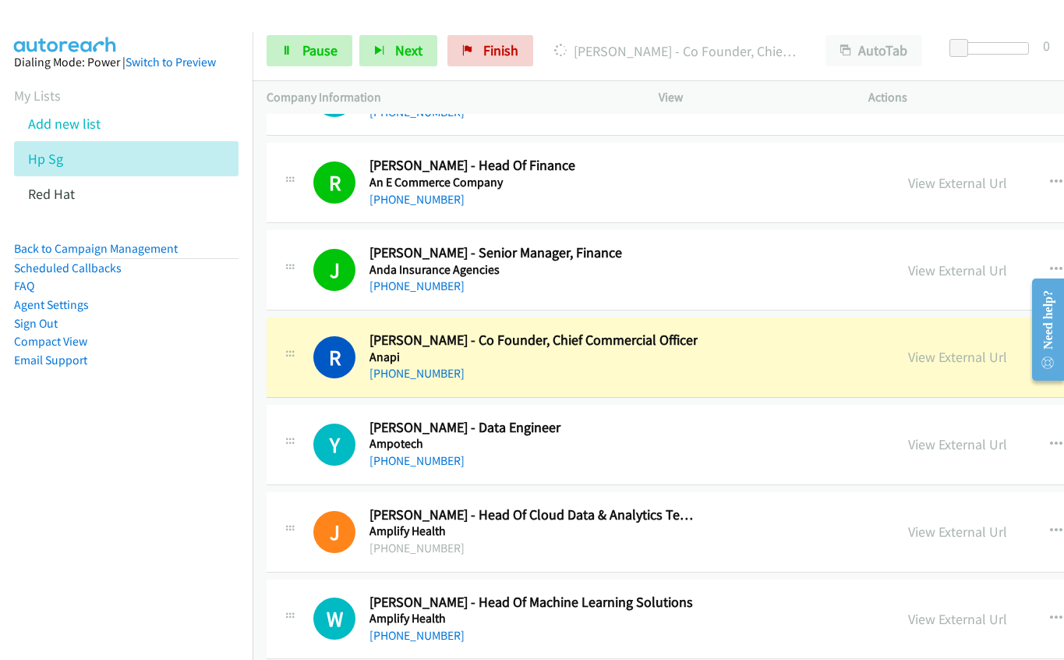
scroll to position [13567, 0]
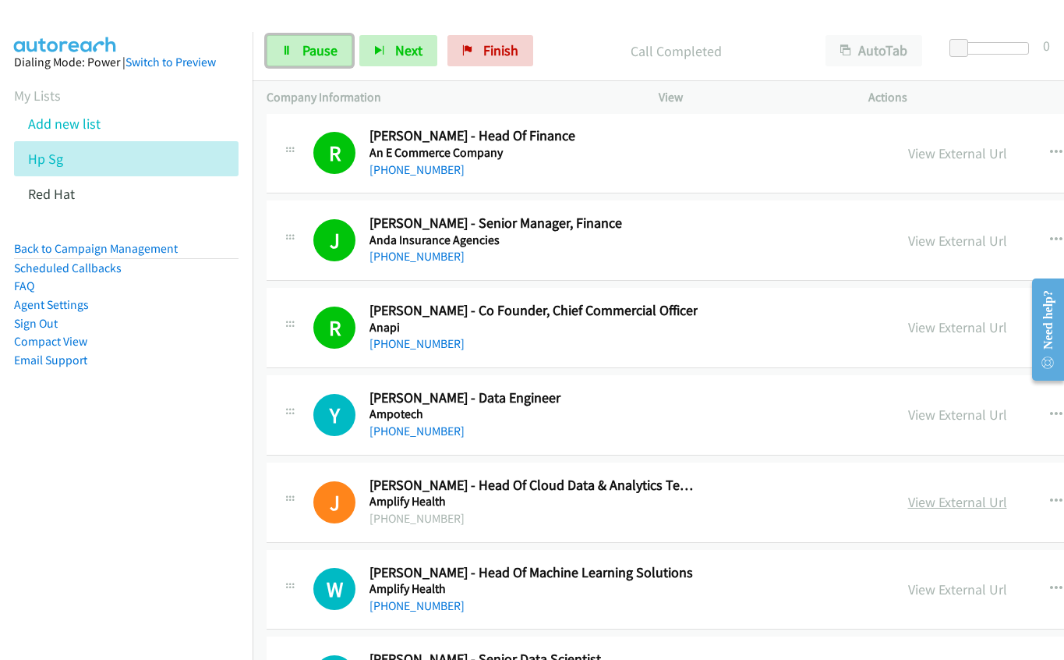
click at [908, 497] on link "View External Url" at bounding box center [957, 502] width 99 height 18
click at [292, 53] on icon at bounding box center [286, 51] width 11 height 11
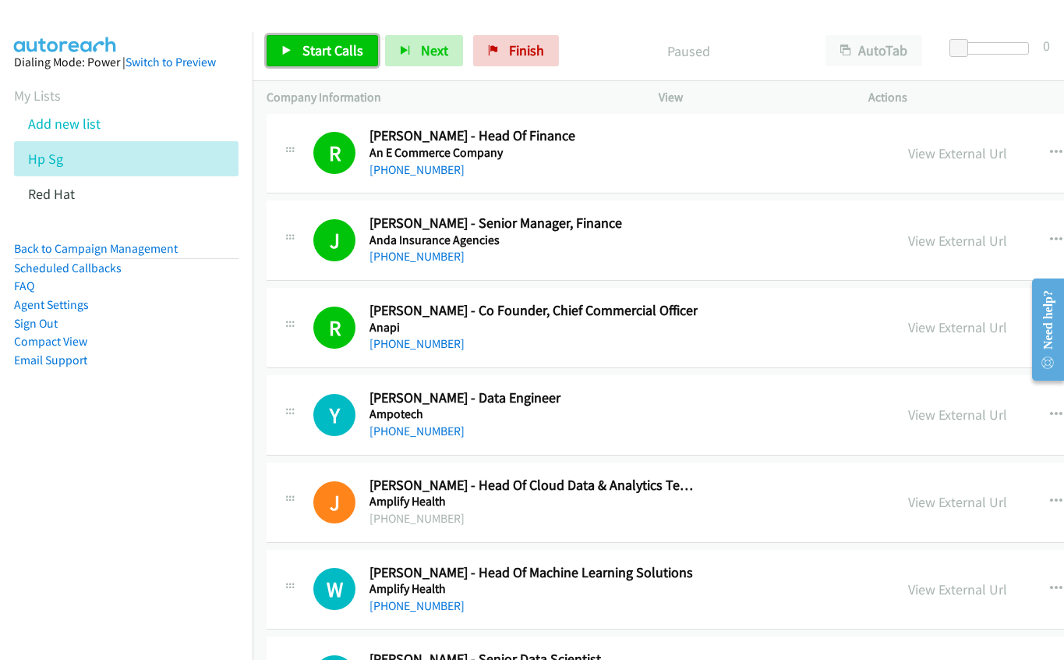
click at [301, 51] on link "Start Calls" at bounding box center [322, 50] width 111 height 31
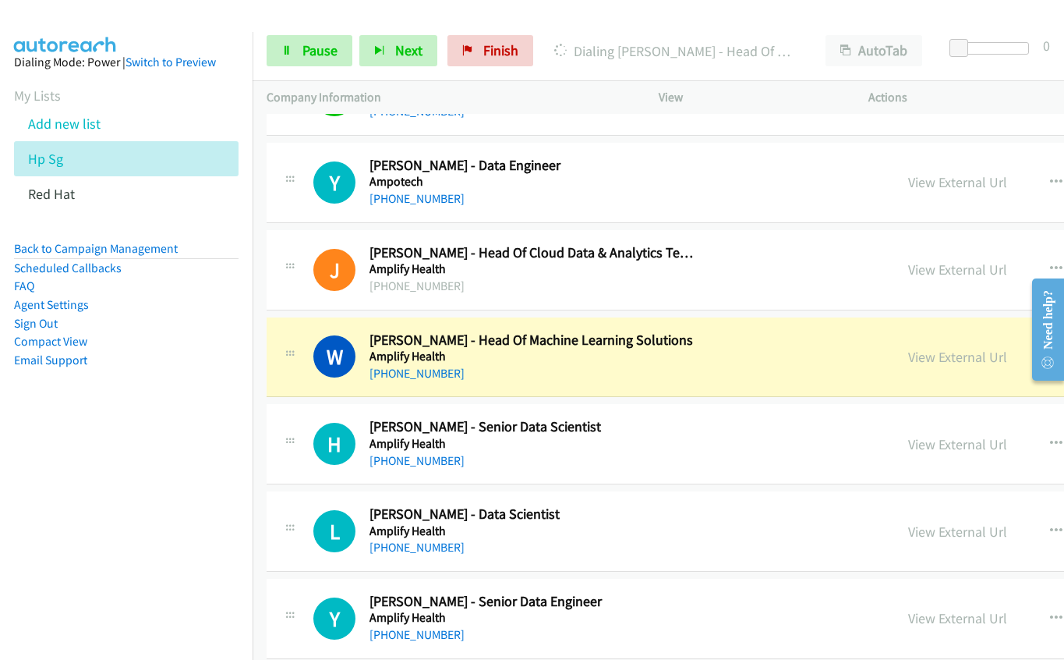
scroll to position [13801, 0]
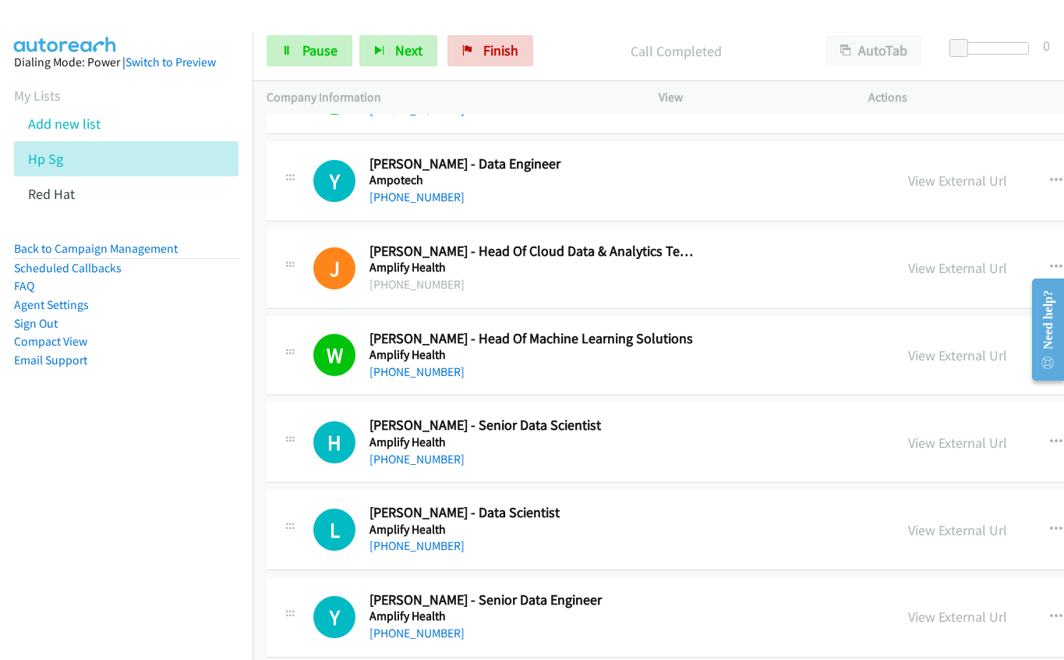
click at [629, 426] on h2 "[PERSON_NAME] - Senior Data Scientist" at bounding box center [534, 425] width 328 height 18
click at [309, 40] on link "Pause" at bounding box center [310, 50] width 86 height 31
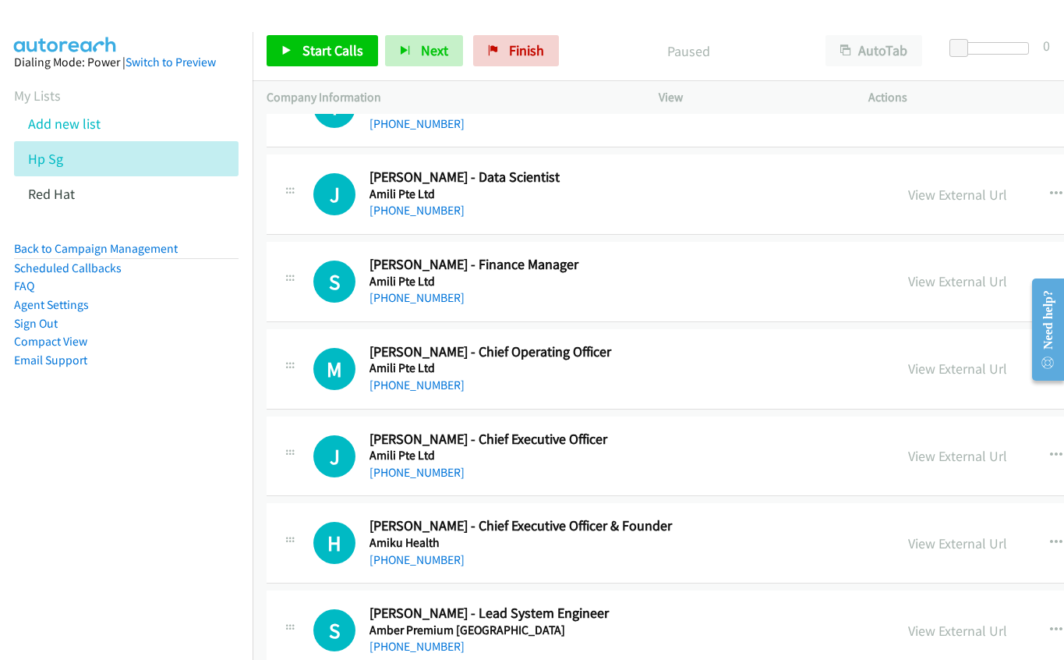
scroll to position [14581, 0]
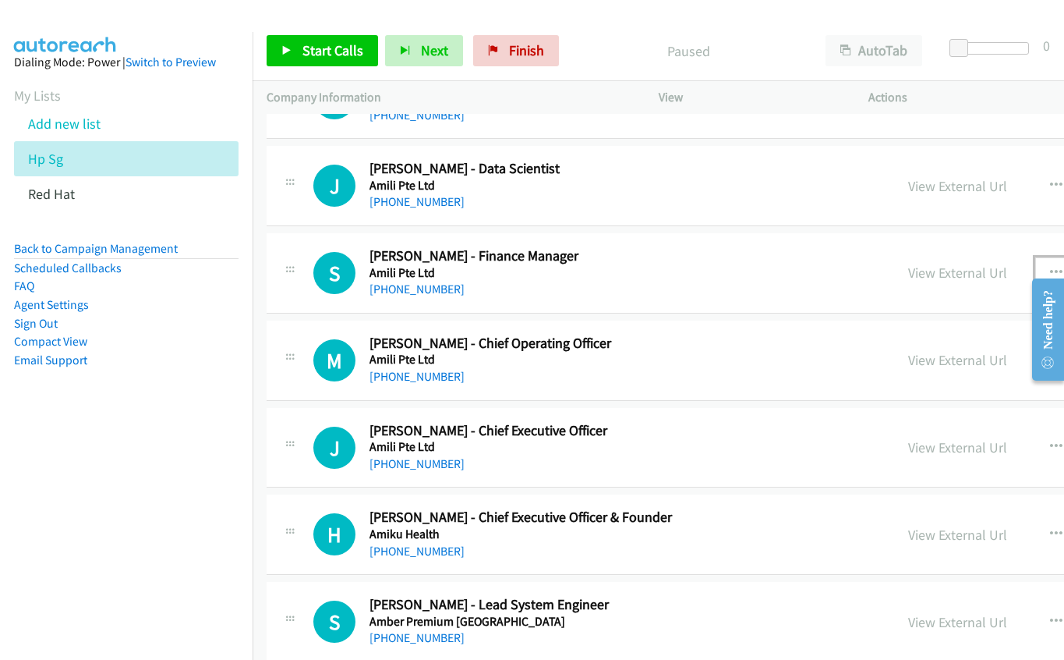
click at [1050, 267] on icon "button" at bounding box center [1056, 273] width 12 height 12
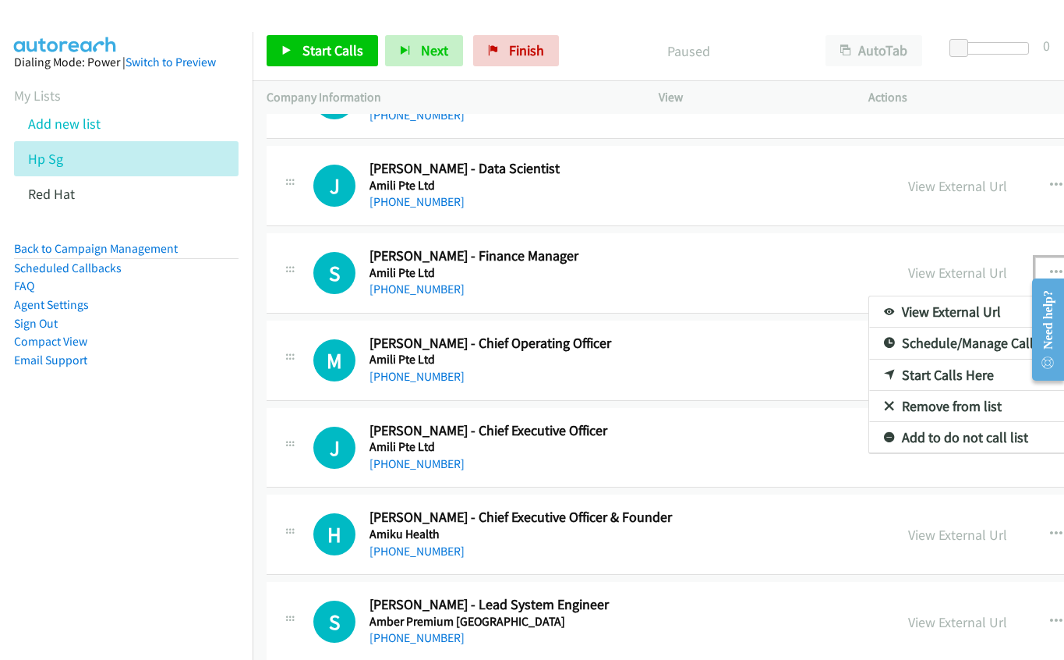
click at [869, 373] on link "Start Calls Here" at bounding box center [972, 374] width 207 height 31
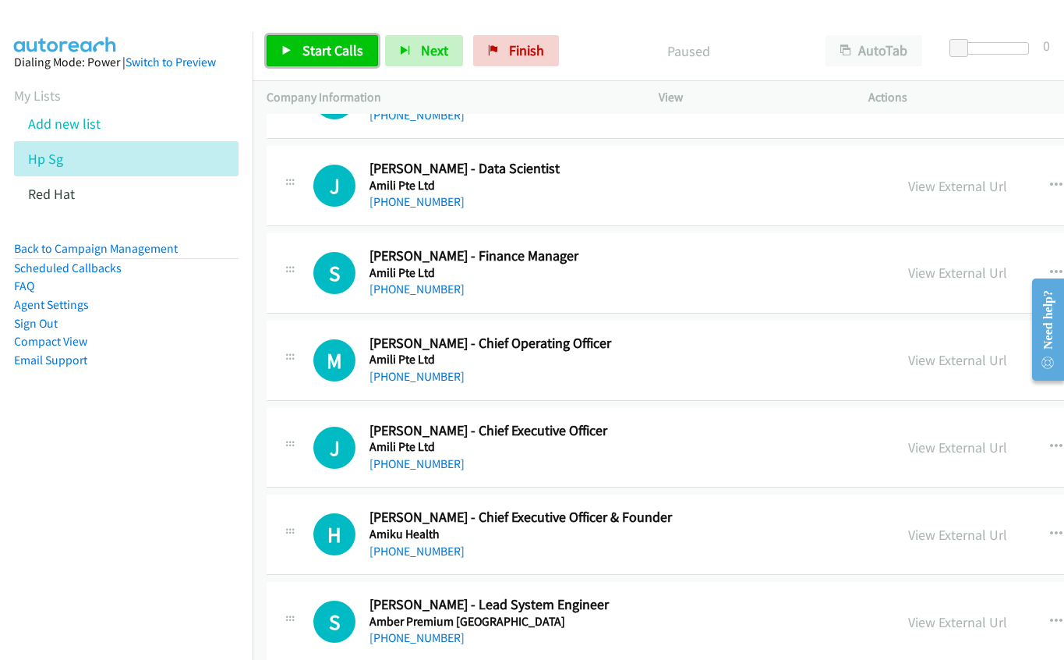
click at [310, 51] on span "Start Calls" at bounding box center [333, 50] width 61 height 18
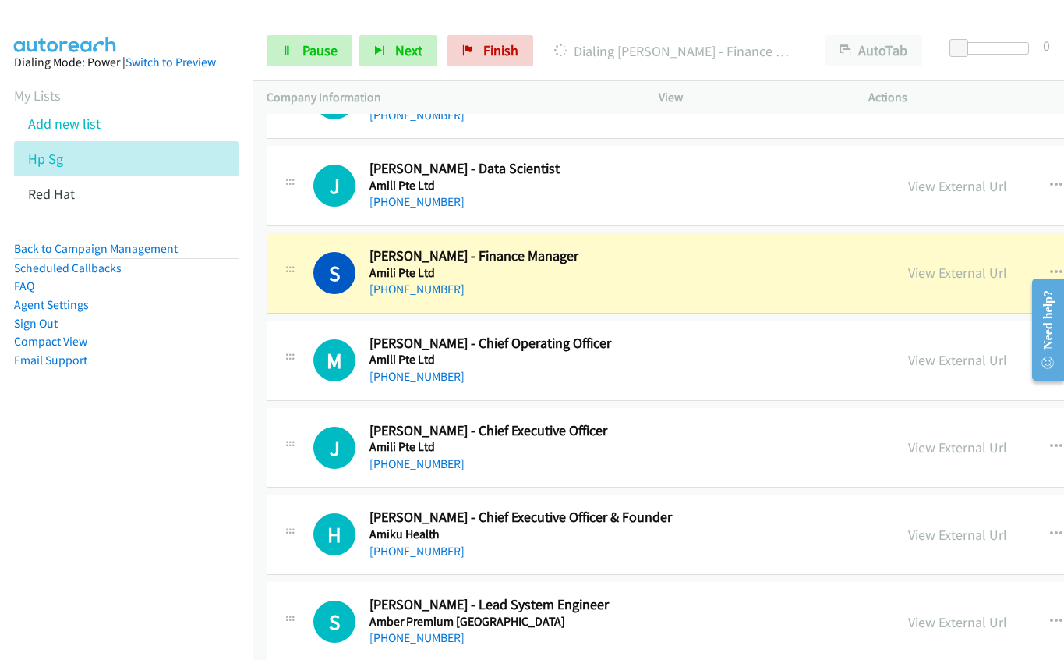
click at [600, 281] on div "[PHONE_NUMBER]" at bounding box center [534, 289] width 328 height 19
click at [908, 273] on link "View External Url" at bounding box center [957, 273] width 99 height 18
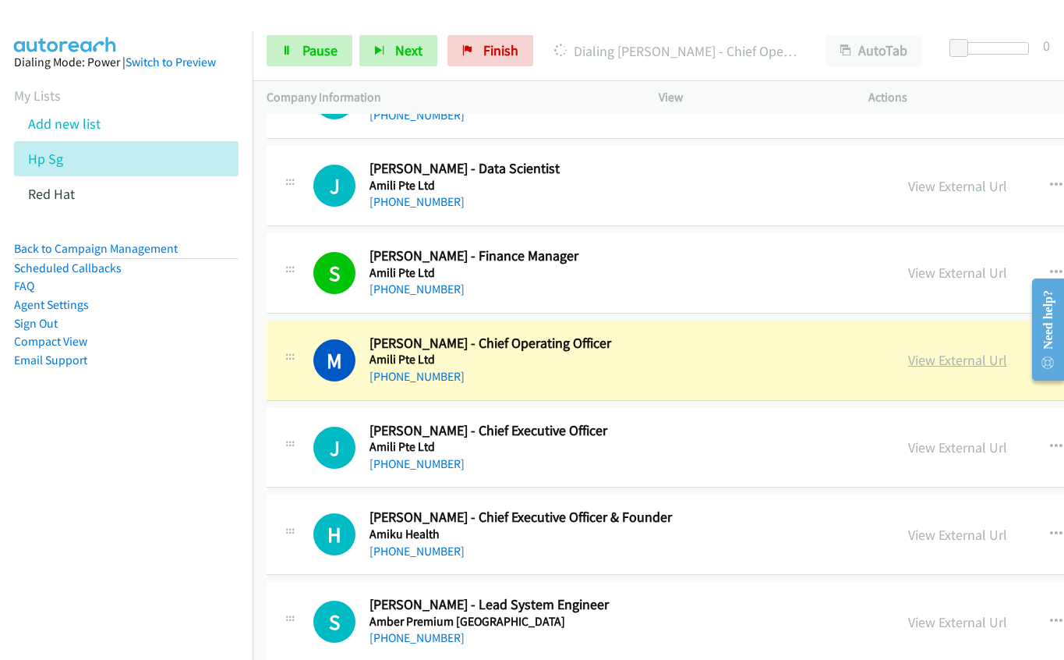
drag, startPoint x: 661, startPoint y: 344, endPoint x: 903, endPoint y: 364, distance: 242.6
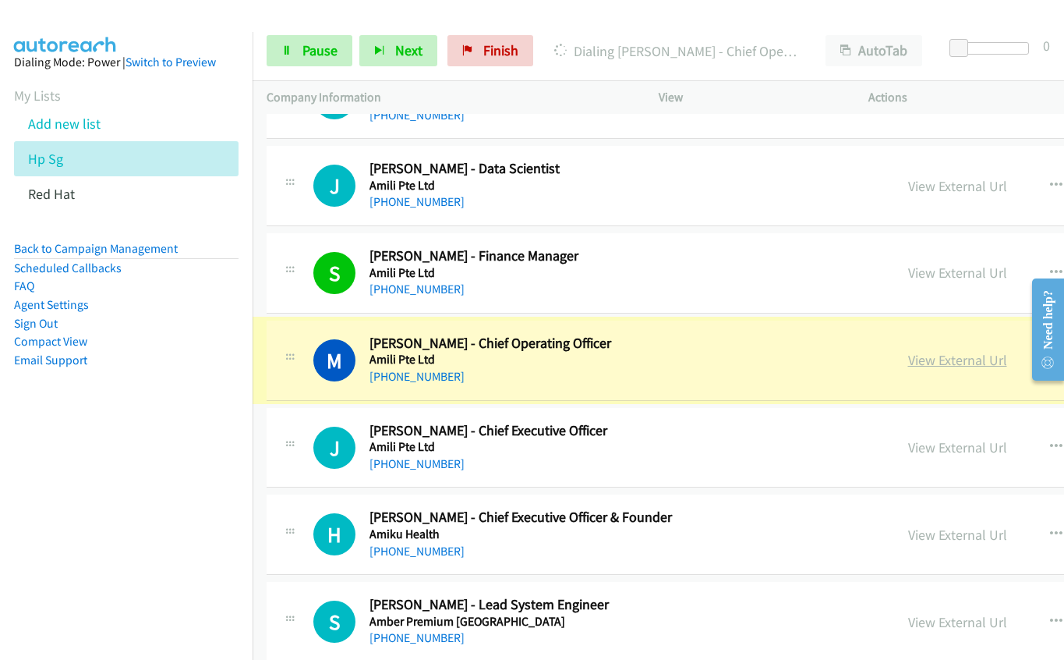
click at [910, 367] on link "View External Url" at bounding box center [957, 360] width 99 height 18
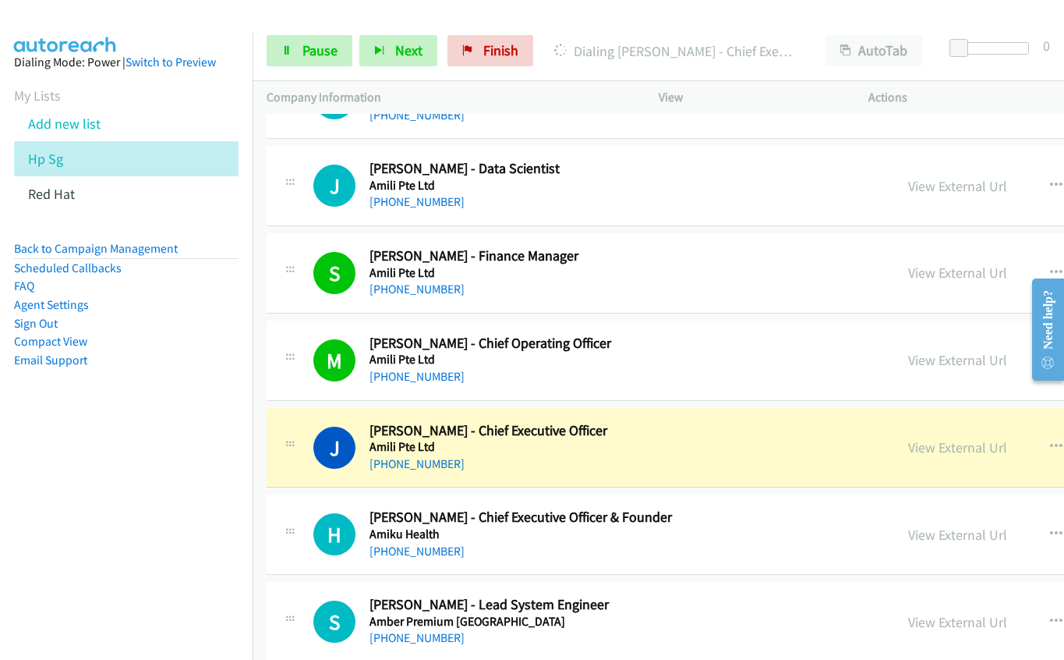
click at [638, 438] on h2 "[PERSON_NAME] - Chief Executive Officer" at bounding box center [534, 431] width 328 height 18
click at [908, 441] on link "View External Url" at bounding box center [957, 447] width 99 height 18
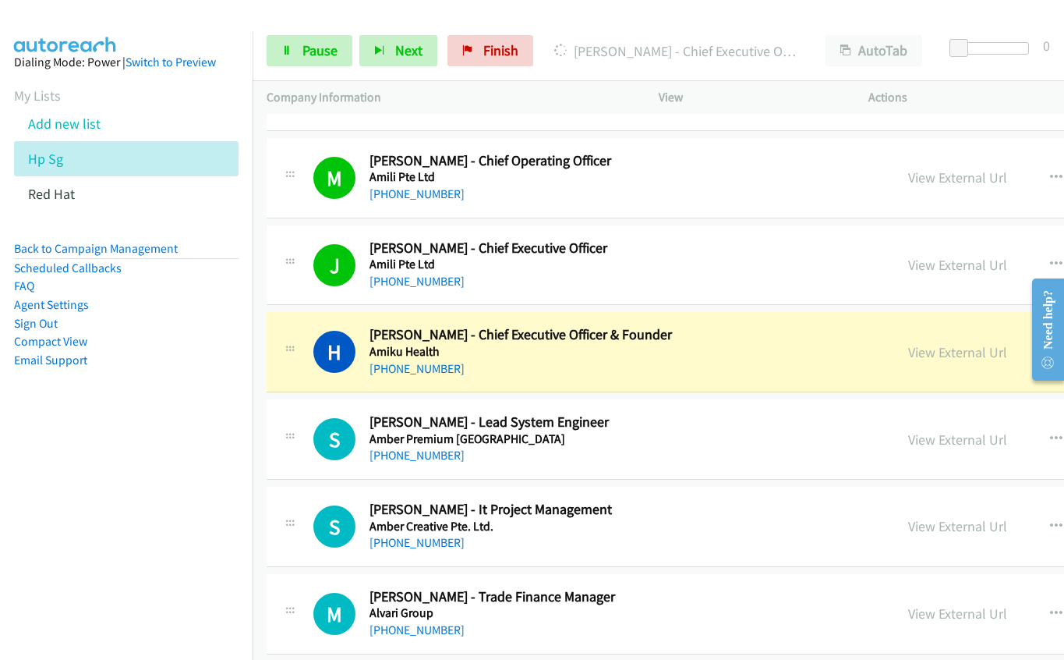
scroll to position [14893, 0]
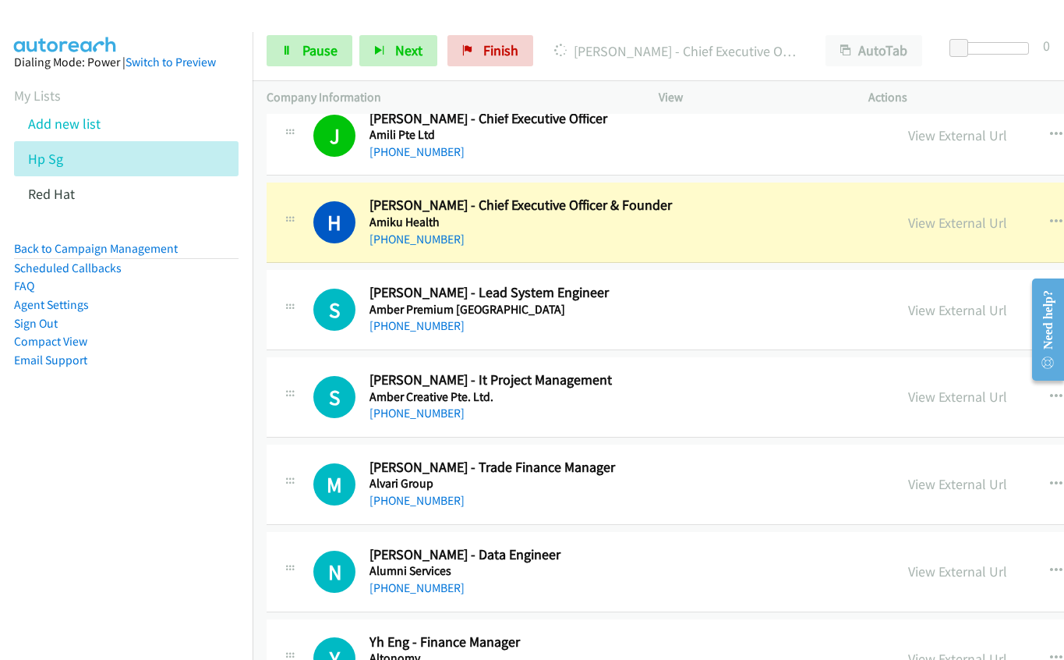
drag, startPoint x: 685, startPoint y: 235, endPoint x: 727, endPoint y: 231, distance: 42.4
click at [685, 235] on div "[PHONE_NUMBER]" at bounding box center [534, 239] width 328 height 19
click at [908, 223] on link "View External Url" at bounding box center [957, 223] width 99 height 18
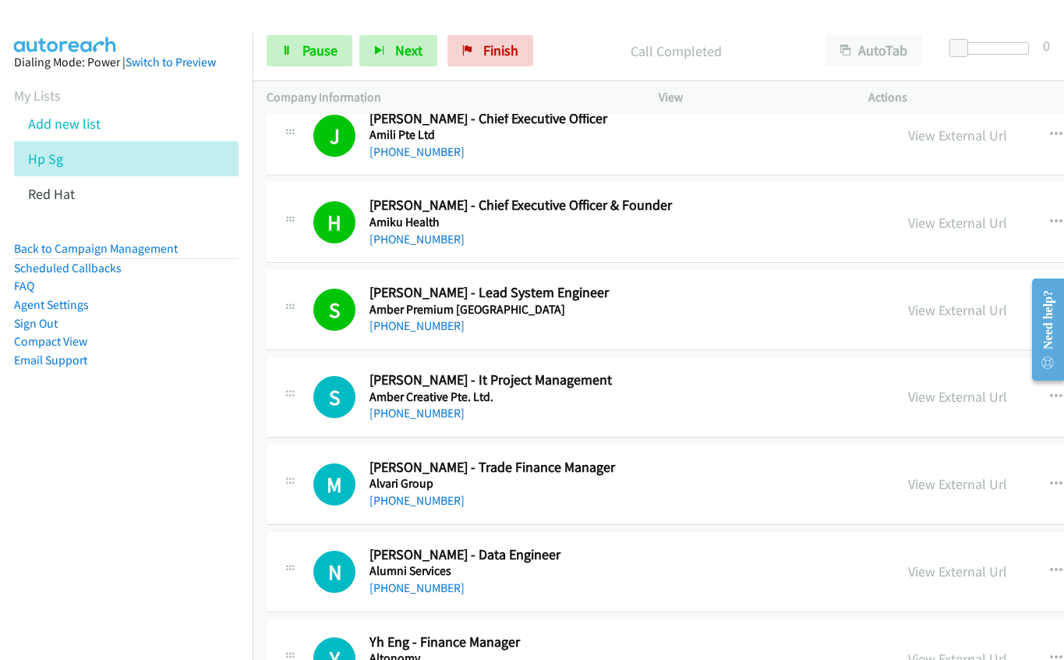
drag, startPoint x: 589, startPoint y: 402, endPoint x: 834, endPoint y: 408, distance: 244.9
drag, startPoint x: 726, startPoint y: 395, endPoint x: 805, endPoint y: 392, distance: 79.6
click at [726, 395] on div "S Callback Scheduled [PERSON_NAME] - It Project Management Amber Creative Pte. …" at bounding box center [596, 396] width 567 height 51
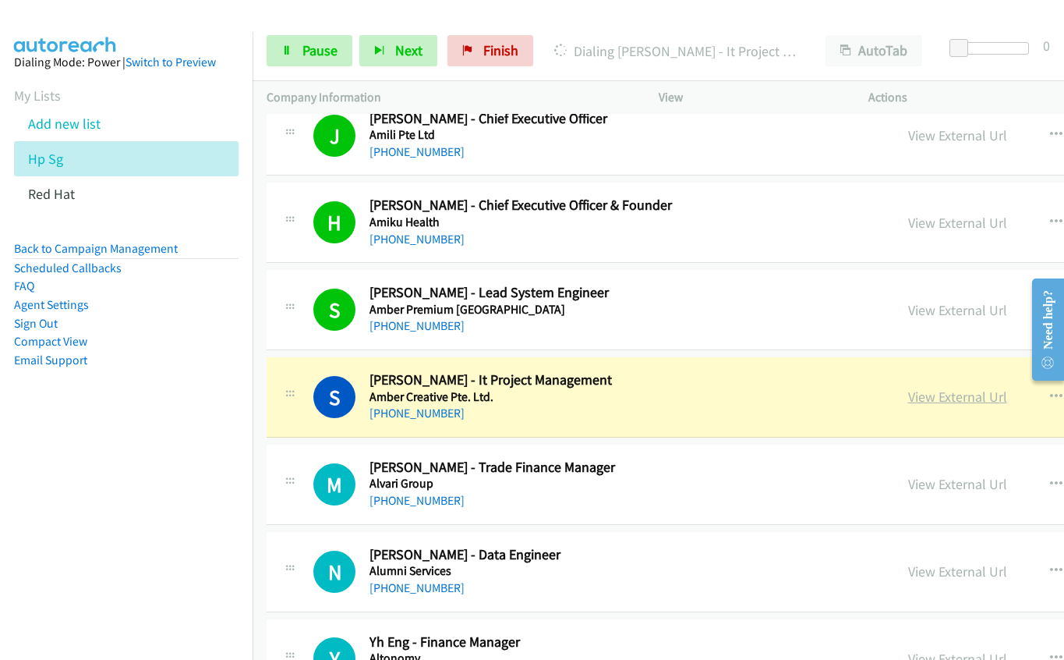
click at [908, 402] on link "View External Url" at bounding box center [957, 397] width 99 height 18
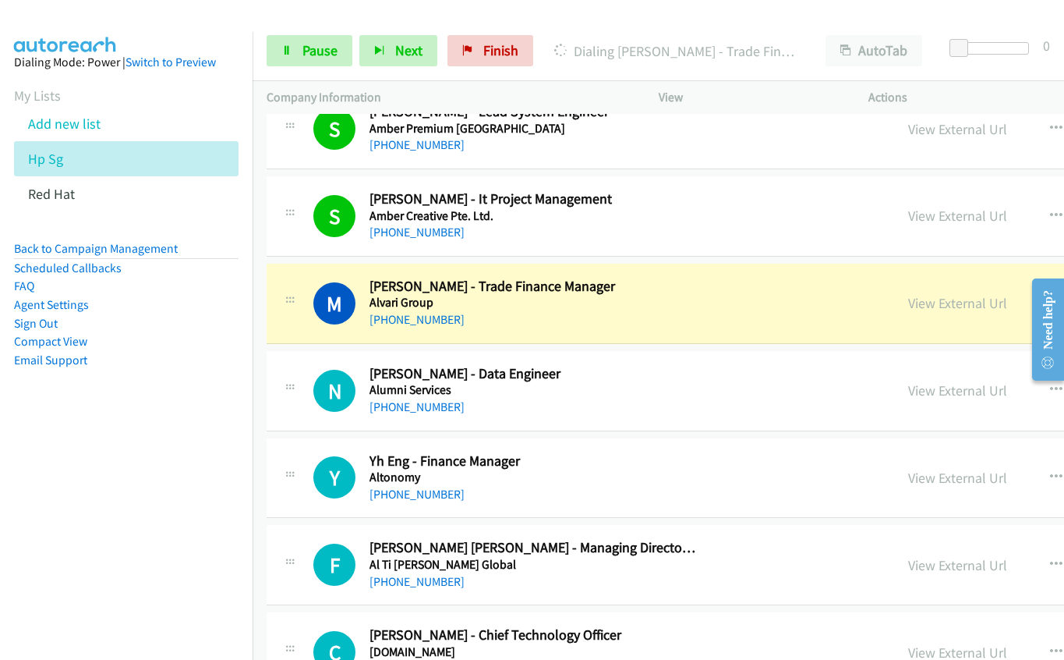
scroll to position [15126, 0]
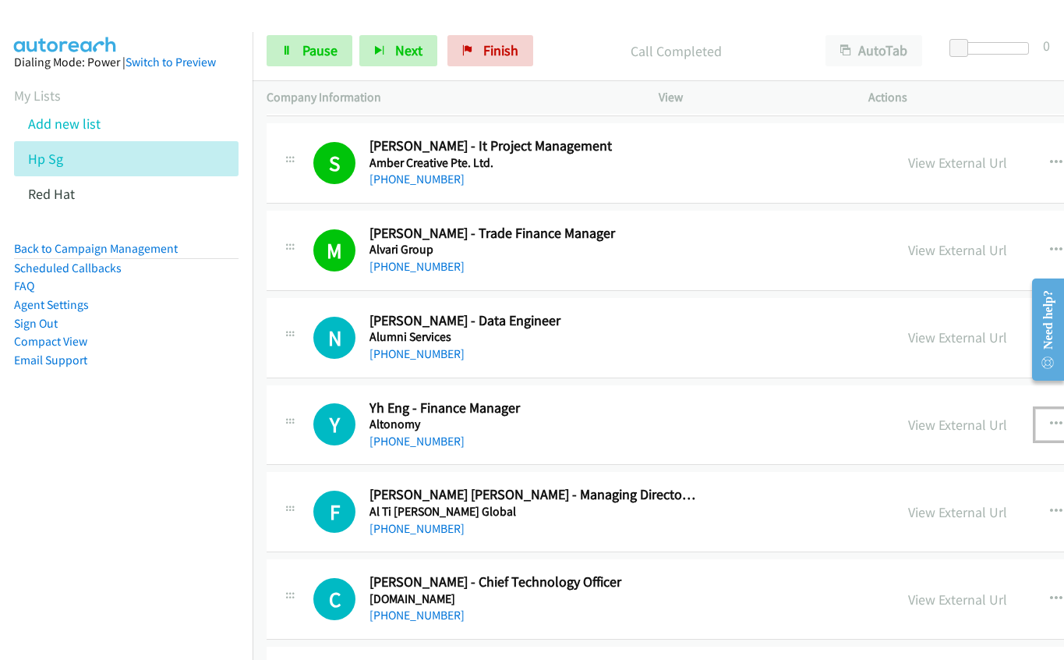
click at [1050, 419] on icon "button" at bounding box center [1056, 424] width 12 height 12
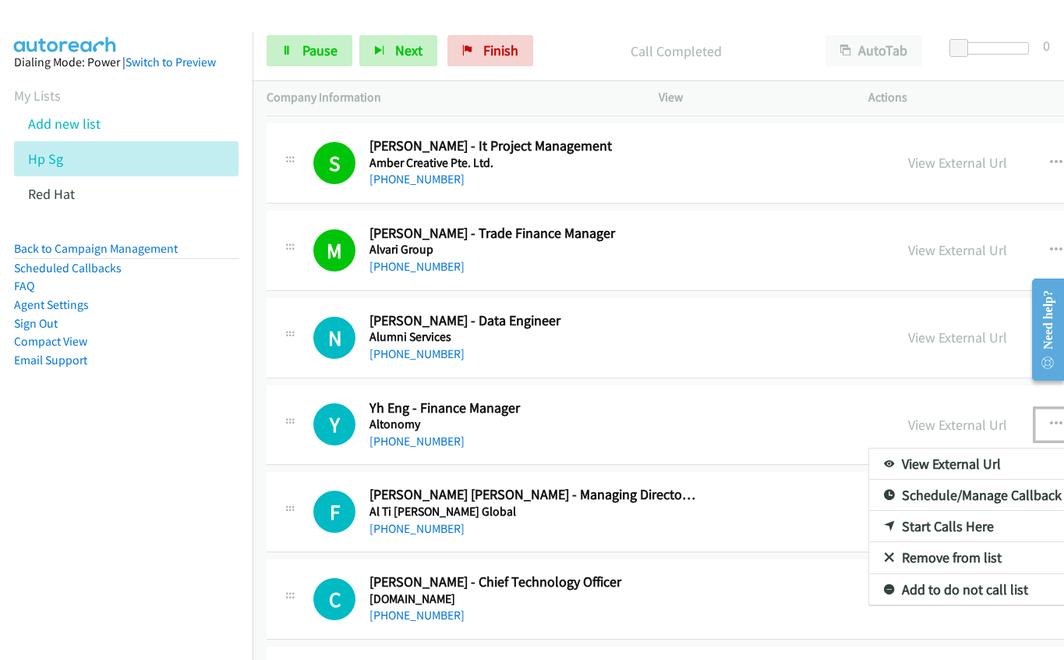
click at [874, 519] on link "Start Calls Here" at bounding box center [972, 526] width 207 height 31
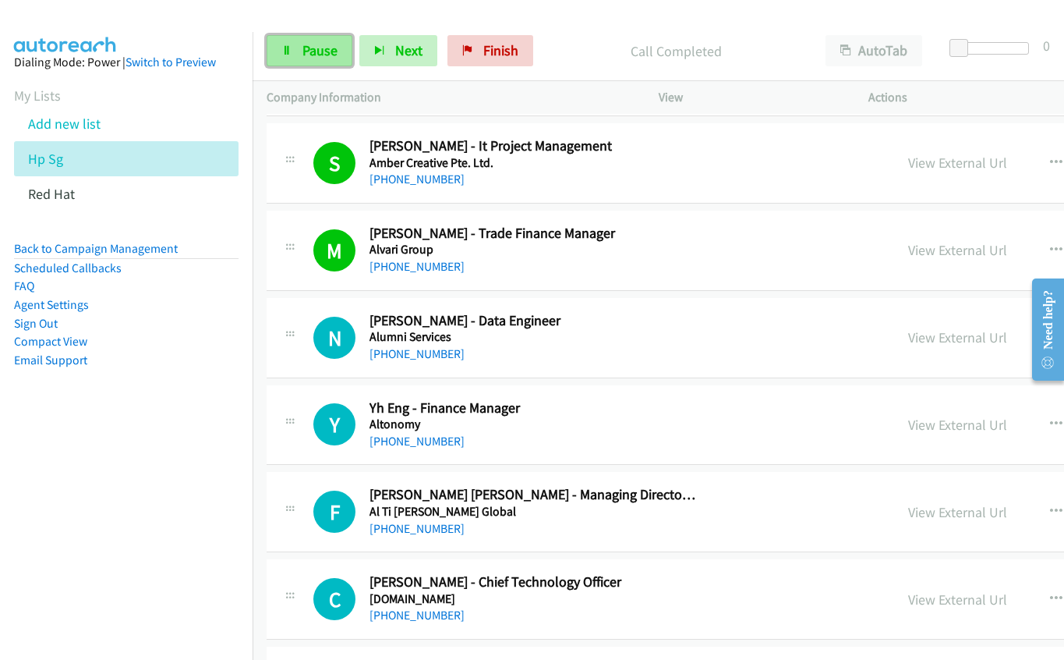
click at [332, 60] on link "Pause" at bounding box center [310, 50] width 86 height 31
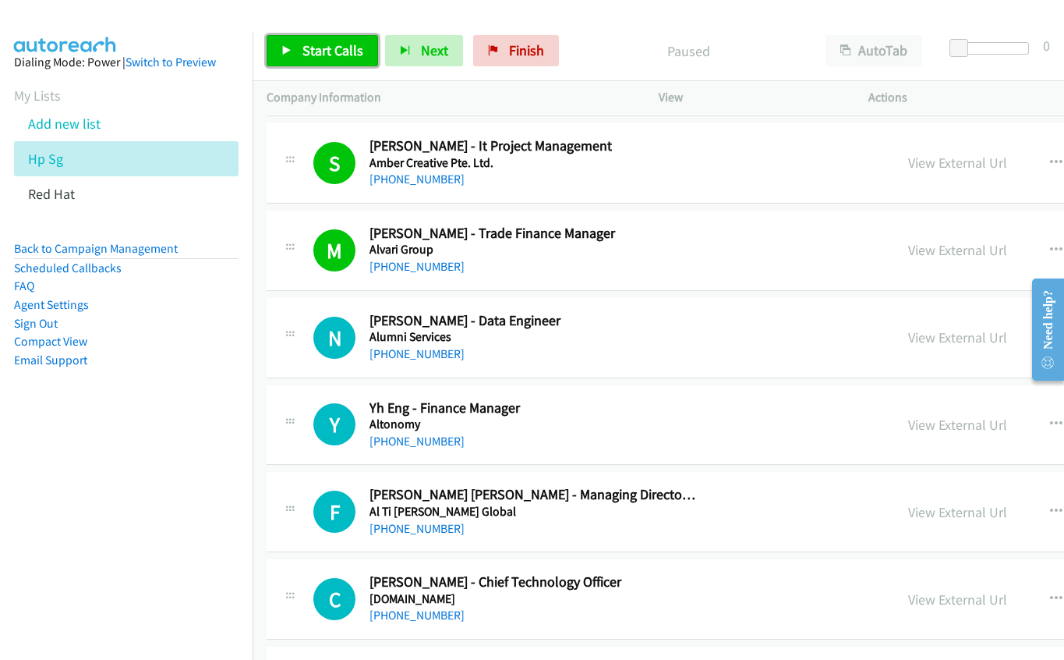
click at [317, 53] on span "Start Calls" at bounding box center [333, 50] width 61 height 18
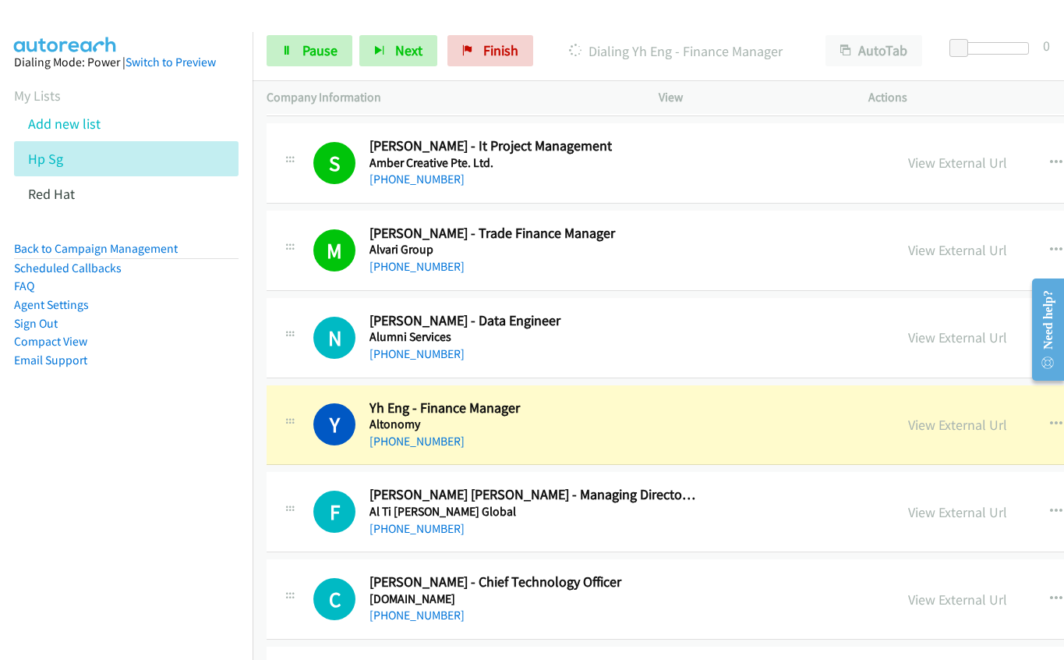
click at [618, 451] on div "Y Callback Scheduled Yh Eng - Finance Manager Altonomy [GEOGRAPHIC_DATA]/[GEOGR…" at bounding box center [866, 425] width 1198 height 80
click at [908, 428] on link "View External Url" at bounding box center [957, 425] width 99 height 18
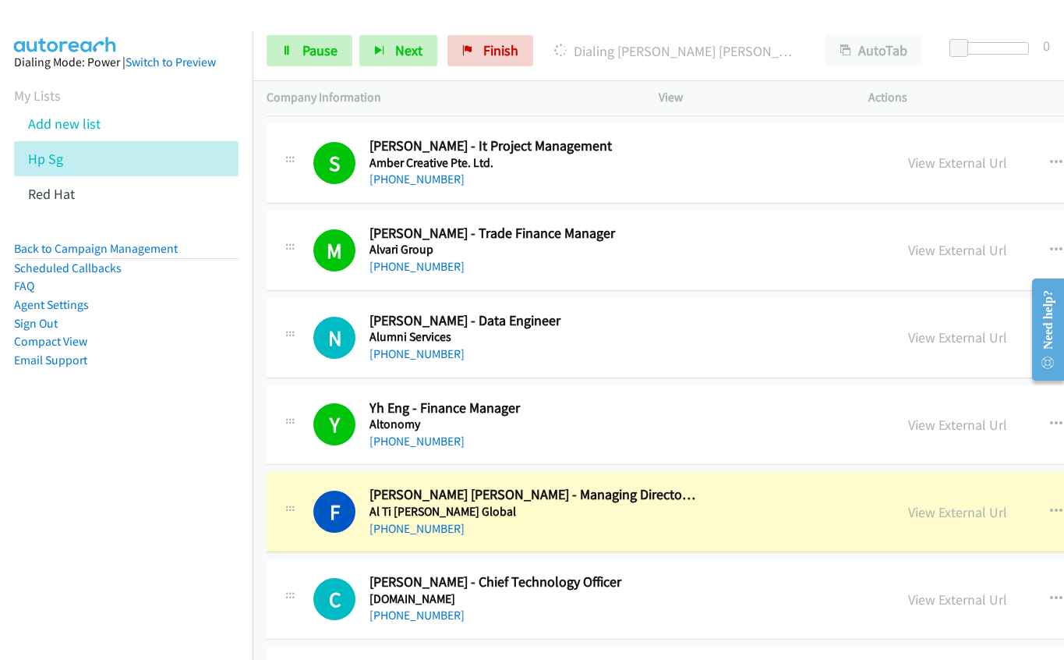
click at [626, 532] on div "[PHONE_NUMBER]" at bounding box center [534, 528] width 328 height 19
click at [908, 511] on link "View External Url" at bounding box center [957, 512] width 99 height 18
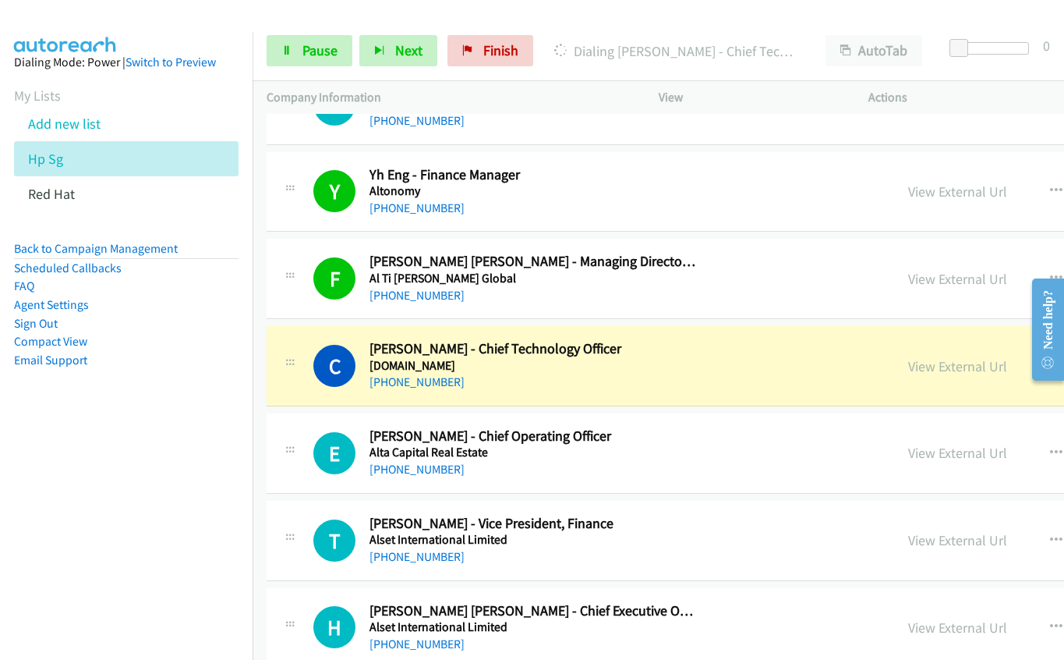
scroll to position [15360, 0]
click at [577, 379] on div "[PHONE_NUMBER]" at bounding box center [534, 381] width 328 height 19
click at [908, 362] on link "View External Url" at bounding box center [957, 365] width 99 height 18
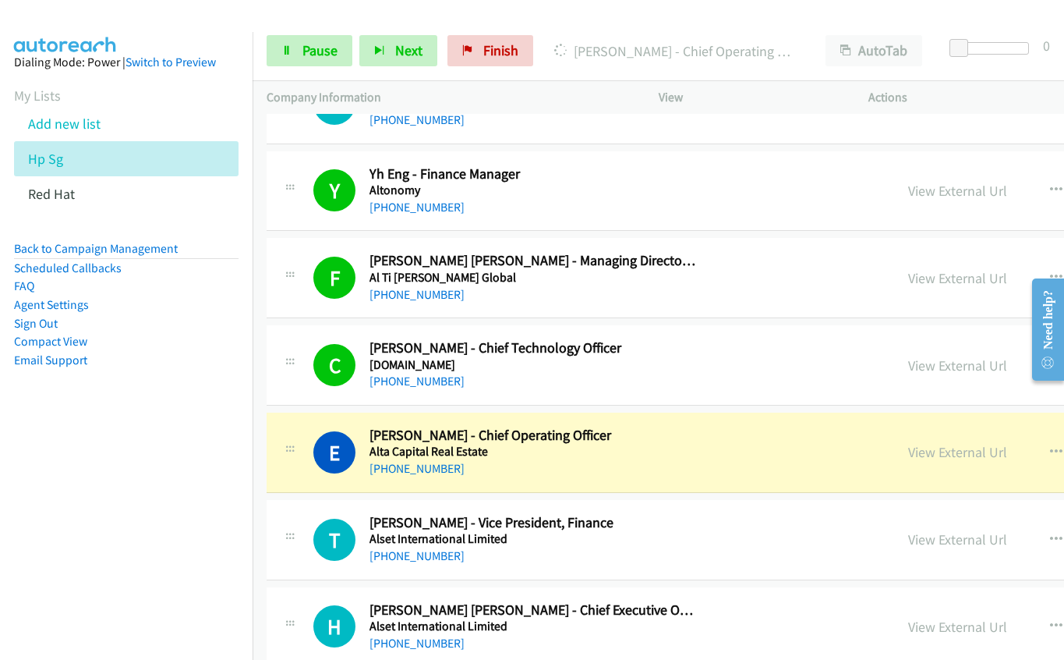
click at [625, 450] on h5 "Alta Capital Real Estate" at bounding box center [534, 452] width 328 height 16
click at [908, 451] on link "View External Url" at bounding box center [957, 452] width 99 height 18
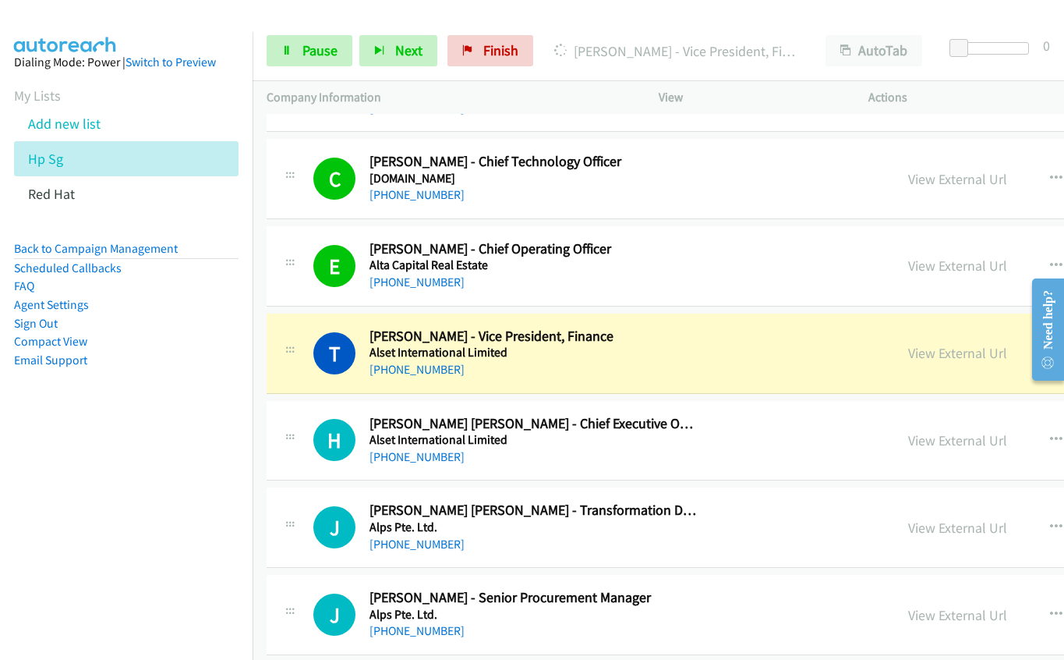
scroll to position [15594, 0]
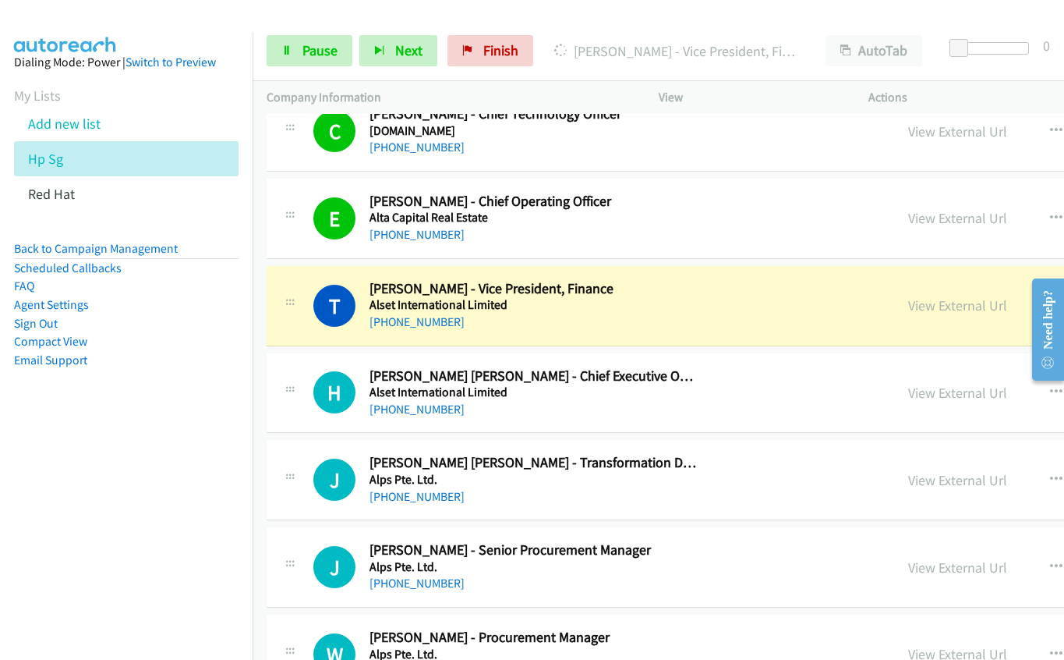
click at [660, 301] on h5 "Alset International Limited" at bounding box center [534, 305] width 328 height 16
click at [908, 303] on link "View External Url" at bounding box center [957, 305] width 99 height 18
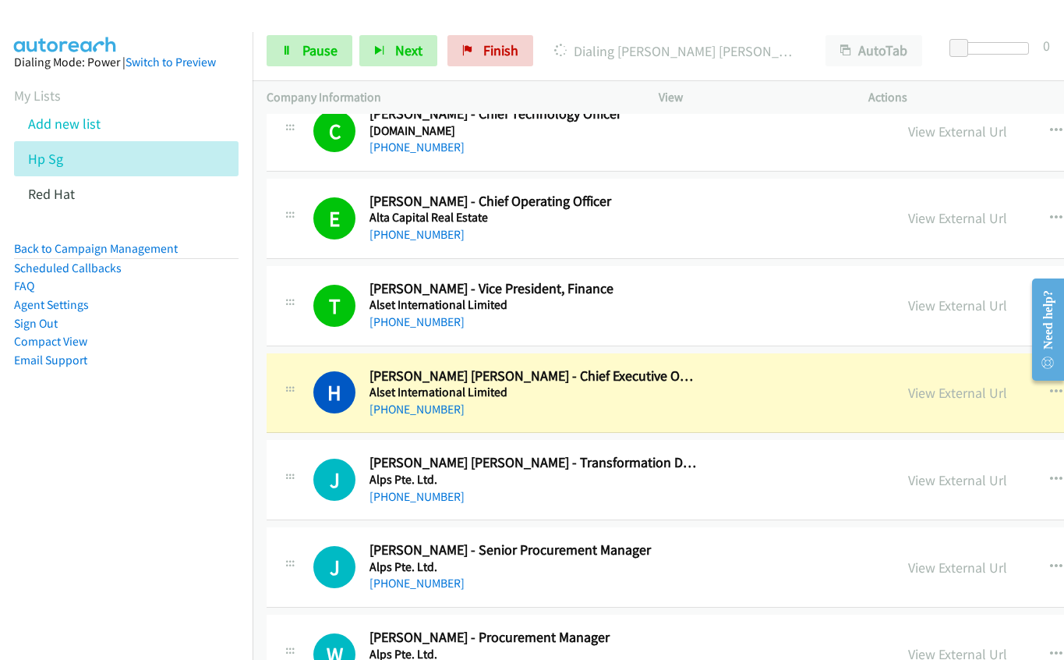
click at [684, 392] on h5 "Alset International Limited" at bounding box center [534, 392] width 328 height 16
click at [908, 391] on link "View External Url" at bounding box center [957, 393] width 99 height 18
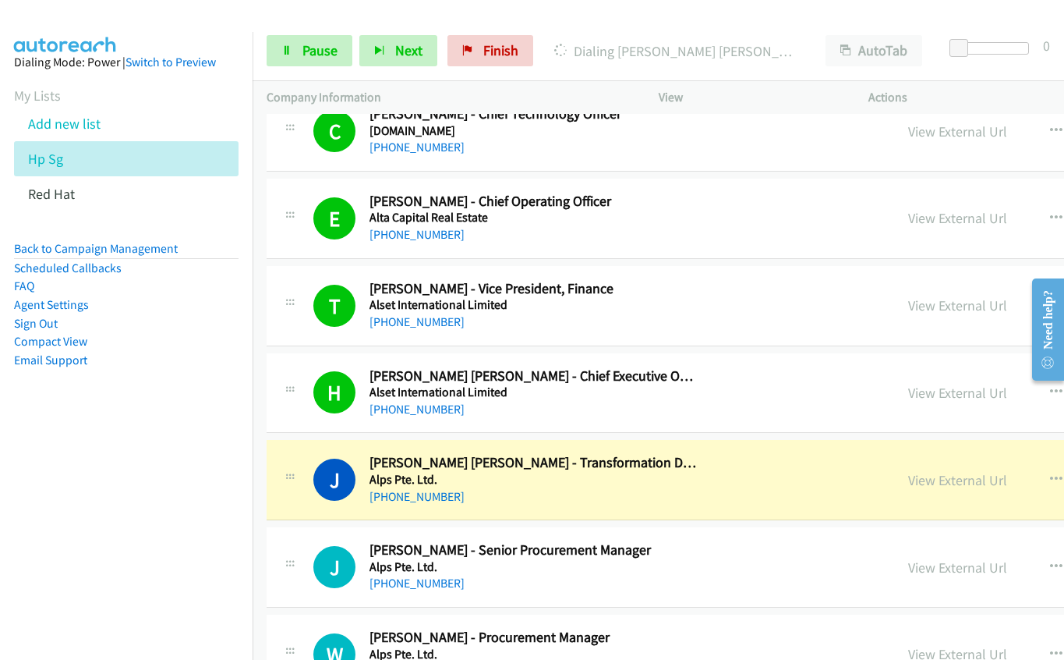
click at [613, 490] on div "[PHONE_NUMBER]" at bounding box center [534, 496] width 328 height 19
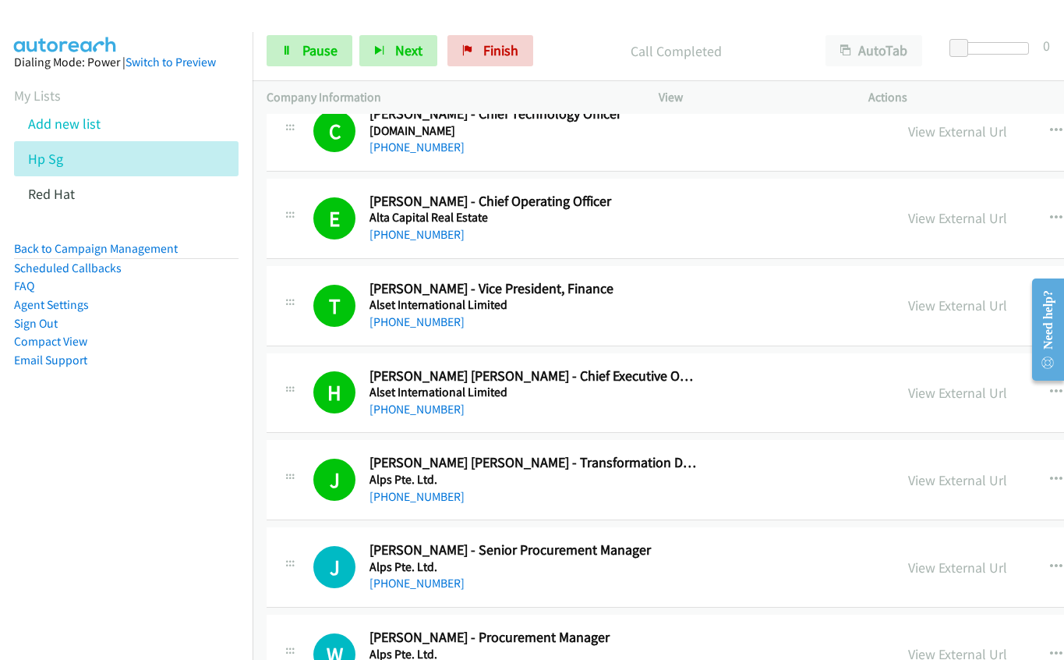
drag, startPoint x: 643, startPoint y: 568, endPoint x: 695, endPoint y: 568, distance: 51.5
click at [643, 568] on h5 "Alps Pte. Ltd." at bounding box center [534, 567] width 328 height 16
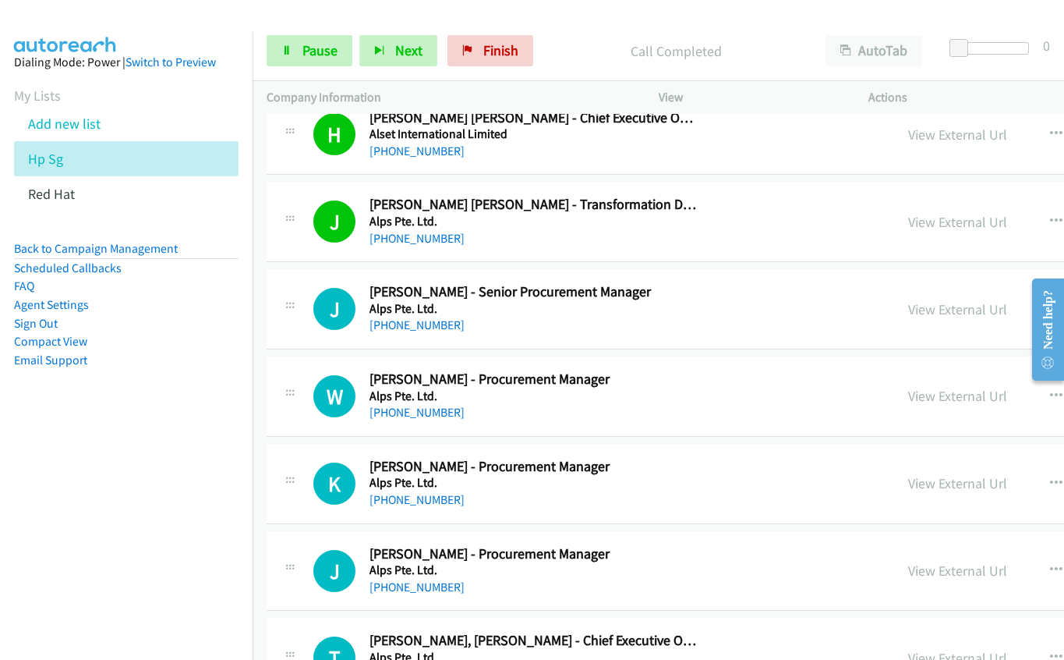
scroll to position [15906, 0]
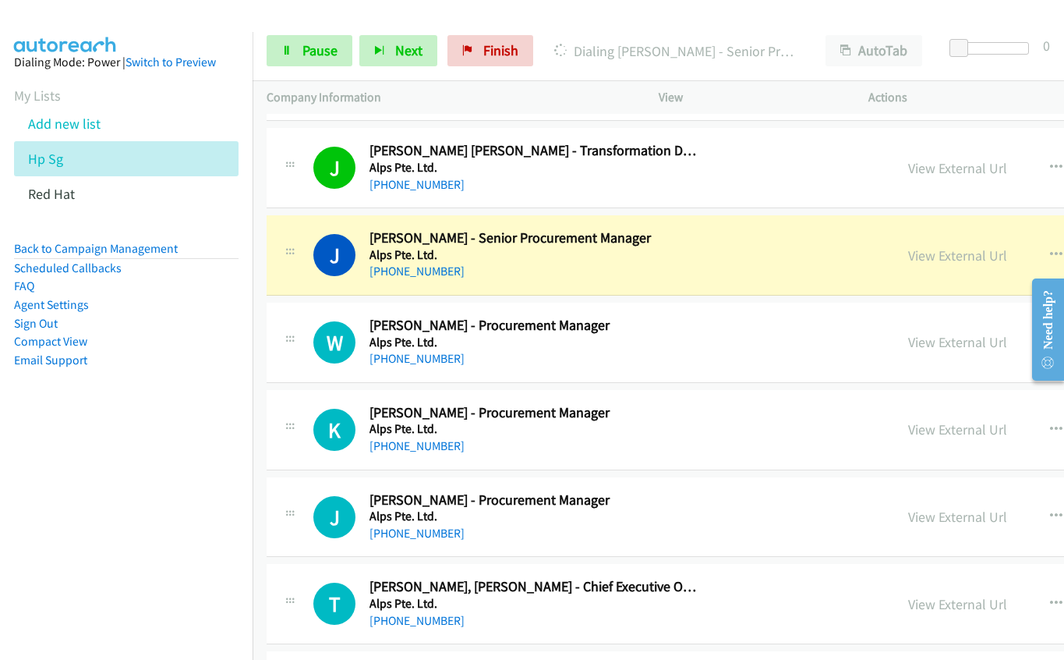
click at [664, 252] on h5 "Alps Pte. Ltd." at bounding box center [534, 255] width 328 height 16
click at [908, 250] on link "View External Url" at bounding box center [957, 255] width 99 height 18
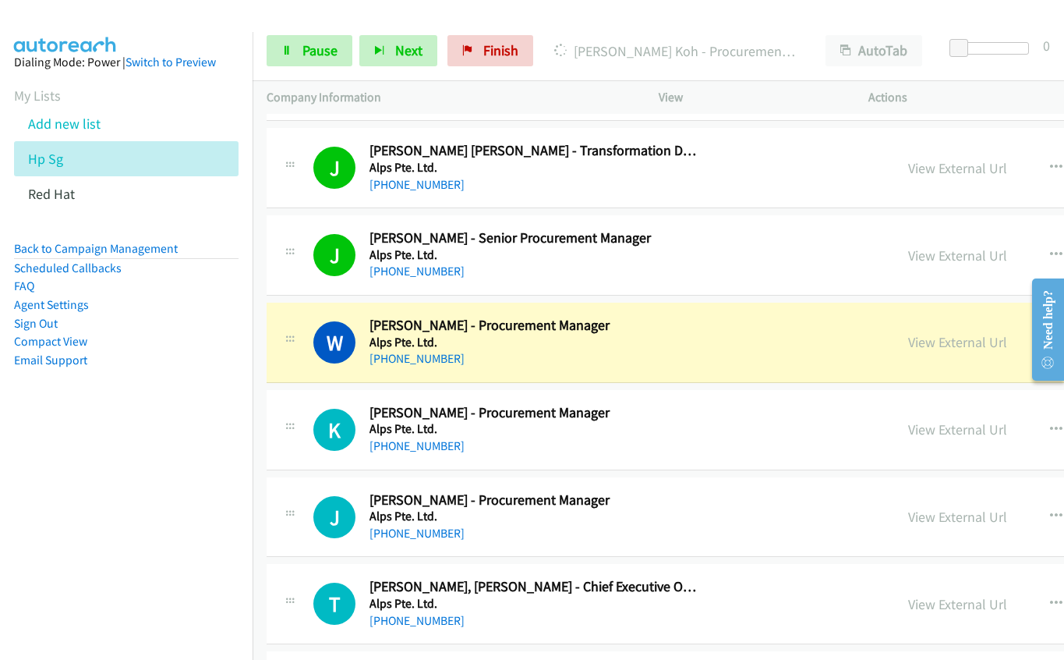
drag, startPoint x: 674, startPoint y: 348, endPoint x: 837, endPoint y: 332, distance: 163.7
click at [674, 348] on h5 "Alps Pte. Ltd." at bounding box center [534, 342] width 328 height 16
click at [908, 343] on link "View External Url" at bounding box center [957, 342] width 99 height 18
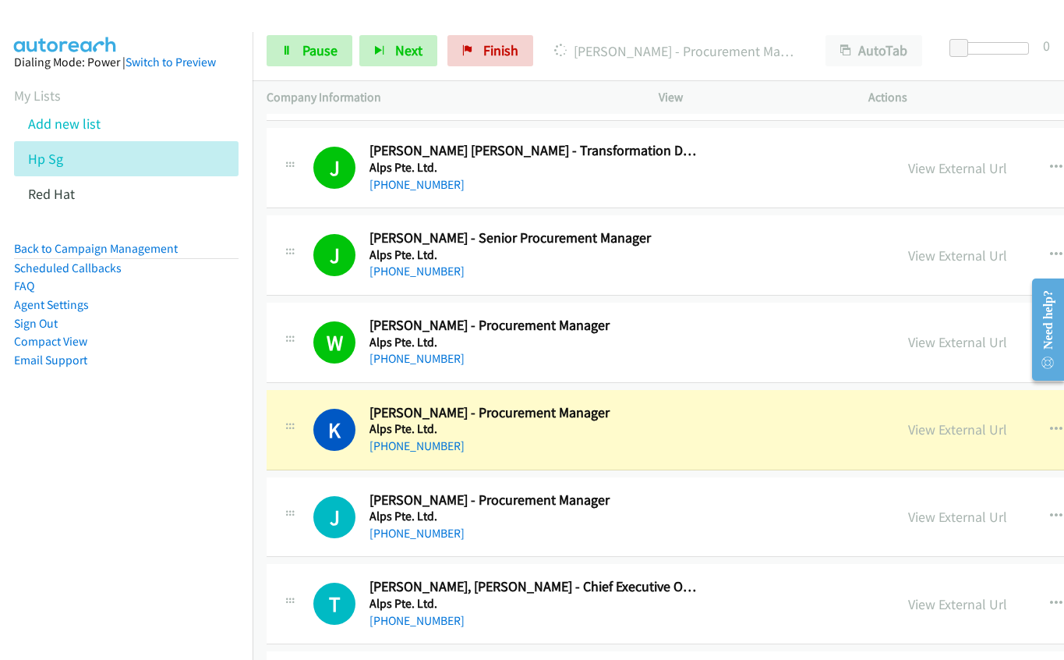
click at [662, 431] on h5 "Alps Pte. Ltd." at bounding box center [534, 429] width 328 height 16
click at [908, 430] on link "View External Url" at bounding box center [957, 429] width 99 height 18
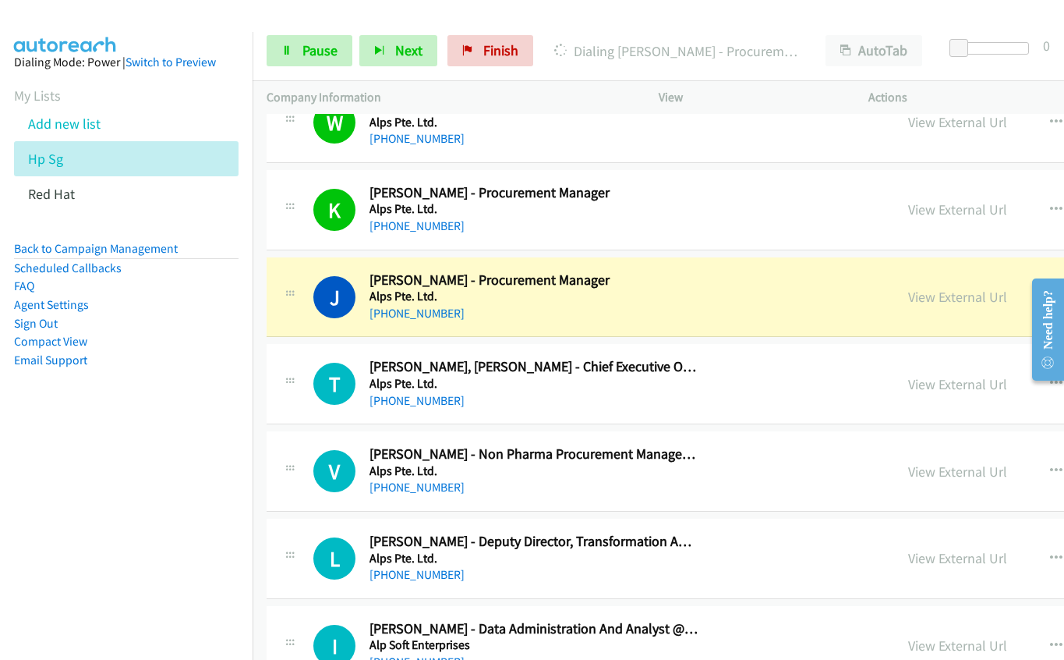
scroll to position [16140, 0]
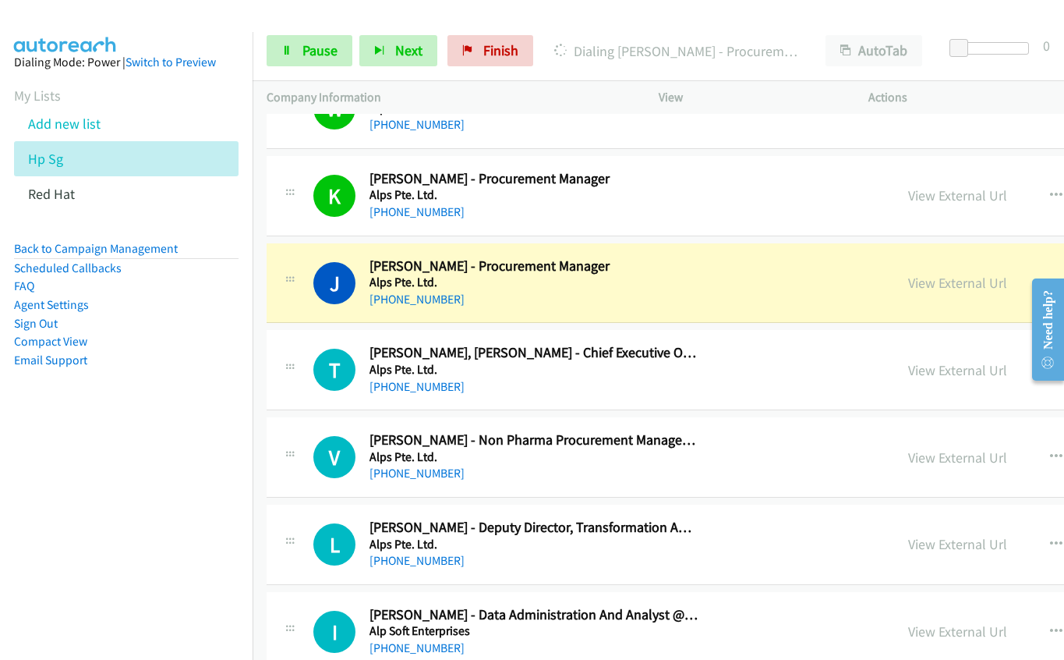
click at [646, 283] on h5 "Alps Pte. Ltd." at bounding box center [534, 282] width 328 height 16
click at [908, 284] on link "View External Url" at bounding box center [957, 283] width 99 height 18
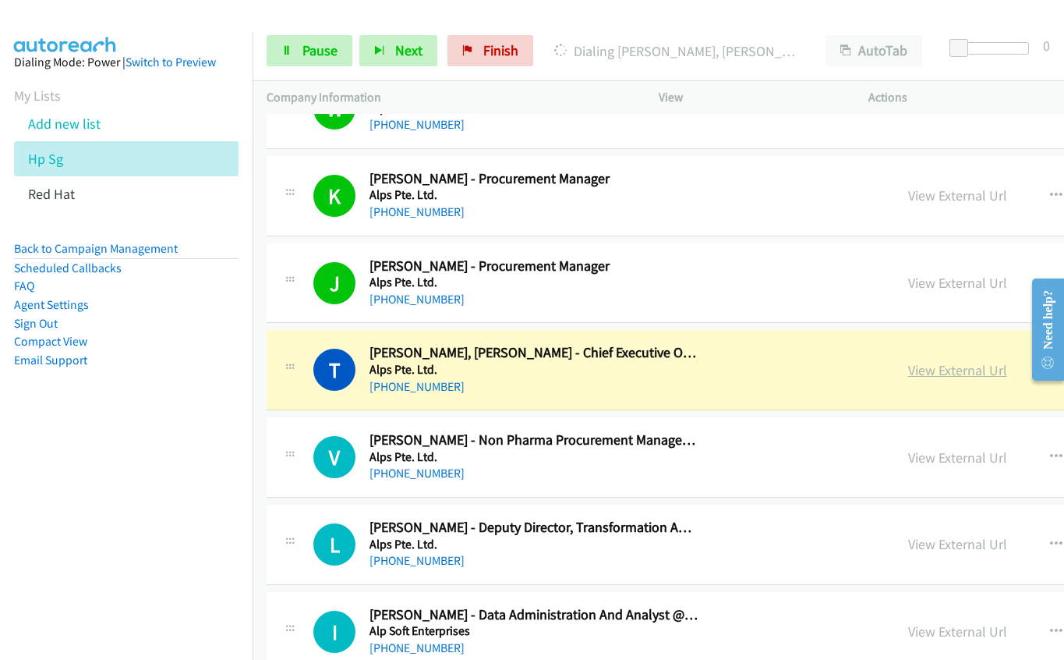
click at [908, 362] on link "View External Url" at bounding box center [957, 370] width 99 height 18
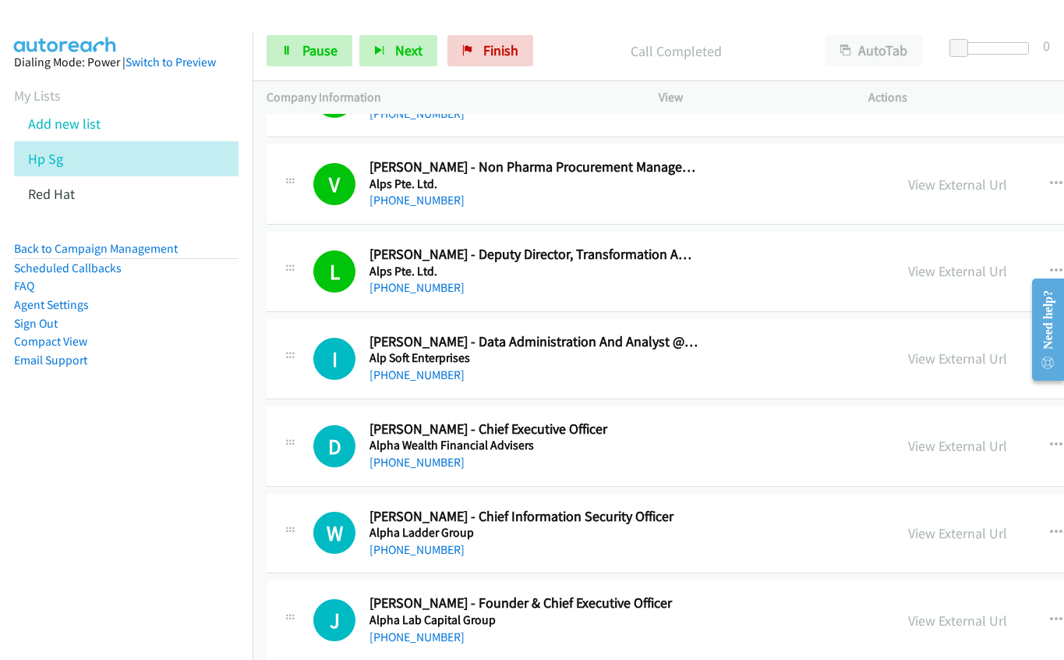
scroll to position [16452, 0]
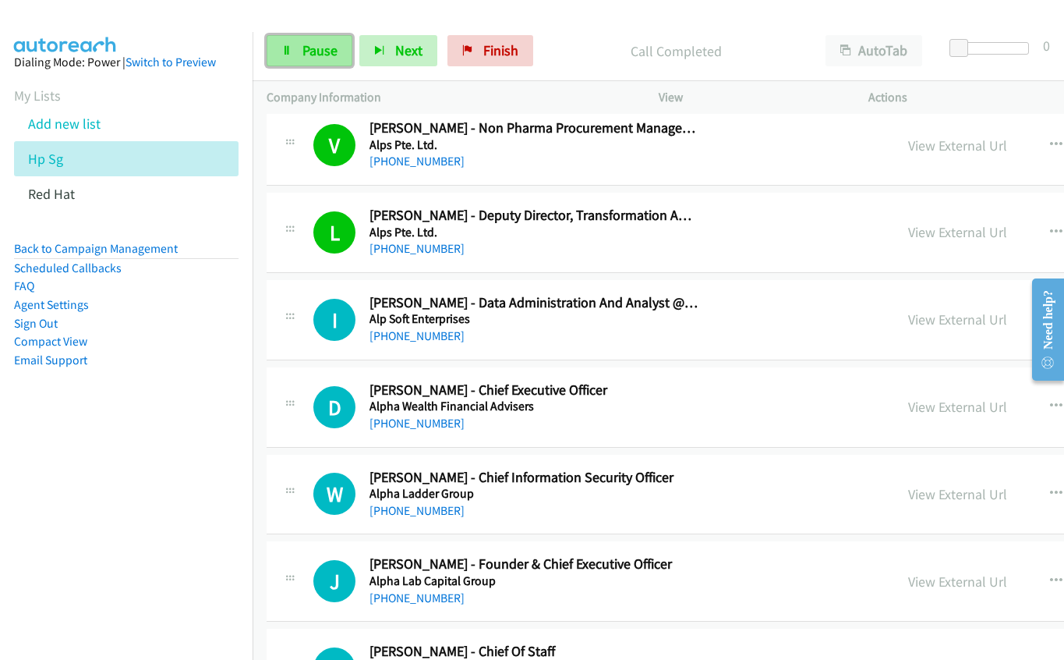
click at [281, 62] on link "Pause" at bounding box center [310, 50] width 86 height 31
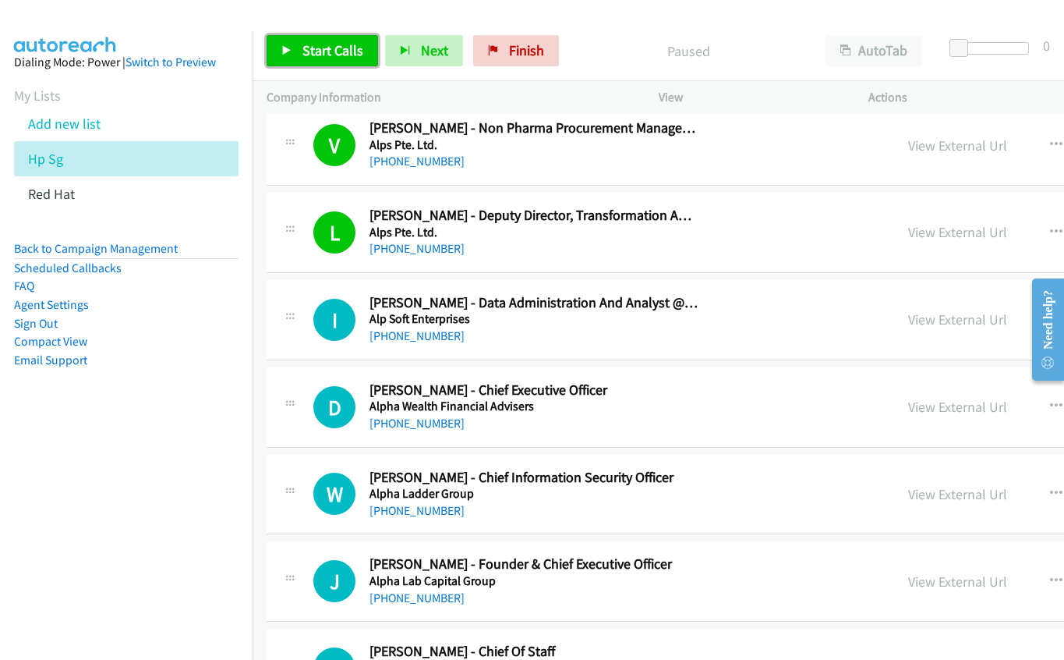
click at [297, 44] on link "Start Calls" at bounding box center [322, 50] width 111 height 31
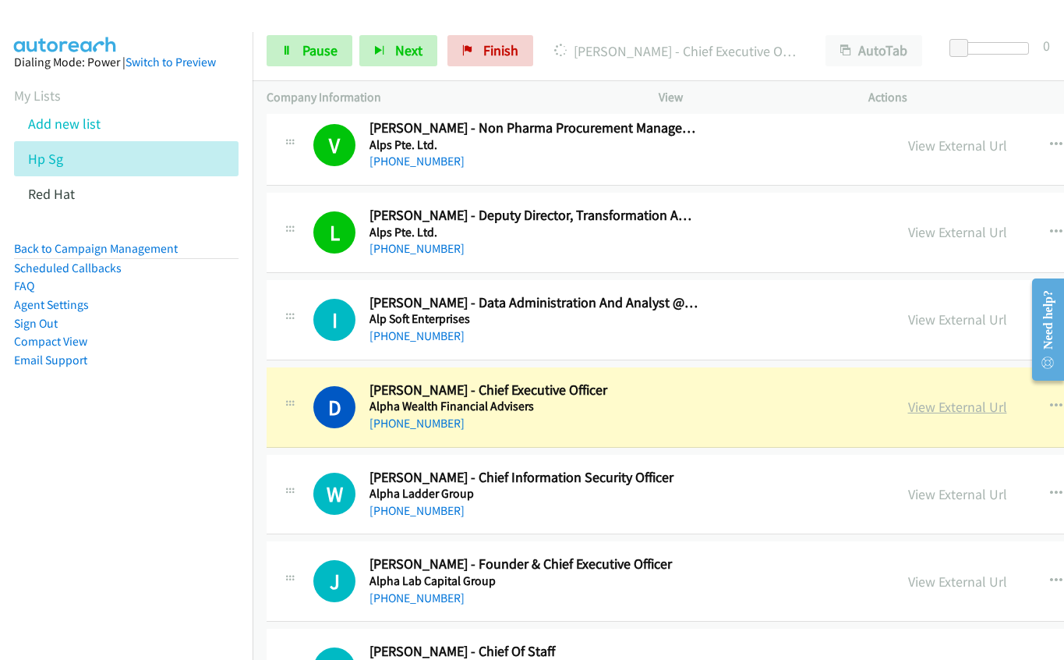
drag, startPoint x: 595, startPoint y: 436, endPoint x: 849, endPoint y: 416, distance: 255.0
click at [908, 409] on link "View External Url" at bounding box center [957, 407] width 99 height 18
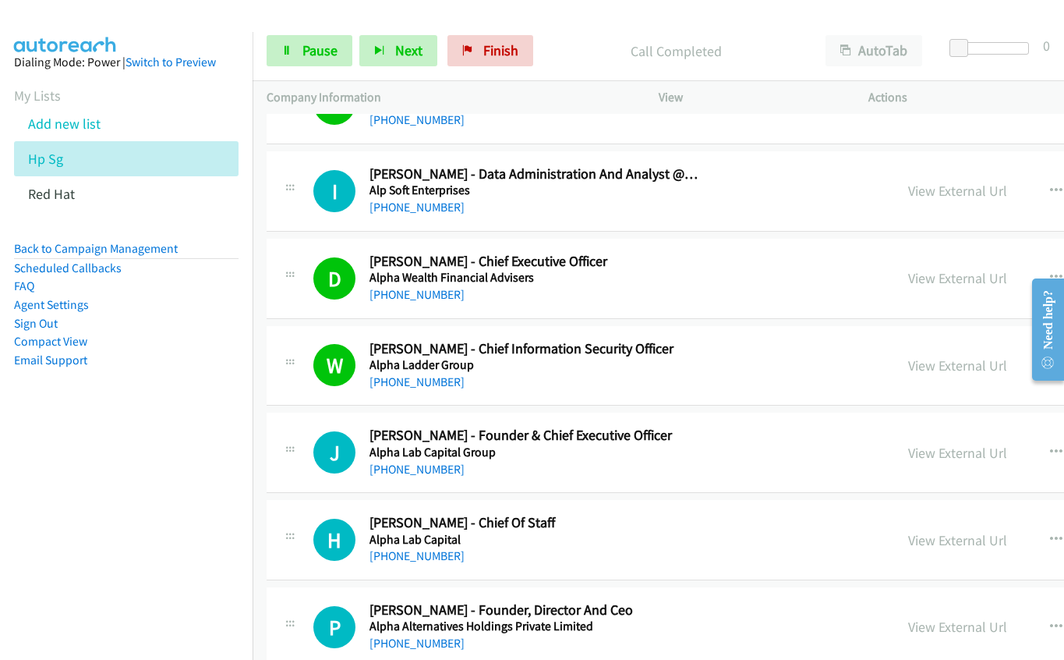
scroll to position [16686, 0]
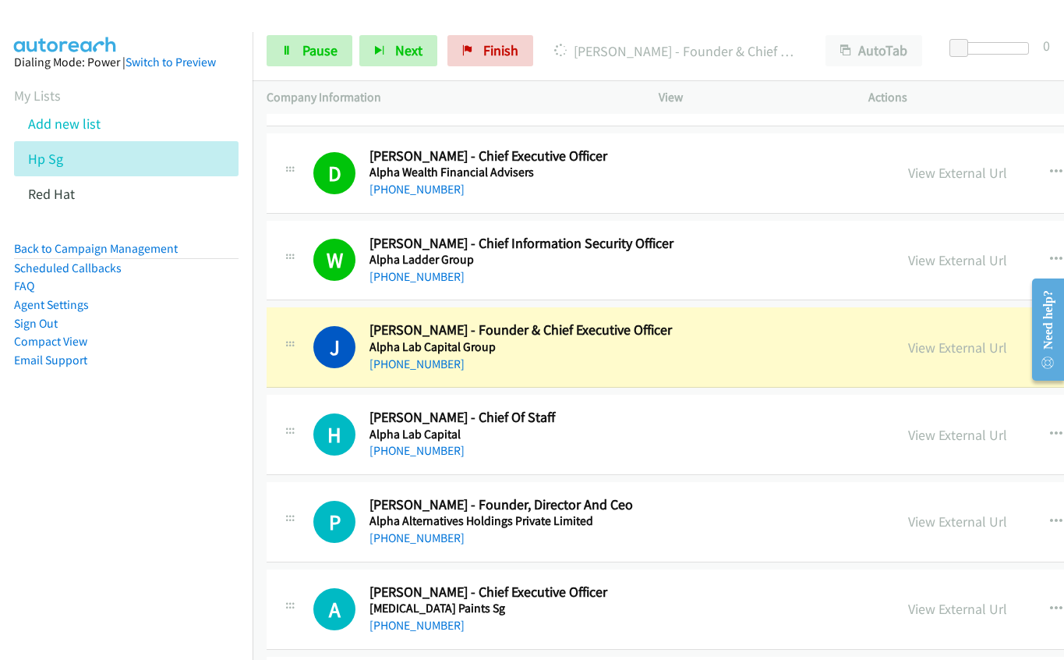
click at [623, 349] on h5 "Alpha Lab Capital Group" at bounding box center [534, 347] width 328 height 16
click at [908, 340] on link "View External Url" at bounding box center [957, 347] width 99 height 18
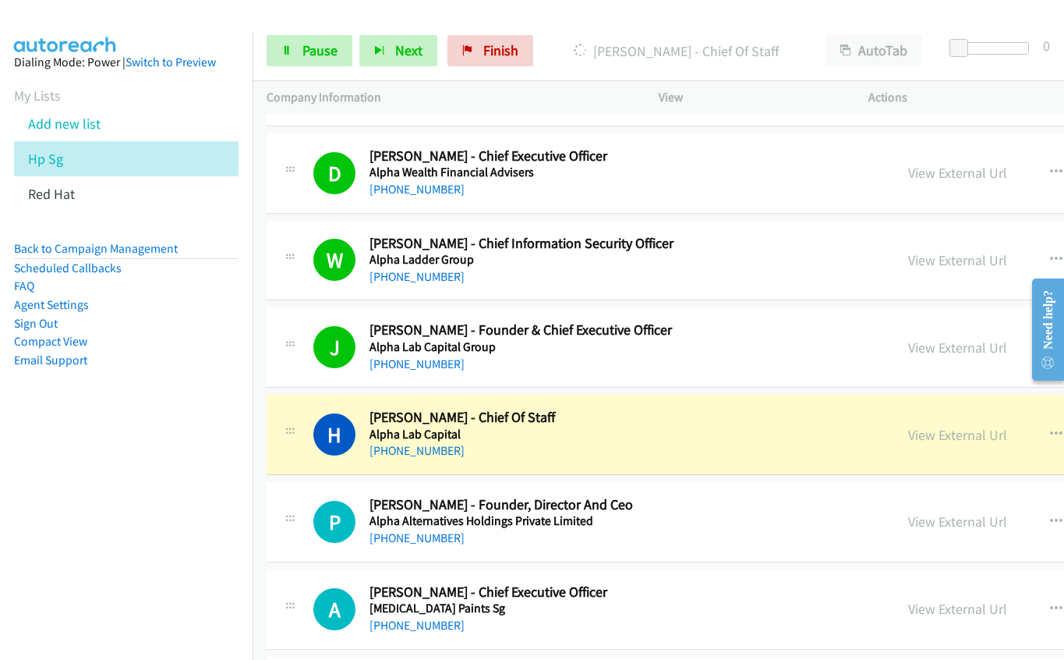
click at [669, 431] on h5 "Alpha Lab Capital" at bounding box center [534, 435] width 328 height 16
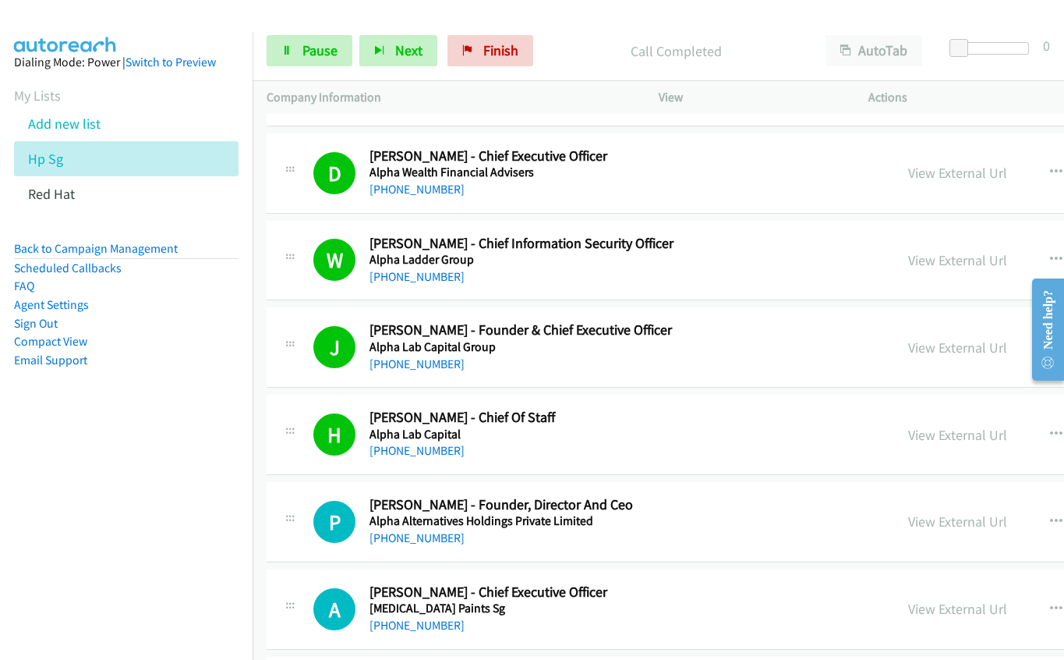
drag, startPoint x: 660, startPoint y: 536, endPoint x: 812, endPoint y: 508, distance: 154.6
click at [660, 536] on div "[PHONE_NUMBER]" at bounding box center [534, 538] width 328 height 19
click at [665, 504] on h2 "[PERSON_NAME] - Founder, Director And Ceo" at bounding box center [534, 505] width 328 height 18
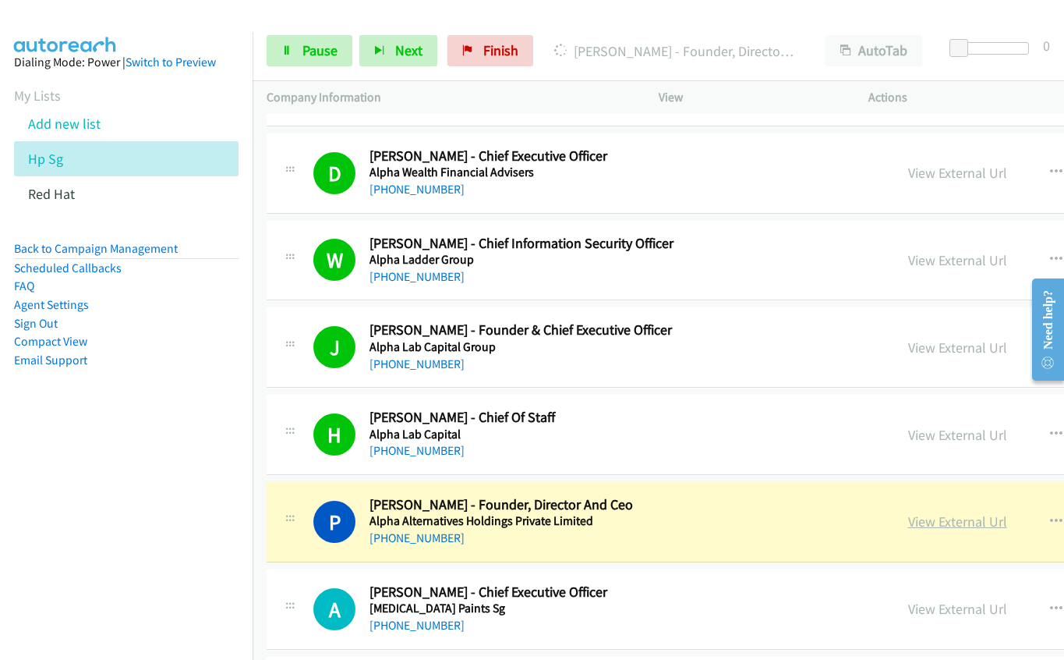
click at [908, 522] on link "View External Url" at bounding box center [957, 521] width 99 height 18
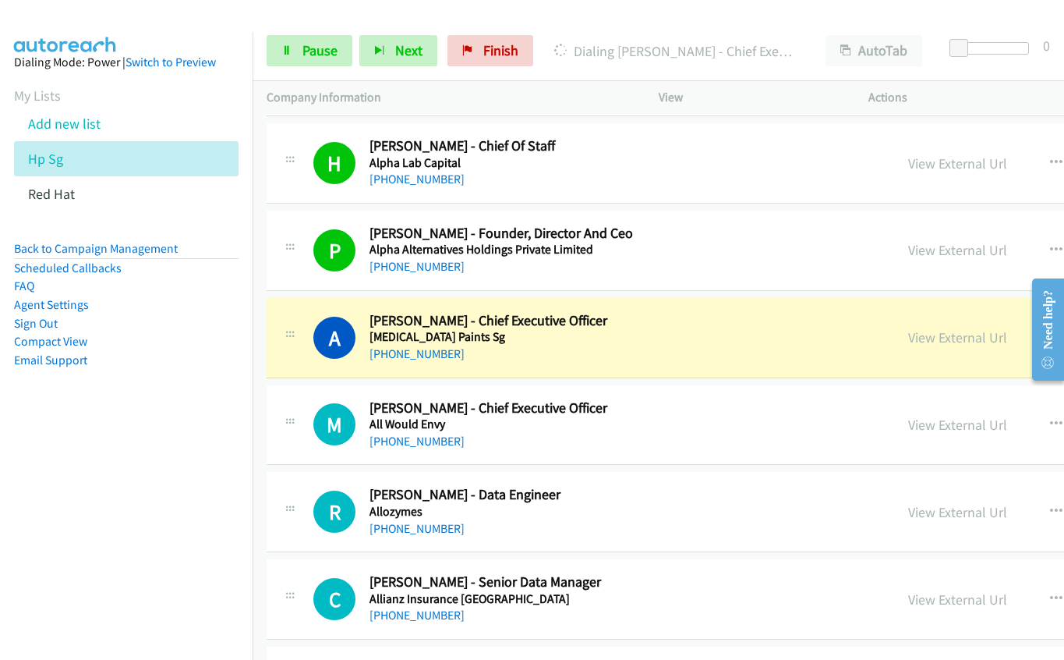
scroll to position [16998, 0]
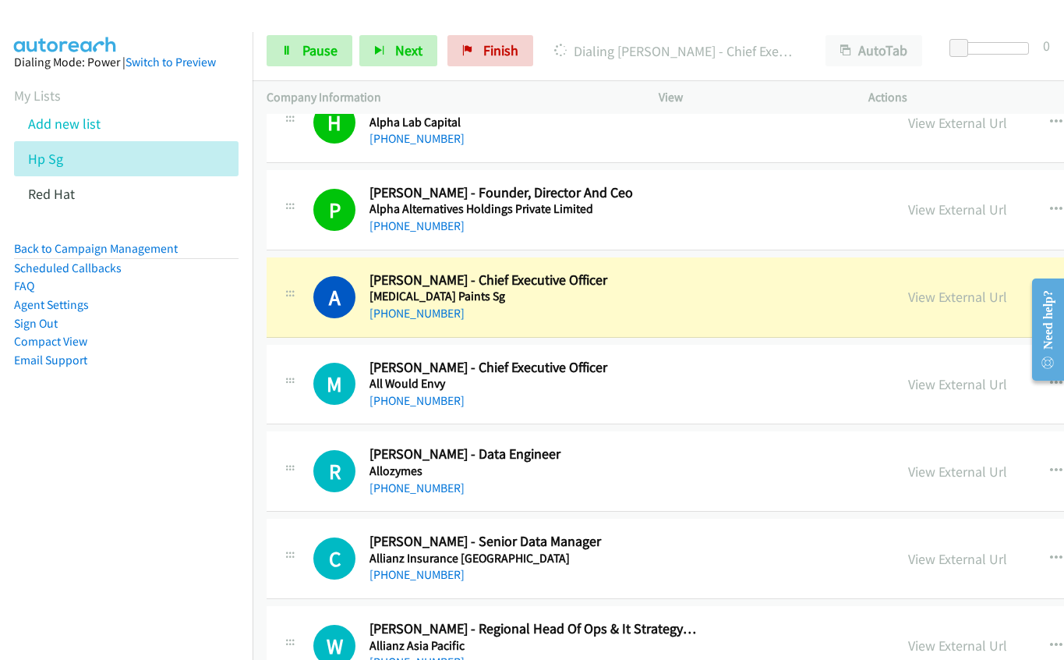
click at [667, 290] on h5 "[MEDICAL_DATA] Paints Sg" at bounding box center [534, 296] width 328 height 16
click at [908, 290] on link "View External Url" at bounding box center [957, 297] width 99 height 18
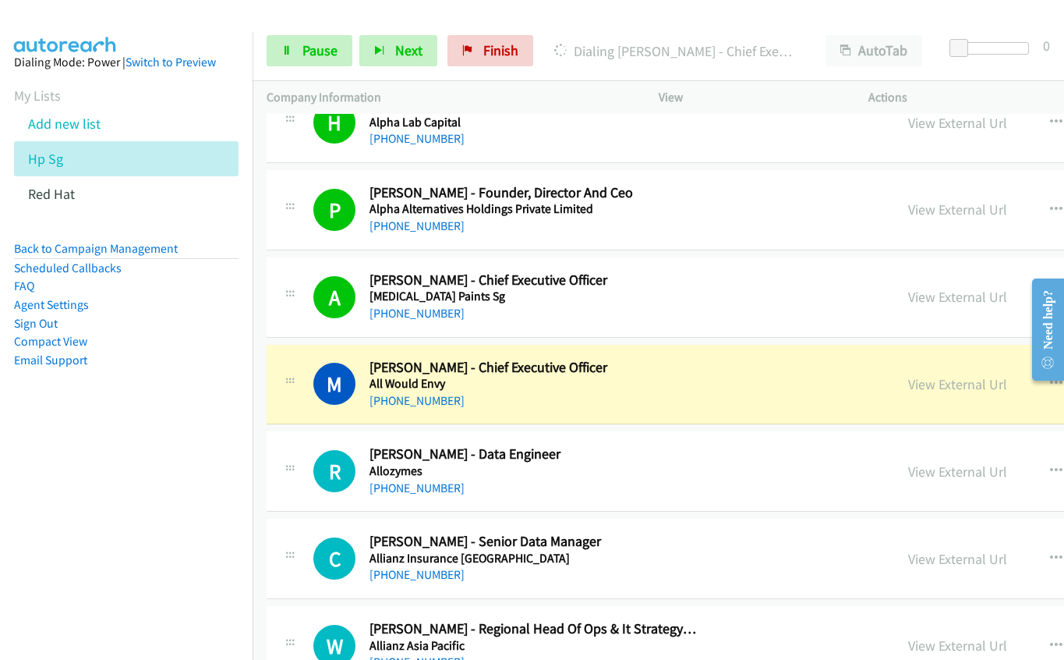
drag, startPoint x: 612, startPoint y: 377, endPoint x: 754, endPoint y: 401, distance: 144.0
click at [612, 377] on h5 "All Would Envy" at bounding box center [534, 384] width 328 height 16
click at [908, 383] on link "View External Url" at bounding box center [957, 384] width 99 height 18
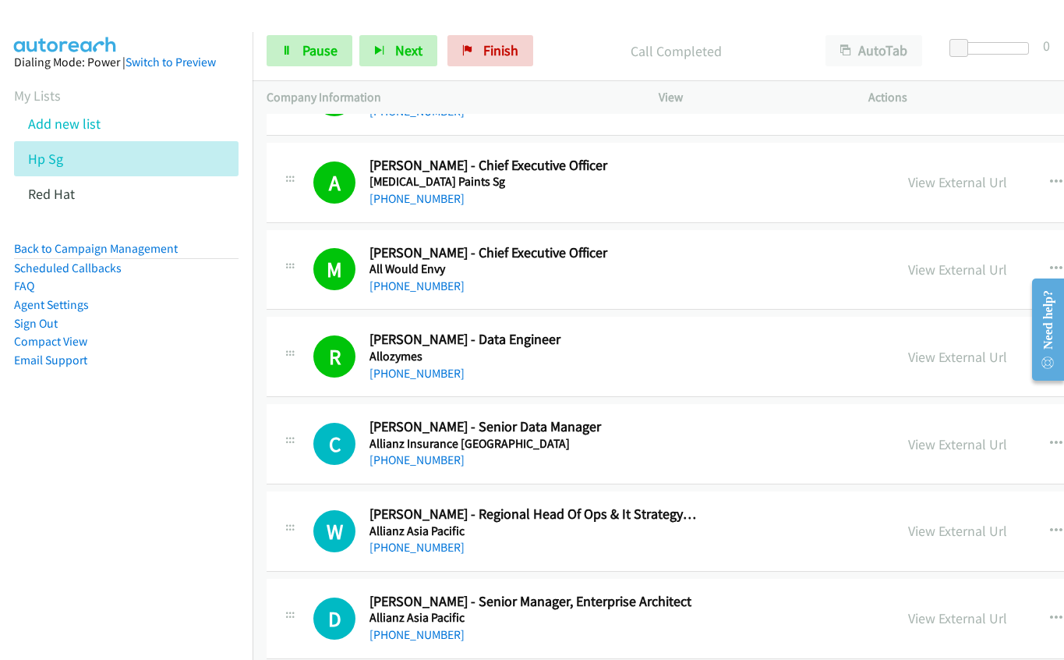
scroll to position [17154, 0]
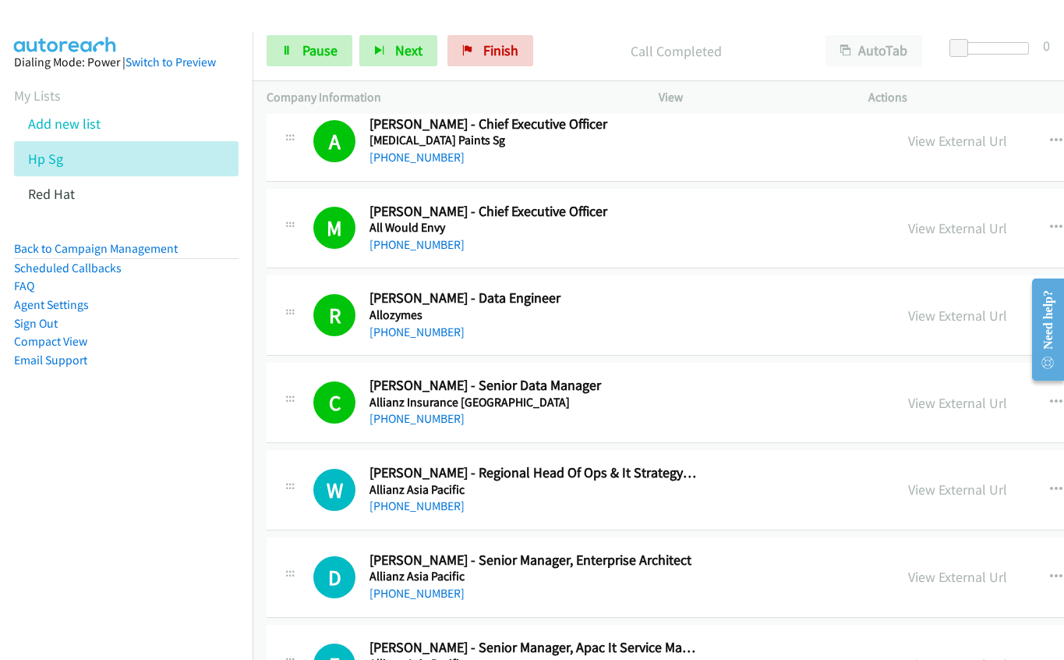
click at [595, 489] on h5 "Allianz Asia Pacific" at bounding box center [534, 490] width 328 height 16
click at [908, 489] on link "View External Url" at bounding box center [957, 489] width 99 height 18
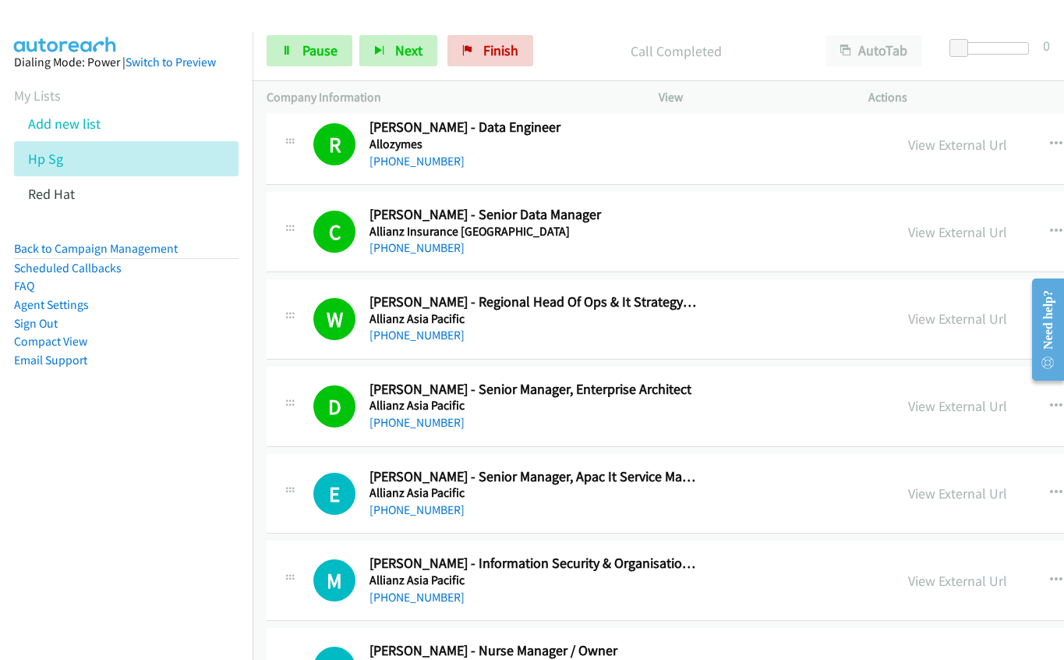
scroll to position [17466, 0]
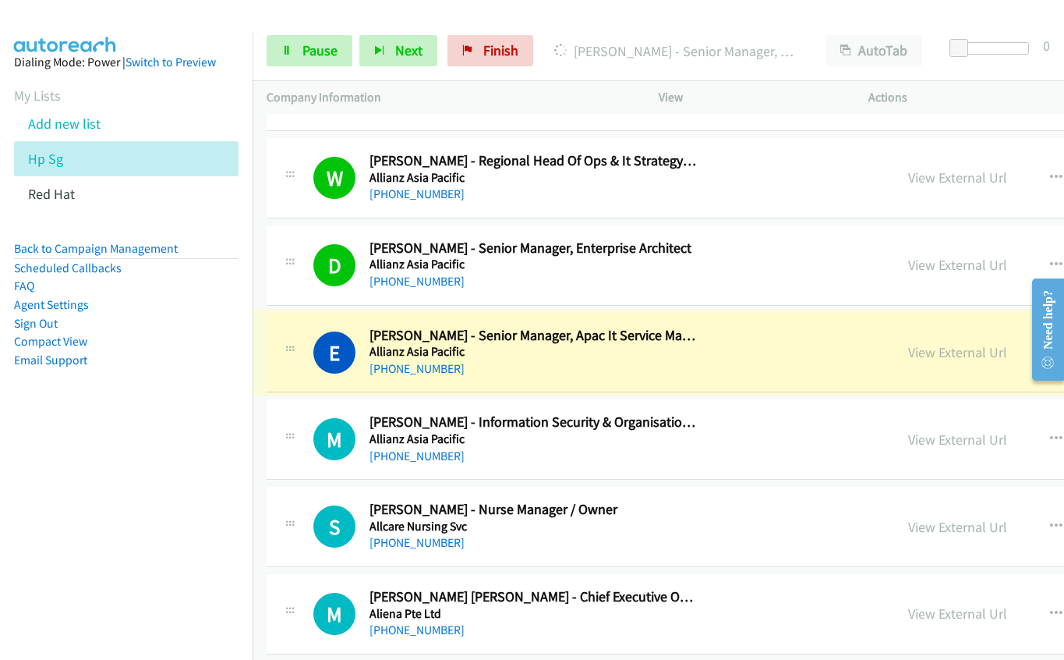
click at [908, 342] on div "View External Url" at bounding box center [957, 352] width 99 height 21
click at [908, 349] on link "View External Url" at bounding box center [957, 352] width 99 height 18
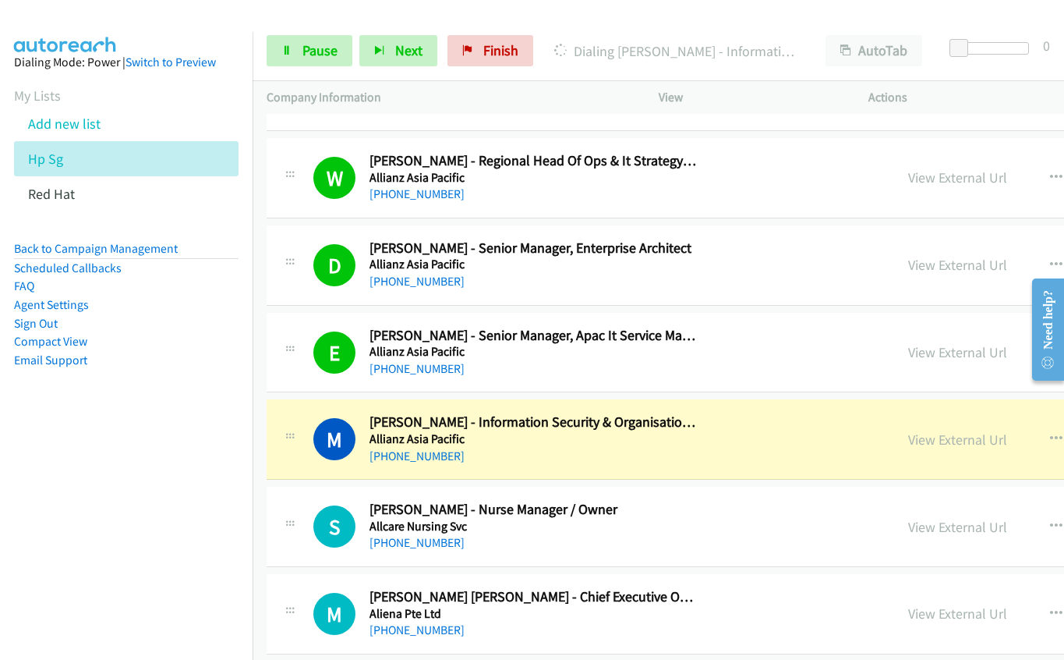
click at [664, 469] on div "M Callback Scheduled [PERSON_NAME] - Information Security & Organisational Mana…" at bounding box center [866, 439] width 1198 height 80
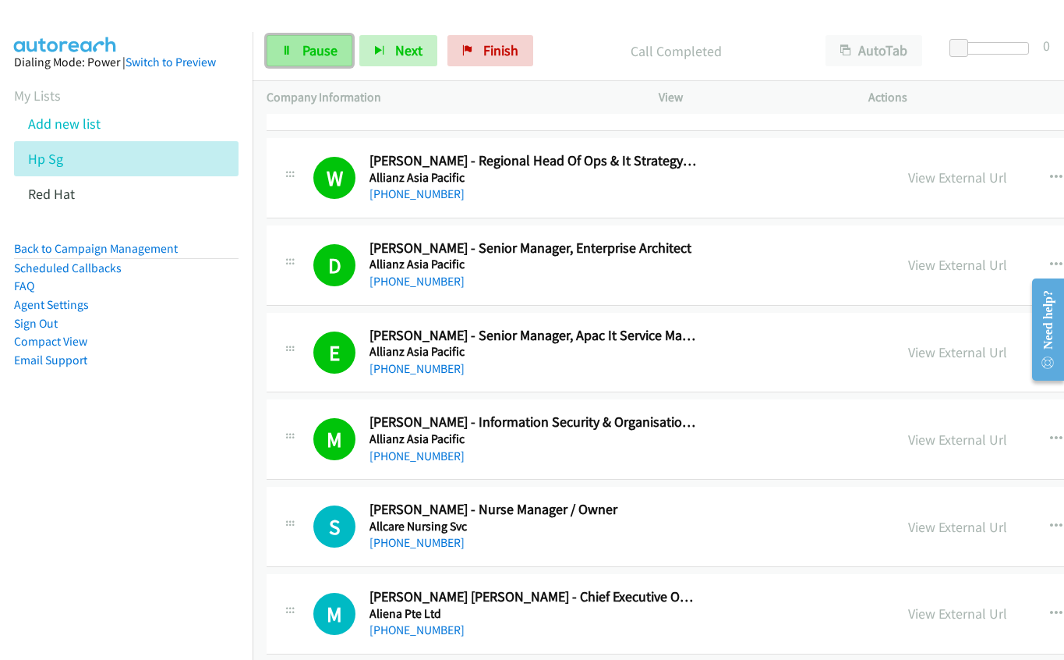
click at [276, 52] on link "Pause" at bounding box center [310, 50] width 86 height 31
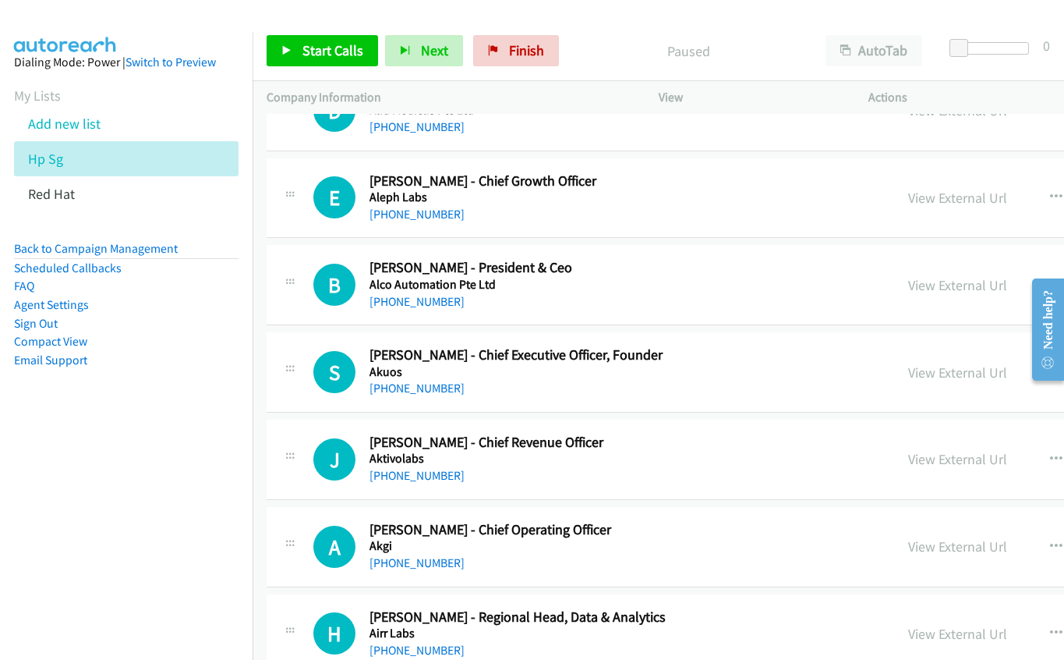
scroll to position [18167, 0]
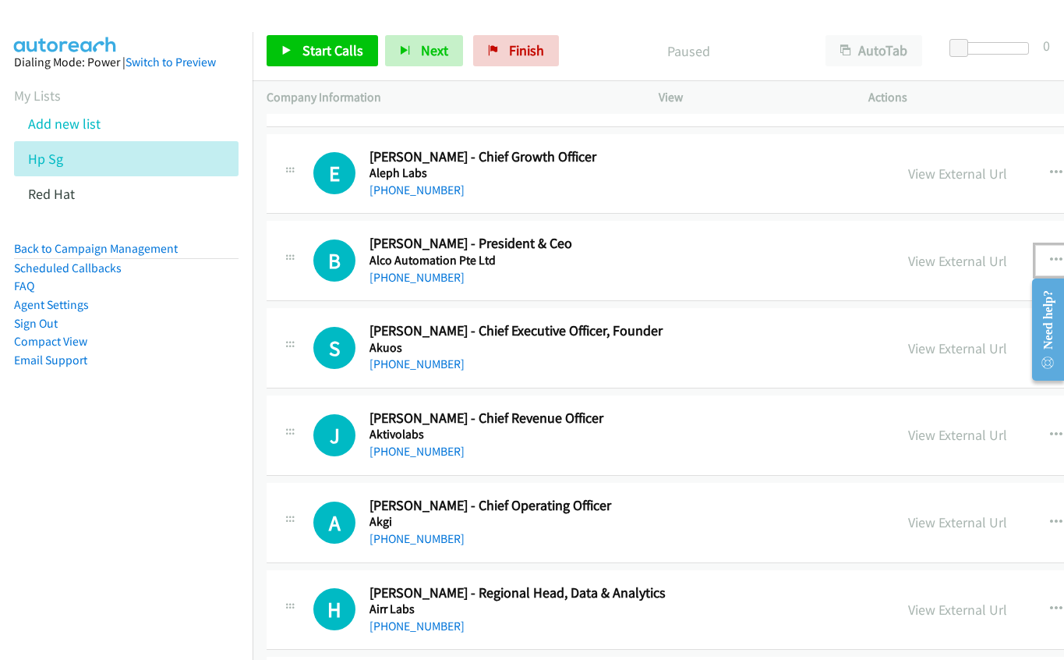
click at [1050, 260] on icon "button" at bounding box center [1056, 260] width 12 height 12
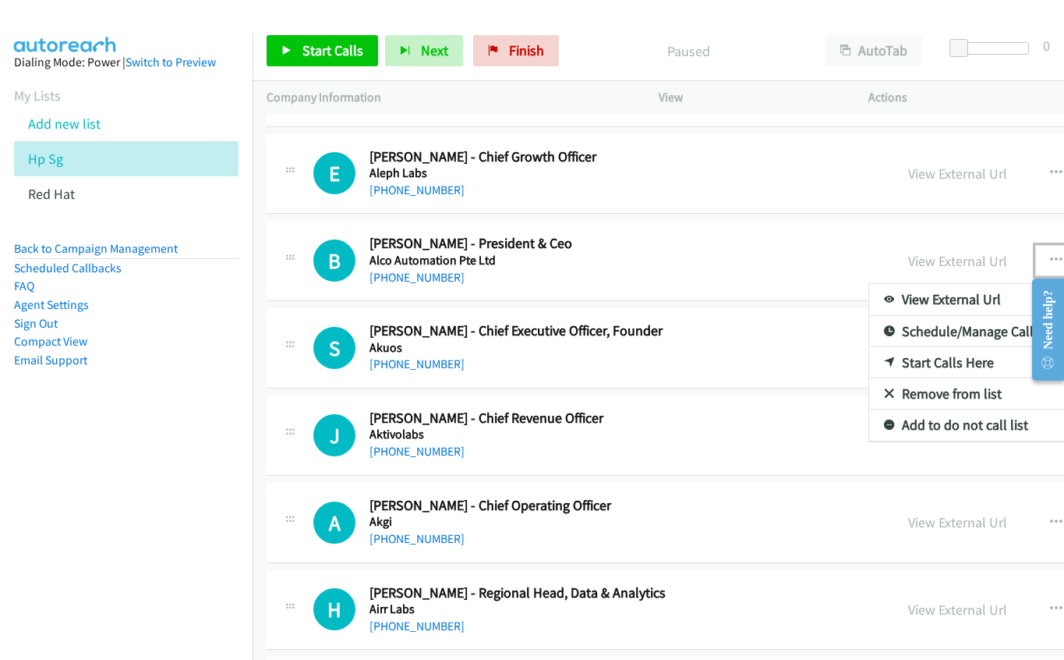
click at [869, 360] on link "Start Calls Here" at bounding box center [972, 362] width 207 height 31
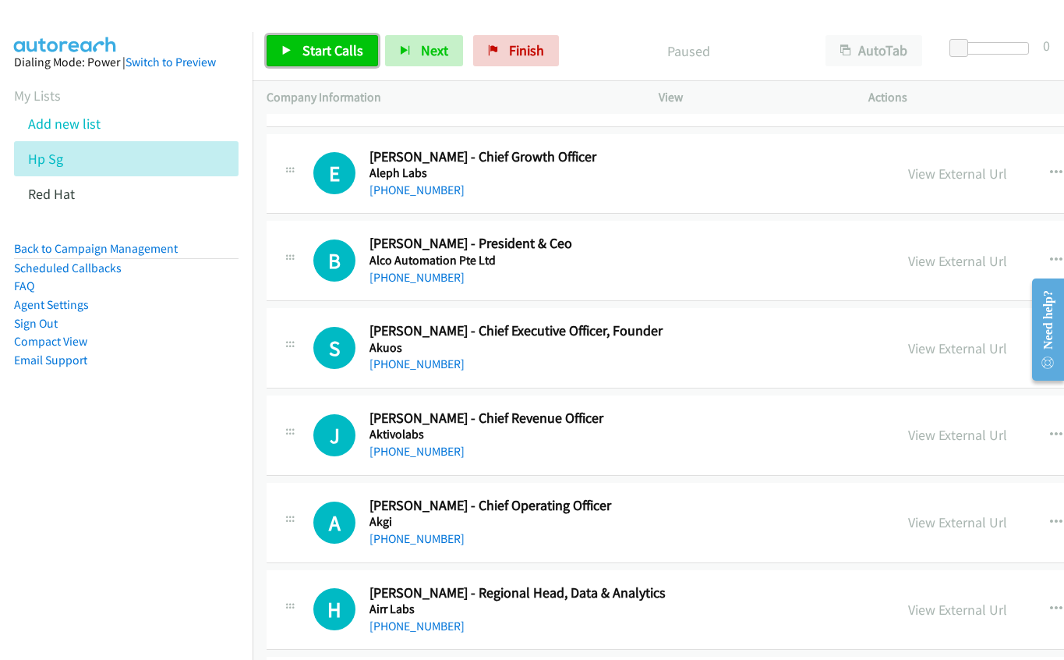
click at [314, 53] on span "Start Calls" at bounding box center [333, 50] width 61 height 18
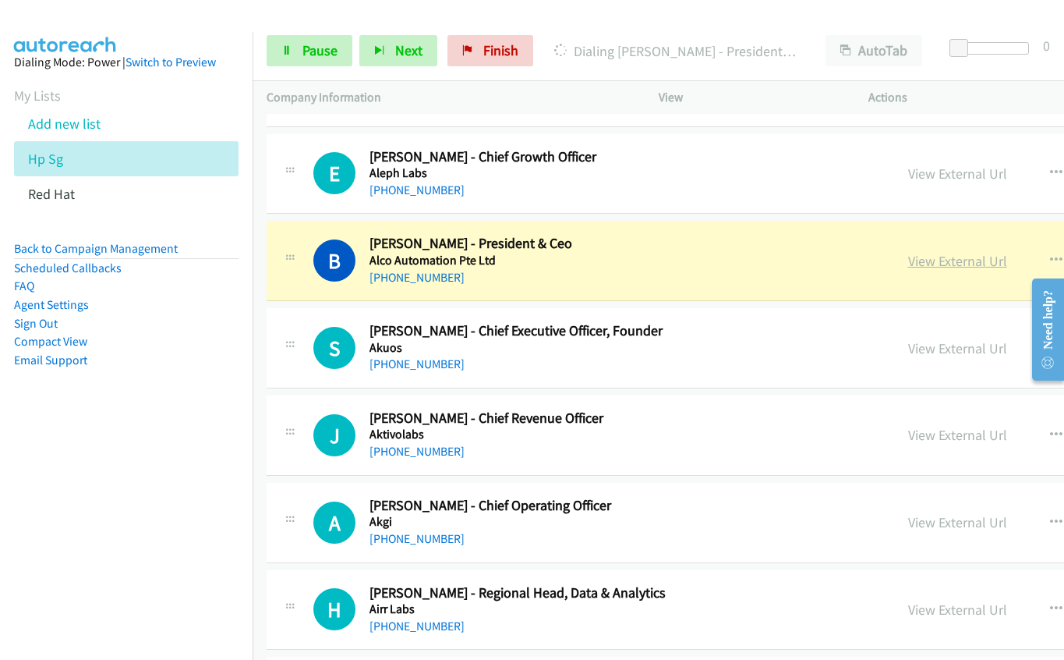
click at [908, 263] on link "View External Url" at bounding box center [957, 261] width 99 height 18
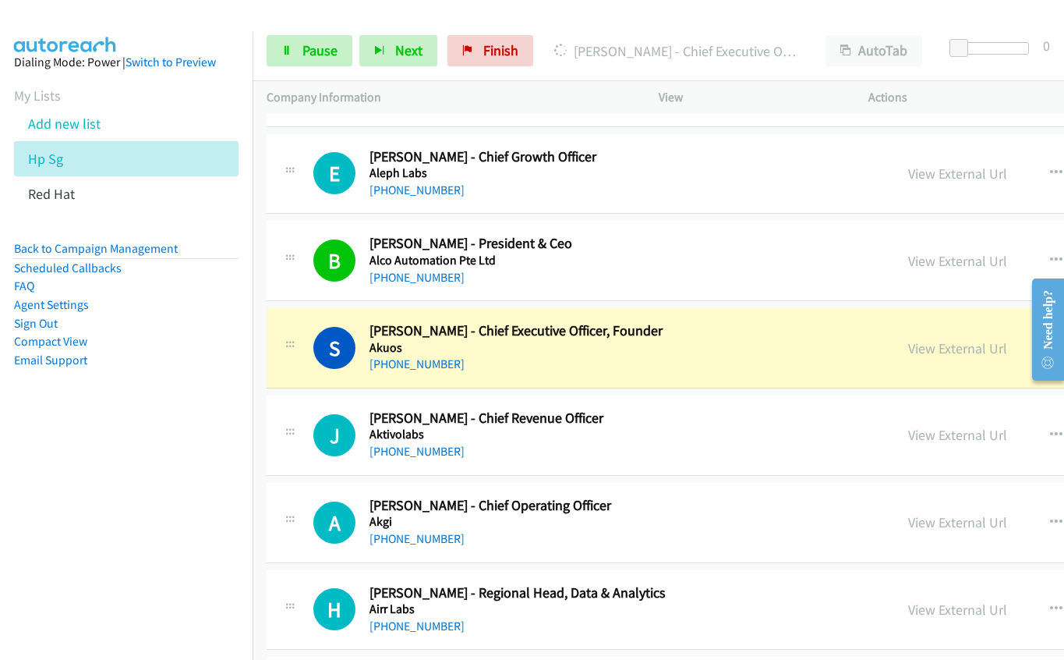
drag, startPoint x: 566, startPoint y: 370, endPoint x: 670, endPoint y: 367, distance: 103.7
click at [566, 370] on div "[PHONE_NUMBER]" at bounding box center [534, 364] width 328 height 19
click at [908, 345] on link "View External Url" at bounding box center [957, 348] width 99 height 18
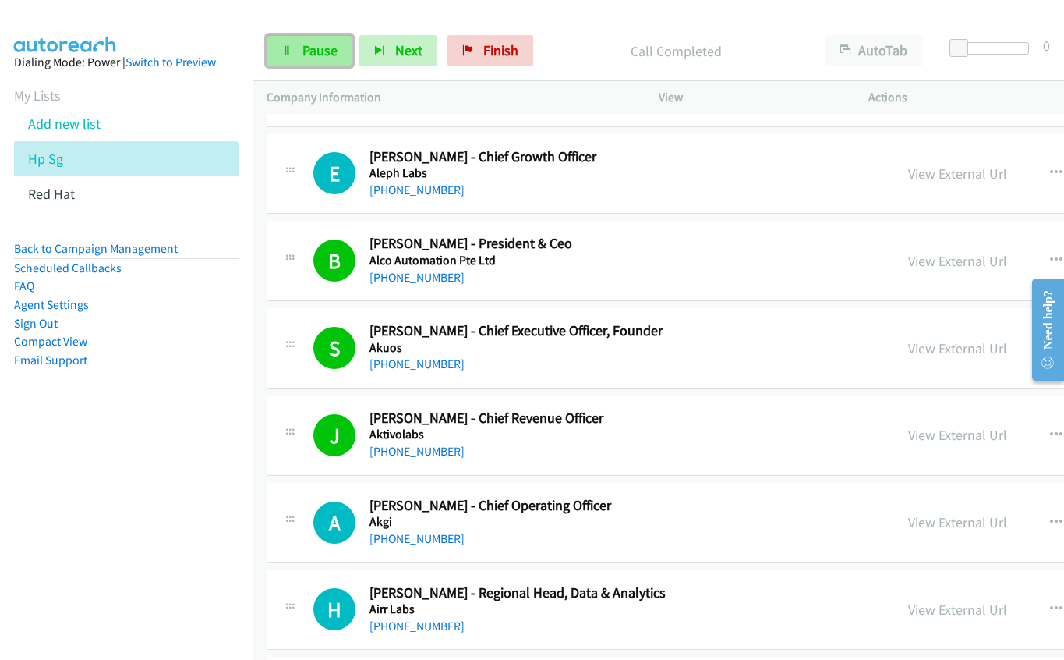
click at [324, 49] on span "Pause" at bounding box center [320, 50] width 35 height 18
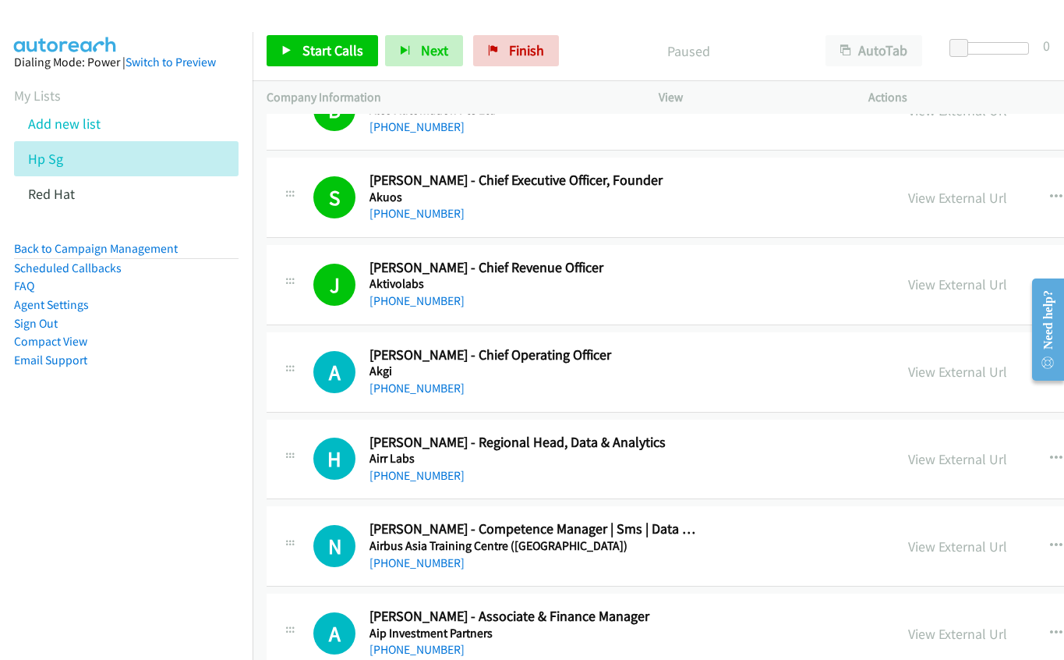
scroll to position [18401, 0]
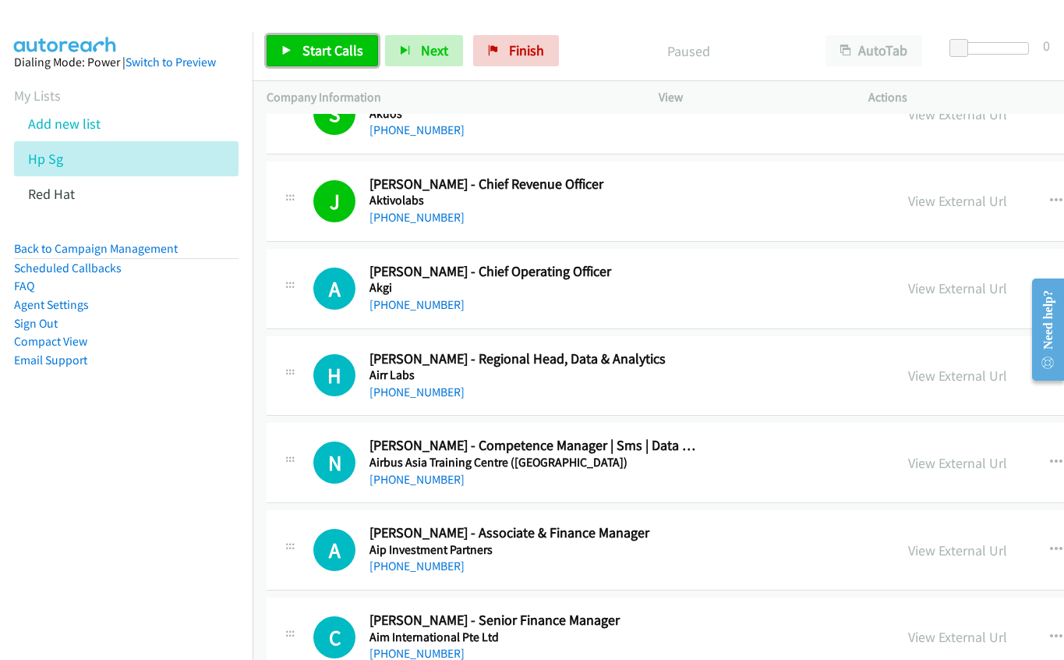
click at [336, 48] on span "Start Calls" at bounding box center [333, 50] width 61 height 18
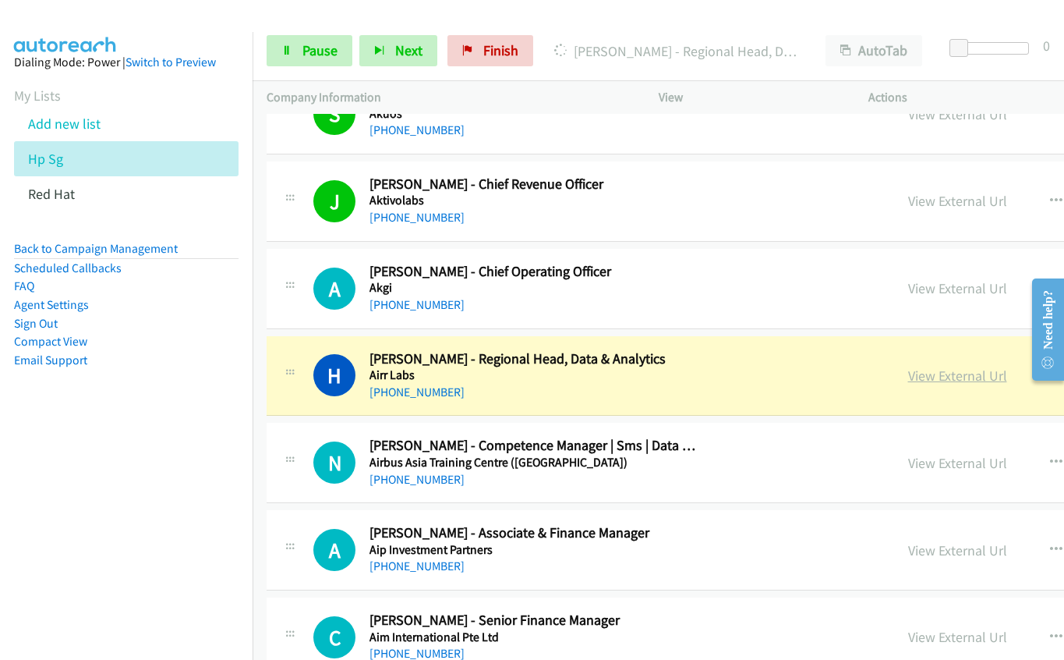
drag, startPoint x: 727, startPoint y: 384, endPoint x: 886, endPoint y: 379, distance: 159.1
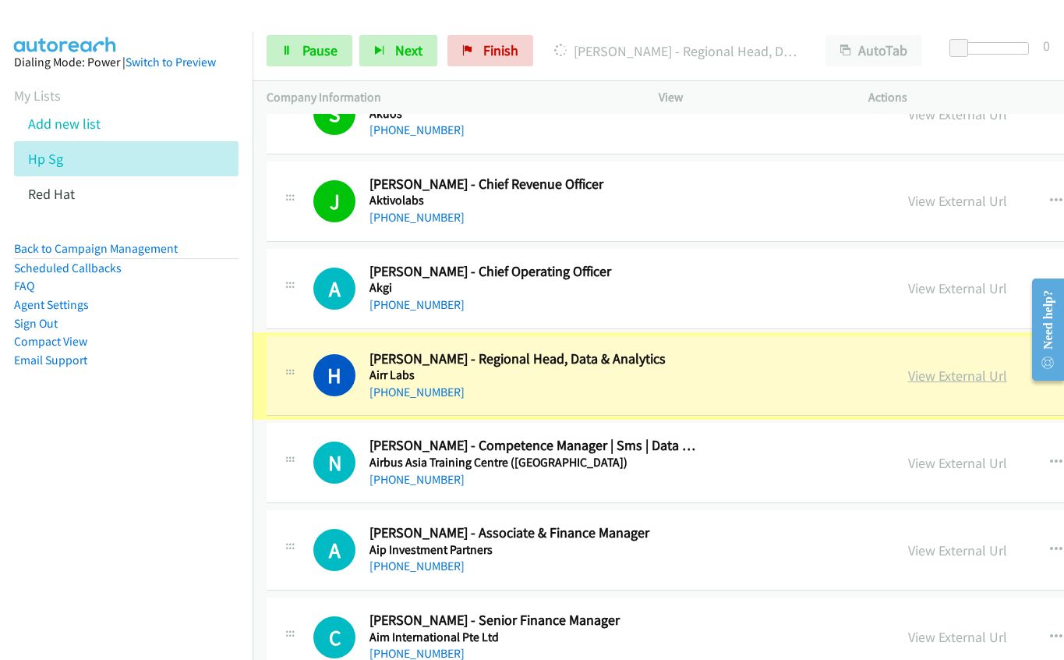
click at [908, 375] on link "View External Url" at bounding box center [957, 375] width 99 height 18
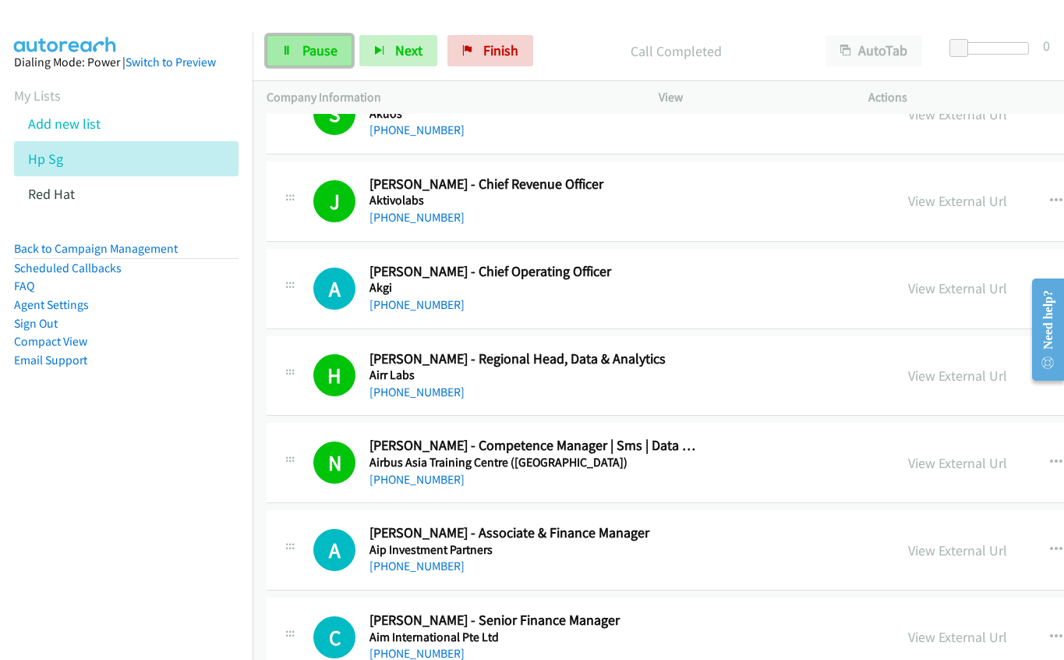
click at [317, 56] on span "Pause" at bounding box center [320, 50] width 35 height 18
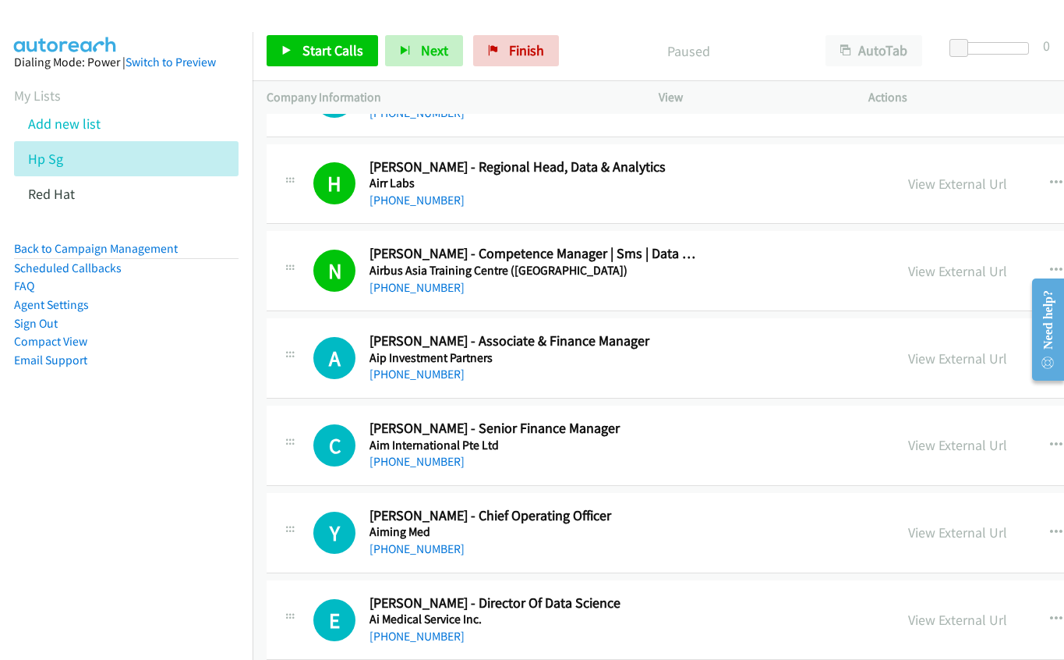
scroll to position [18635, 0]
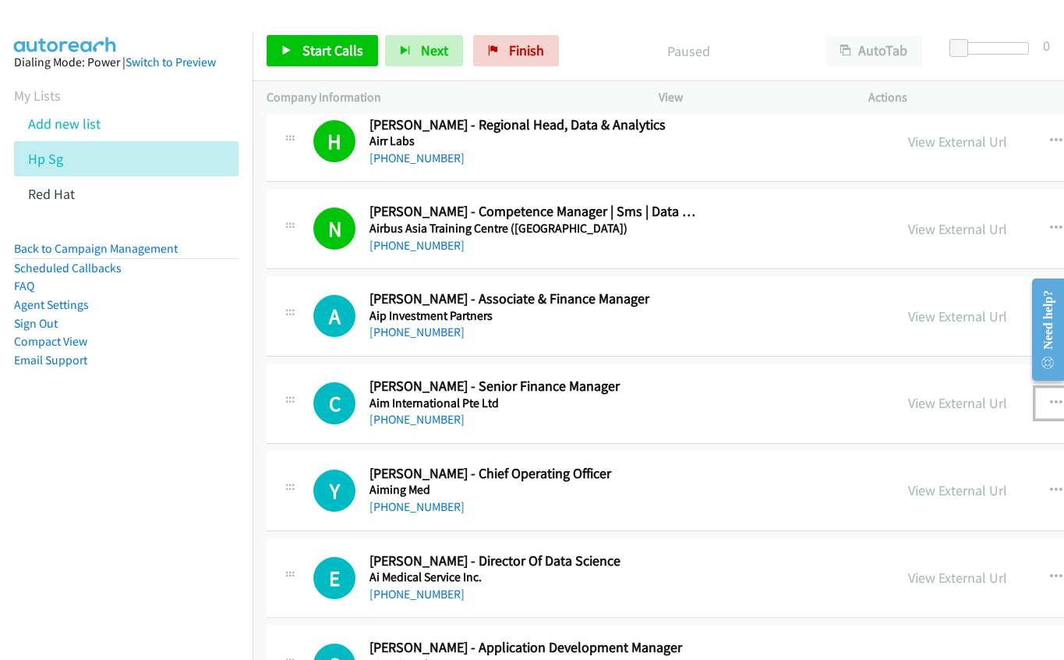
click at [1050, 402] on icon "button" at bounding box center [1056, 403] width 12 height 12
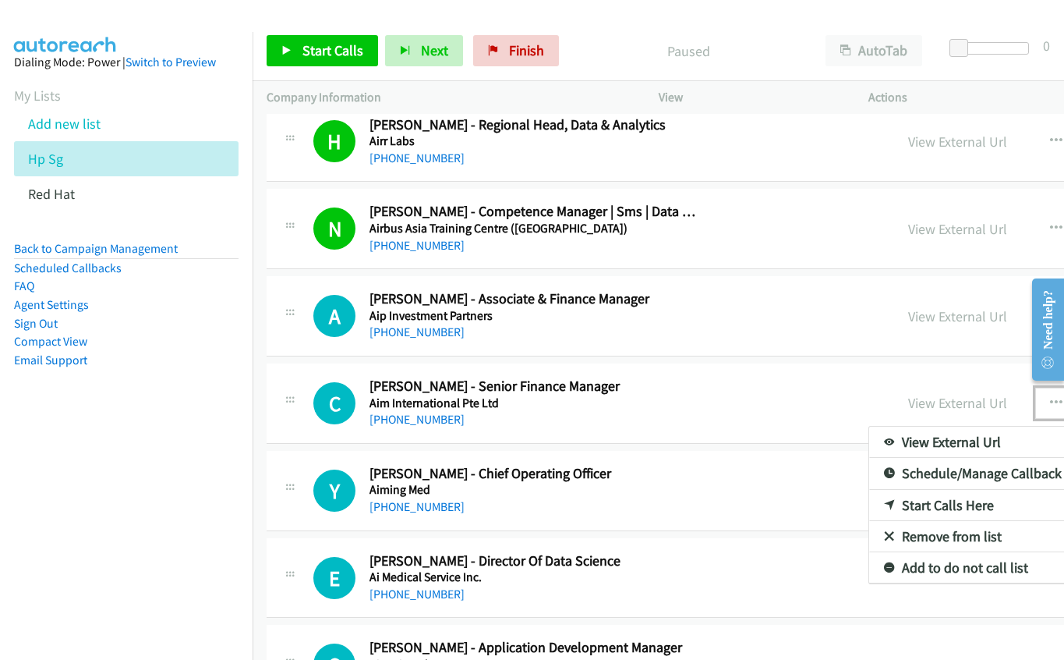
drag, startPoint x: 897, startPoint y: 497, endPoint x: 777, endPoint y: 448, distance: 130.0
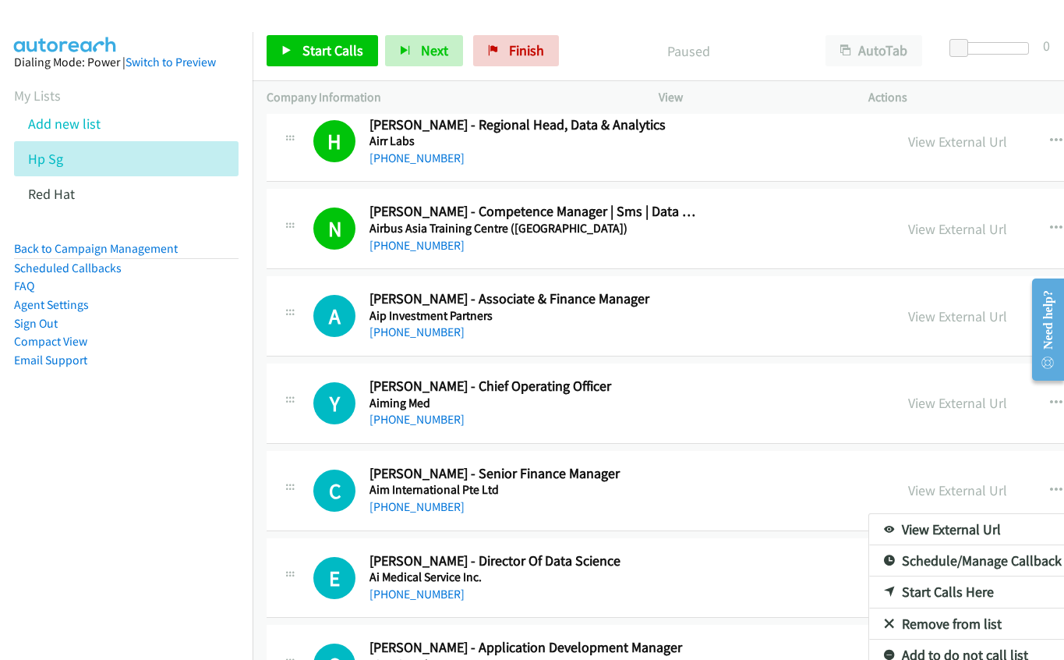
click at [345, 56] on div at bounding box center [532, 330] width 1064 height 660
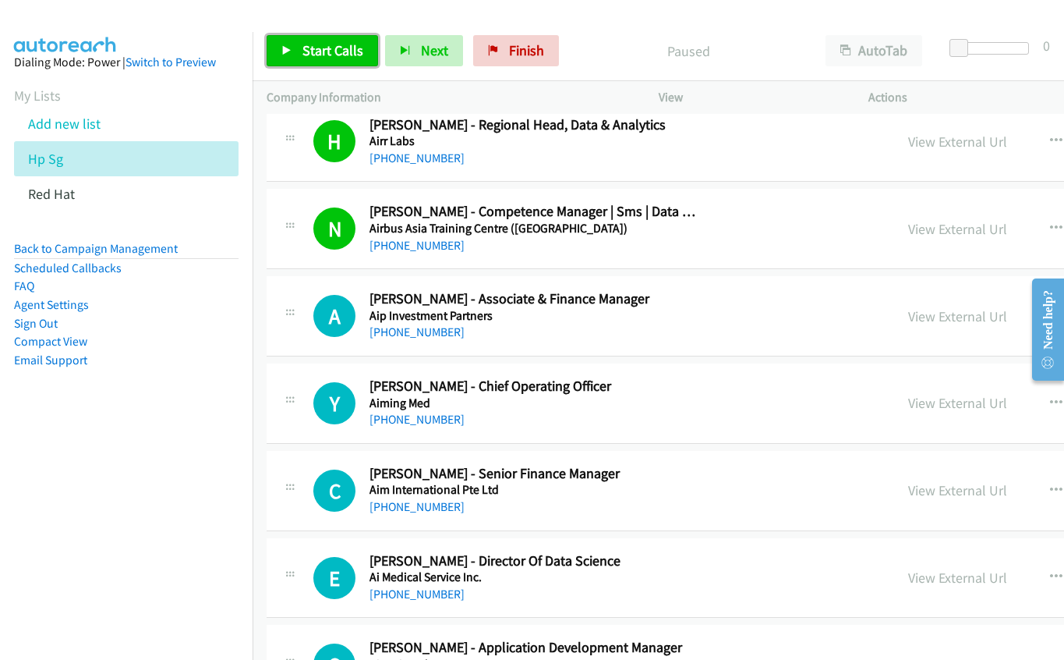
click at [313, 51] on span "Start Calls" at bounding box center [333, 50] width 61 height 18
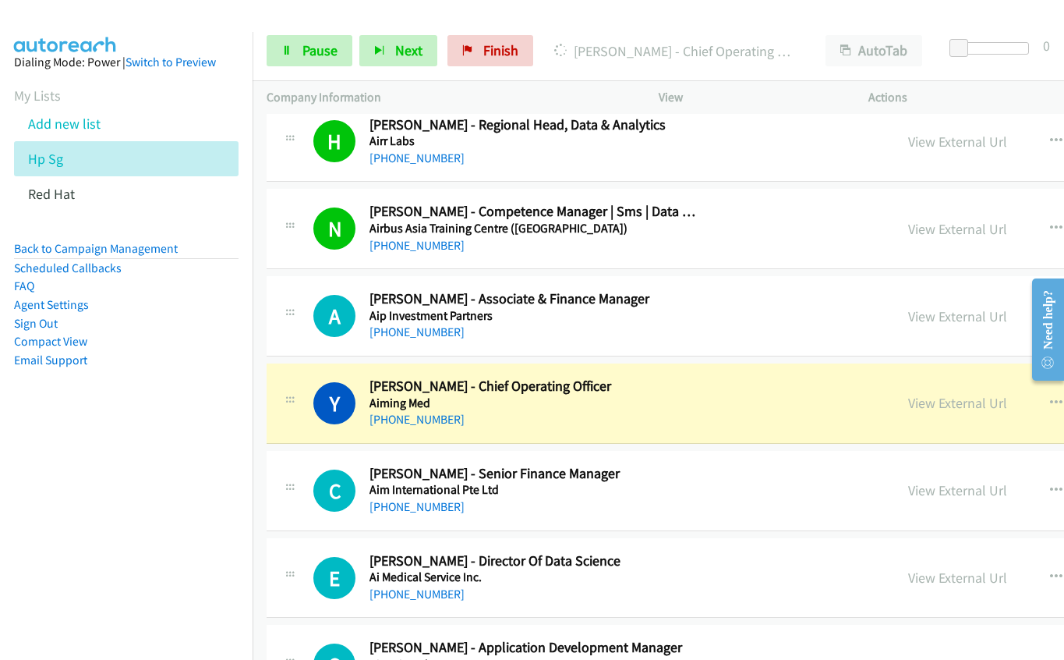
drag, startPoint x: 609, startPoint y: 401, endPoint x: 740, endPoint y: 410, distance: 131.3
click at [609, 401] on h5 "Aiming Med" at bounding box center [534, 403] width 328 height 16
click at [908, 405] on link "View External Url" at bounding box center [957, 403] width 99 height 18
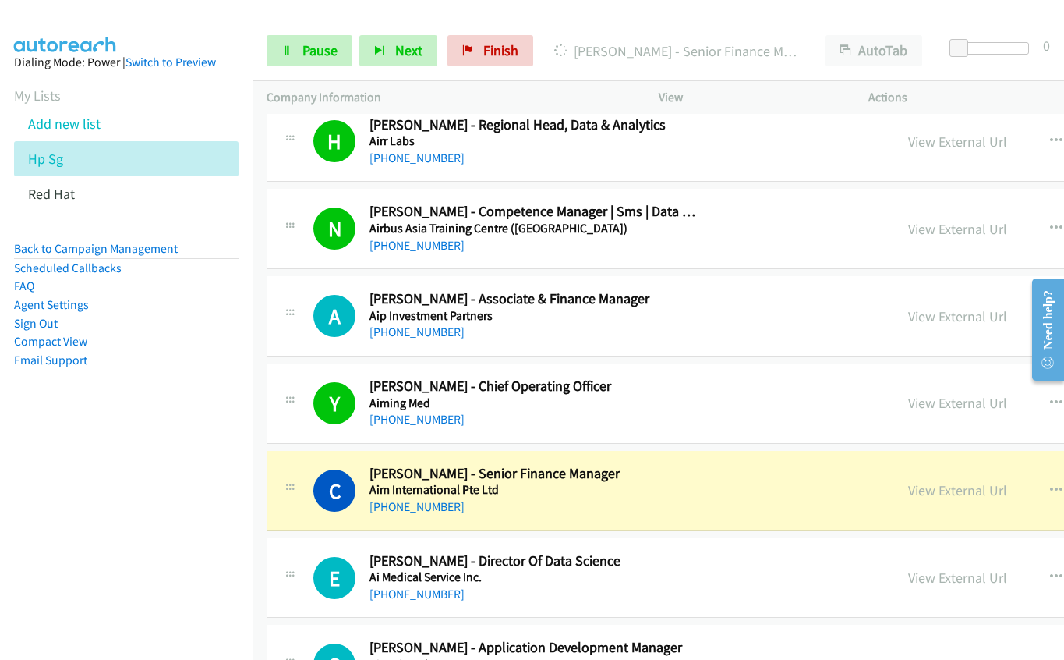
click at [594, 508] on div "[PHONE_NUMBER]" at bounding box center [534, 506] width 328 height 19
click at [908, 490] on link "View External Url" at bounding box center [957, 490] width 99 height 18
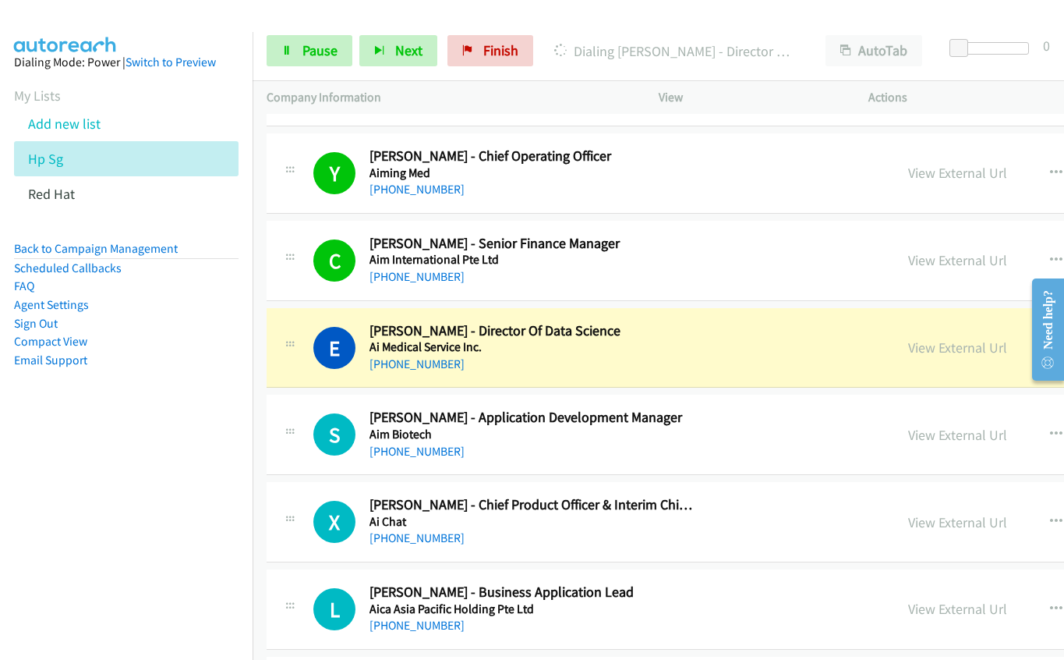
scroll to position [18869, 0]
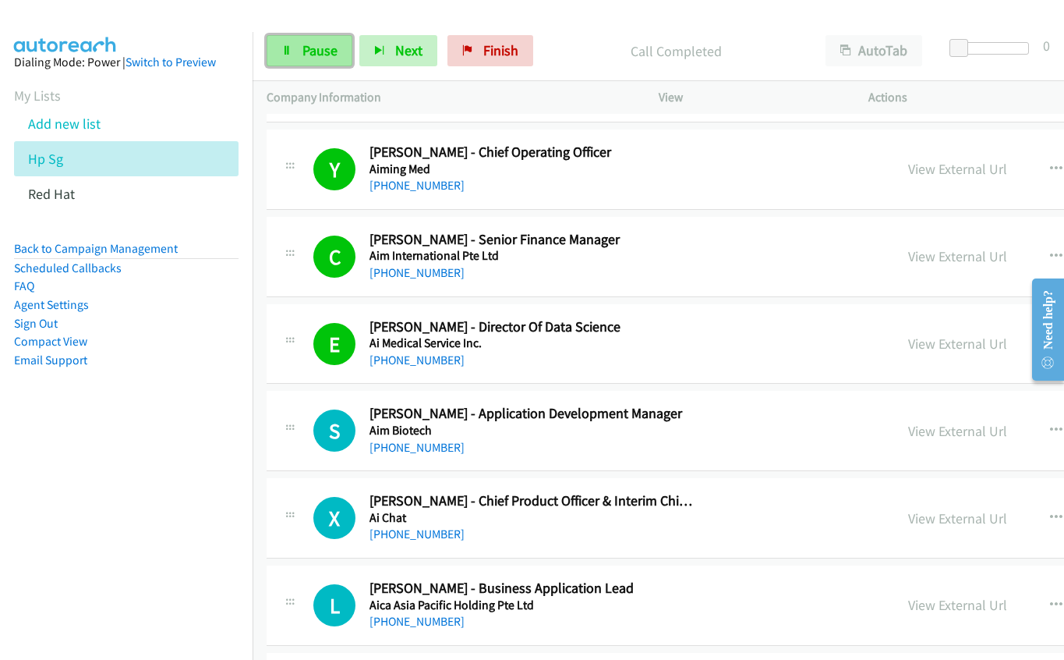
click at [311, 41] on span "Pause" at bounding box center [320, 50] width 35 height 18
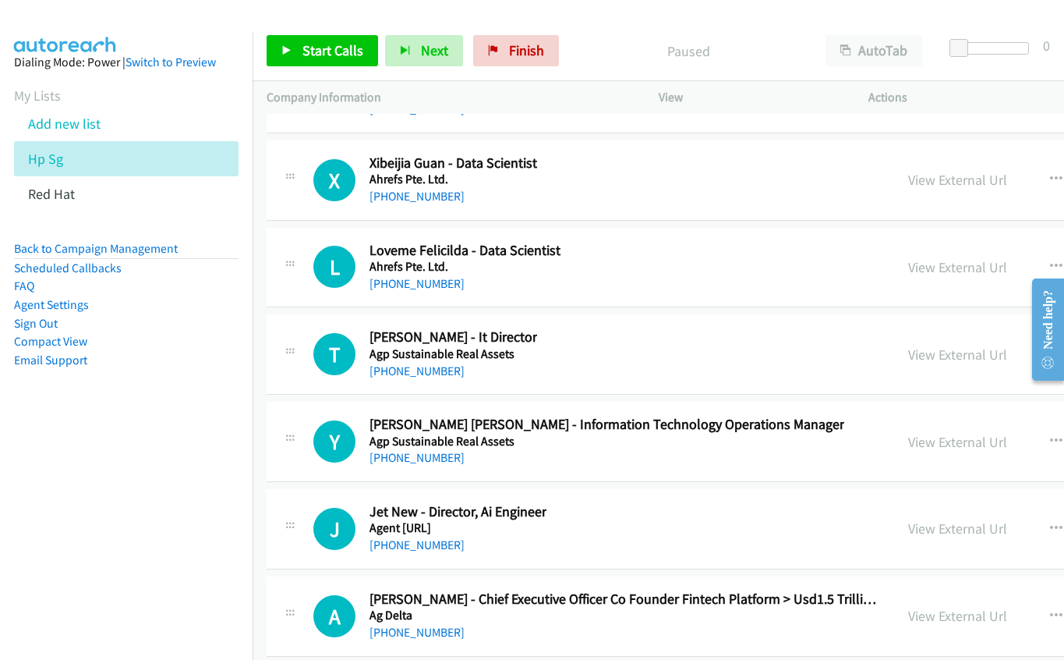
scroll to position [19493, 0]
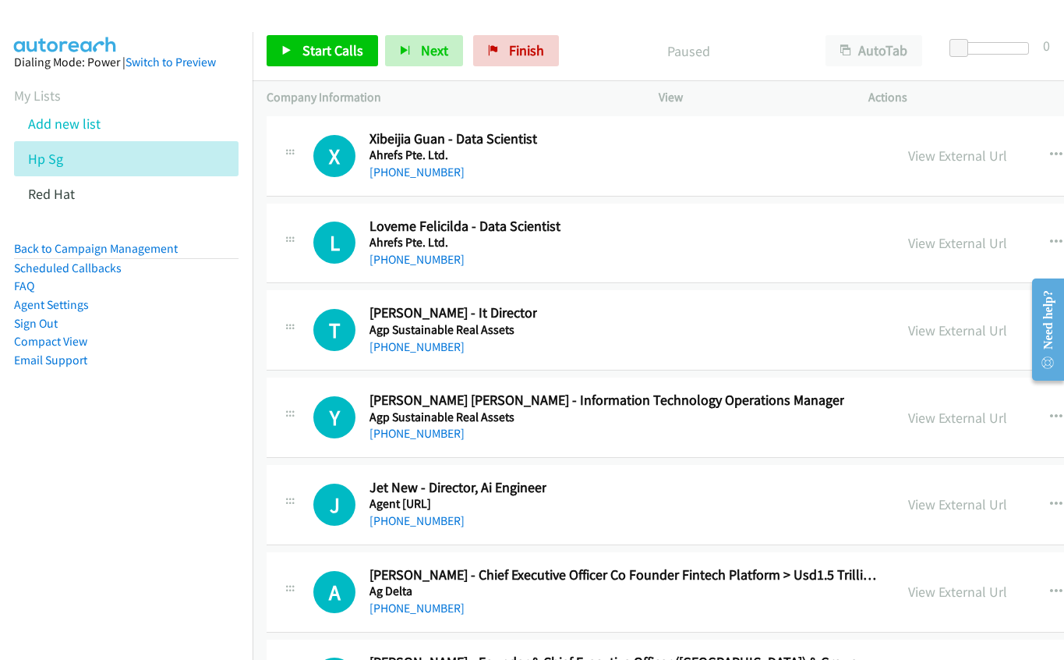
click at [1050, 325] on icon "button" at bounding box center [1056, 330] width 12 height 12
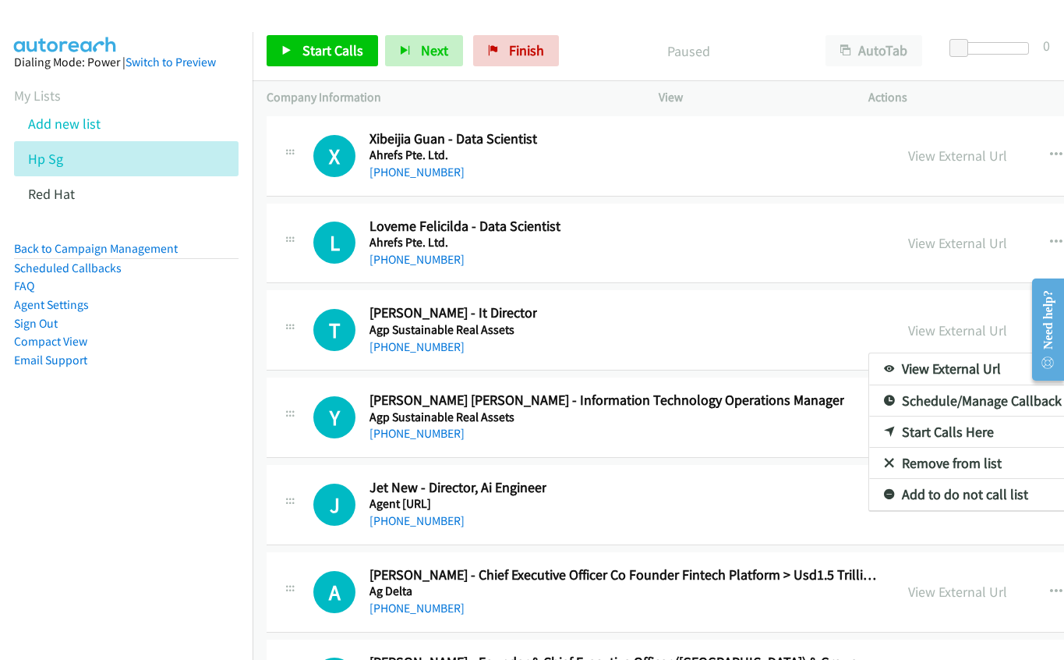
click at [878, 429] on link "Start Calls Here" at bounding box center [972, 431] width 207 height 31
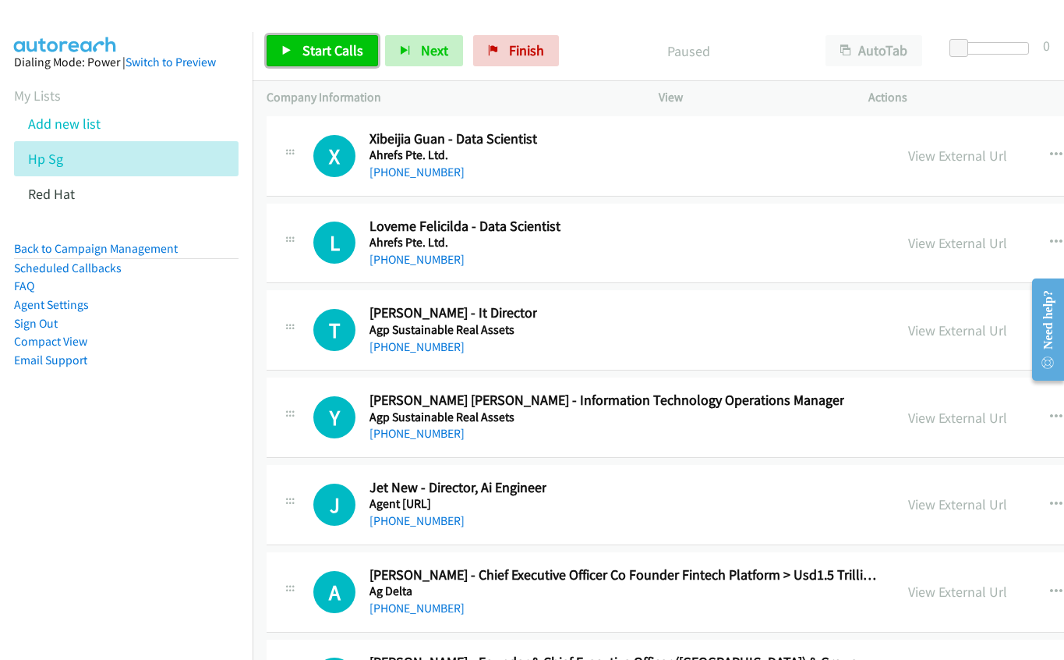
click at [334, 51] on span "Start Calls" at bounding box center [333, 50] width 61 height 18
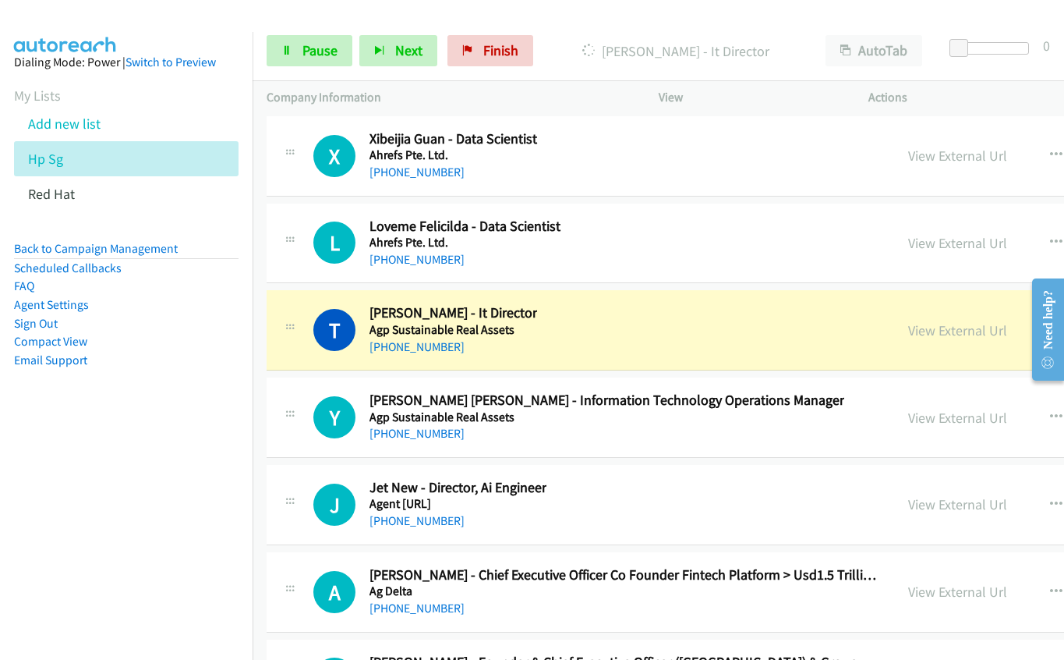
click at [673, 330] on div "T Callback Scheduled [PERSON_NAME] - It Director Agp Sustainable Real Assets [G…" at bounding box center [596, 329] width 567 height 51
click at [908, 327] on link "View External Url" at bounding box center [957, 330] width 99 height 18
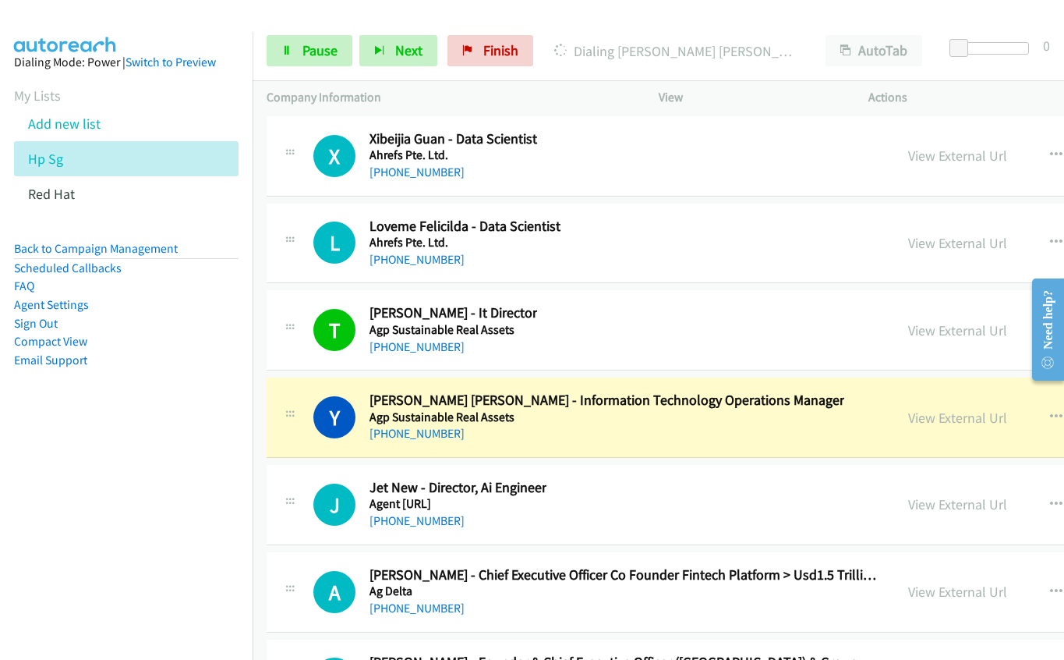
drag, startPoint x: 580, startPoint y: 450, endPoint x: 867, endPoint y: 389, distance: 293.3
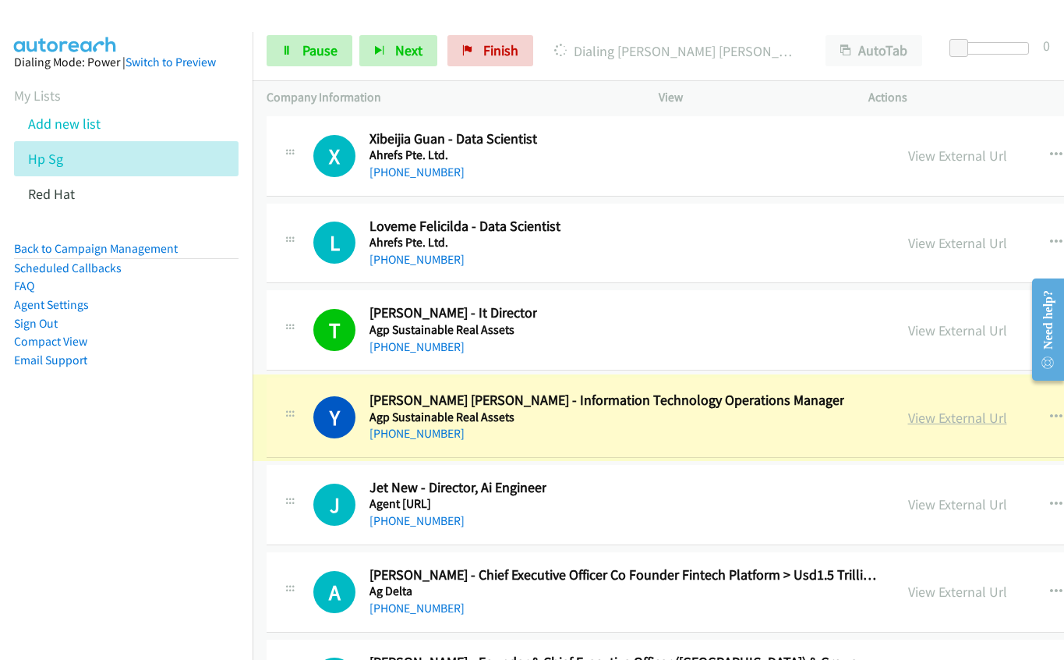
click at [908, 412] on link "View External Url" at bounding box center [957, 418] width 99 height 18
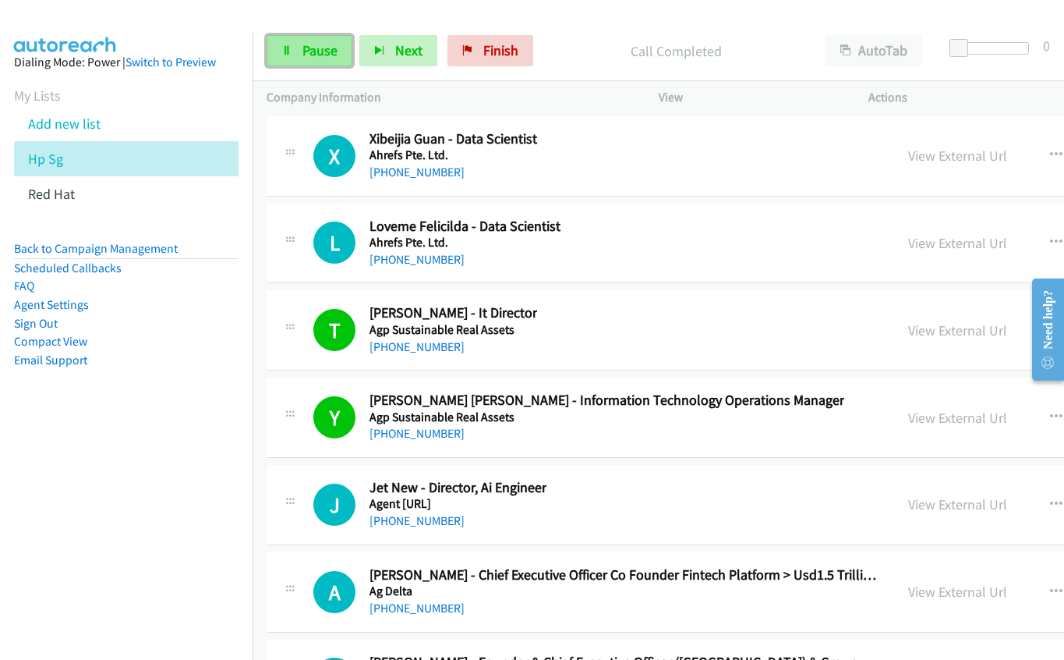
click at [322, 50] on span "Pause" at bounding box center [320, 50] width 35 height 18
